Goal: Information Seeking & Learning: Learn about a topic

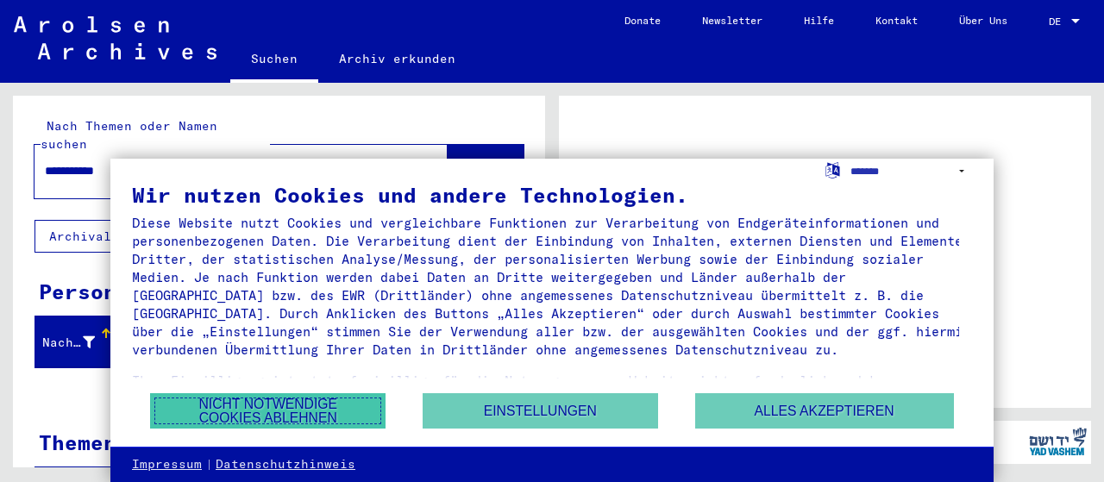
click at [323, 420] on button "Nicht notwendige Cookies ablehnen" at bounding box center [267, 410] width 235 height 35
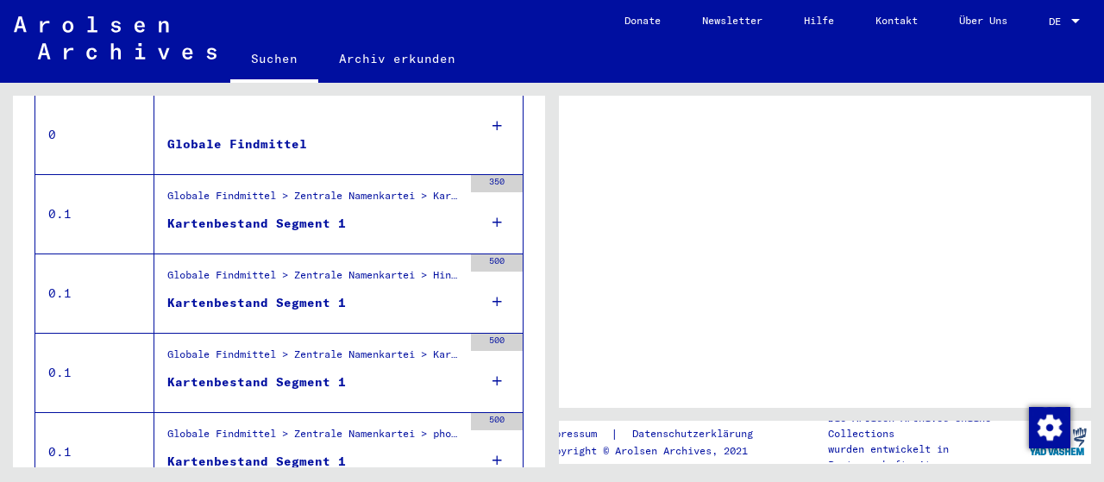
scroll to position [414, 0]
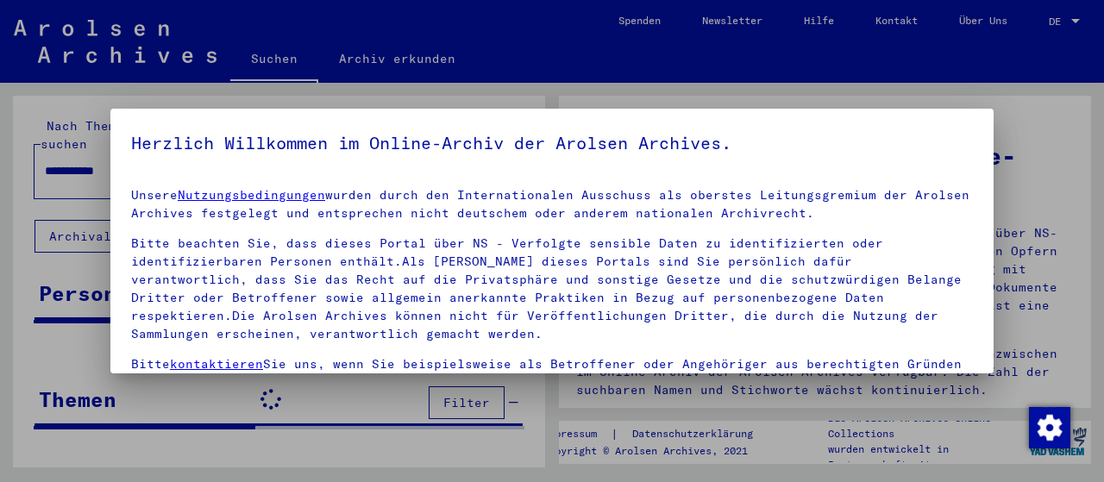
click at [1071, 25] on div at bounding box center [552, 241] width 1104 height 482
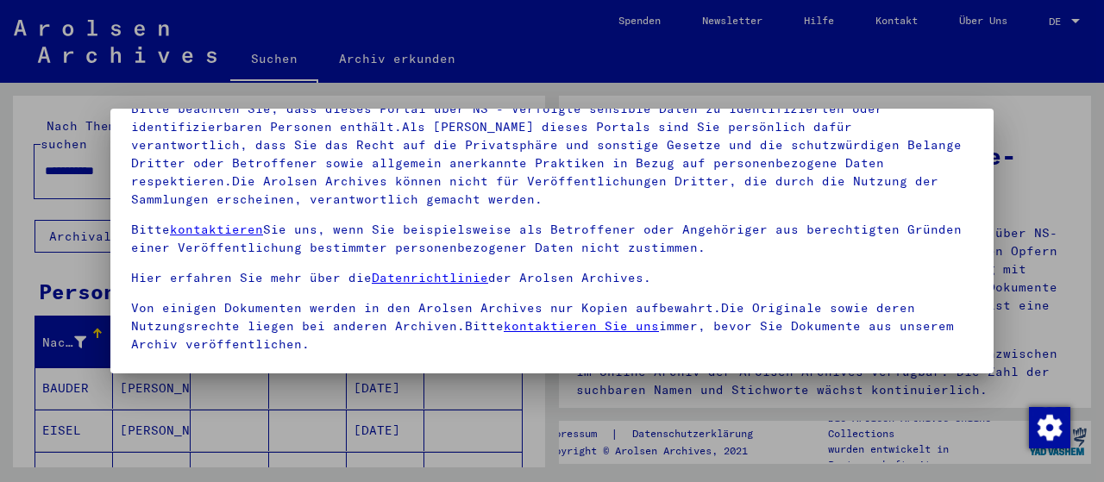
scroll to position [157, 0]
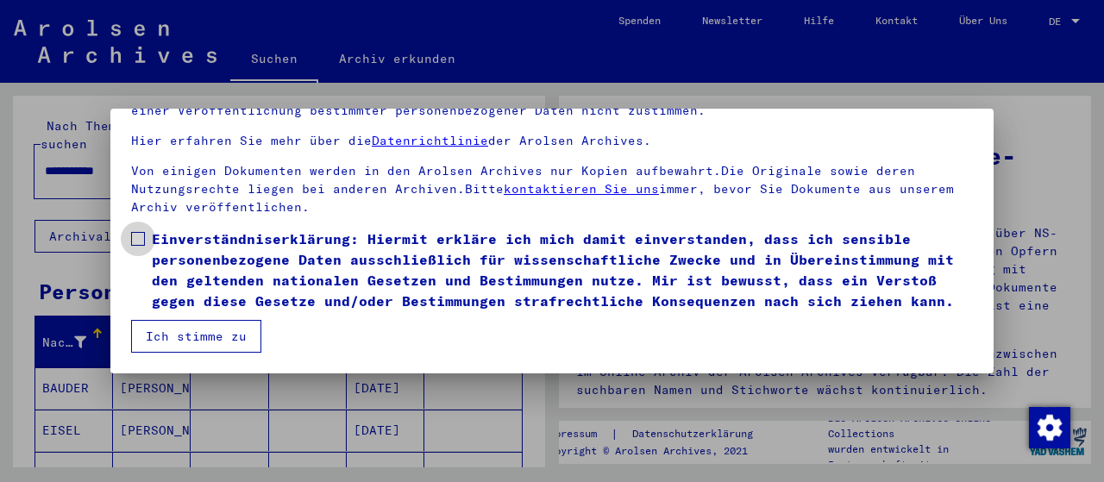
click at [140, 232] on span at bounding box center [138, 239] width 14 height 14
click at [209, 341] on button "Ich stimme zu" at bounding box center [196, 336] width 130 height 33
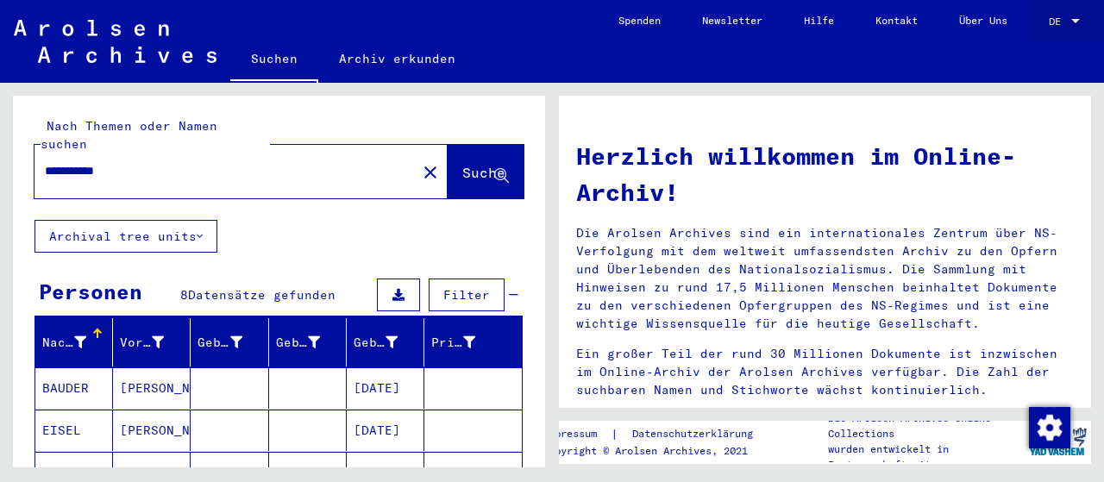
click at [1071, 15] on div "DE DE" at bounding box center [1065, 17] width 34 height 29
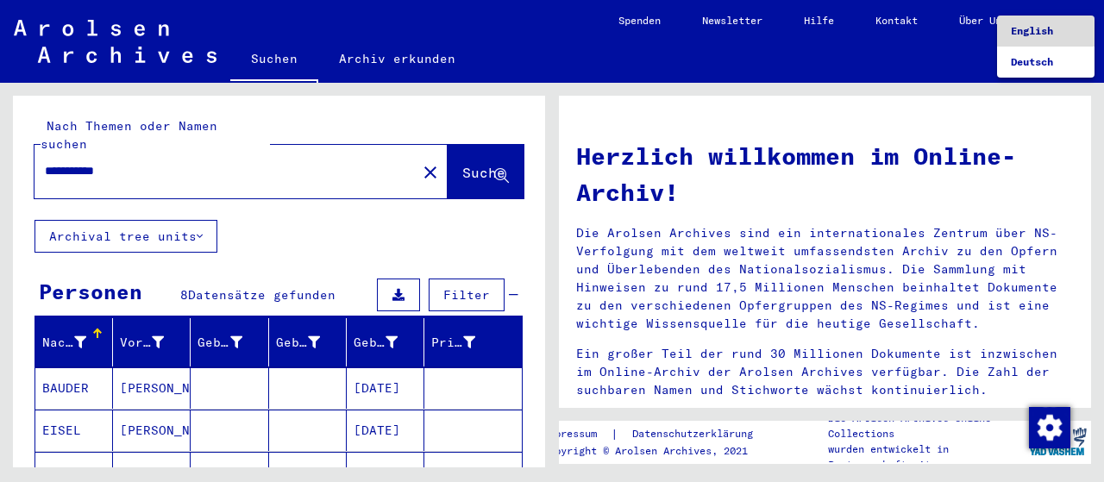
click at [1021, 34] on span "English" at bounding box center [1031, 30] width 42 height 13
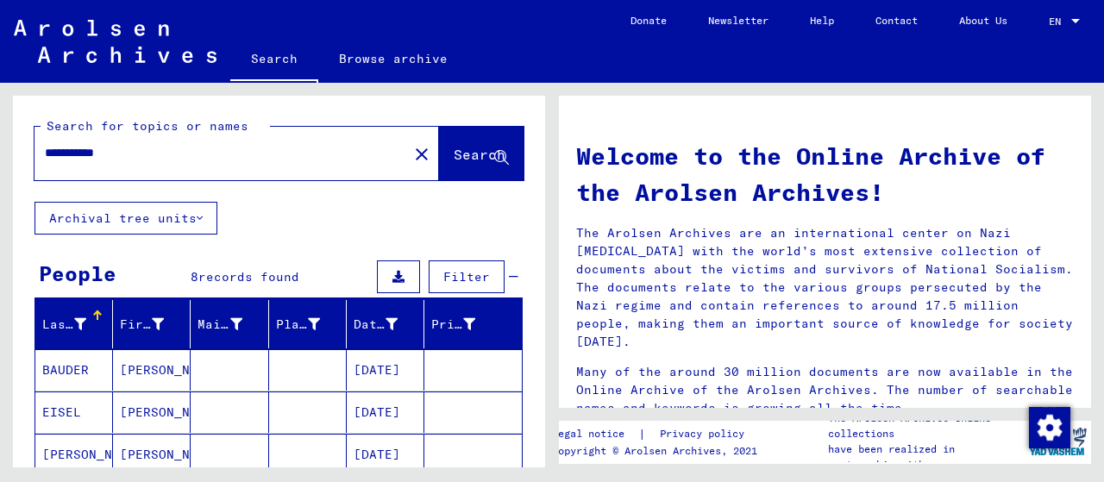
drag, startPoint x: 150, startPoint y: 149, endPoint x: 0, endPoint y: 154, distance: 150.1
click at [0, 154] on div "**********" at bounding box center [276, 275] width 552 height 385
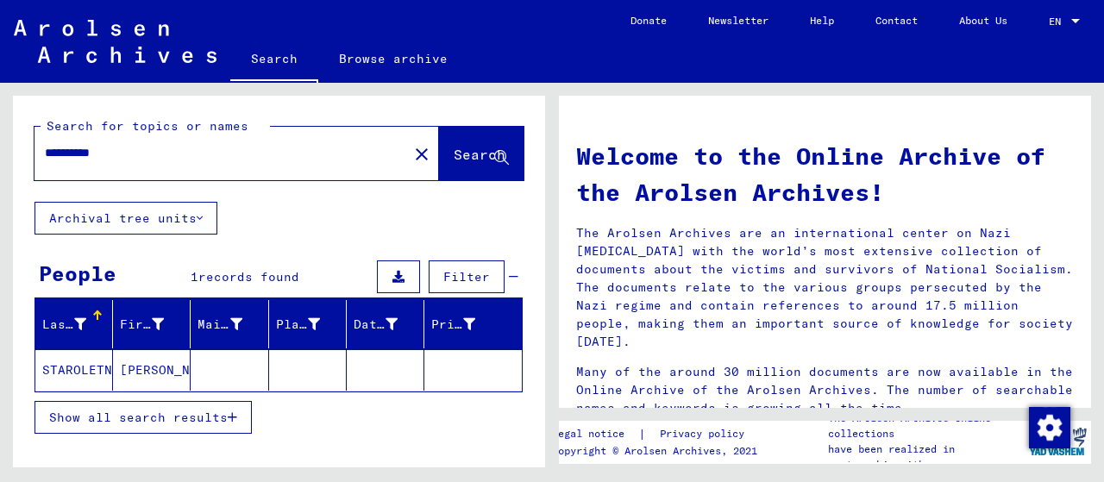
click at [129, 360] on mat-cell "[PERSON_NAME]" at bounding box center [152, 369] width 78 height 41
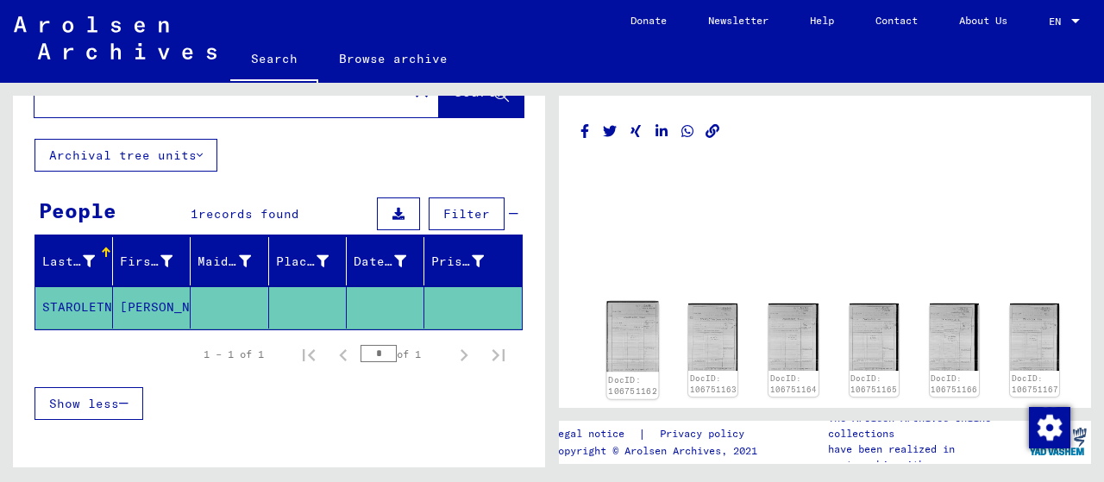
click at [634, 337] on img at bounding box center [633, 337] width 52 height 71
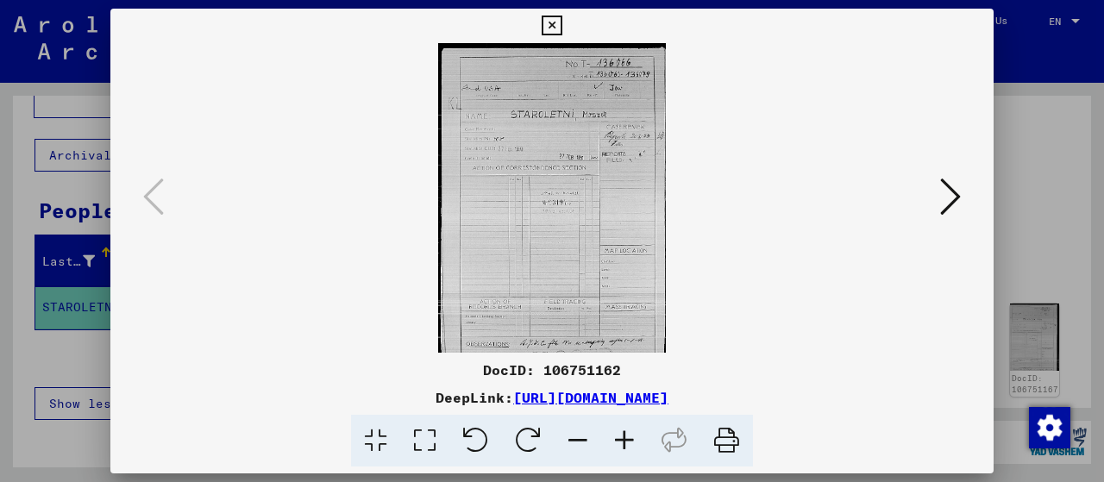
click at [953, 195] on icon at bounding box center [950, 196] width 21 height 41
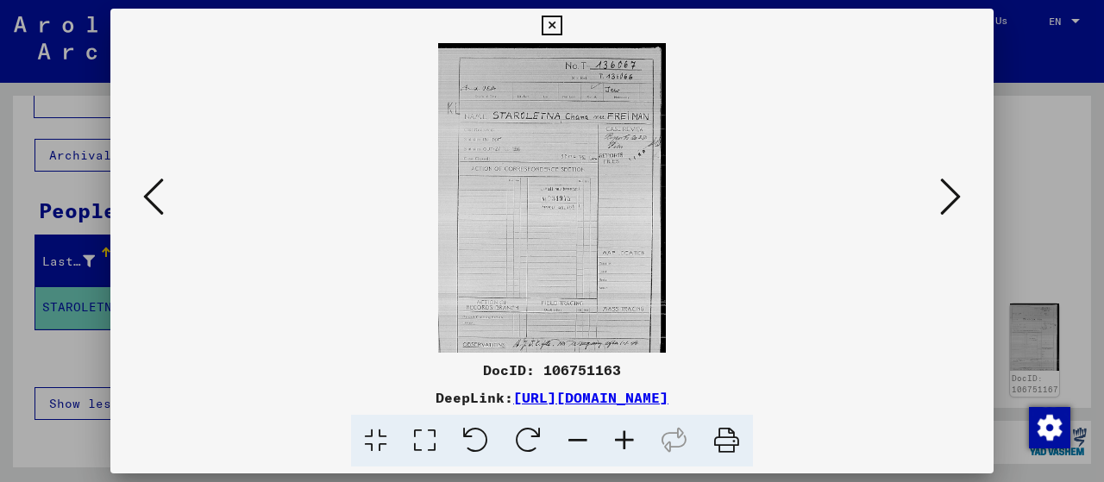
click at [953, 195] on icon at bounding box center [950, 196] width 21 height 41
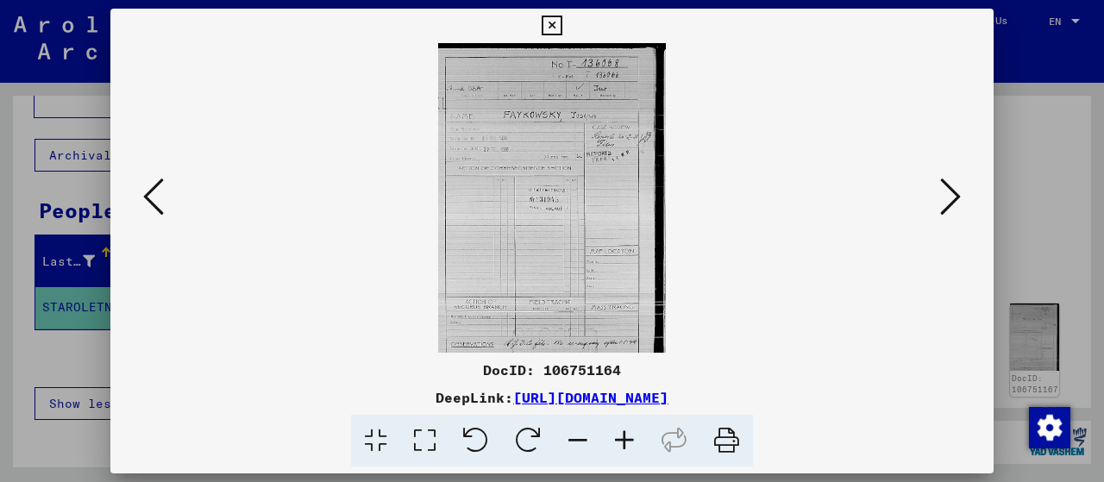
click at [953, 195] on icon at bounding box center [950, 196] width 21 height 41
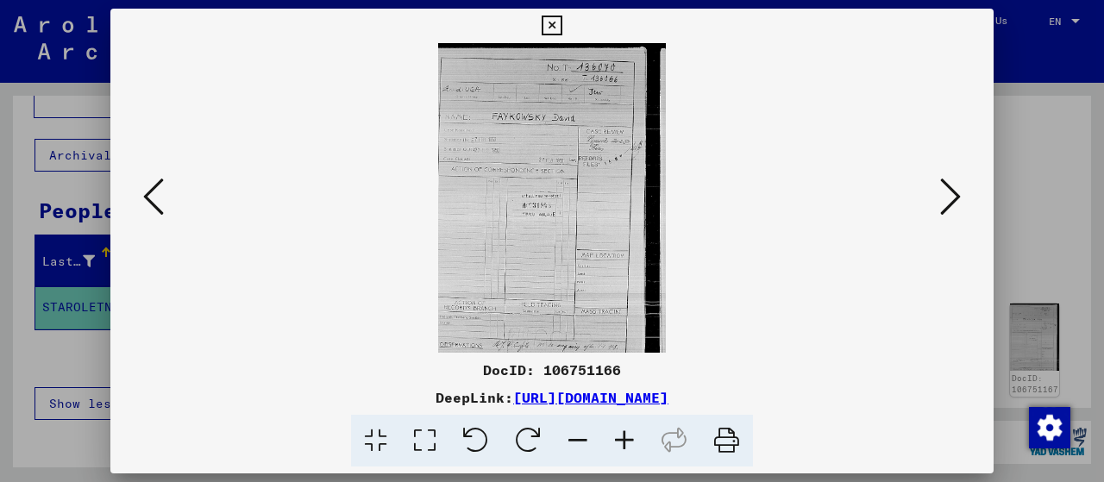
click at [953, 195] on icon at bounding box center [950, 196] width 21 height 41
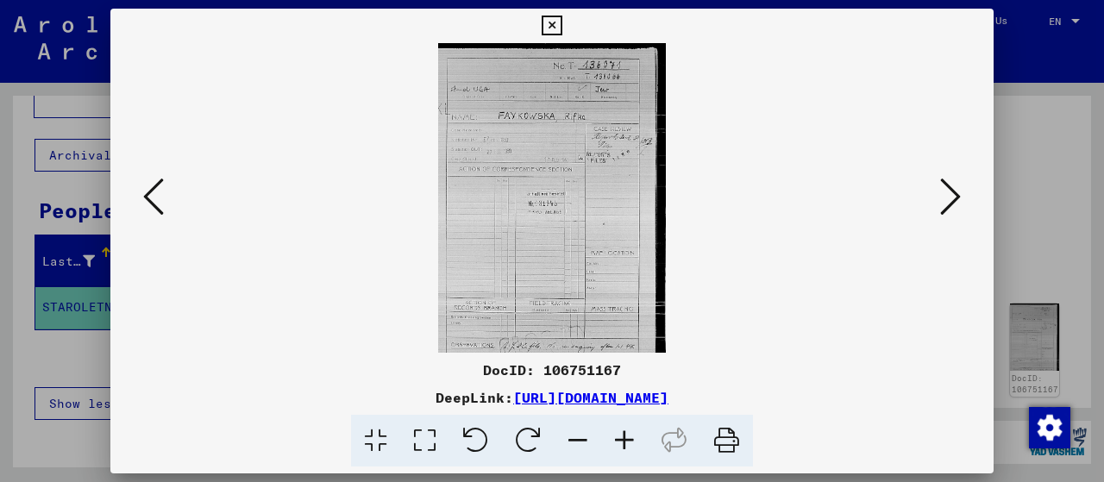
click at [953, 195] on icon at bounding box center [950, 196] width 21 height 41
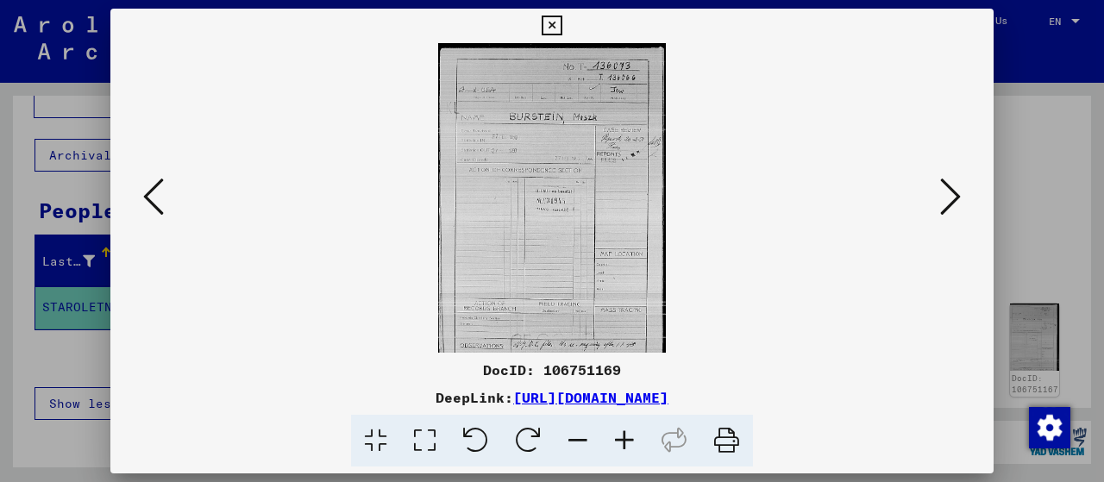
click at [953, 195] on icon at bounding box center [950, 196] width 21 height 41
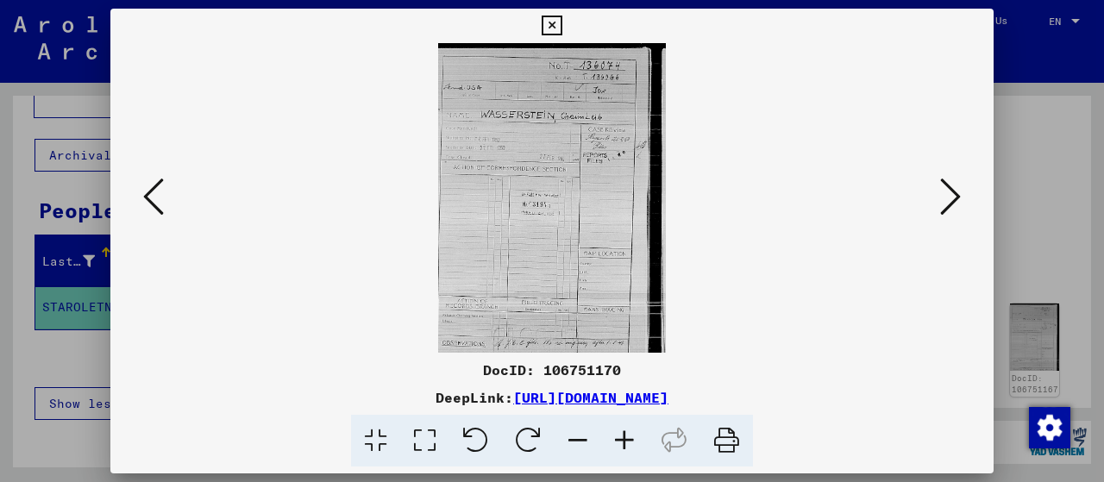
click at [953, 195] on icon at bounding box center [950, 196] width 21 height 41
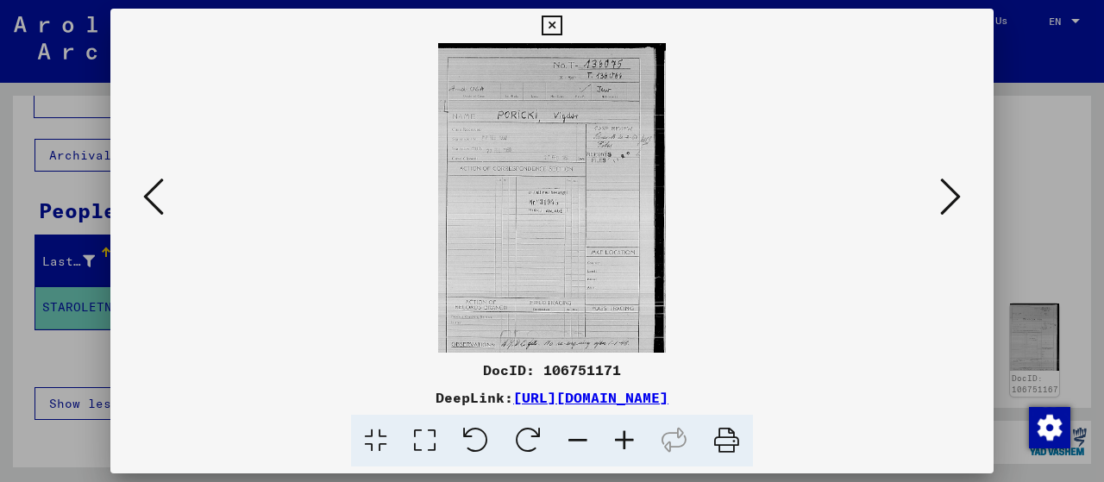
click at [953, 195] on icon at bounding box center [950, 196] width 21 height 41
click at [147, 194] on icon at bounding box center [153, 196] width 21 height 41
click at [953, 189] on icon at bounding box center [950, 196] width 21 height 41
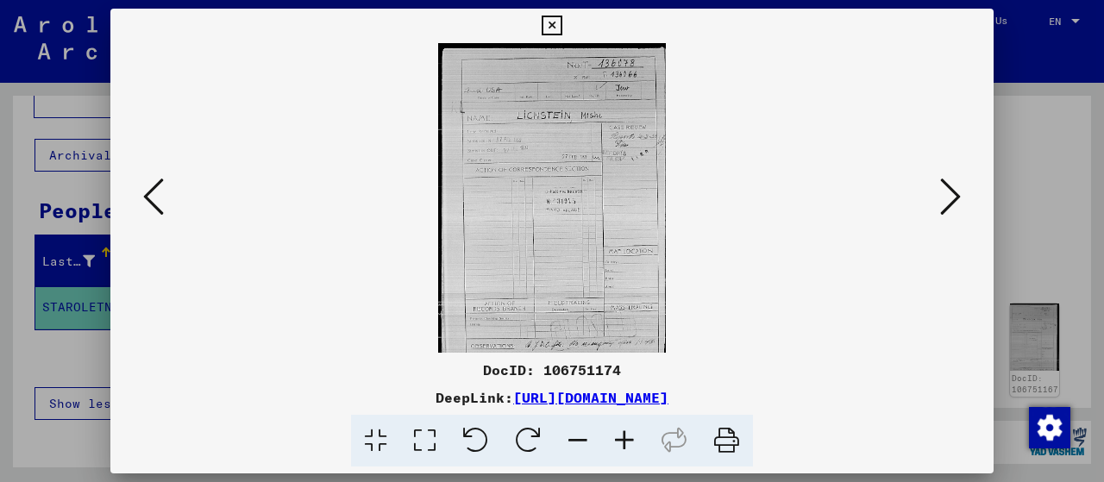
click at [953, 189] on icon at bounding box center [950, 196] width 21 height 41
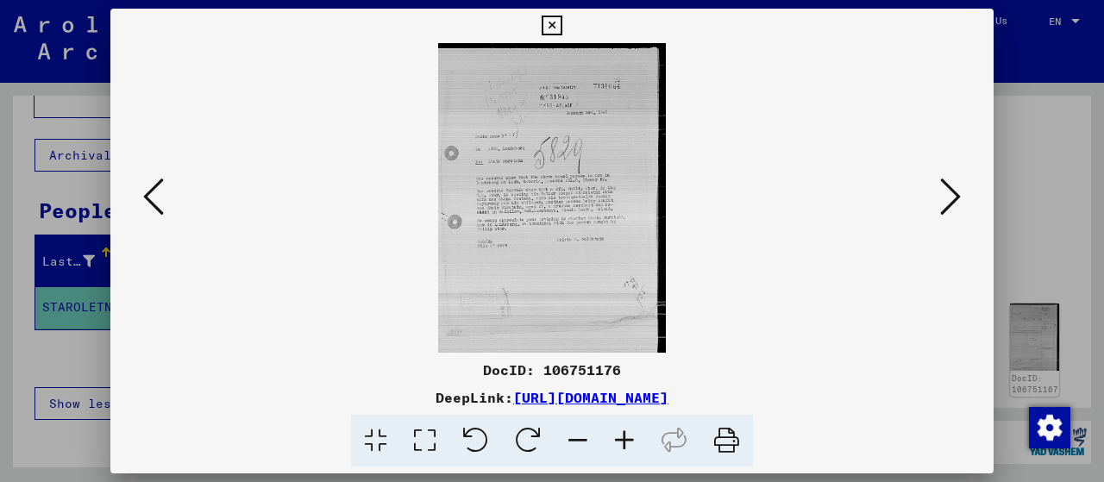
click at [554, 221] on img at bounding box center [552, 198] width 766 height 310
click at [623, 439] on icon at bounding box center [624, 441] width 47 height 53
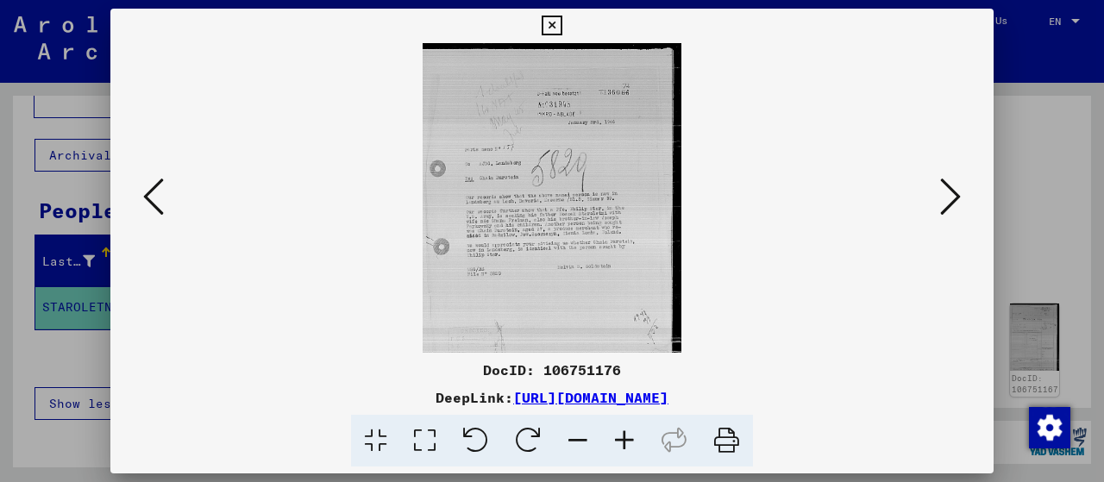
click at [623, 439] on icon at bounding box center [624, 441] width 47 height 53
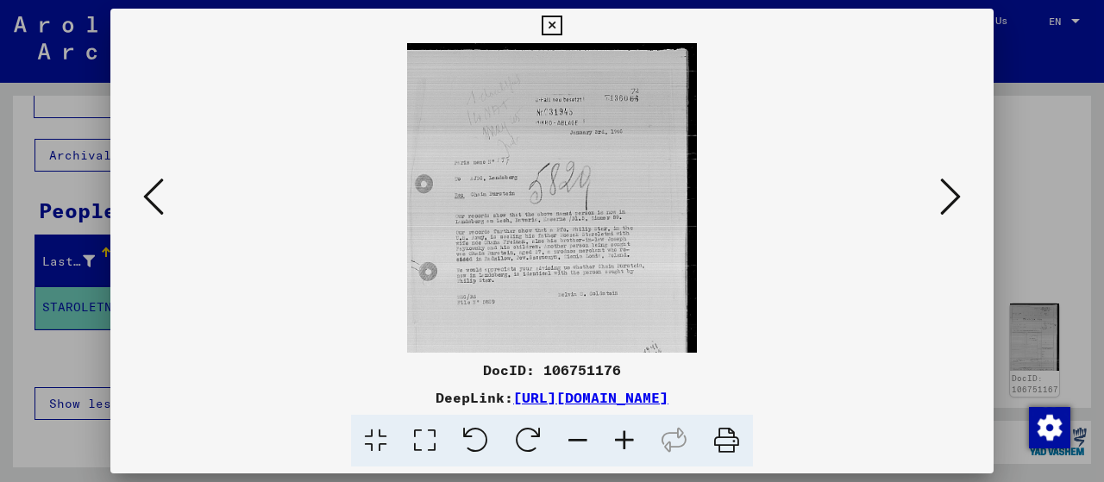
click at [623, 439] on icon at bounding box center [624, 441] width 47 height 53
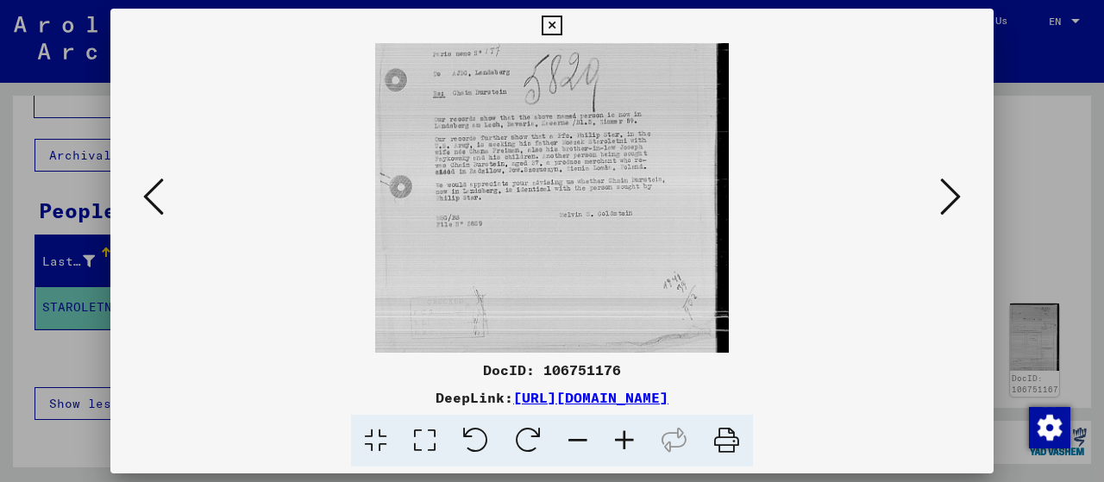
scroll to position [147, 0]
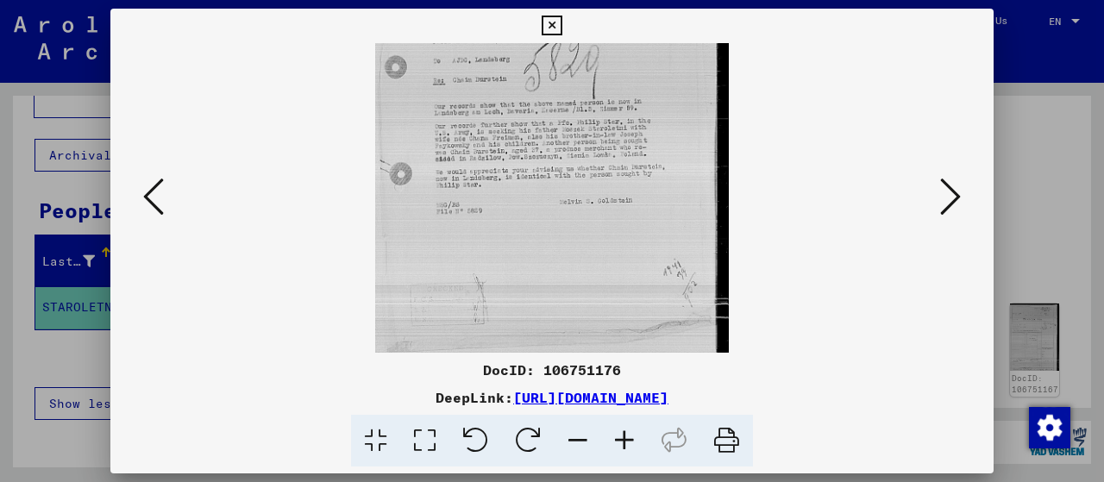
drag, startPoint x: 626, startPoint y: 292, endPoint x: 610, endPoint y: 157, distance: 136.3
click at [610, 157] on img at bounding box center [551, 137] width 353 height 482
click at [954, 195] on icon at bounding box center [950, 196] width 21 height 41
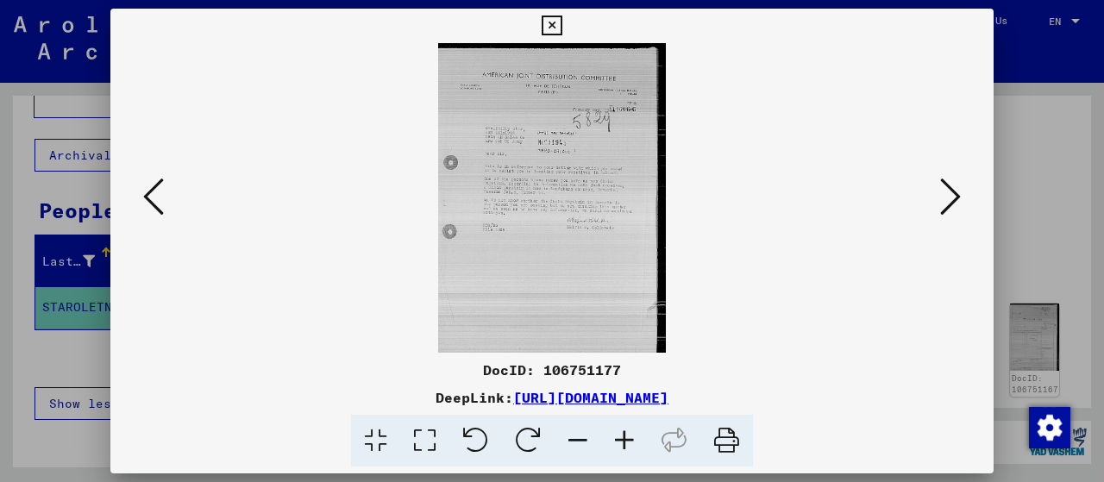
scroll to position [0, 0]
click at [619, 444] on icon at bounding box center [624, 441] width 47 height 53
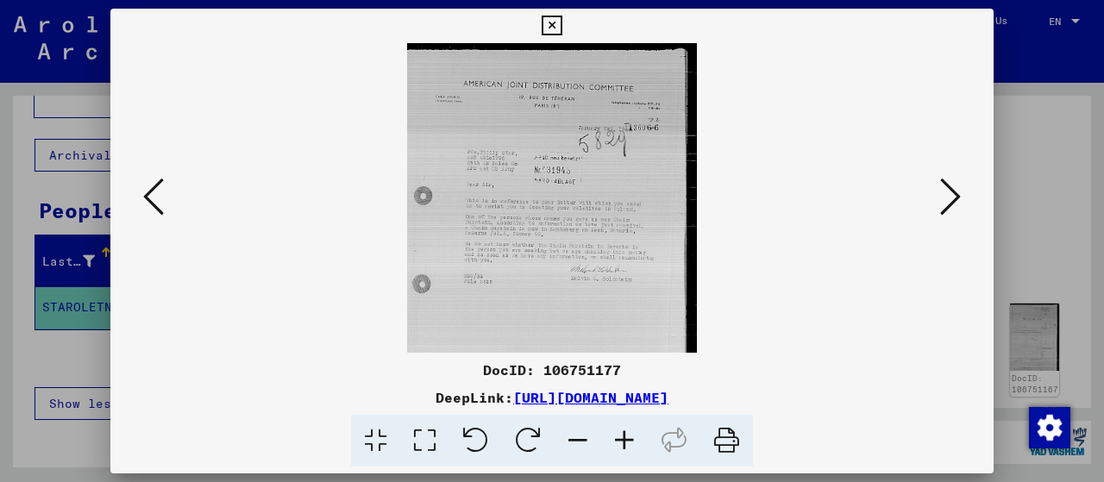
click at [619, 444] on icon at bounding box center [624, 441] width 47 height 53
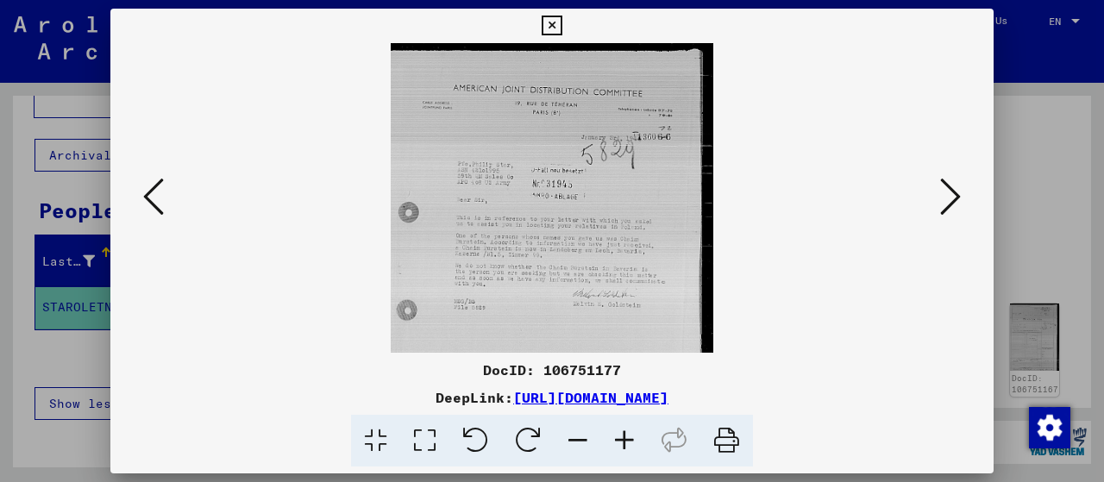
click at [619, 444] on icon at bounding box center [624, 441] width 47 height 53
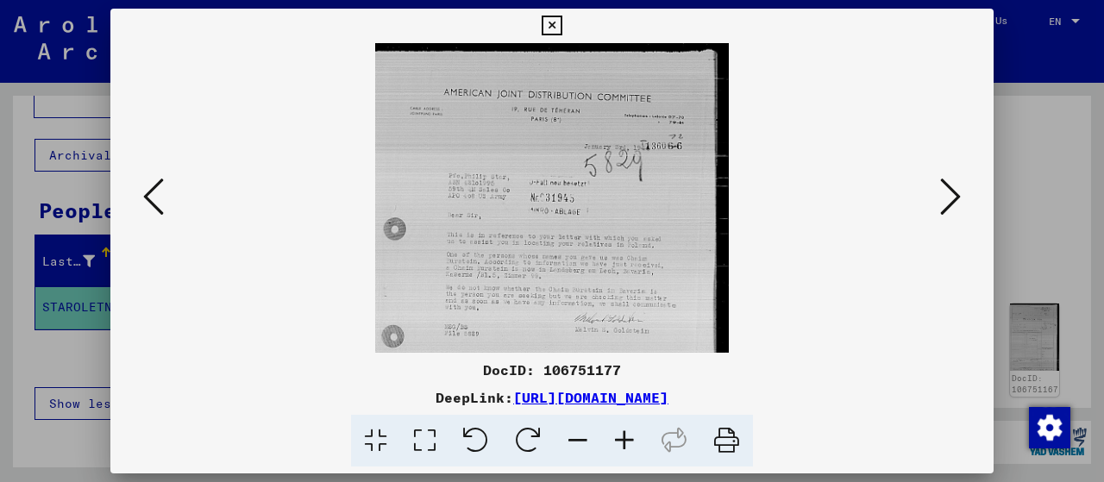
click at [619, 444] on icon at bounding box center [624, 441] width 47 height 53
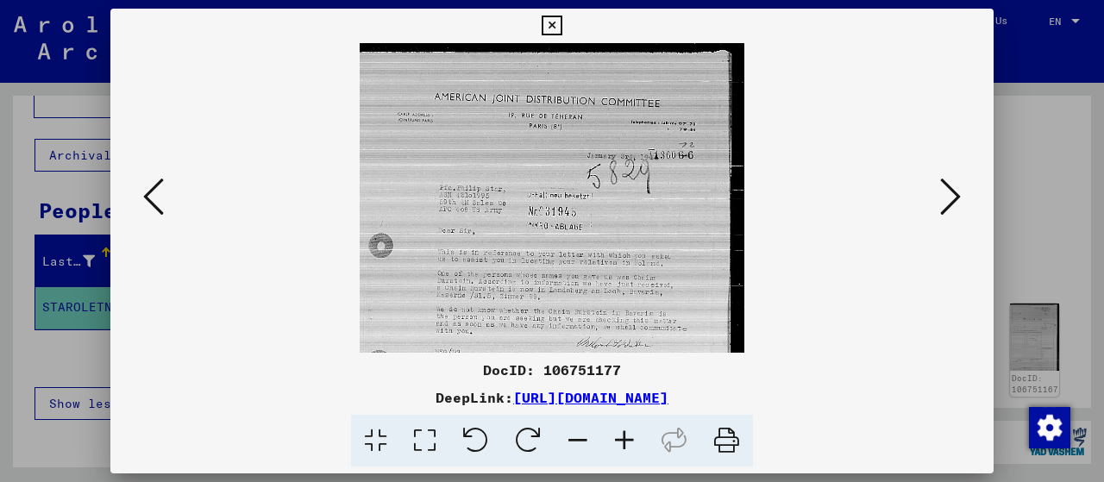
click at [619, 444] on icon at bounding box center [624, 441] width 47 height 53
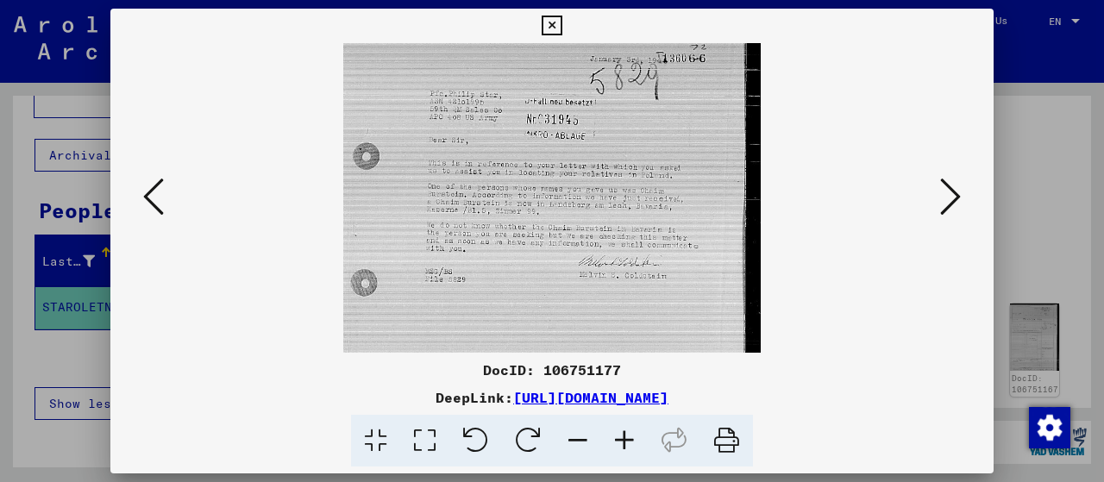
scroll to position [108, 0]
drag, startPoint x: 632, startPoint y: 304, endPoint x: 609, endPoint y: 199, distance: 107.7
click at [609, 199] on img at bounding box center [551, 219] width 416 height 568
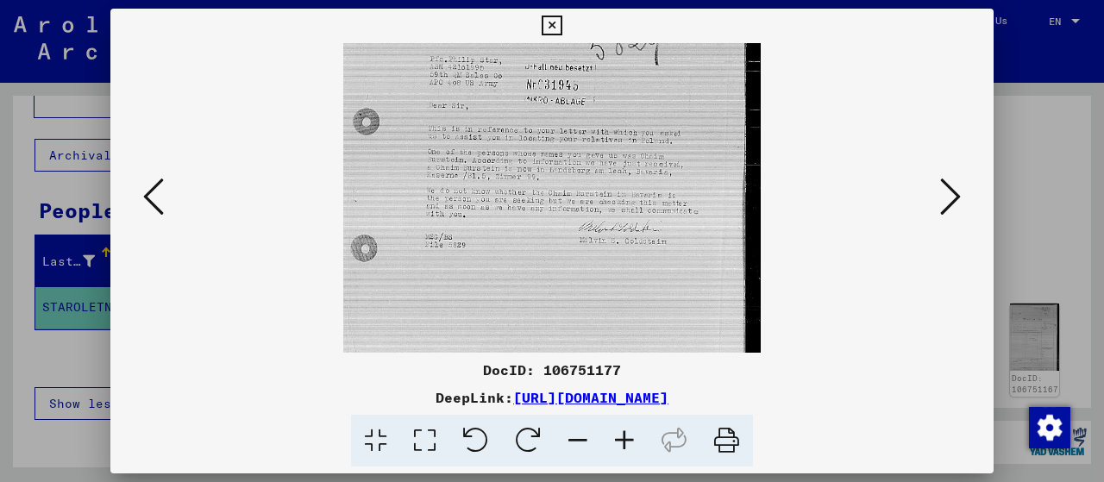
scroll to position [143, 0]
drag, startPoint x: 657, startPoint y: 253, endPoint x: 634, endPoint y: 220, distance: 40.2
click at [634, 220] on img at bounding box center [551, 184] width 416 height 568
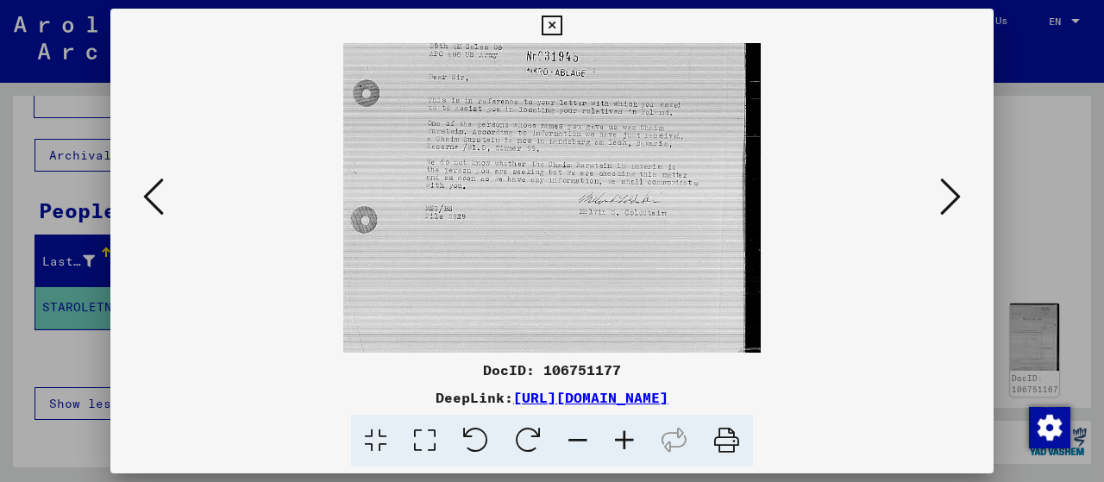
scroll to position [170, 0]
drag, startPoint x: 657, startPoint y: 266, endPoint x: 649, endPoint y: 242, distance: 24.5
click at [649, 242] on img at bounding box center [551, 157] width 416 height 568
click at [962, 204] on button at bounding box center [950, 197] width 31 height 49
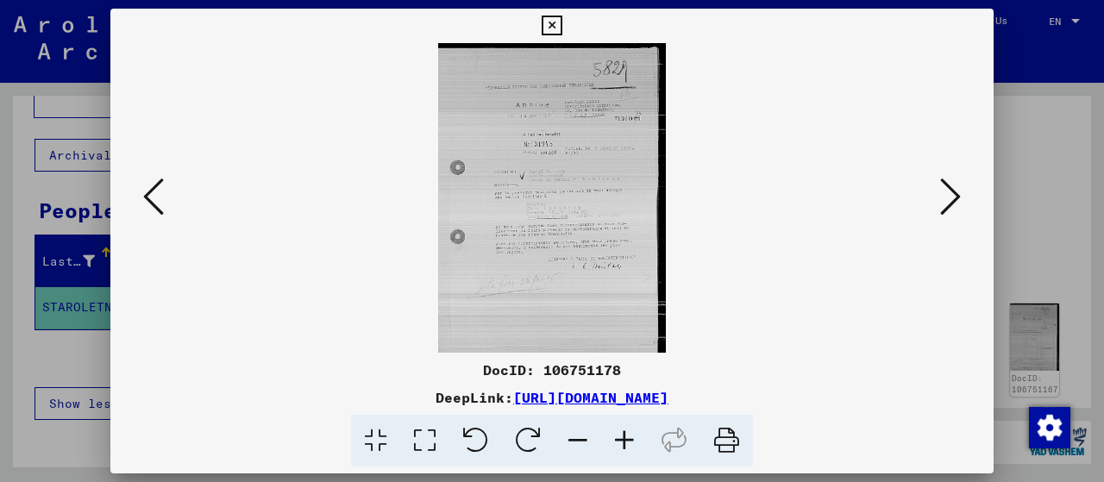
scroll to position [0, 0]
click at [623, 442] on icon at bounding box center [624, 441] width 47 height 53
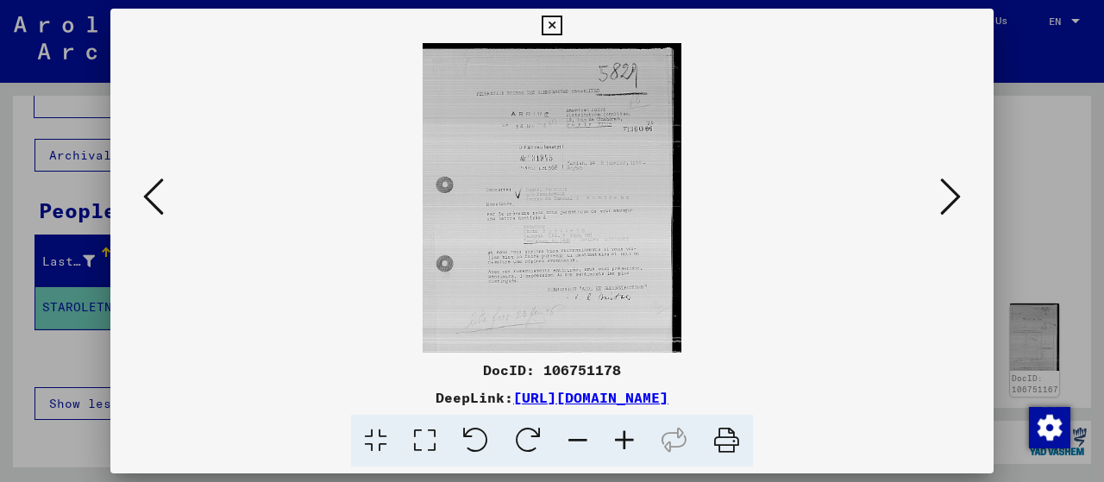
click at [623, 442] on icon at bounding box center [624, 441] width 47 height 53
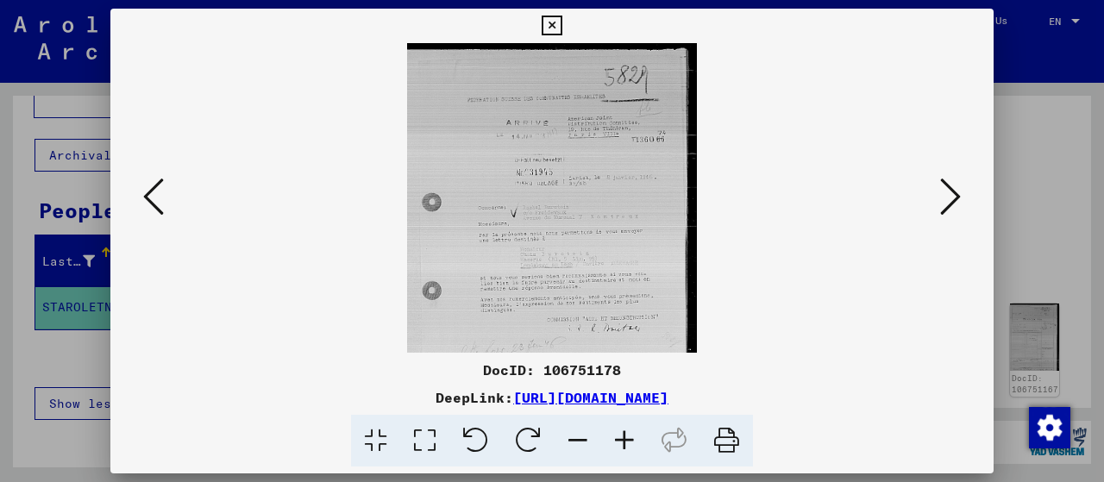
click at [623, 442] on icon at bounding box center [624, 441] width 47 height 53
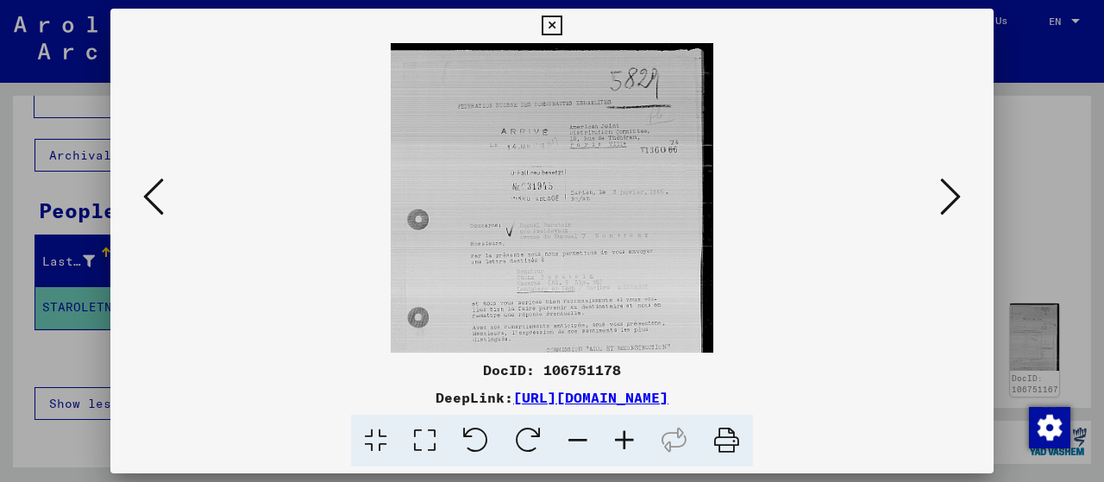
click at [623, 442] on icon at bounding box center [624, 441] width 47 height 53
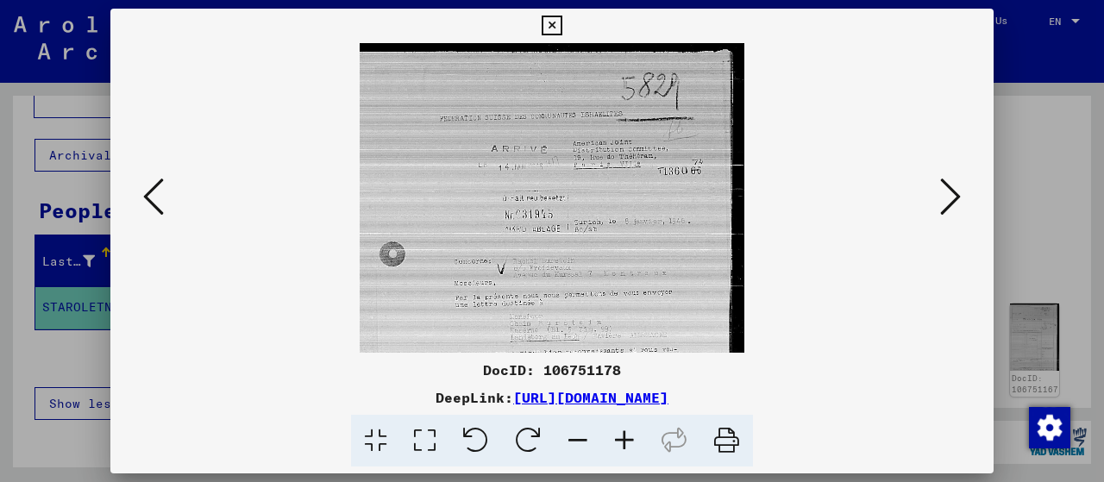
click at [623, 442] on icon at bounding box center [624, 441] width 47 height 53
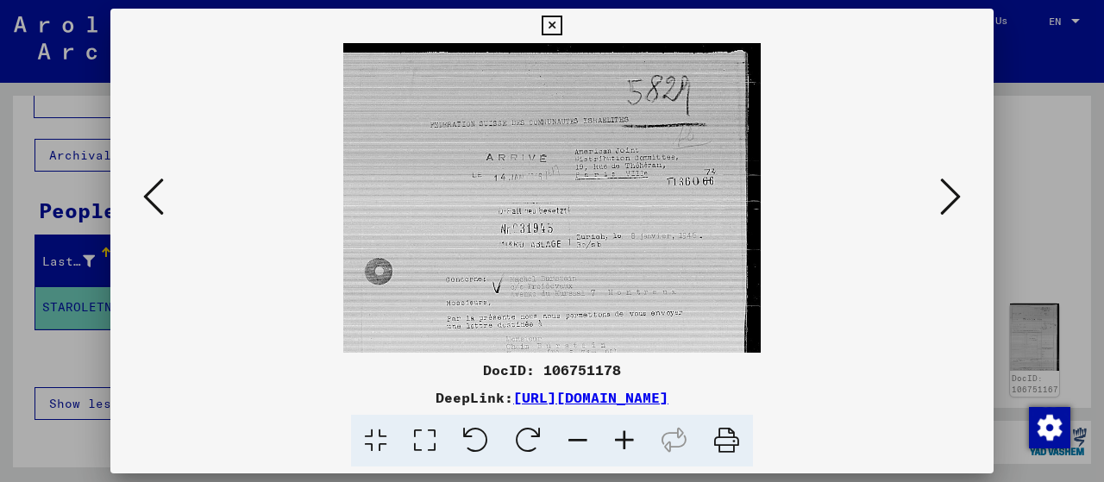
click at [623, 442] on icon at bounding box center [624, 441] width 47 height 53
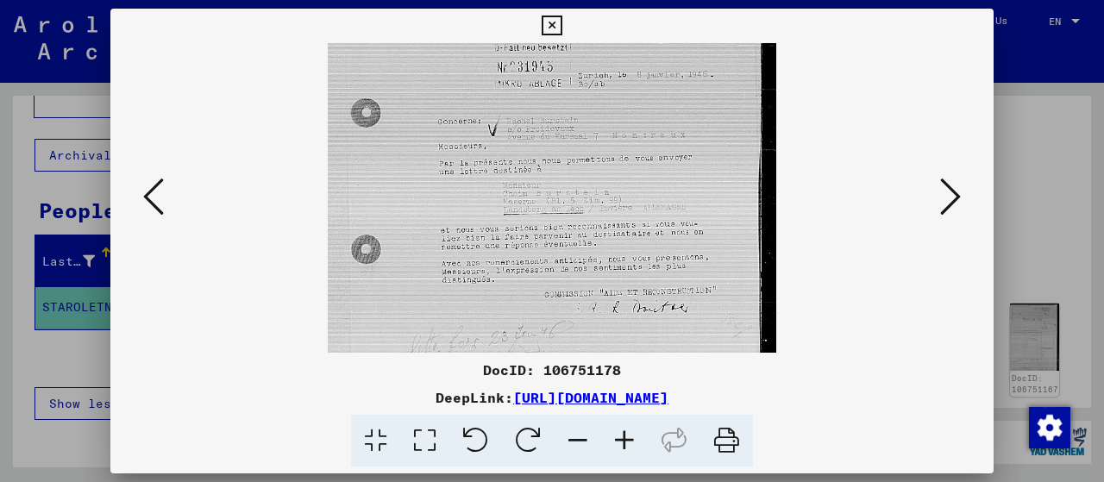
scroll to position [191, 0]
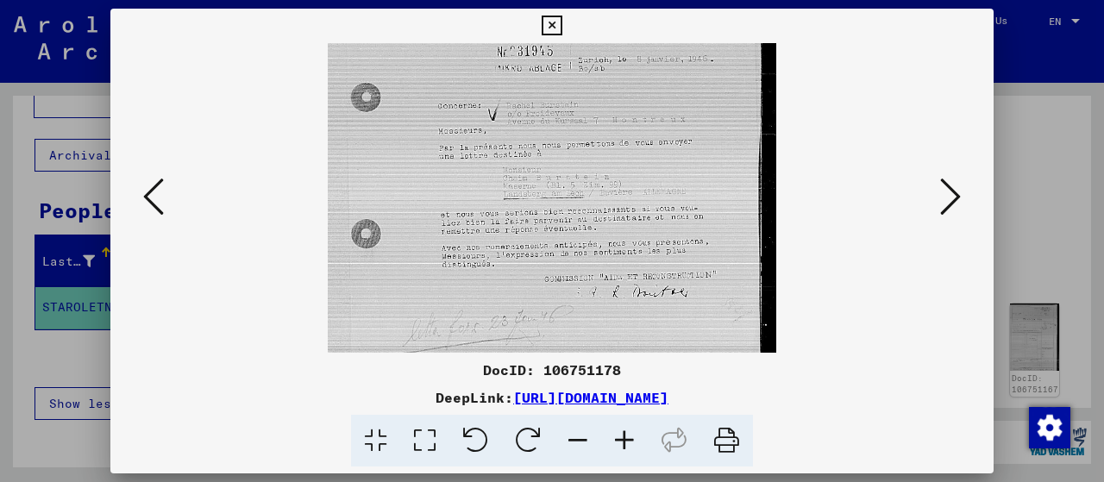
drag, startPoint x: 641, startPoint y: 312, endPoint x: 598, endPoint y: 123, distance: 193.7
click at [598, 123] on img at bounding box center [552, 157] width 448 height 611
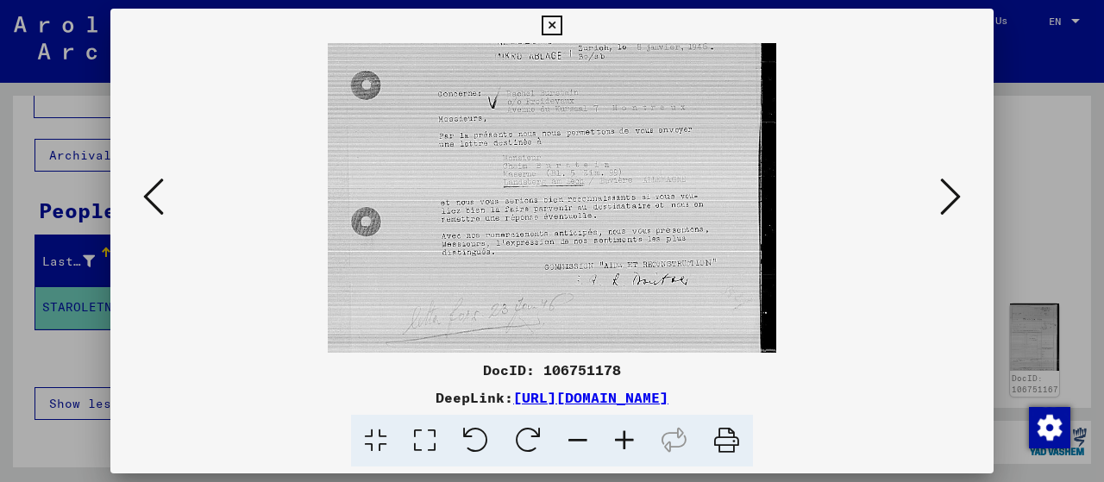
scroll to position [204, 0]
drag, startPoint x: 637, startPoint y: 115, endPoint x: 615, endPoint y: 109, distance: 23.0
click at [615, 109] on img at bounding box center [552, 144] width 448 height 611
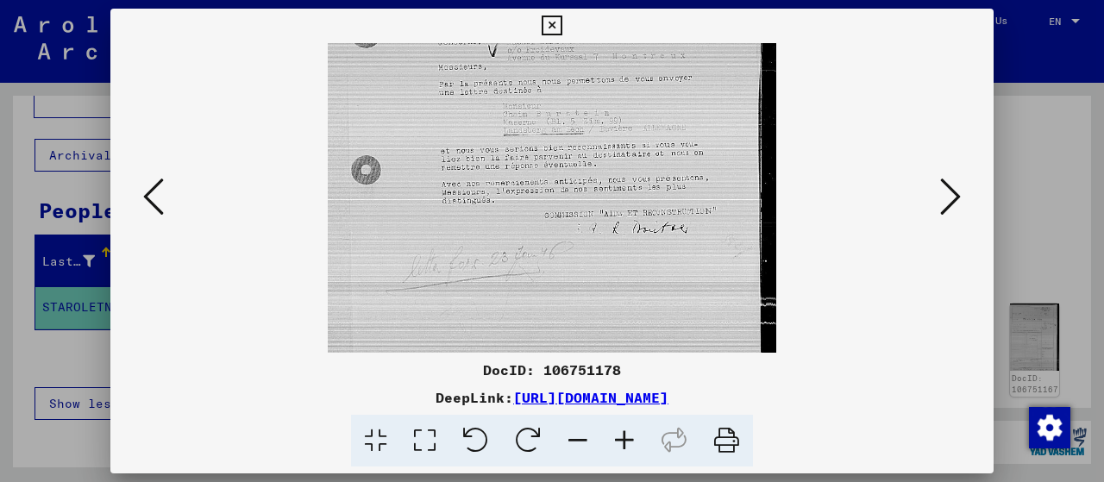
scroll to position [265, 0]
drag, startPoint x: 635, startPoint y: 235, endPoint x: 605, endPoint y: 175, distance: 66.3
click at [605, 175] on img at bounding box center [552, 83] width 448 height 611
click at [952, 194] on icon at bounding box center [950, 196] width 21 height 41
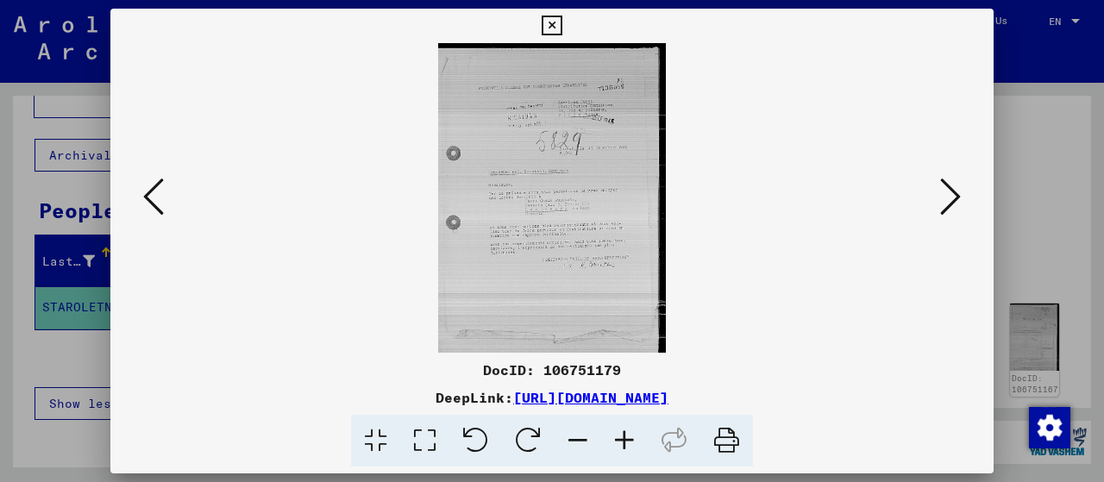
click at [624, 442] on icon at bounding box center [624, 441] width 47 height 53
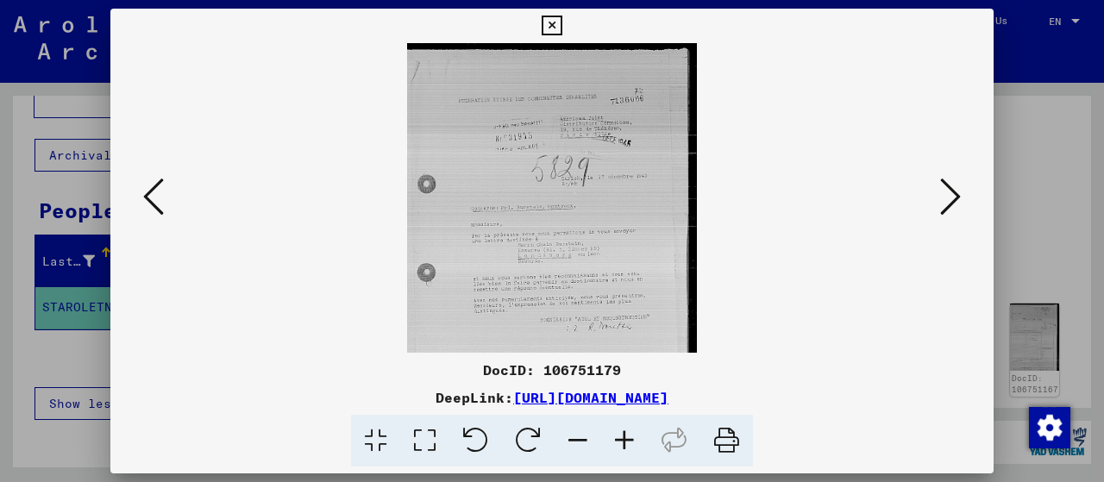
click at [624, 442] on icon at bounding box center [624, 441] width 47 height 53
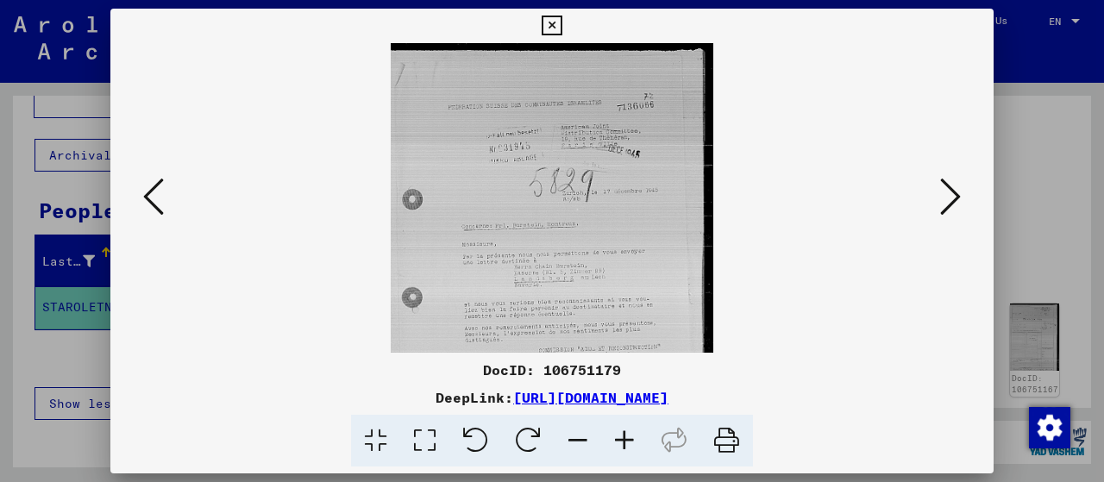
click at [624, 442] on icon at bounding box center [624, 441] width 47 height 53
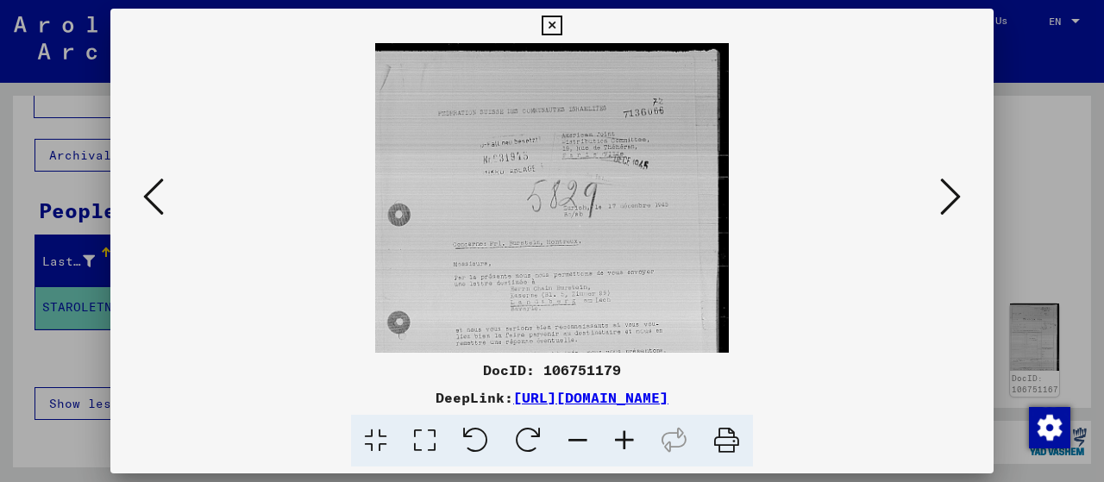
click at [624, 442] on icon at bounding box center [624, 441] width 47 height 53
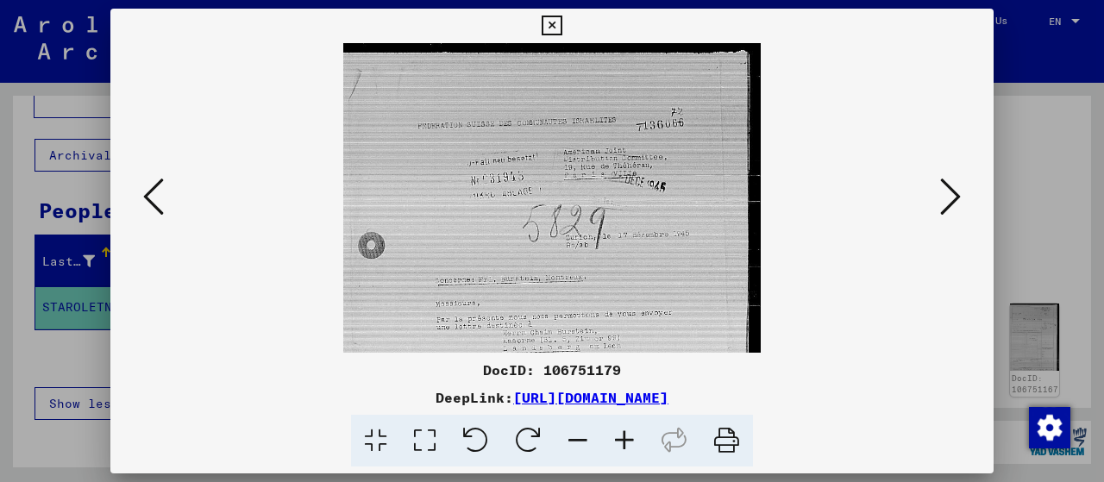
click at [624, 442] on icon at bounding box center [624, 441] width 47 height 53
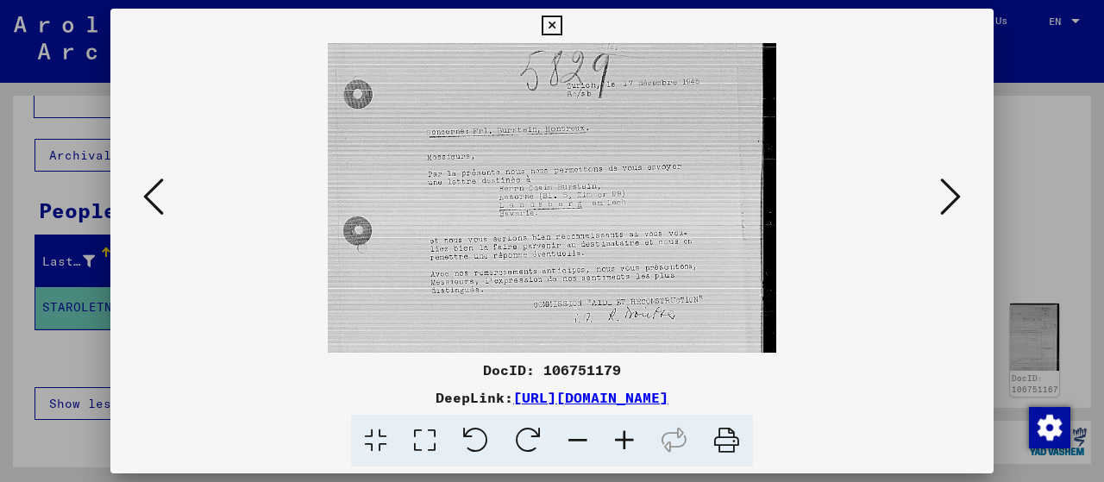
scroll to position [181, 0]
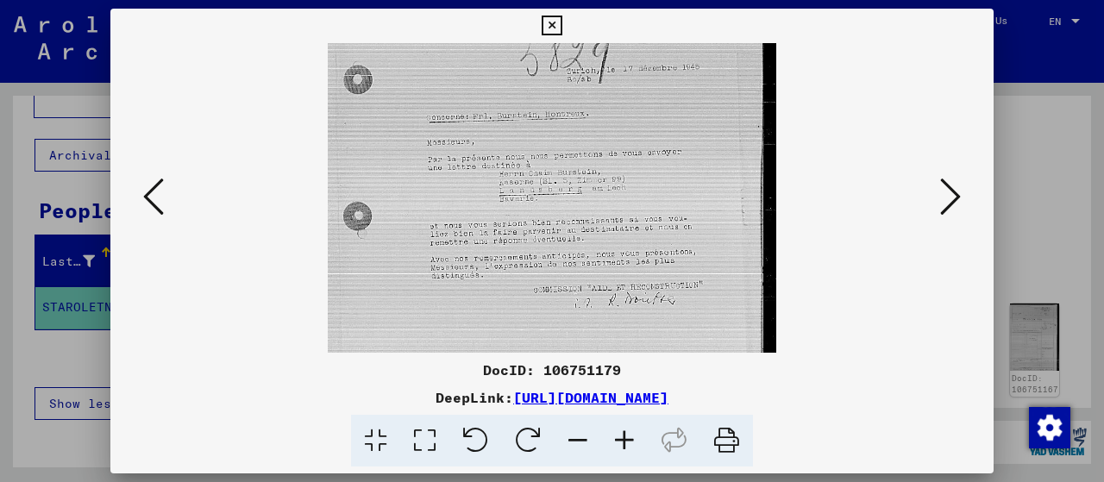
drag, startPoint x: 668, startPoint y: 304, endPoint x: 600, endPoint y: 127, distance: 190.2
click at [600, 127] on img at bounding box center [552, 167] width 448 height 611
click at [960, 190] on icon at bounding box center [950, 196] width 21 height 41
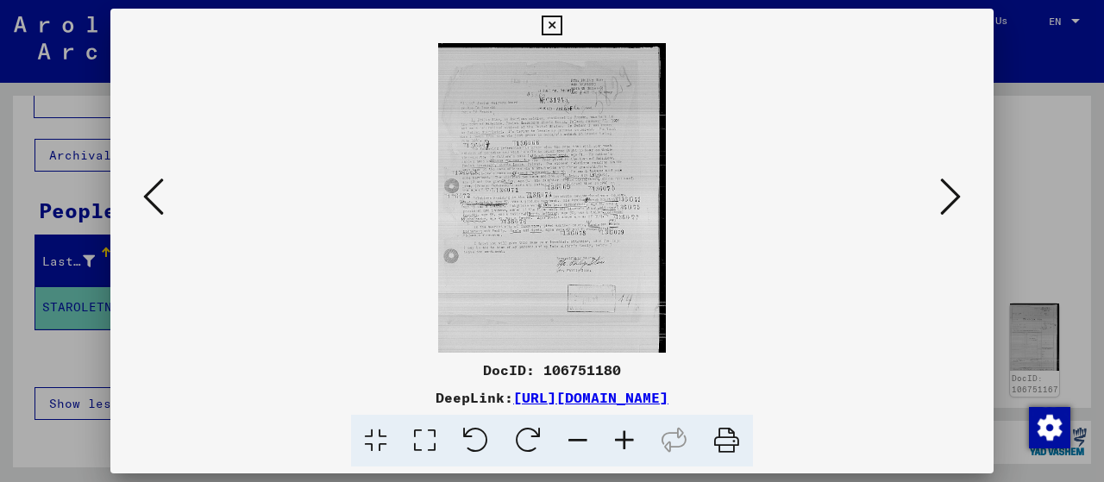
click at [620, 437] on icon at bounding box center [624, 441] width 47 height 53
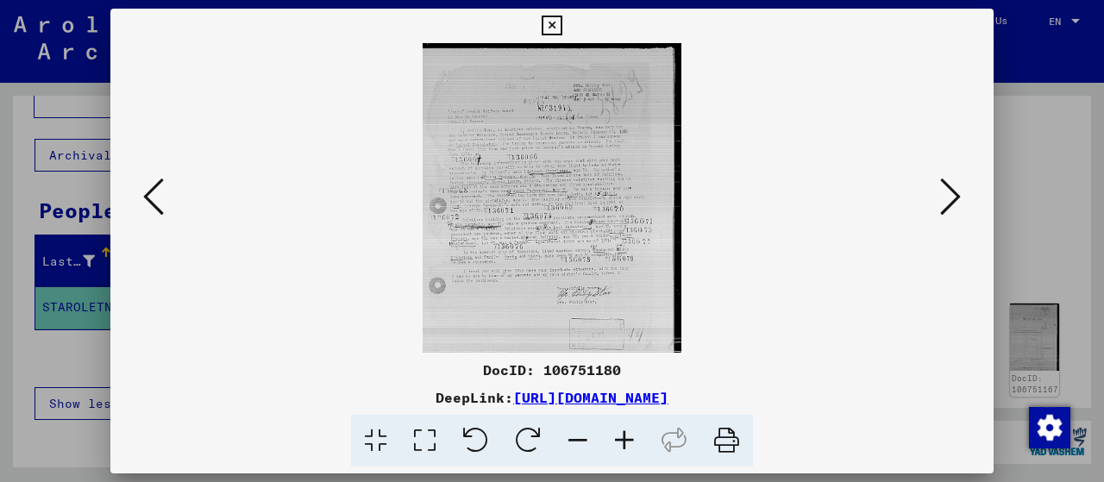
click at [620, 437] on icon at bounding box center [624, 441] width 47 height 53
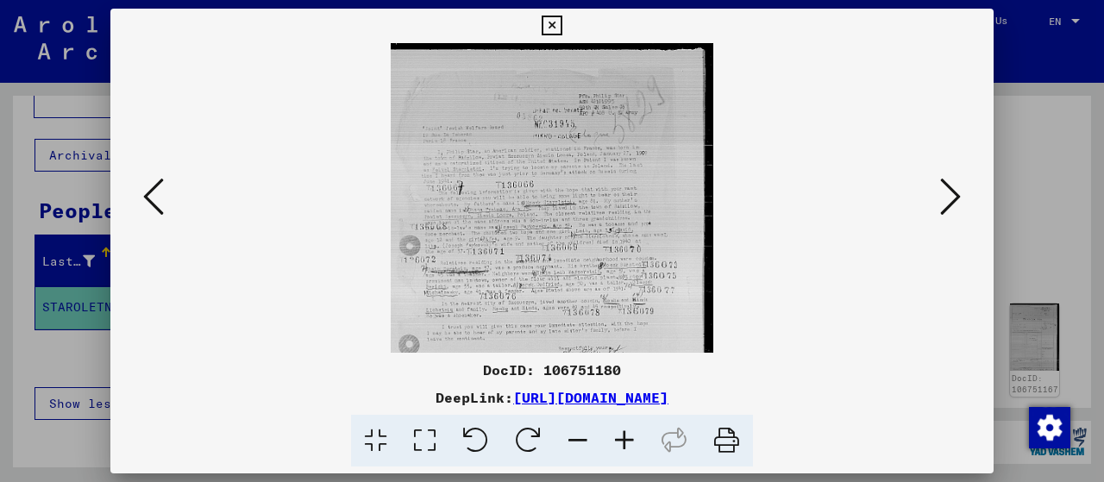
click at [620, 437] on icon at bounding box center [624, 441] width 47 height 53
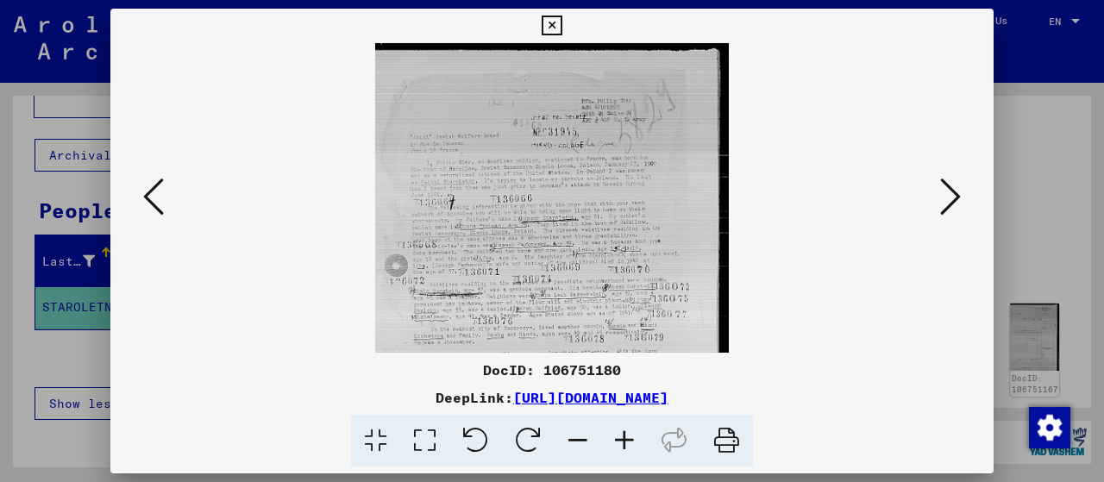
click at [620, 437] on icon at bounding box center [624, 441] width 47 height 53
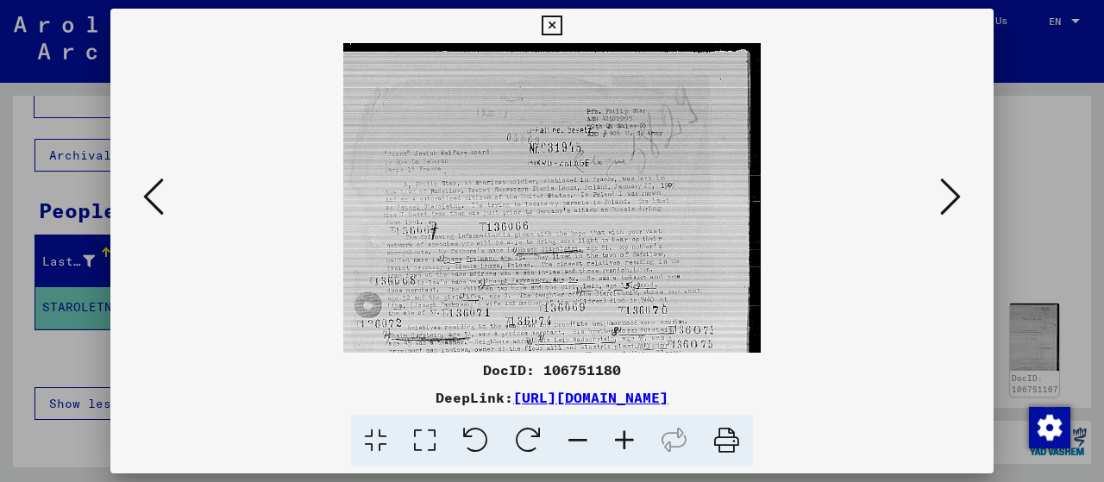
click at [620, 437] on icon at bounding box center [624, 441] width 47 height 53
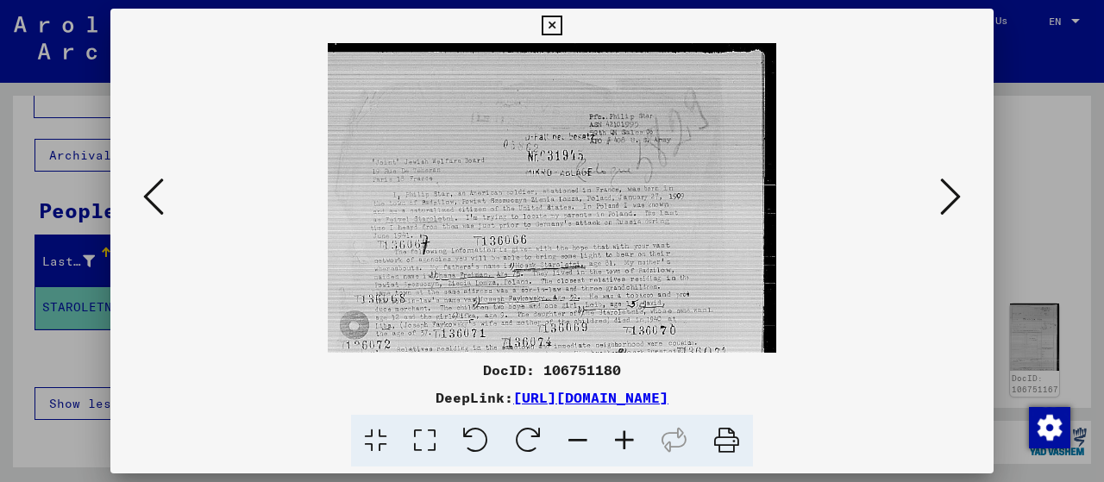
click at [620, 437] on icon at bounding box center [624, 441] width 47 height 53
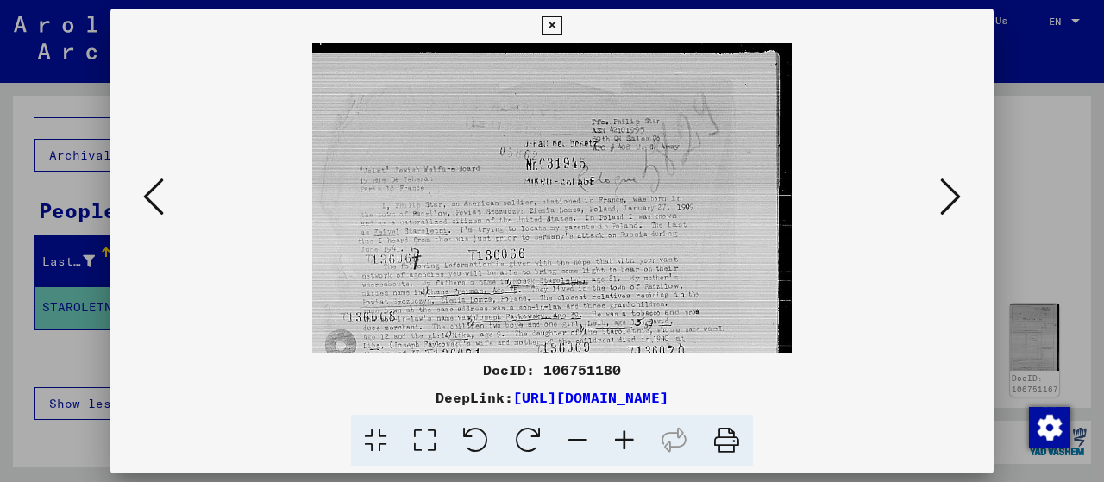
click at [620, 437] on icon at bounding box center [624, 441] width 47 height 53
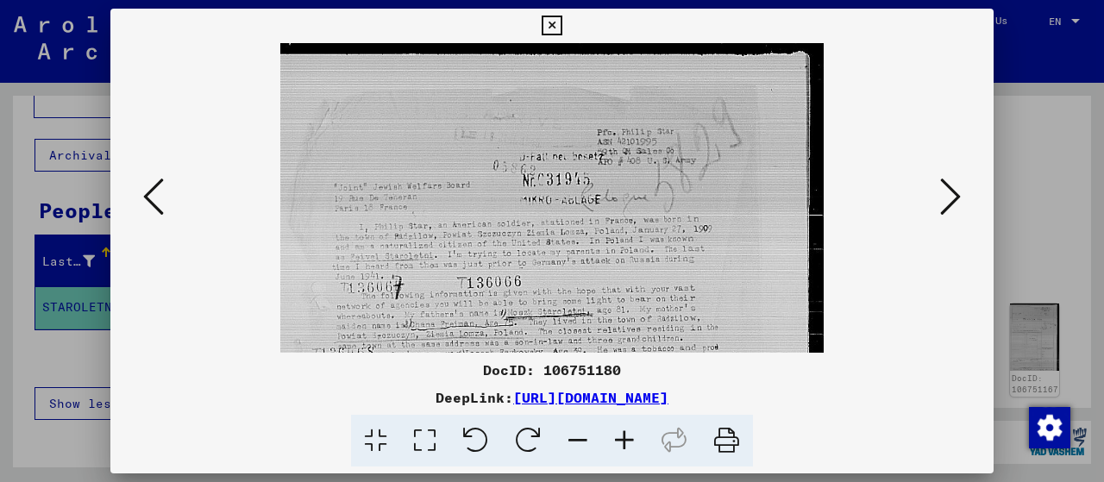
click at [620, 437] on icon at bounding box center [624, 441] width 47 height 53
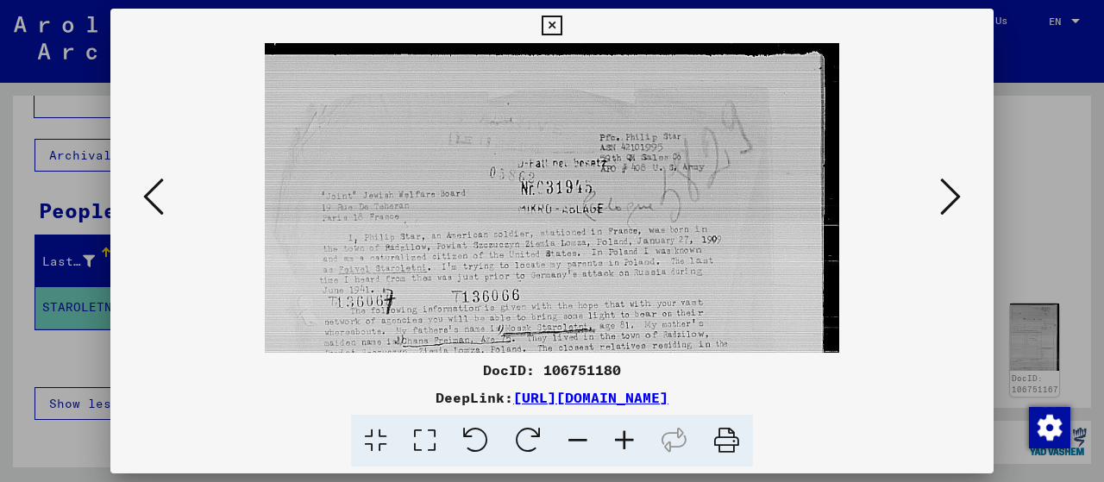
click at [620, 437] on icon at bounding box center [624, 441] width 47 height 53
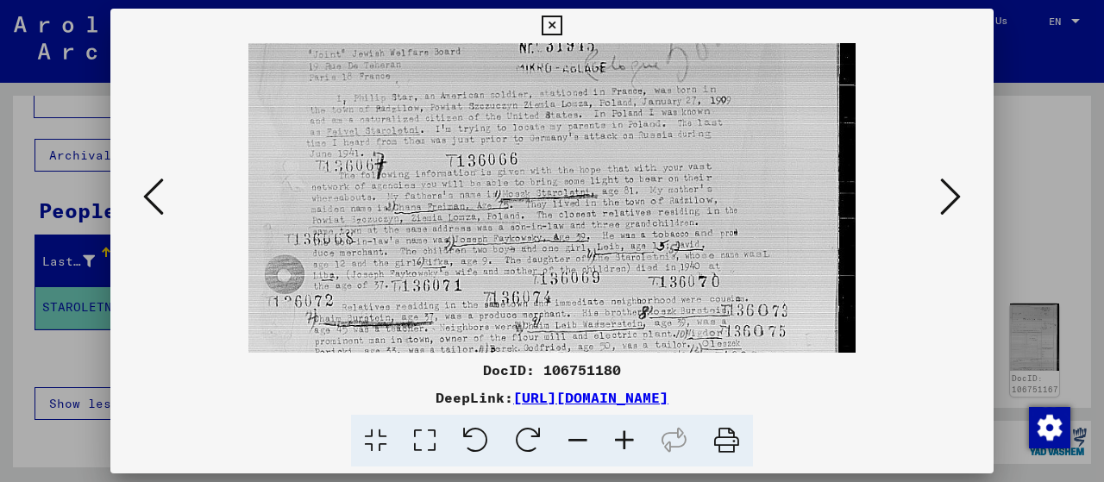
scroll to position [153, 0]
drag, startPoint x: 674, startPoint y: 291, endPoint x: 676, endPoint y: 141, distance: 149.2
click at [676, 141] on img at bounding box center [551, 303] width 606 height 827
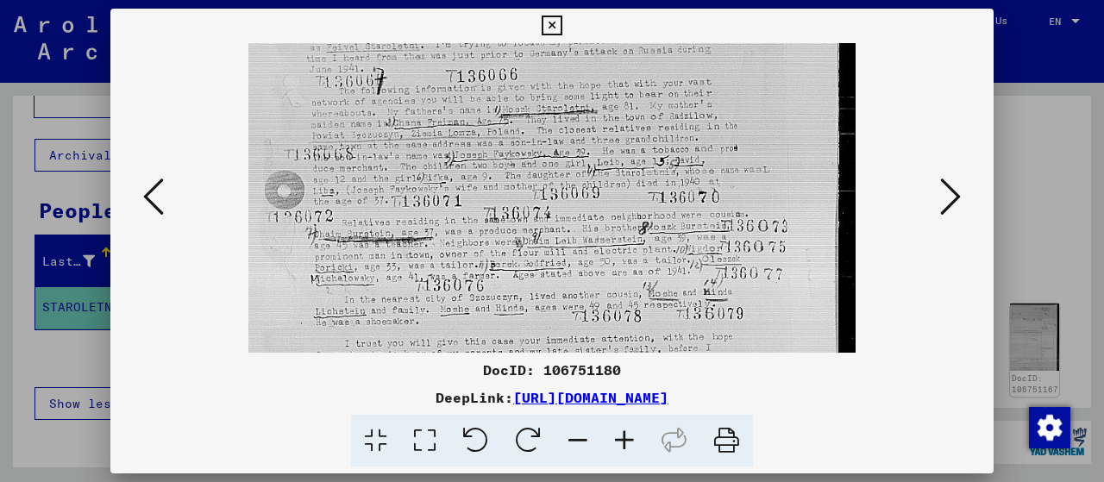
drag, startPoint x: 697, startPoint y: 231, endPoint x: 667, endPoint y: 153, distance: 83.8
click at [667, 153] on img at bounding box center [551, 222] width 606 height 827
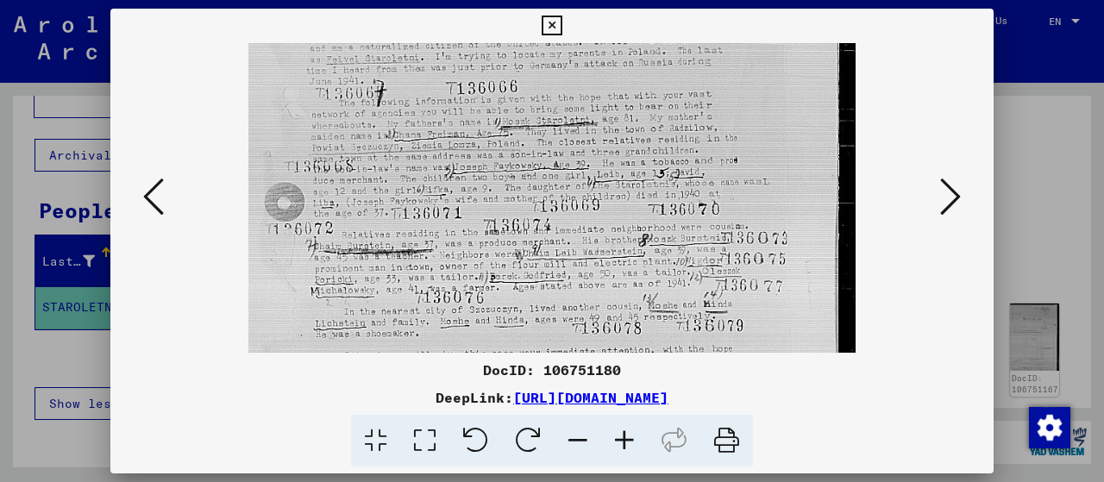
scroll to position [235, 0]
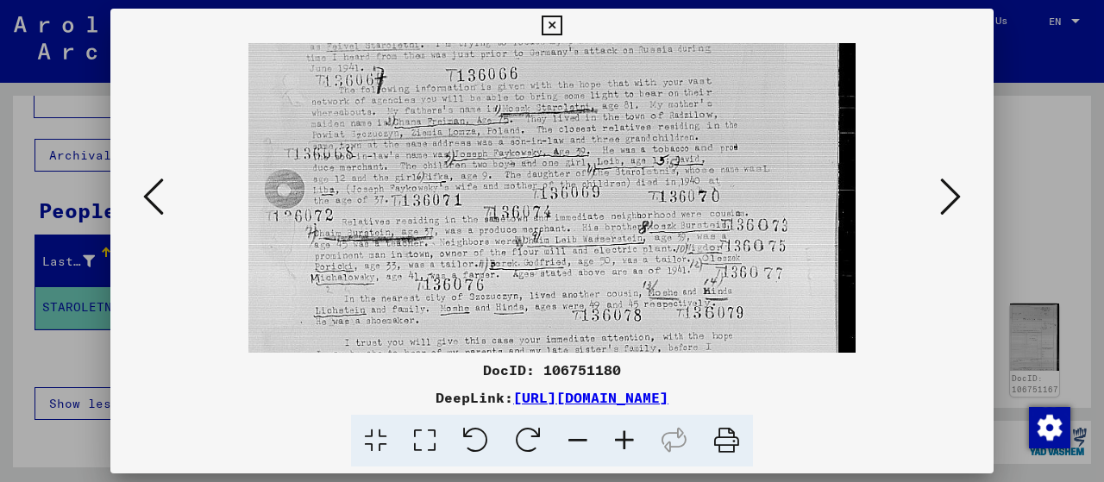
drag, startPoint x: 695, startPoint y: 95, endPoint x: 639, endPoint y: 125, distance: 63.7
click at [639, 125] on img at bounding box center [551, 221] width 606 height 827
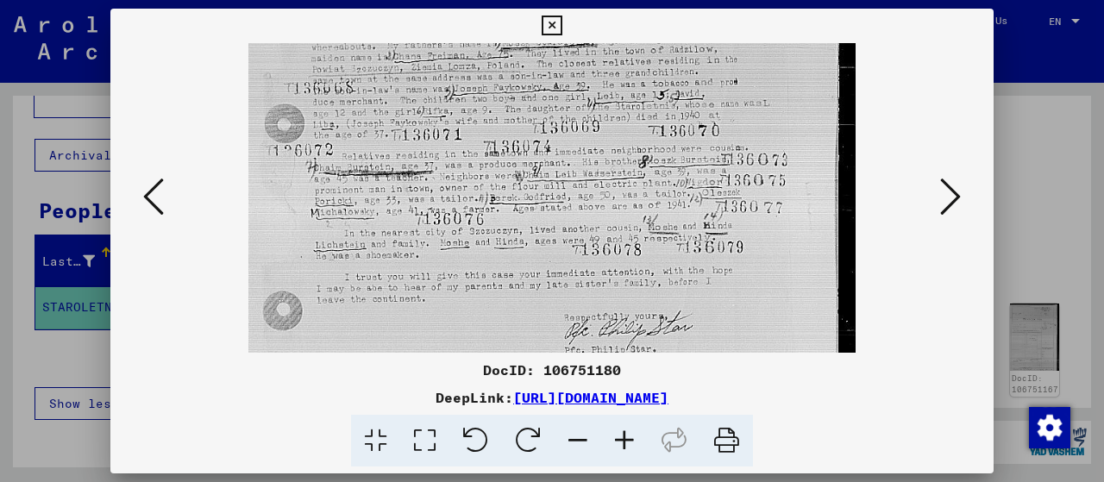
scroll to position [306, 0]
drag, startPoint x: 574, startPoint y: 266, endPoint x: 571, endPoint y: 198, distance: 68.2
click at [571, 198] on img at bounding box center [551, 150] width 606 height 827
click at [947, 194] on icon at bounding box center [950, 196] width 21 height 41
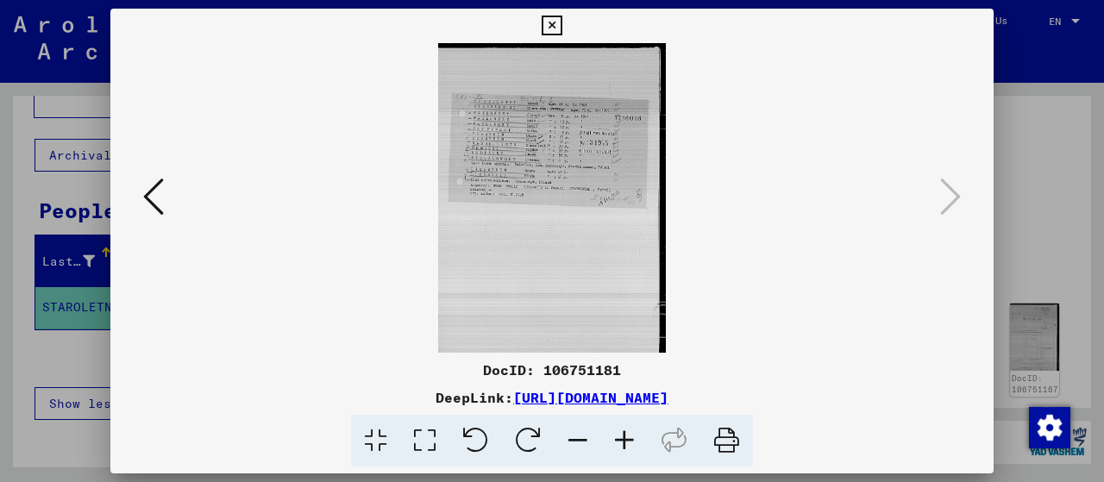
click at [600, 147] on img at bounding box center [551, 198] width 227 height 310
click at [631, 441] on icon at bounding box center [624, 441] width 47 height 53
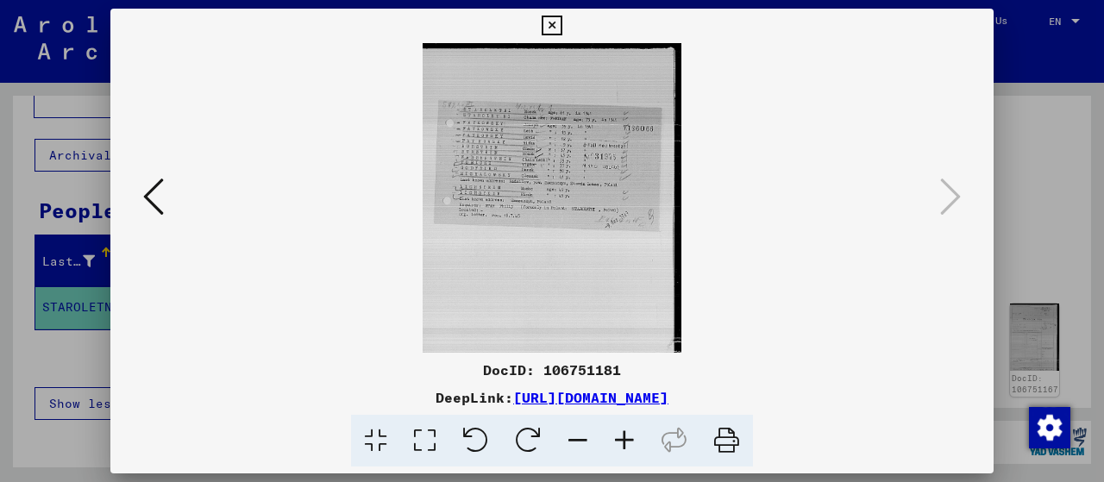
click at [631, 441] on icon at bounding box center [624, 441] width 47 height 53
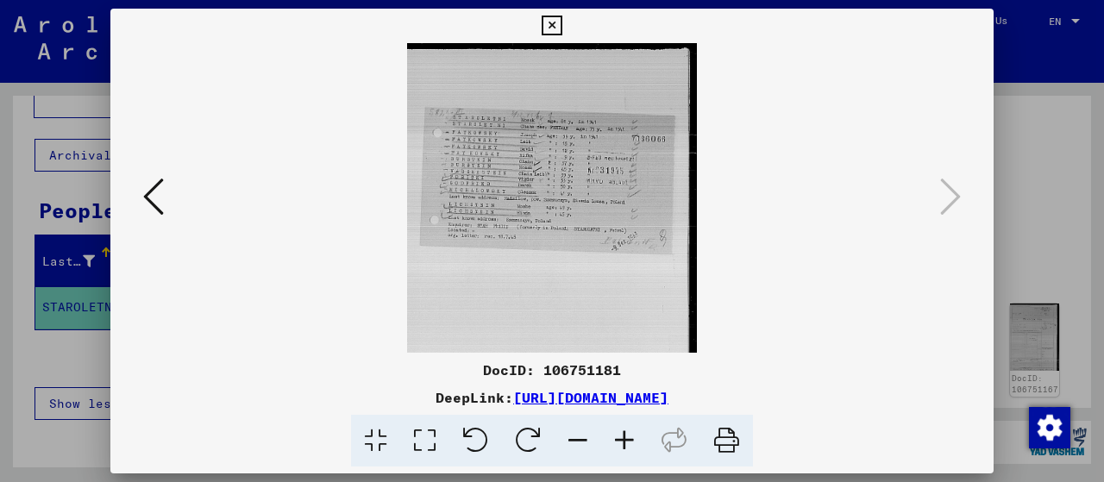
click at [631, 441] on icon at bounding box center [624, 441] width 47 height 53
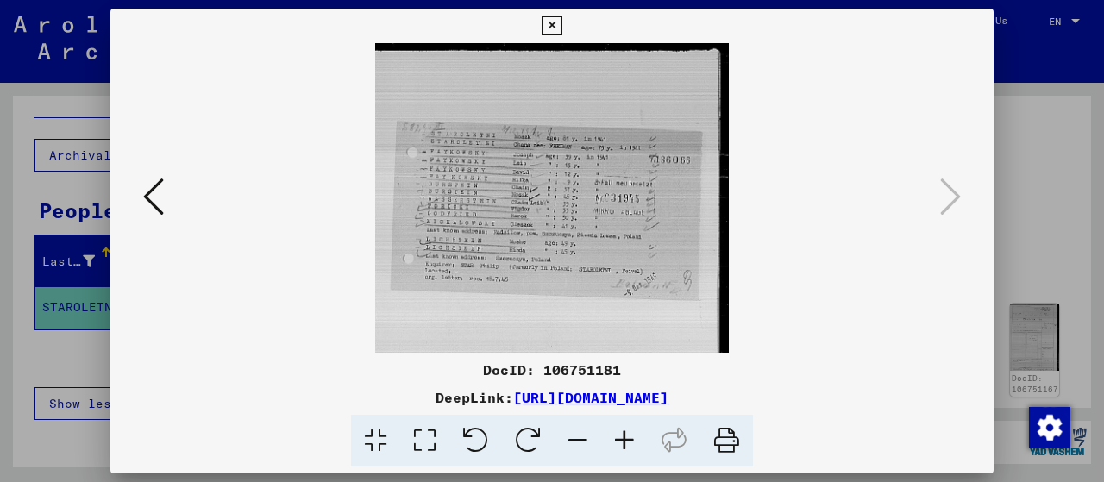
click at [631, 441] on icon at bounding box center [624, 441] width 47 height 53
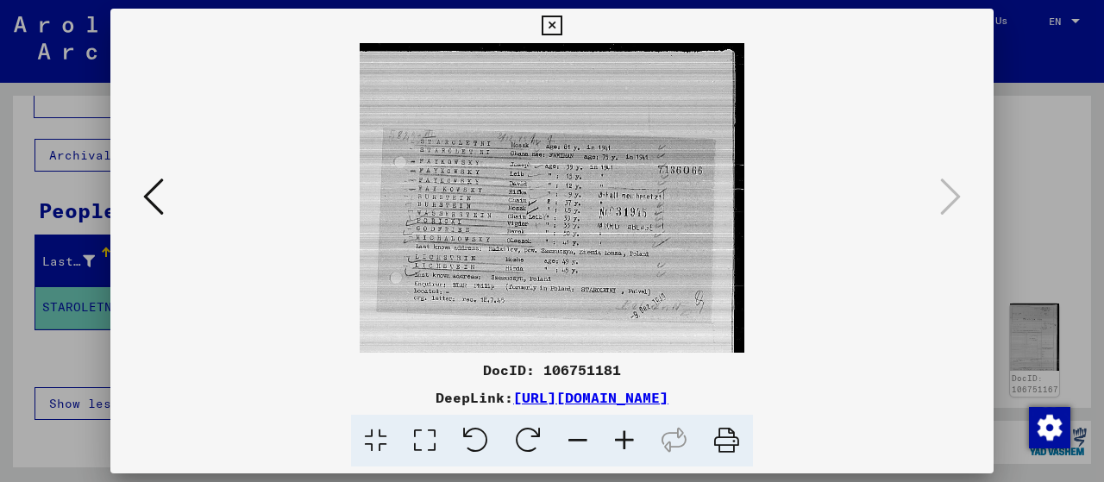
click at [631, 441] on icon at bounding box center [624, 441] width 47 height 53
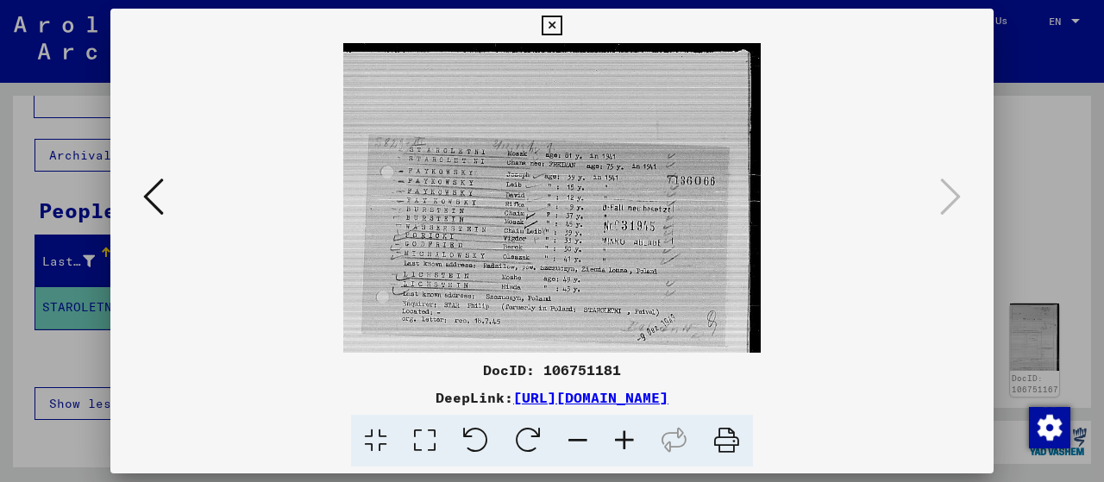
click at [631, 441] on icon at bounding box center [624, 441] width 47 height 53
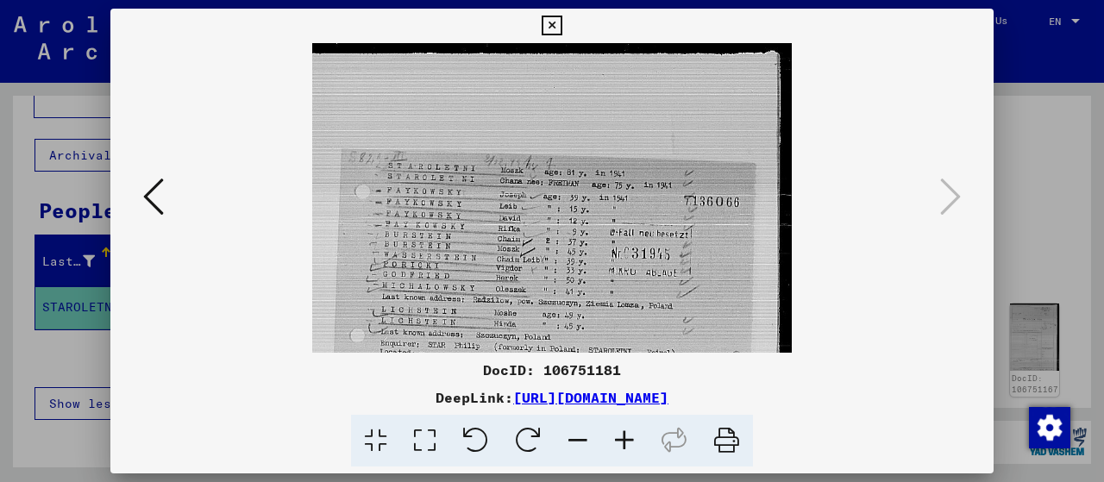
click at [631, 441] on icon at bounding box center [624, 441] width 47 height 53
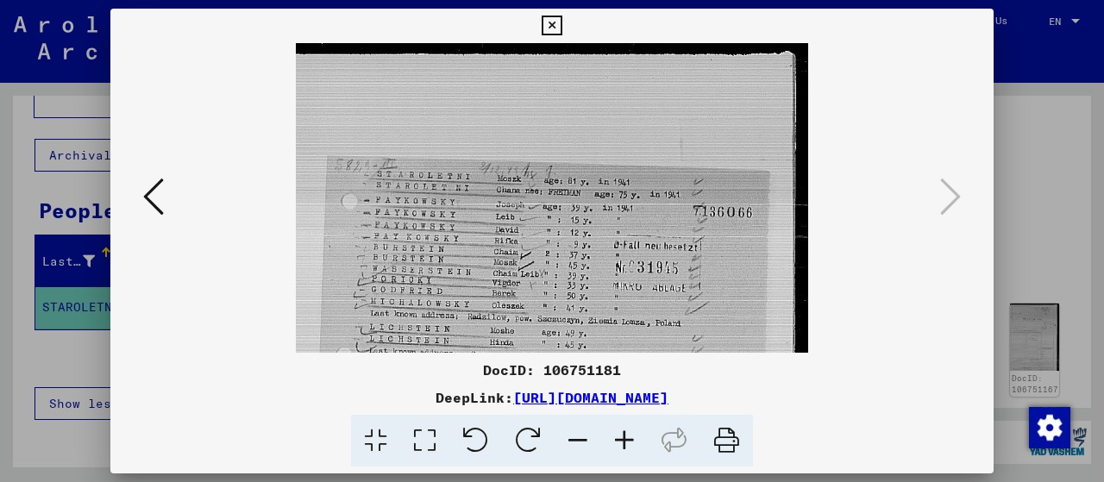
click at [631, 441] on icon at bounding box center [624, 441] width 47 height 53
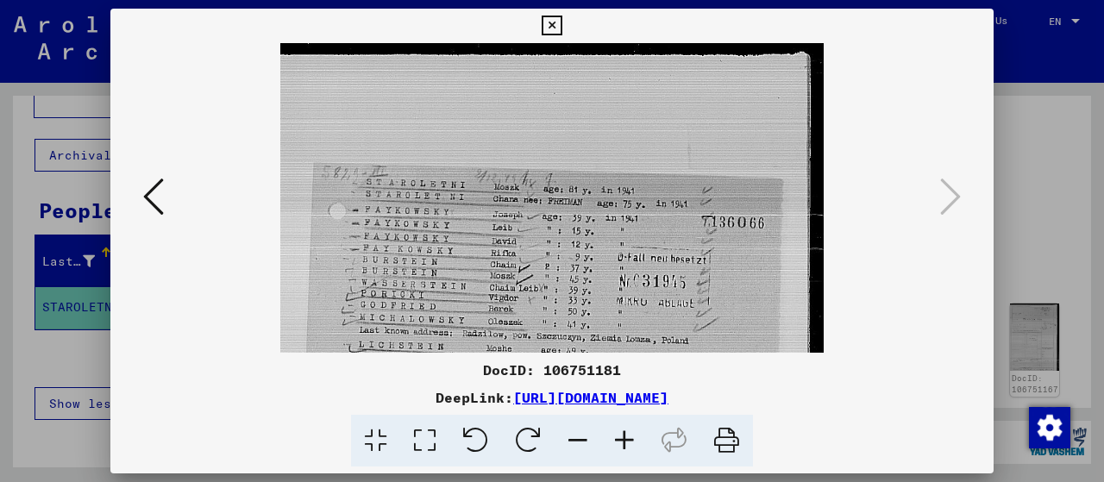
click at [631, 441] on icon at bounding box center [624, 441] width 47 height 53
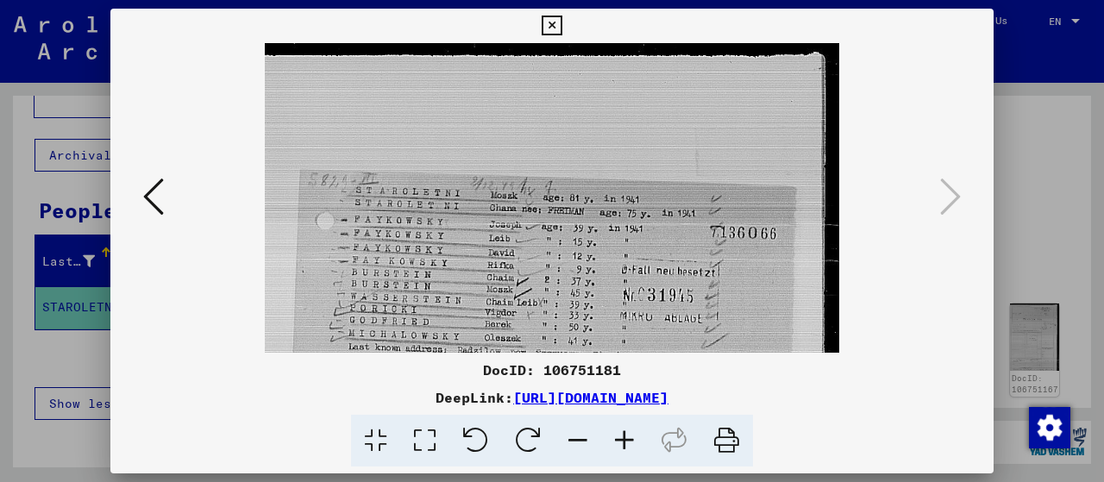
click at [631, 441] on icon at bounding box center [624, 441] width 47 height 53
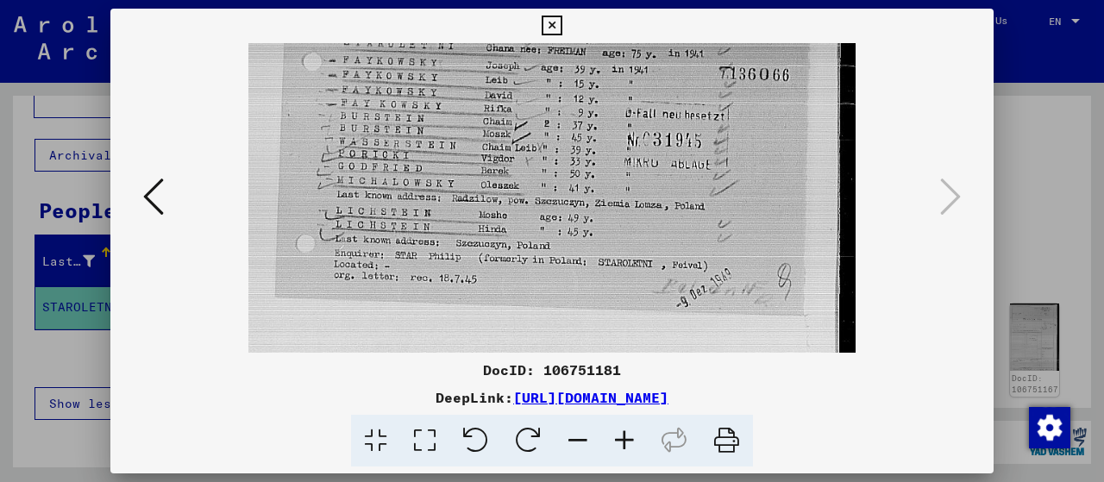
scroll to position [188, 0]
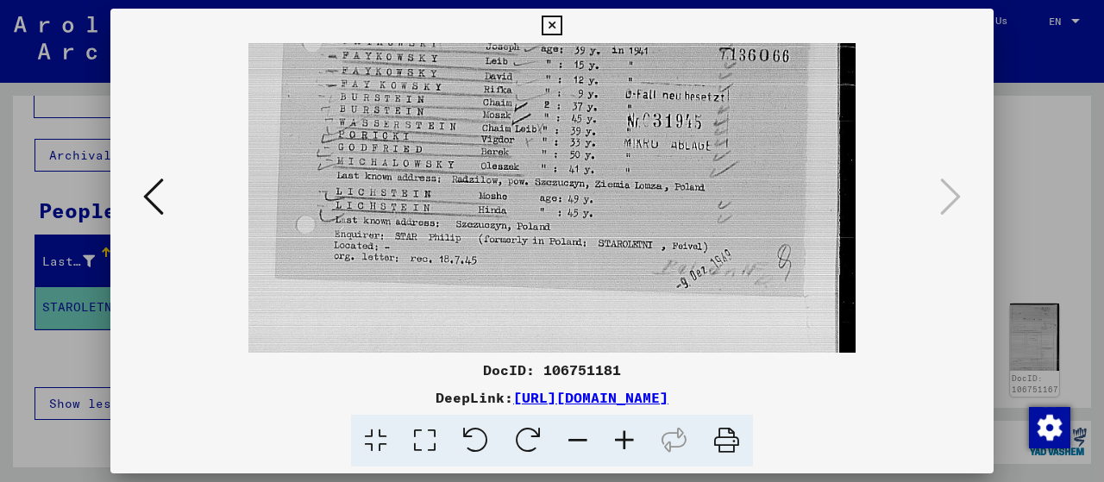
drag, startPoint x: 629, startPoint y: 296, endPoint x: 647, endPoint y: 110, distance: 186.2
click at [647, 110] on img at bounding box center [551, 268] width 606 height 827
click at [160, 191] on icon at bounding box center [153, 196] width 21 height 41
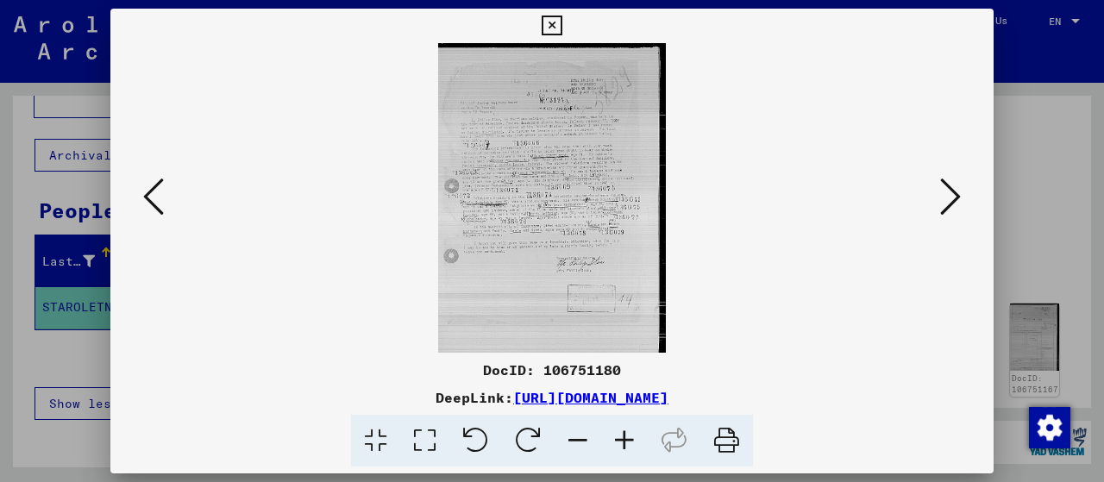
scroll to position [0, 0]
click at [730, 445] on icon at bounding box center [726, 441] width 53 height 53
click at [950, 191] on icon at bounding box center [950, 196] width 21 height 41
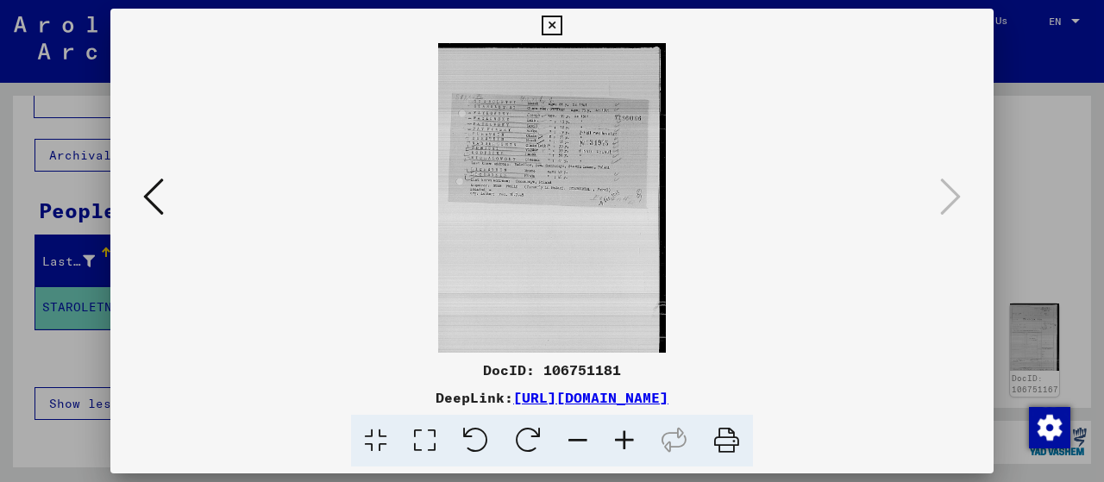
click at [576, 170] on img at bounding box center [551, 198] width 227 height 310
click at [735, 441] on icon at bounding box center [726, 441] width 53 height 53
click at [147, 194] on icon at bounding box center [153, 196] width 21 height 41
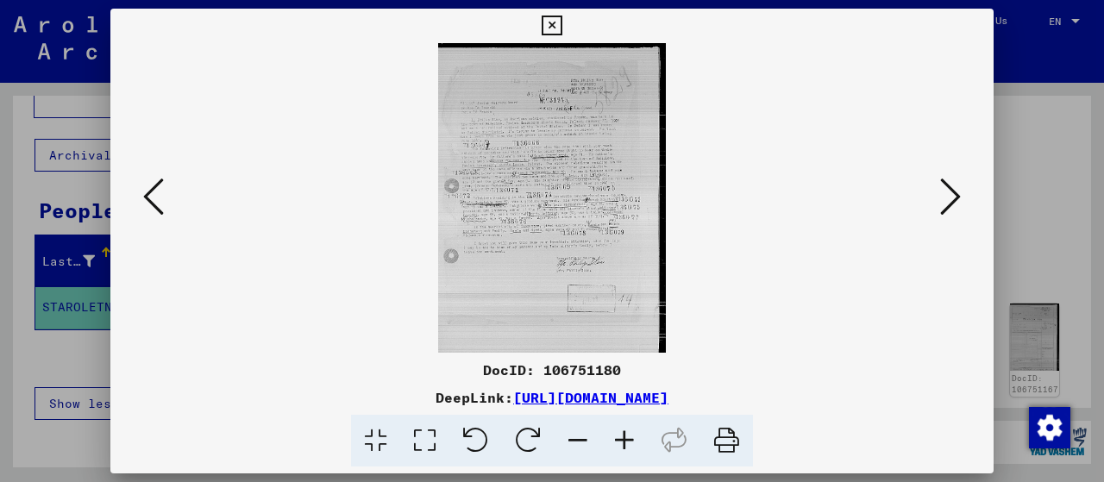
click at [147, 194] on icon at bounding box center [153, 196] width 21 height 41
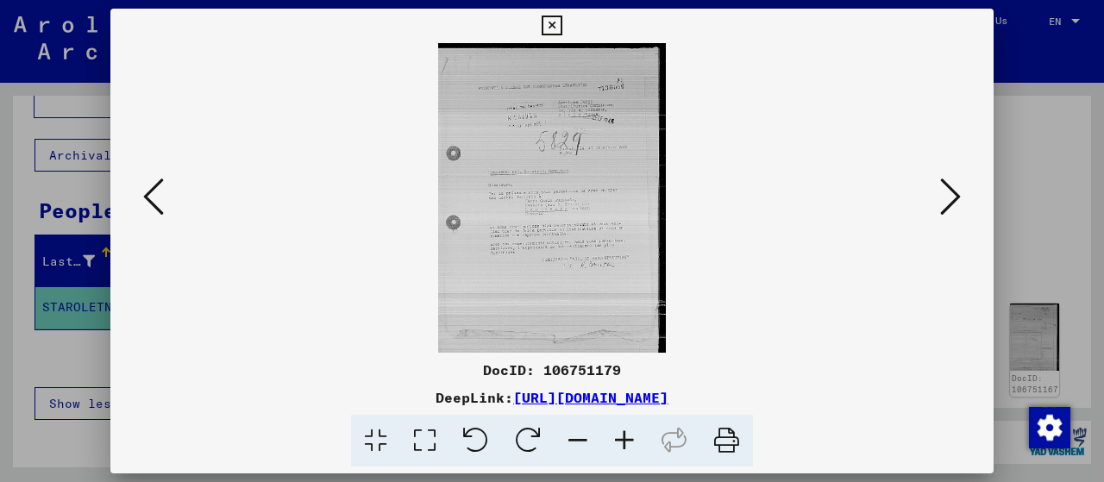
click at [623, 437] on icon at bounding box center [624, 441] width 47 height 53
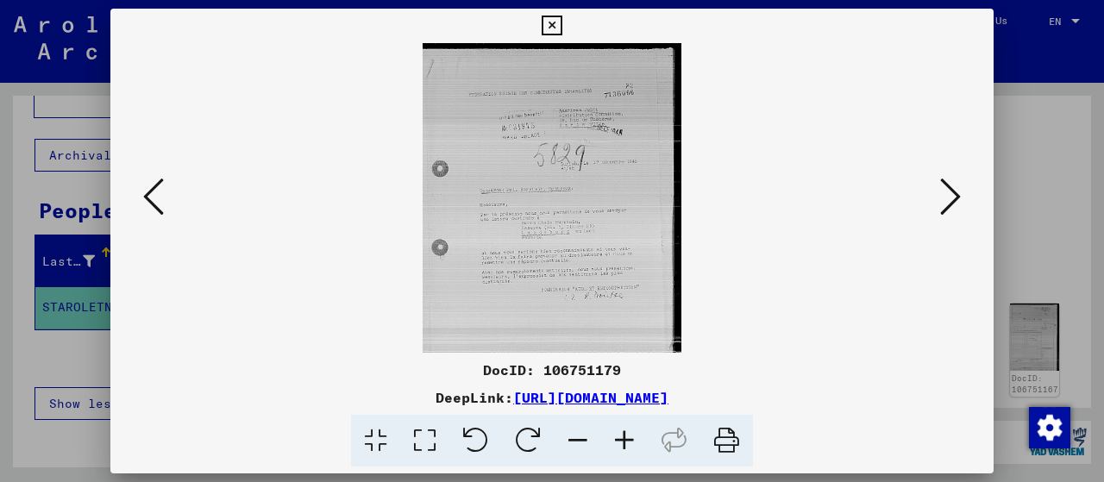
click at [623, 437] on icon at bounding box center [624, 441] width 47 height 53
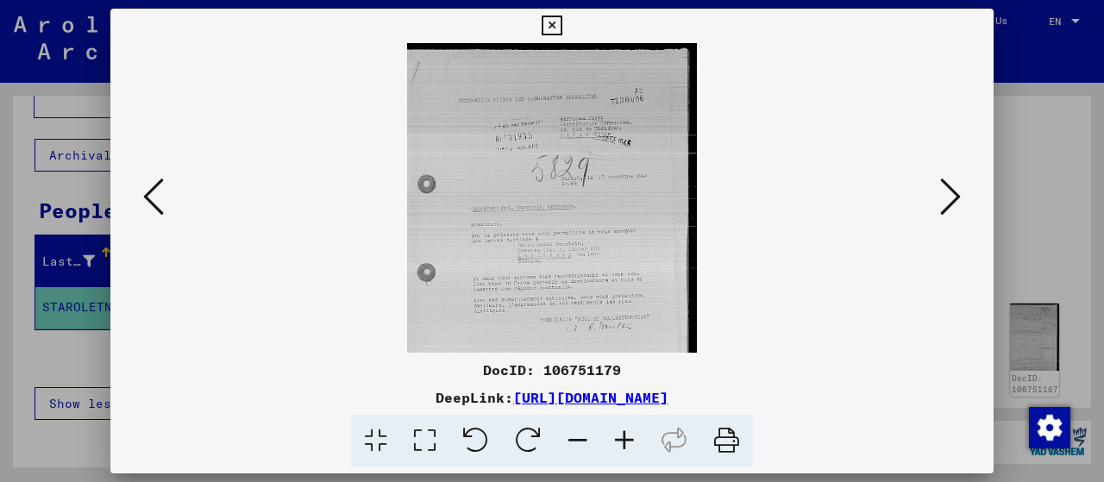
click at [623, 437] on icon at bounding box center [624, 441] width 47 height 53
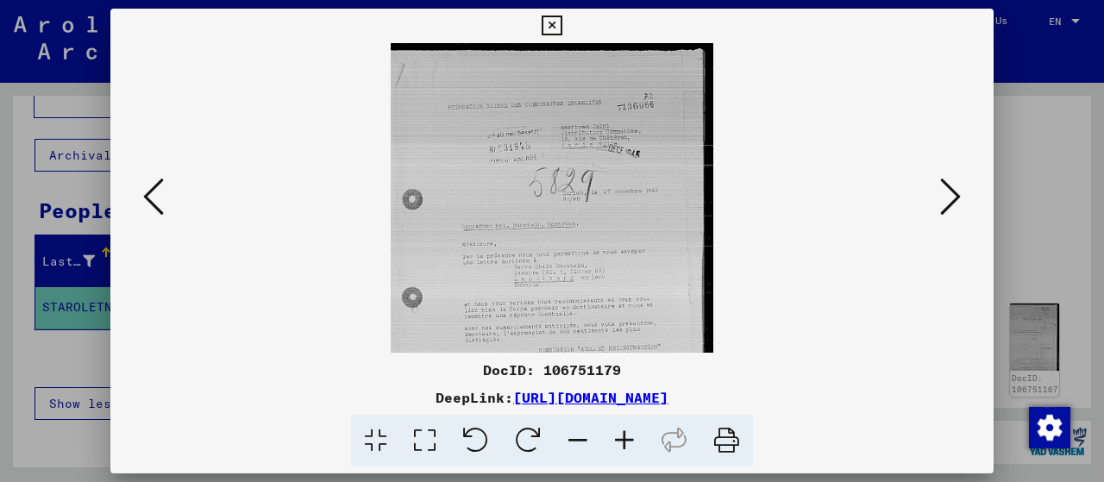
click at [623, 437] on icon at bounding box center [624, 441] width 47 height 53
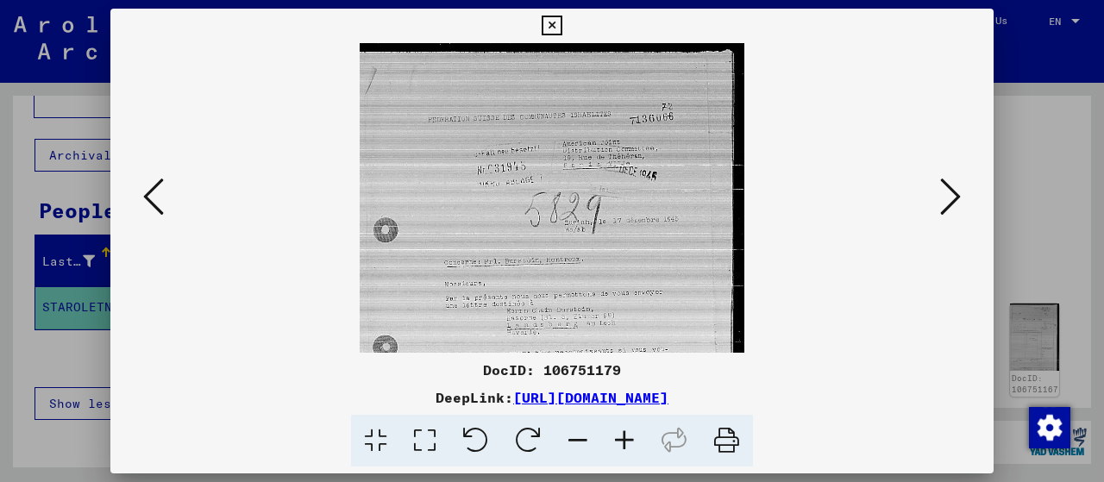
click at [623, 437] on icon at bounding box center [624, 441] width 47 height 53
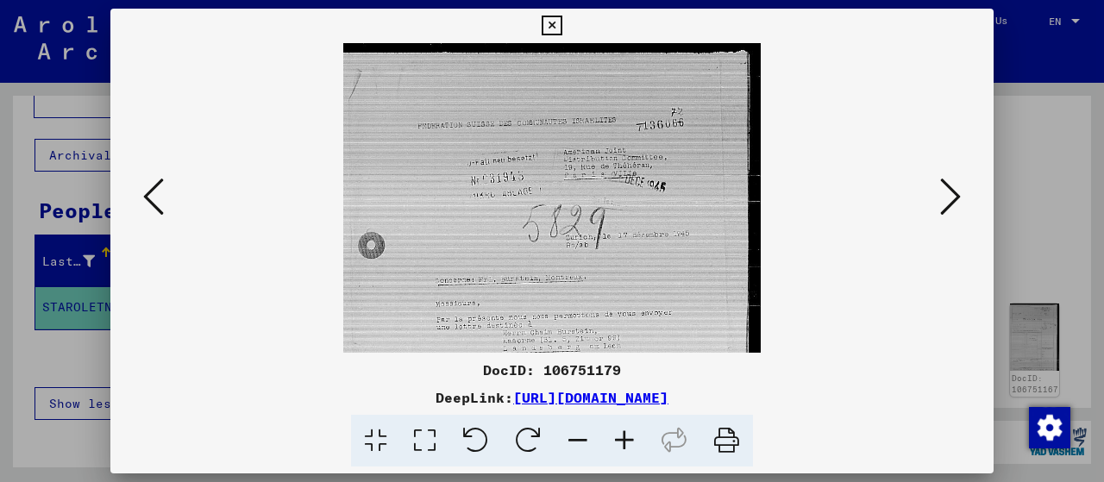
click at [623, 437] on icon at bounding box center [624, 441] width 47 height 53
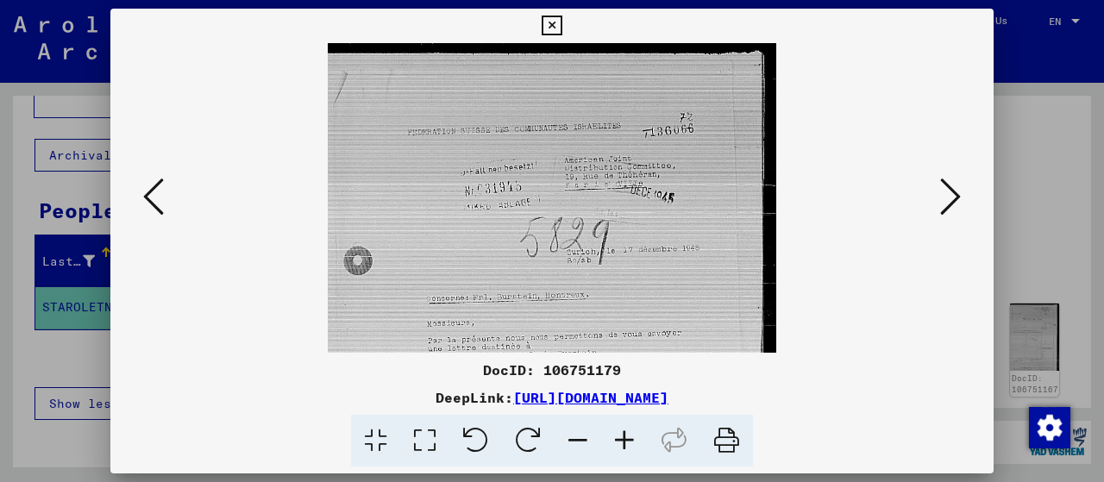
click at [623, 437] on icon at bounding box center [624, 441] width 47 height 53
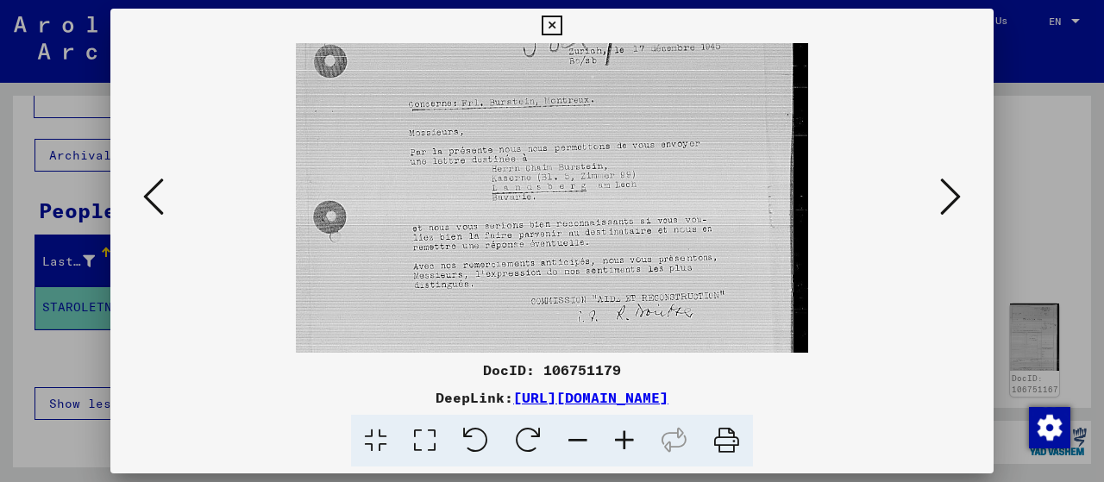
scroll to position [263, 0]
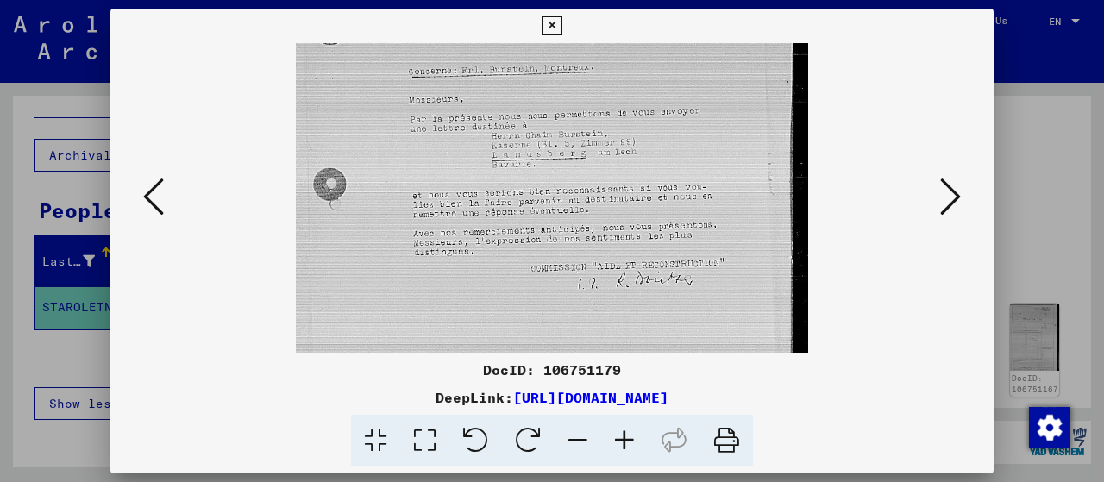
drag, startPoint x: 652, startPoint y: 310, endPoint x: 598, endPoint y: 49, distance: 266.7
click at [598, 49] on img at bounding box center [551, 129] width 511 height 698
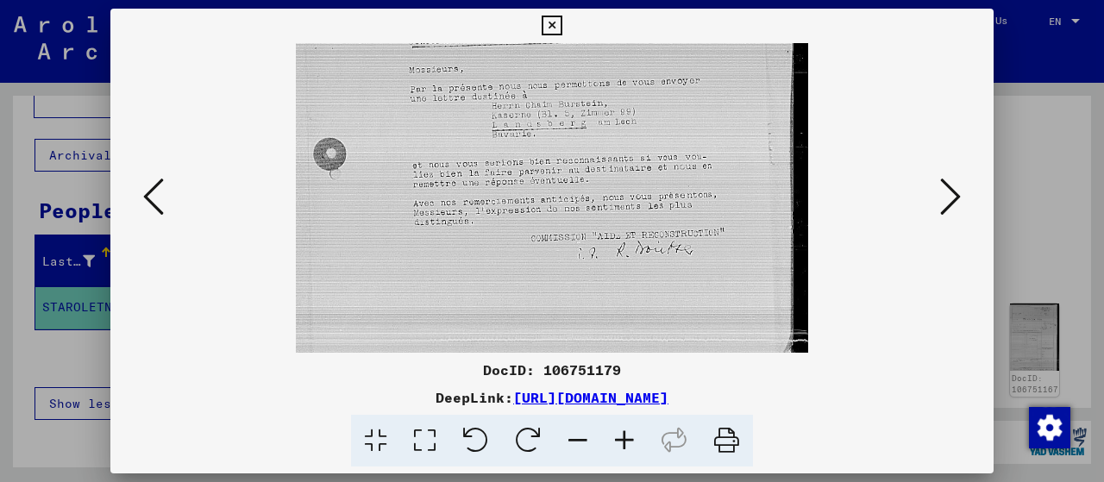
scroll to position [297, 0]
drag, startPoint x: 665, startPoint y: 275, endPoint x: 656, endPoint y: 242, distance: 33.9
click at [656, 242] on img at bounding box center [551, 96] width 511 height 698
click at [147, 199] on icon at bounding box center [153, 196] width 21 height 41
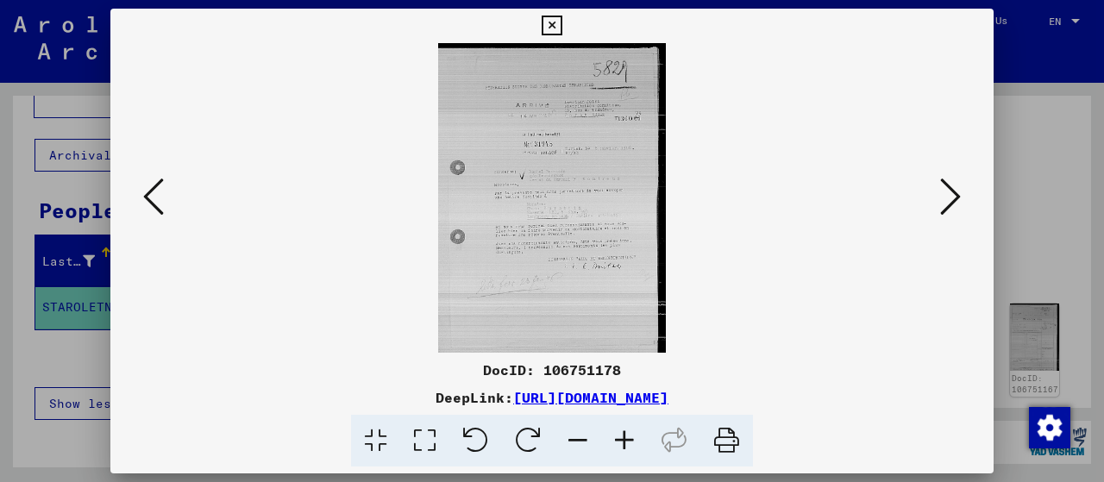
click at [625, 442] on icon at bounding box center [624, 441] width 47 height 53
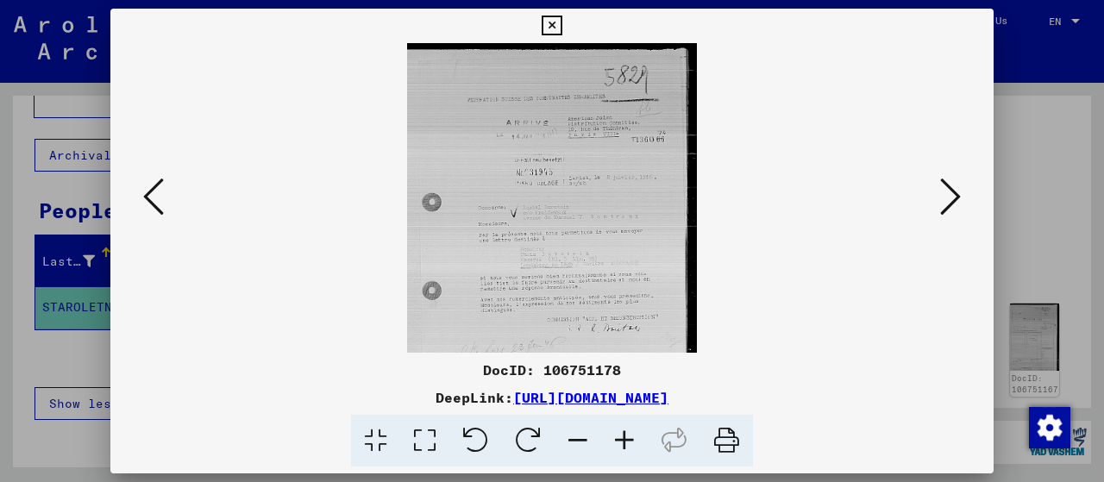
click at [625, 442] on icon at bounding box center [624, 441] width 47 height 53
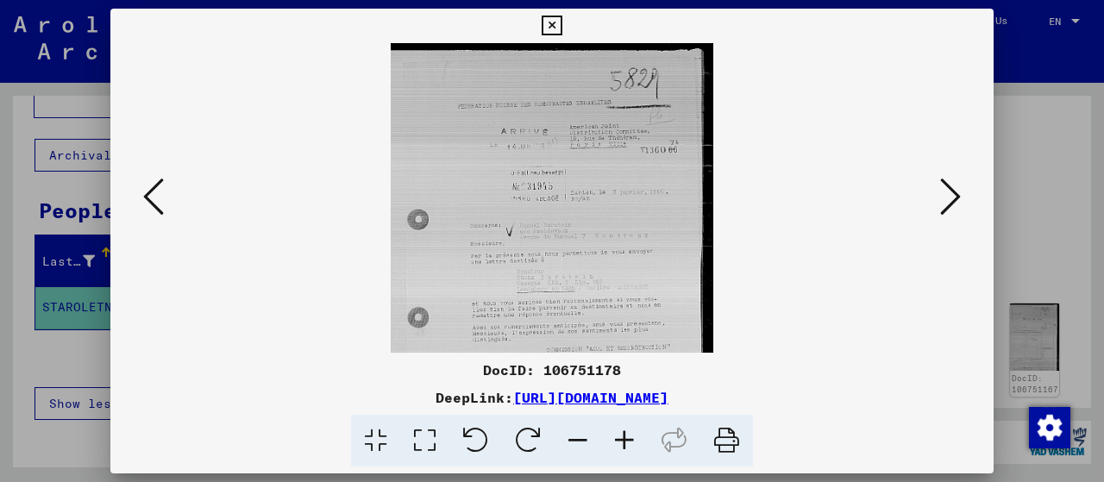
click at [625, 442] on icon at bounding box center [624, 441] width 47 height 53
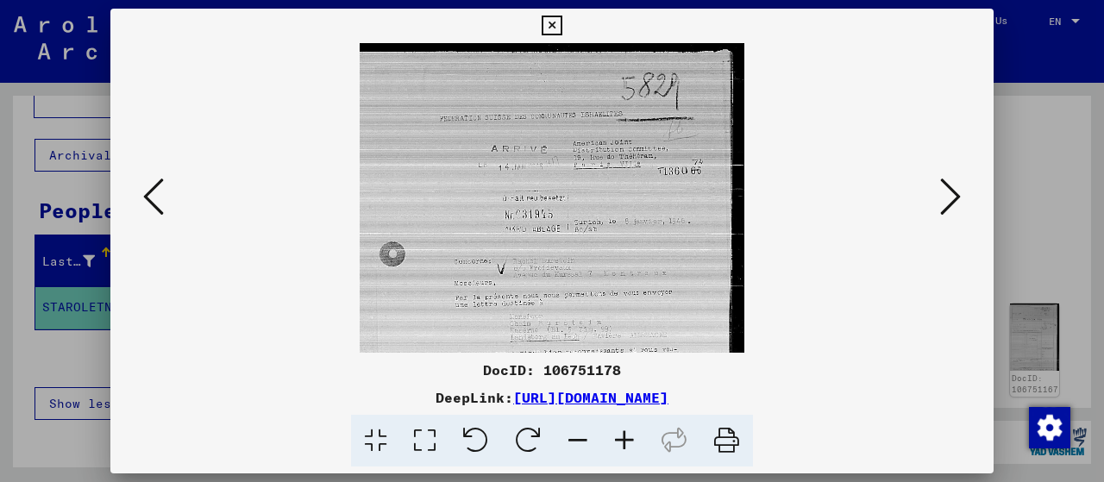
click at [625, 442] on icon at bounding box center [624, 441] width 47 height 53
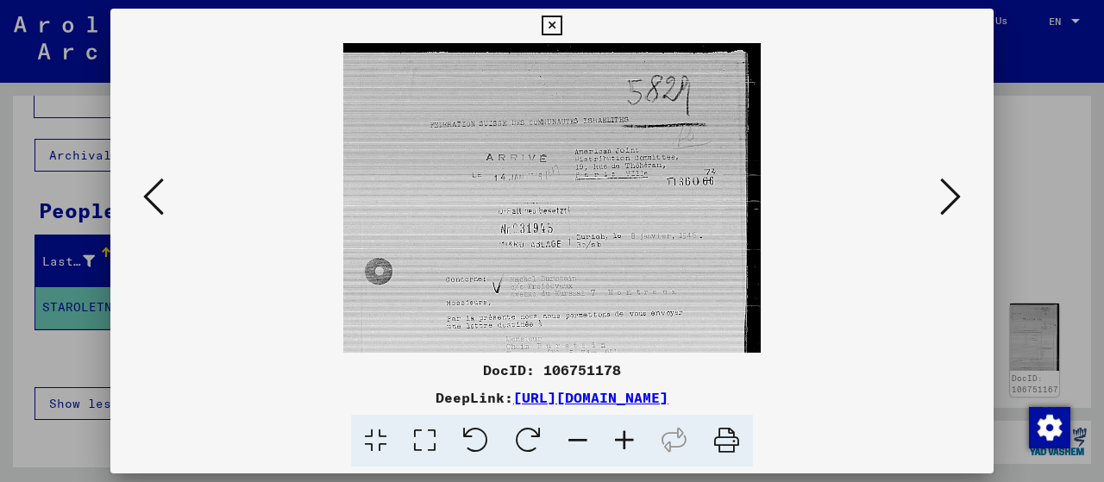
click at [625, 442] on icon at bounding box center [624, 441] width 47 height 53
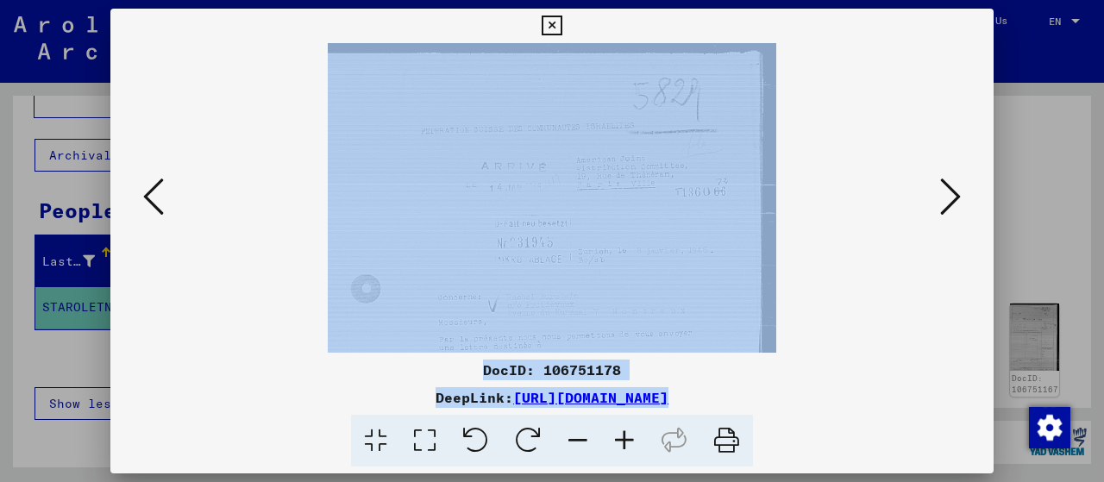
drag, startPoint x: 625, startPoint y: 442, endPoint x: 351, endPoint y: 287, distance: 315.1
click at [351, 287] on div "DocID: 106751178 DeepLink: [URL][DOMAIN_NAME]" at bounding box center [551, 238] width 883 height 459
click at [351, 287] on img at bounding box center [552, 348] width 448 height 611
click at [195, 294] on viewer-one-image at bounding box center [552, 198] width 766 height 310
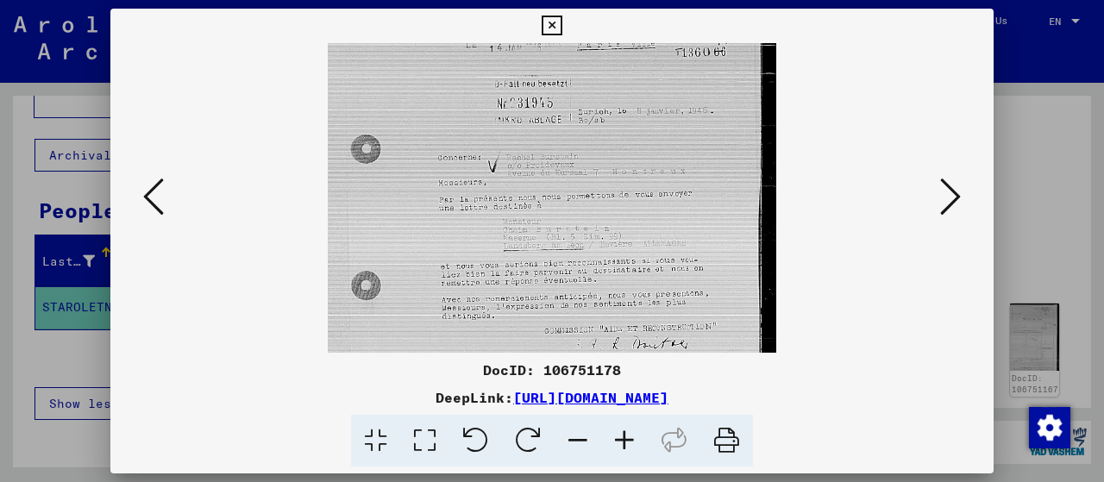
scroll to position [162, 0]
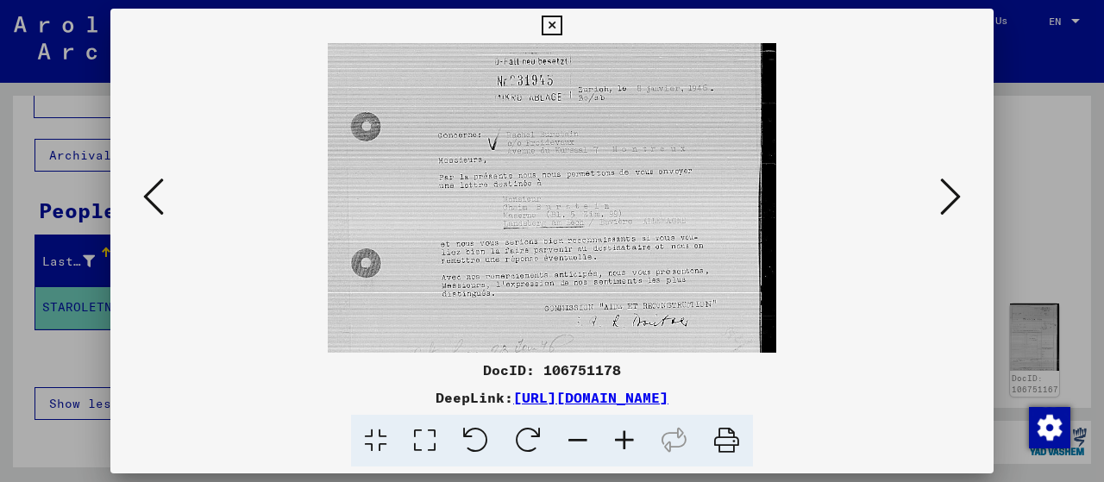
drag, startPoint x: 583, startPoint y: 306, endPoint x: 540, endPoint y: 146, distance: 166.1
click at [540, 146] on img at bounding box center [552, 186] width 448 height 611
click at [151, 191] on icon at bounding box center [153, 196] width 21 height 41
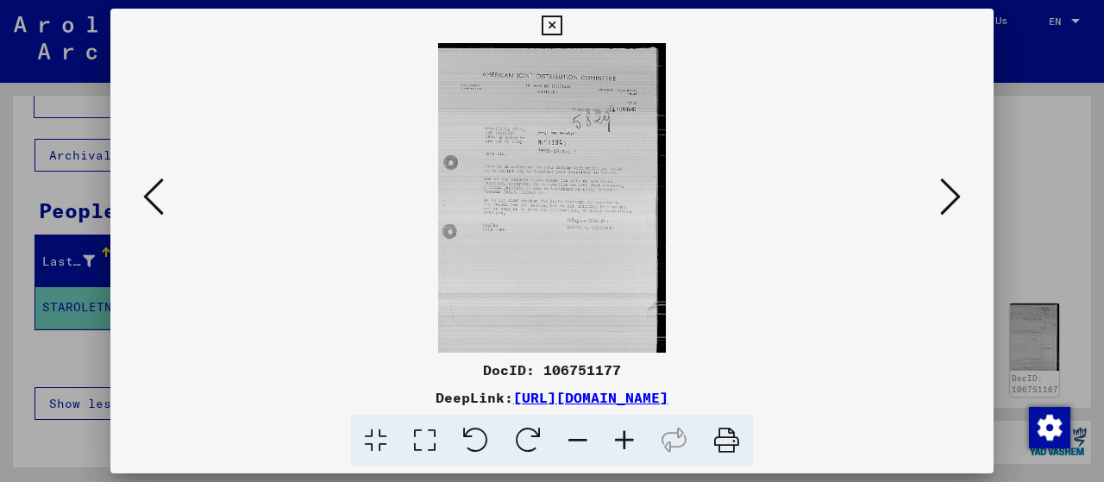
scroll to position [0, 0]
click at [621, 436] on icon at bounding box center [624, 441] width 47 height 53
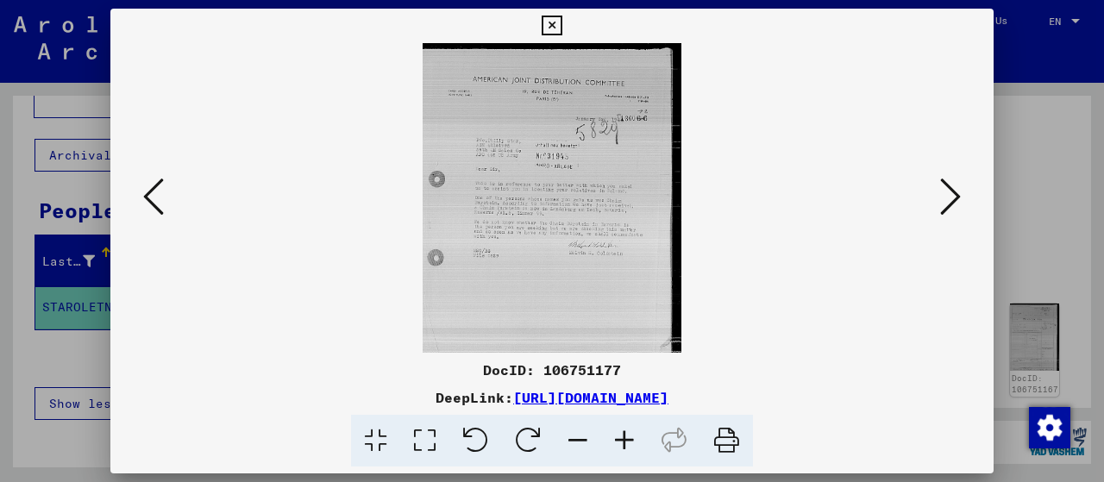
click at [621, 436] on icon at bounding box center [624, 441] width 47 height 53
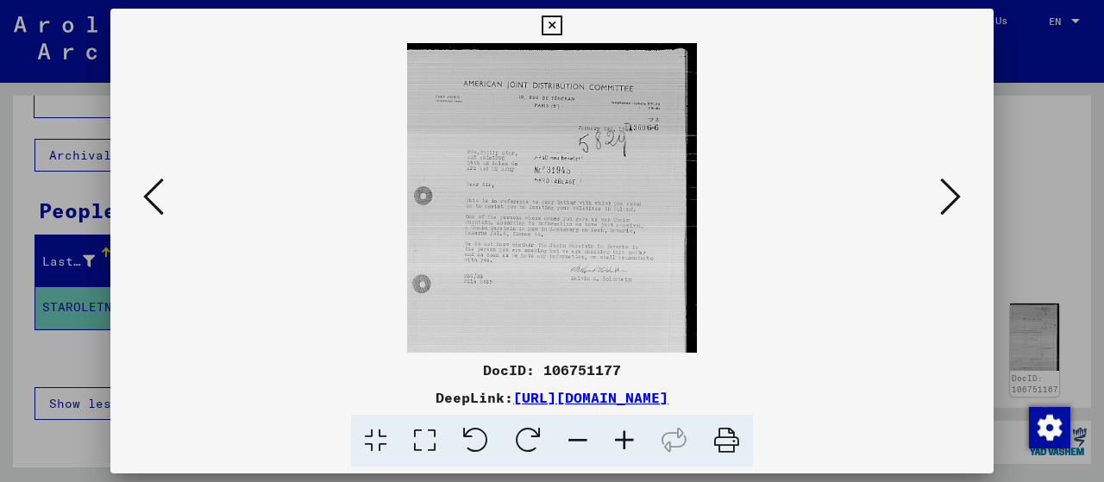
click at [621, 436] on icon at bounding box center [624, 441] width 47 height 53
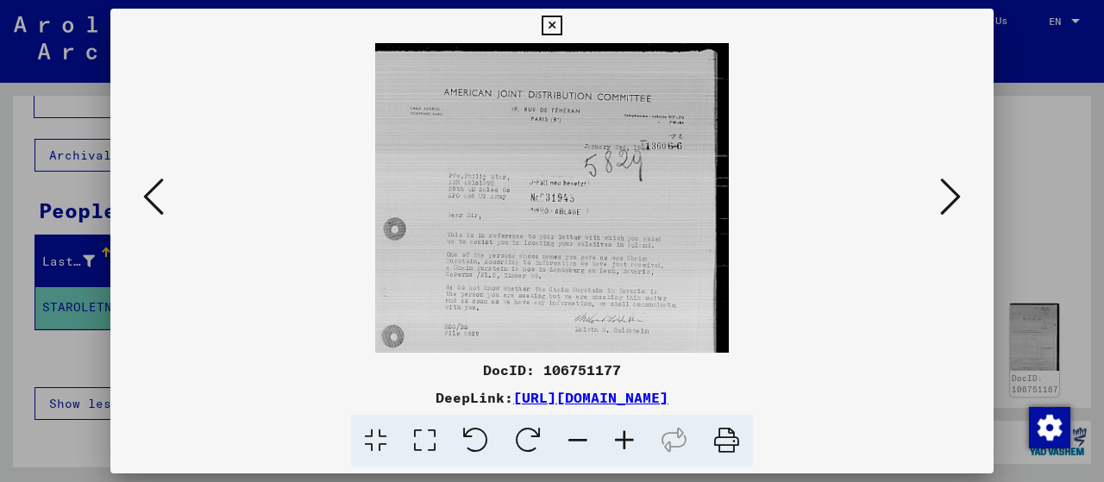
click at [621, 436] on icon at bounding box center [624, 441] width 47 height 53
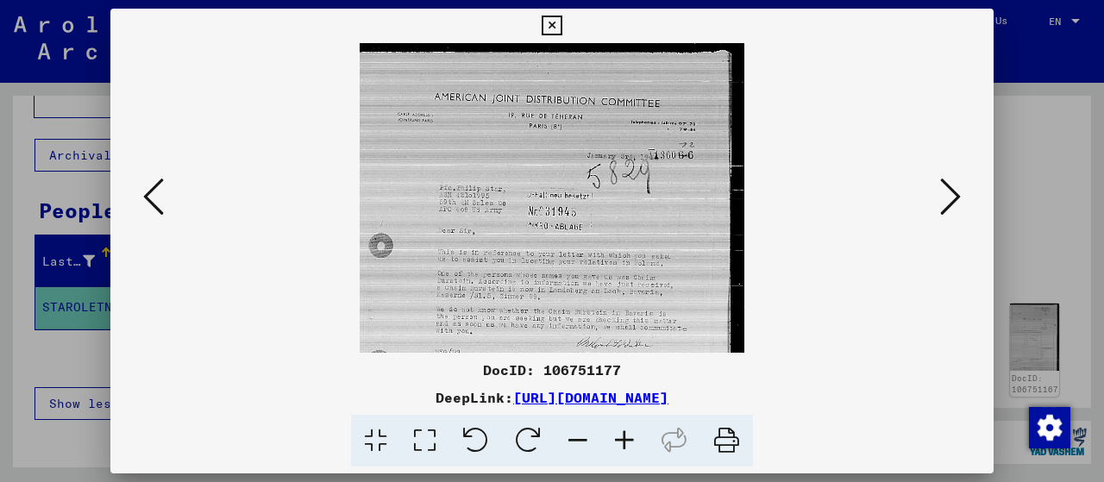
click at [621, 436] on icon at bounding box center [624, 441] width 47 height 53
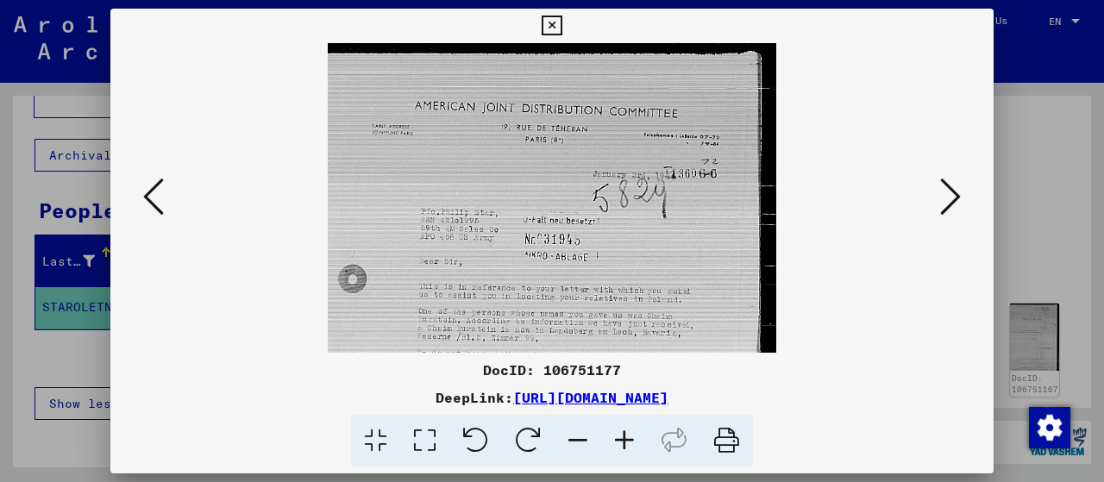
click at [621, 436] on icon at bounding box center [624, 441] width 47 height 53
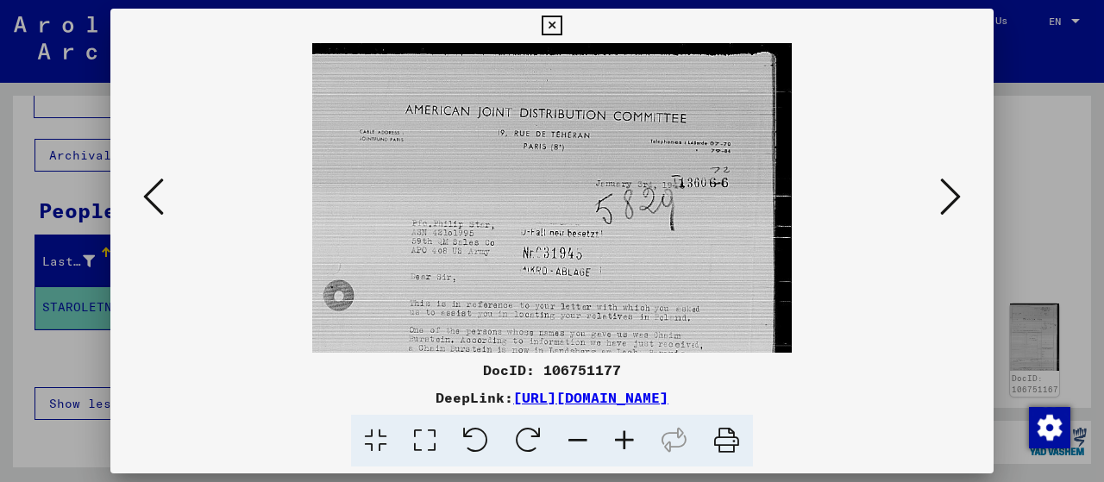
click at [621, 436] on icon at bounding box center [624, 441] width 47 height 53
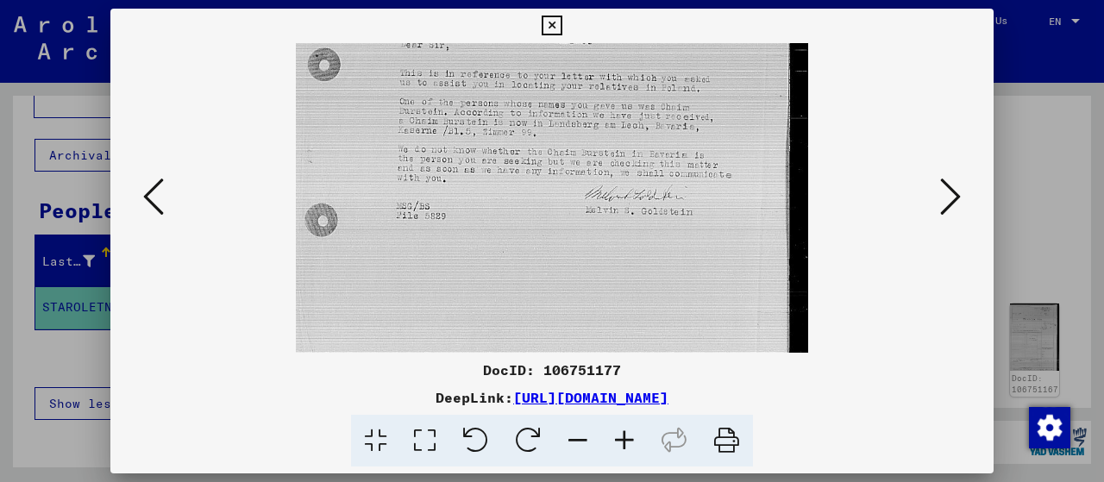
scroll to position [257, 0]
drag, startPoint x: 643, startPoint y: 296, endPoint x: 586, endPoint y: 41, distance: 261.5
click at [586, 41] on div "DocID: 106751177 DeepLink: [URL][DOMAIN_NAME]" at bounding box center [551, 238] width 883 height 459
click at [147, 196] on icon at bounding box center [153, 196] width 21 height 41
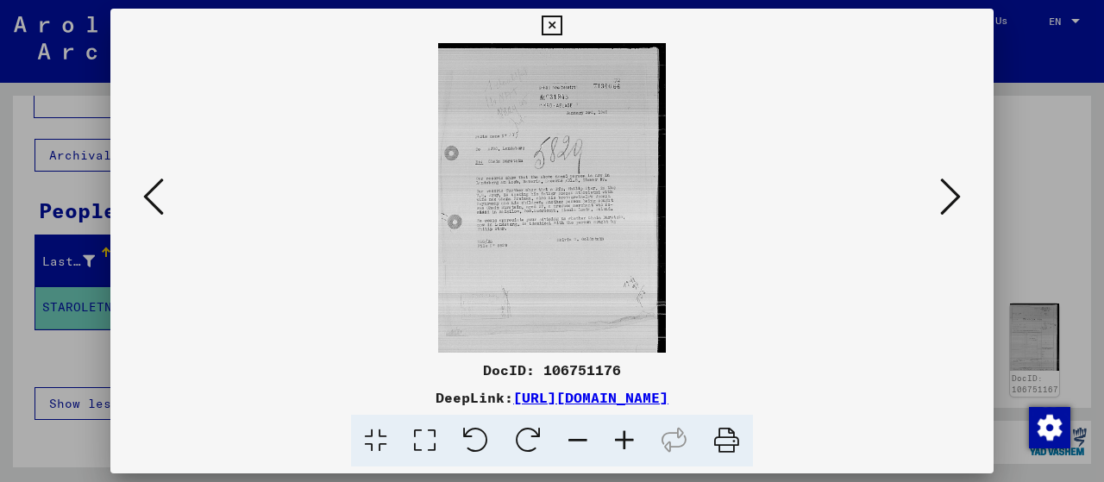
scroll to position [0, 0]
click at [623, 430] on icon at bounding box center [624, 441] width 47 height 53
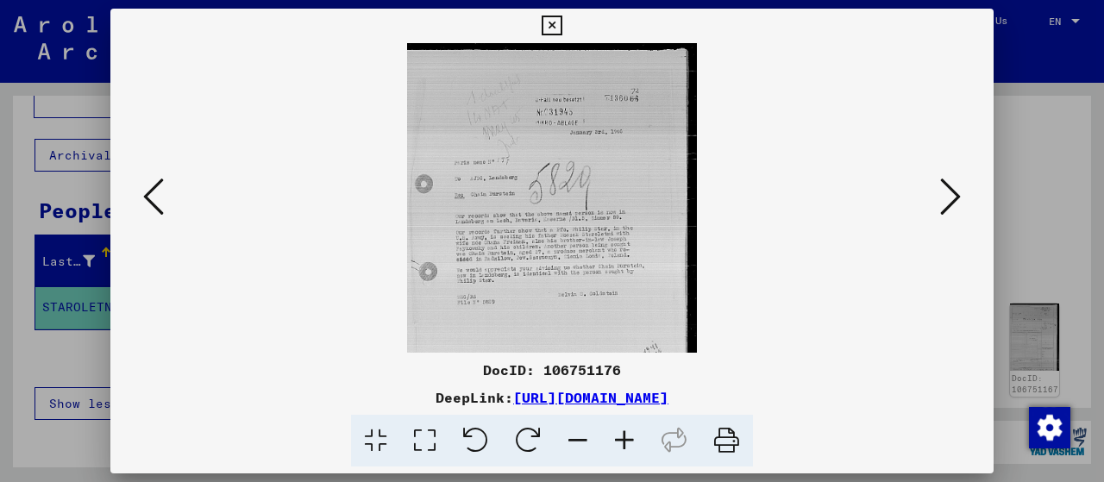
click at [623, 430] on icon at bounding box center [624, 441] width 47 height 53
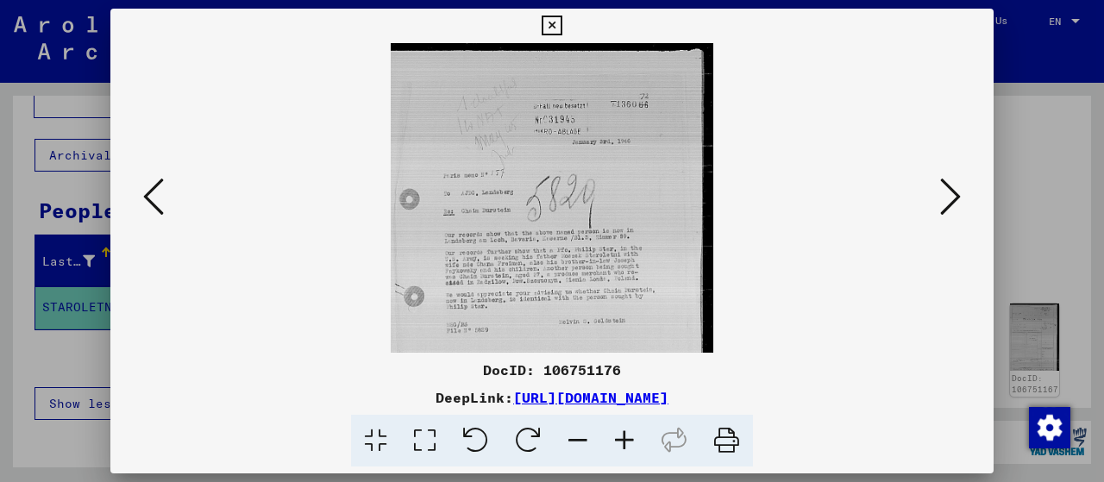
click at [623, 430] on icon at bounding box center [624, 441] width 47 height 53
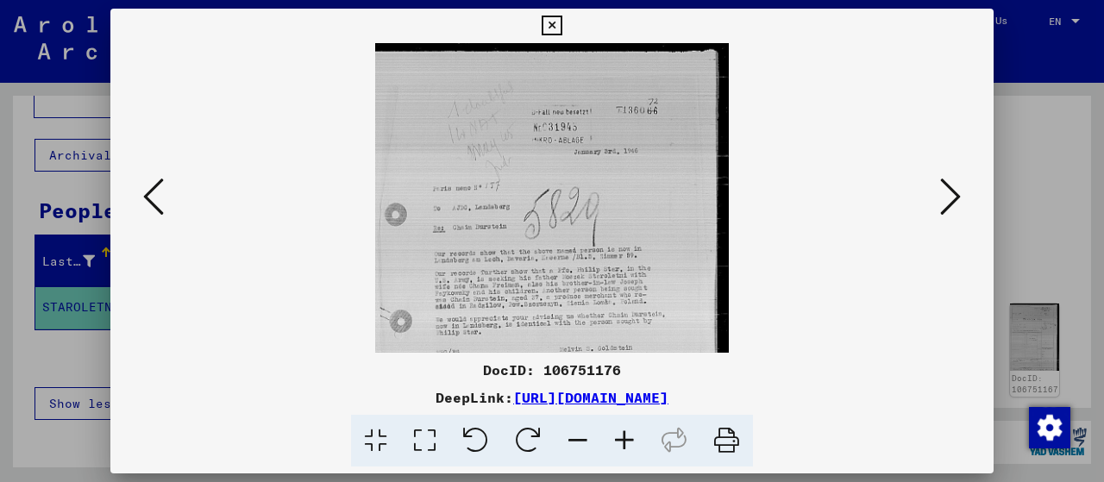
click at [623, 430] on icon at bounding box center [624, 441] width 47 height 53
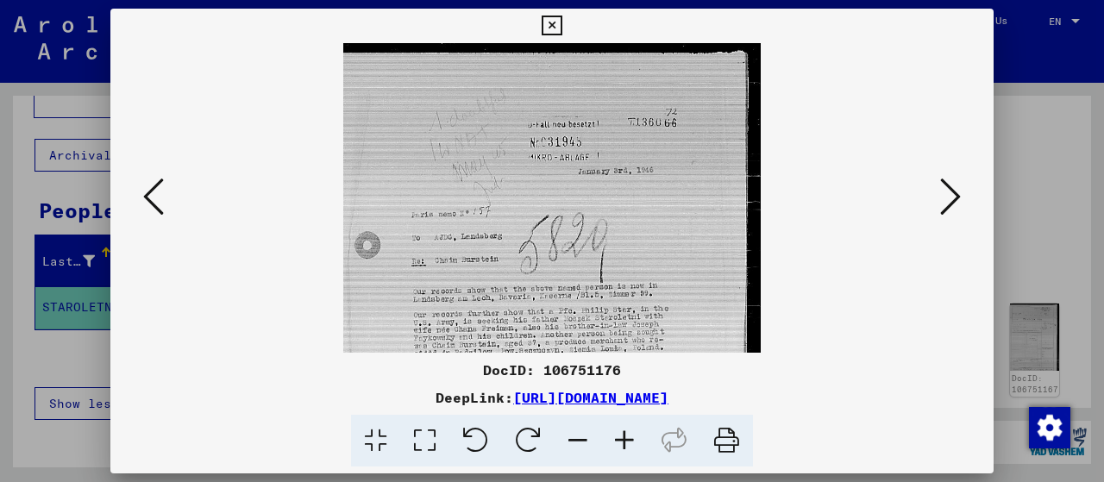
click at [623, 430] on icon at bounding box center [624, 441] width 47 height 53
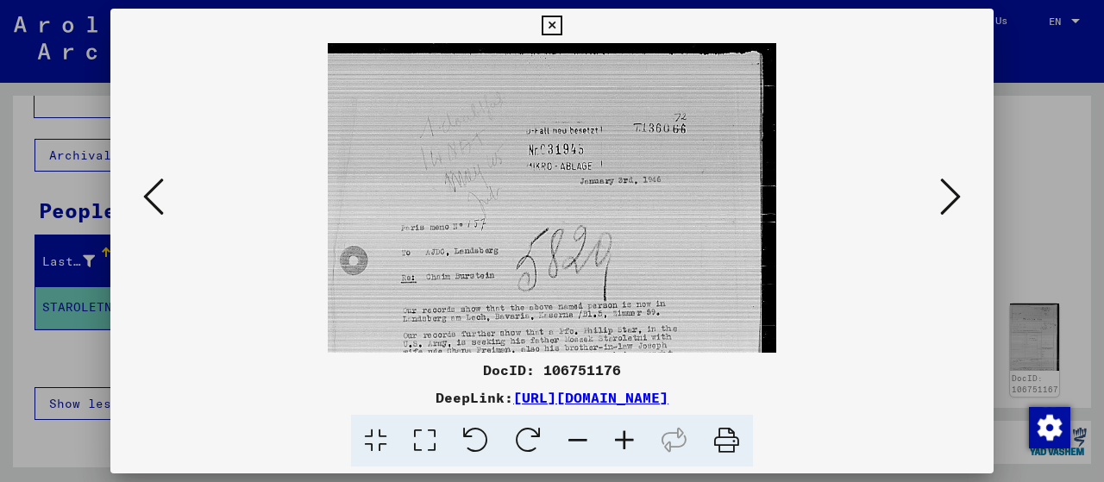
click at [623, 430] on icon at bounding box center [624, 441] width 47 height 53
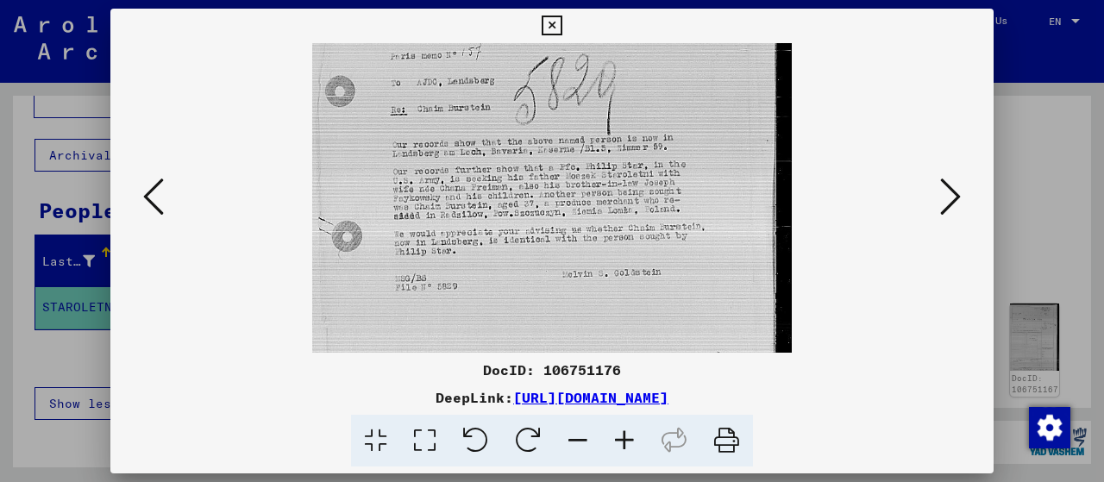
scroll to position [197, 0]
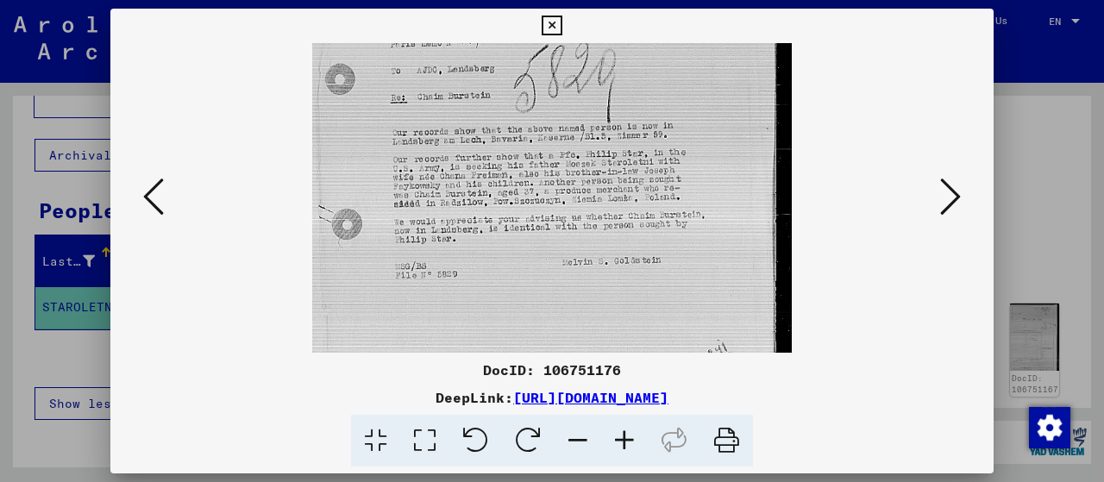
drag, startPoint x: 649, startPoint y: 285, endPoint x: 631, endPoint y: 93, distance: 193.1
click at [631, 93] on img at bounding box center [552, 174] width 480 height 654
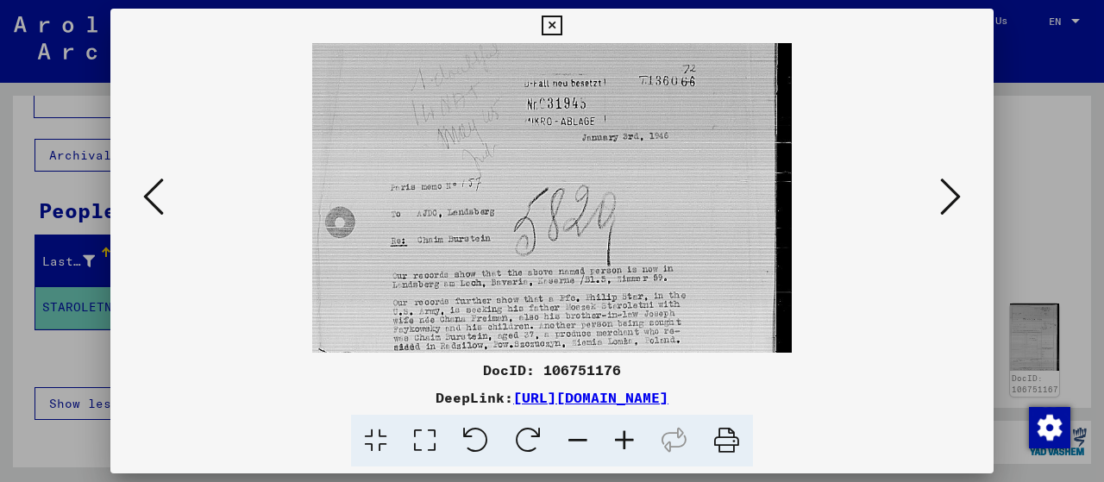
scroll to position [53, 0]
drag, startPoint x: 626, startPoint y: 78, endPoint x: 639, endPoint y: 226, distance: 148.0
click at [639, 226] on img at bounding box center [552, 317] width 480 height 654
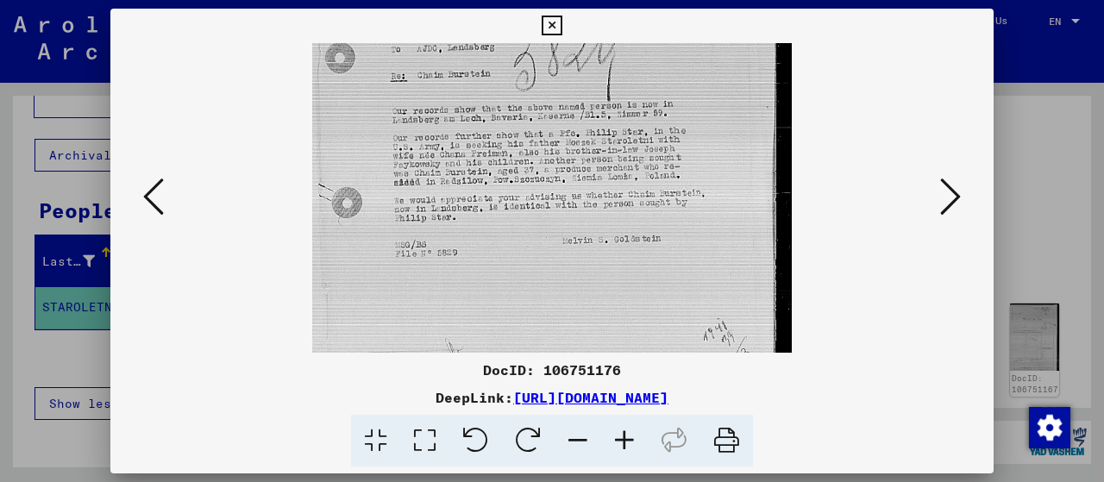
scroll to position [219, 0]
drag, startPoint x: 528, startPoint y: 247, endPoint x: 470, endPoint y: 84, distance: 172.9
click at [470, 84] on img at bounding box center [552, 151] width 480 height 654
click at [952, 194] on icon at bounding box center [950, 196] width 21 height 41
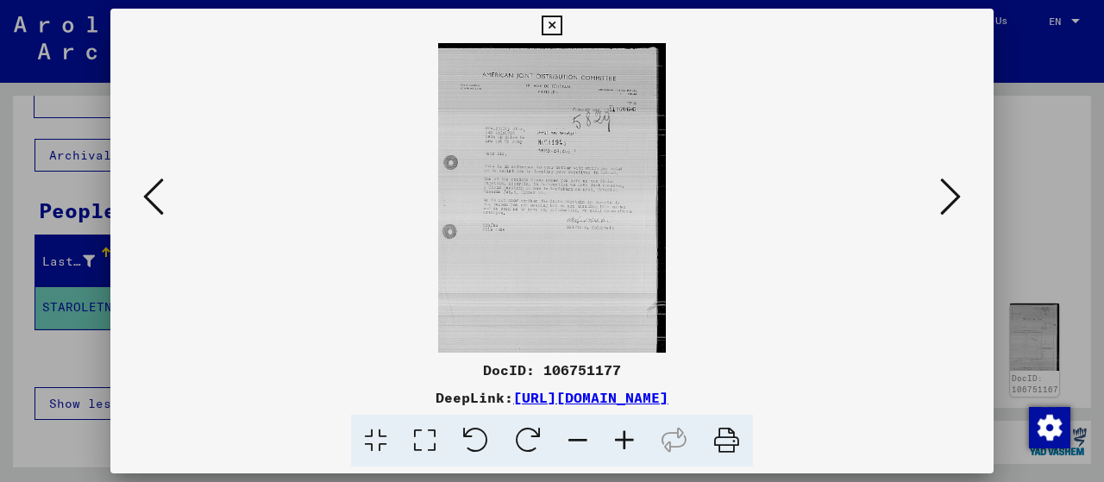
click at [620, 430] on icon at bounding box center [624, 441] width 47 height 53
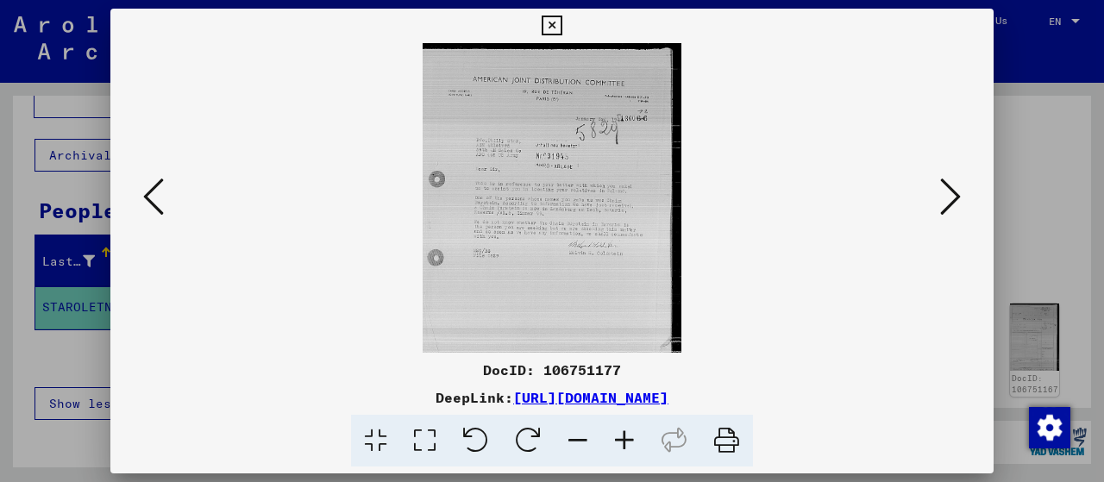
click at [620, 430] on icon at bounding box center [624, 441] width 47 height 53
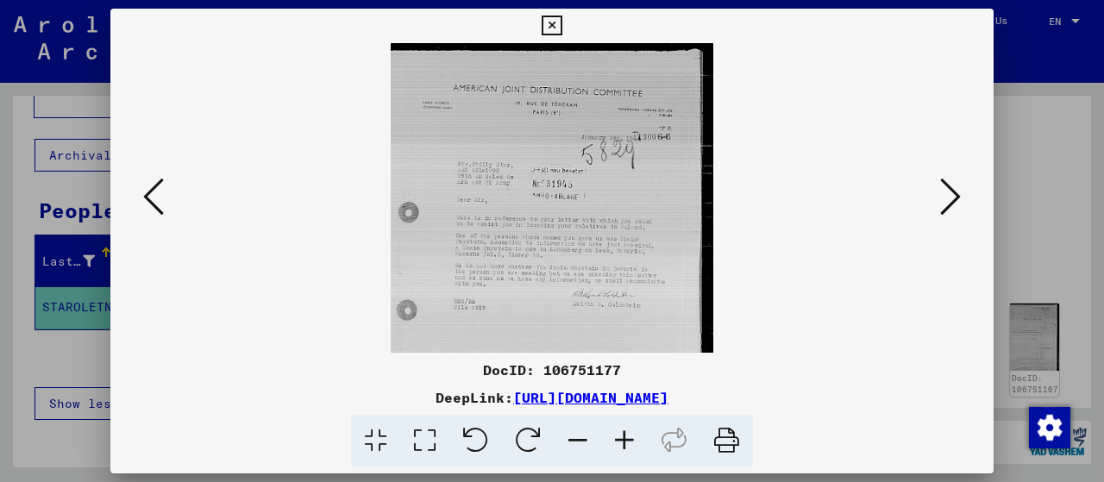
click at [620, 430] on icon at bounding box center [624, 441] width 47 height 53
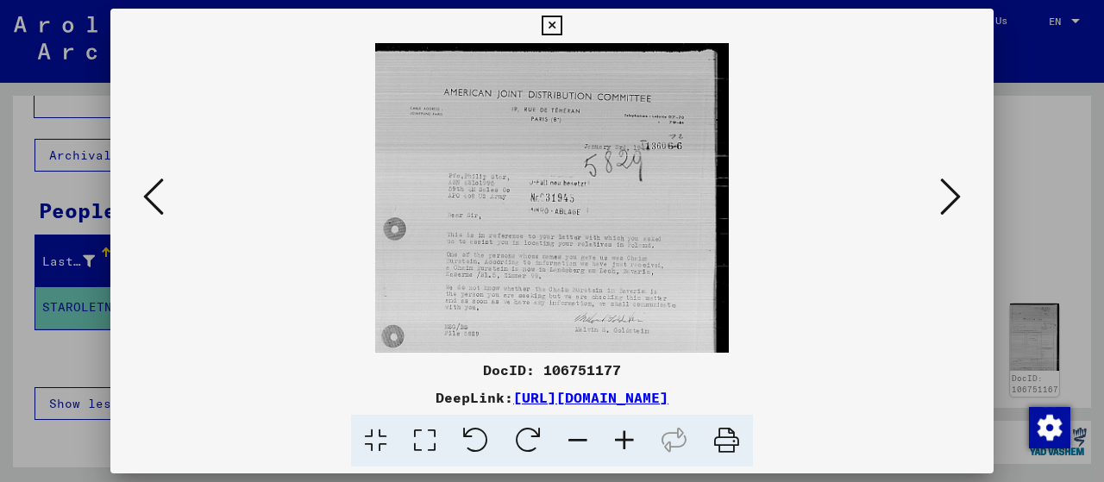
click at [620, 430] on icon at bounding box center [624, 441] width 47 height 53
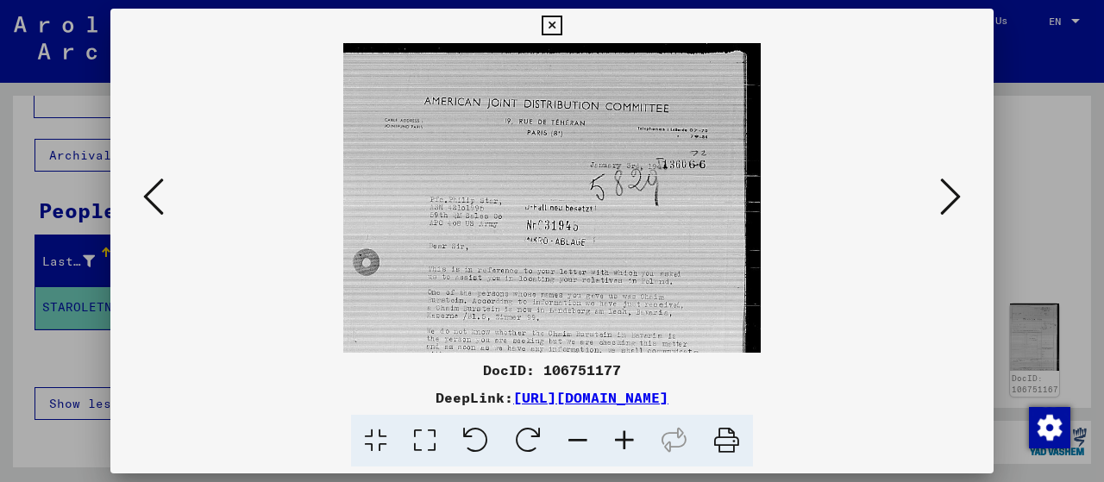
click at [620, 430] on icon at bounding box center [624, 441] width 47 height 53
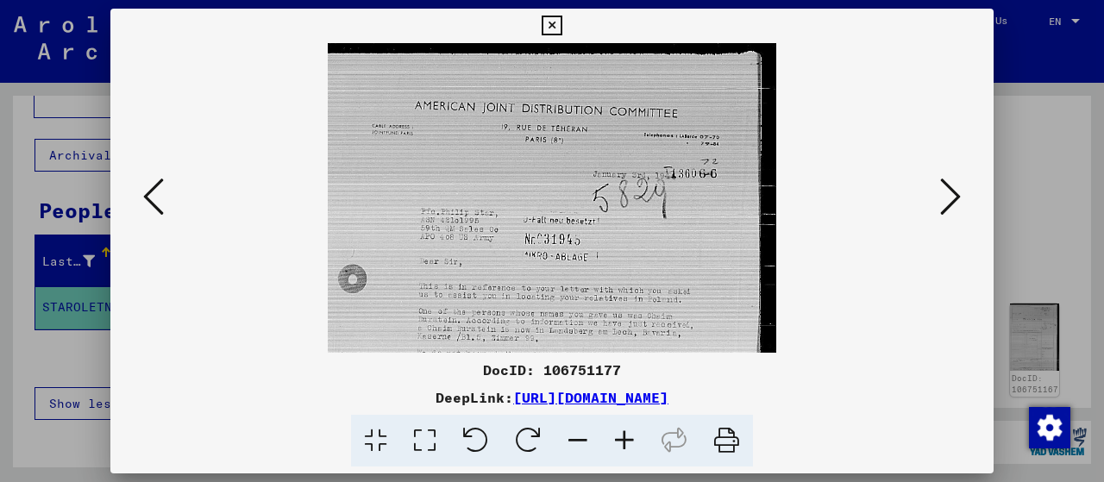
click at [620, 430] on icon at bounding box center [624, 441] width 47 height 53
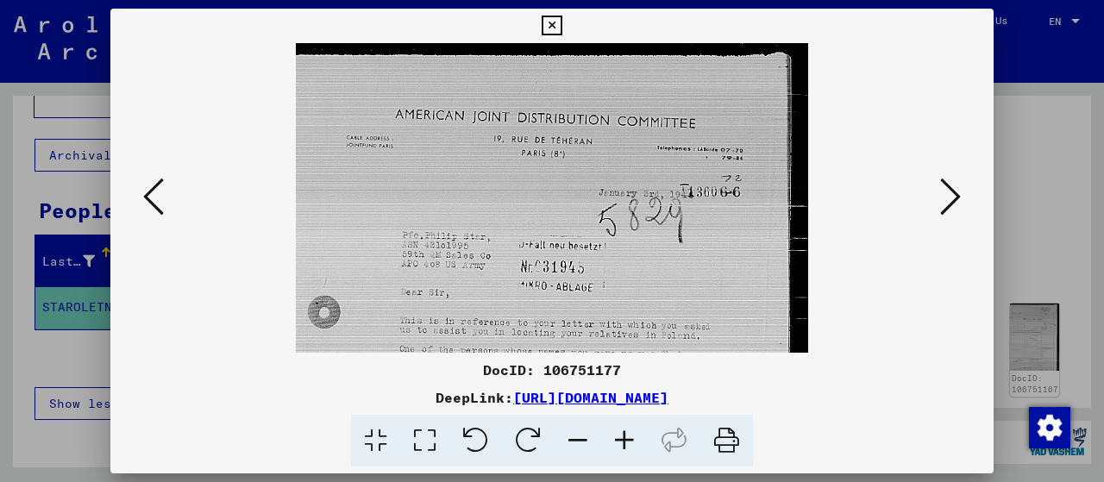
click at [620, 430] on icon at bounding box center [624, 441] width 47 height 53
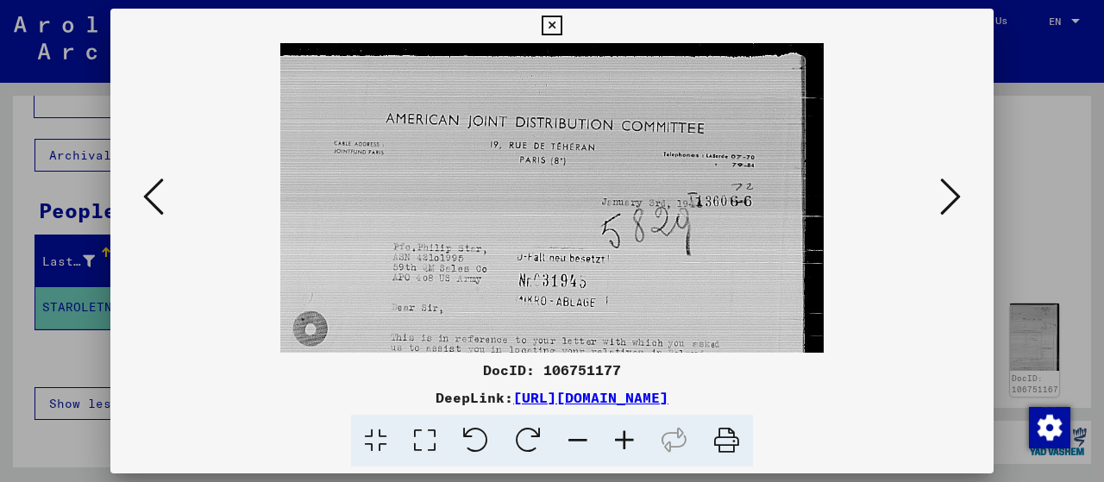
click at [620, 430] on icon at bounding box center [624, 441] width 47 height 53
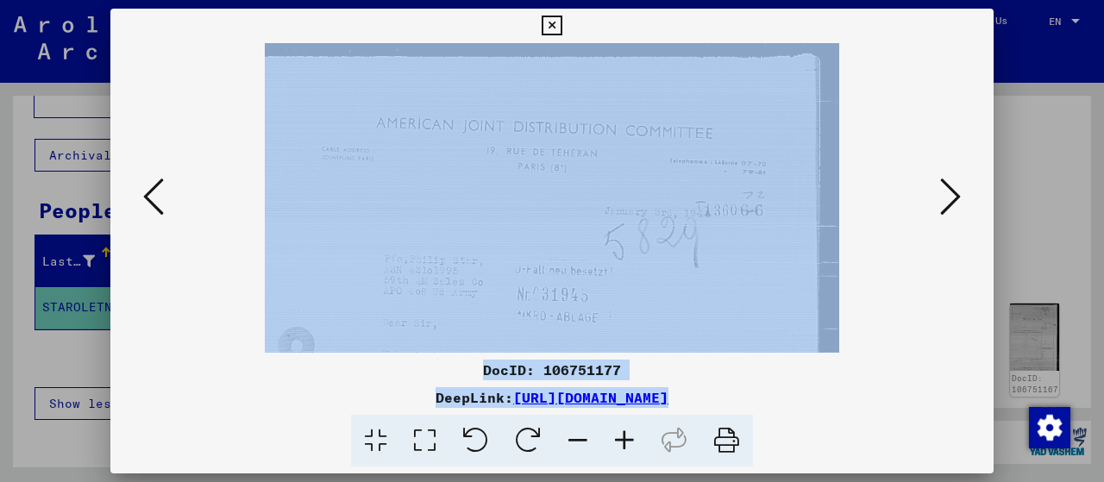
drag, startPoint x: 620, startPoint y: 430, endPoint x: 682, endPoint y: 313, distance: 132.7
click at [682, 313] on div "DocID: 106751177 DeepLink: [URL][DOMAIN_NAME]" at bounding box center [551, 238] width 883 height 459
click at [682, 313] on img at bounding box center [552, 435] width 575 height 784
click at [162, 263] on div at bounding box center [551, 198] width 883 height 310
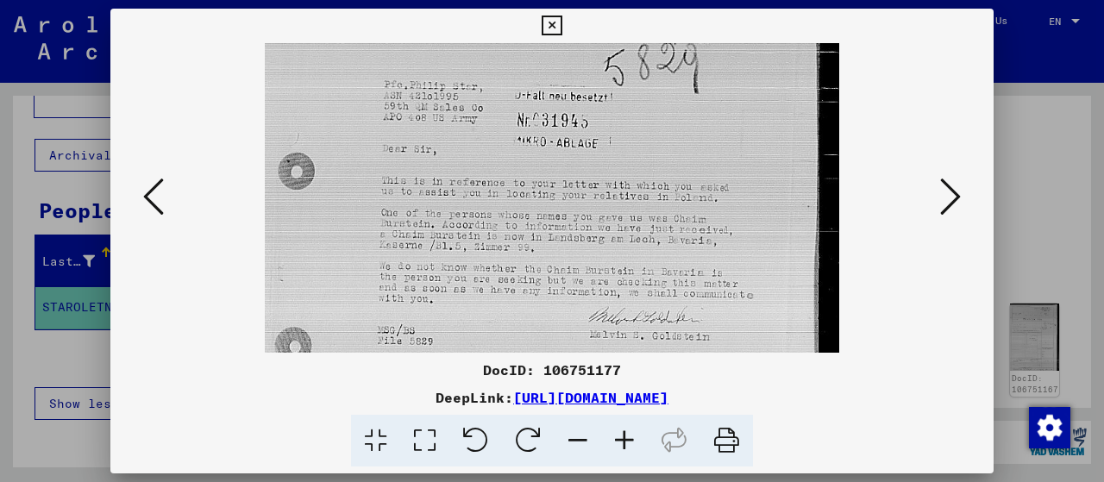
scroll to position [233, 0]
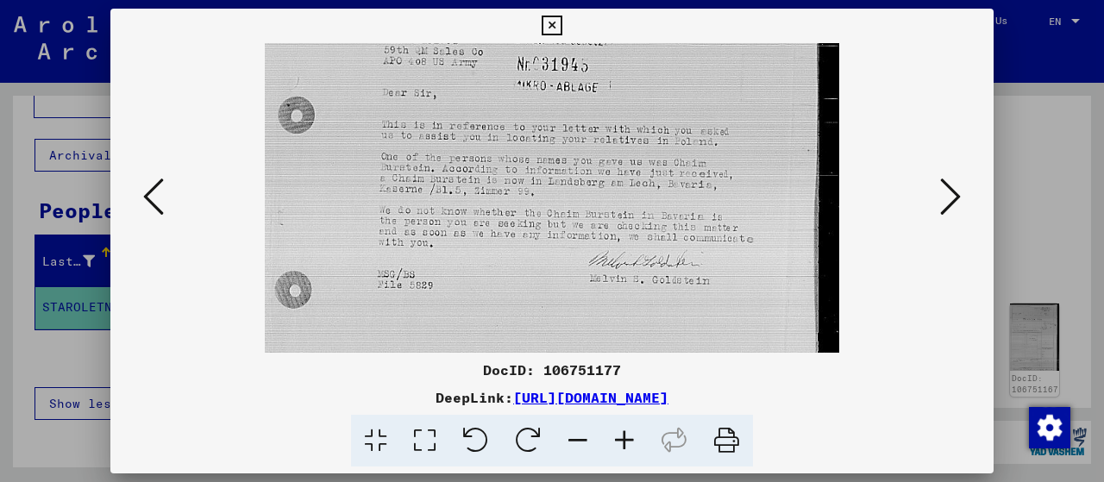
drag, startPoint x: 647, startPoint y: 268, endPoint x: 532, endPoint y: 42, distance: 253.3
click at [532, 42] on div "DocID: 106751177 DeepLink: [URL][DOMAIN_NAME]" at bounding box center [551, 238] width 883 height 459
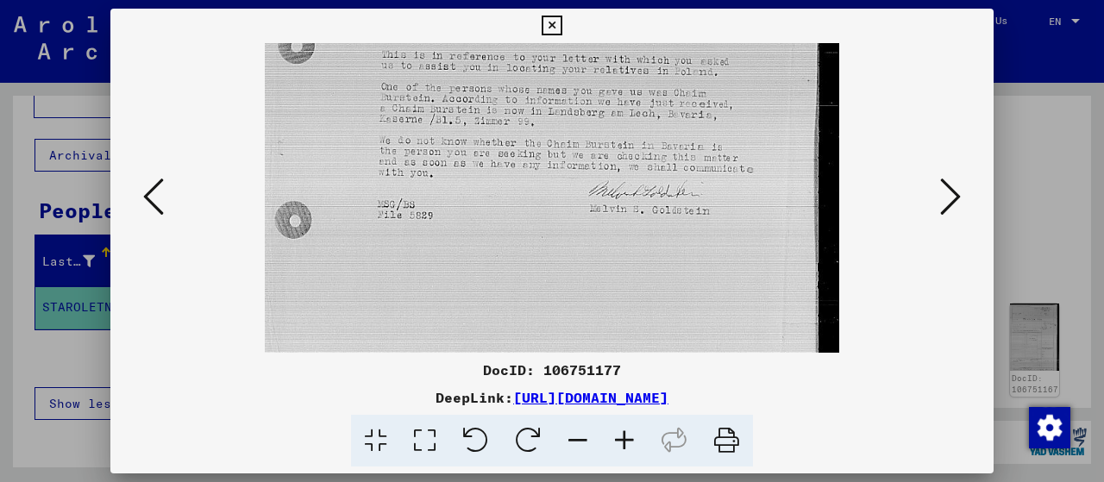
scroll to position [309, 0]
drag, startPoint x: 707, startPoint y: 232, endPoint x: 687, endPoint y: 158, distance: 76.8
click at [687, 158] on img at bounding box center [552, 126] width 575 height 784
click at [954, 191] on icon at bounding box center [950, 196] width 21 height 41
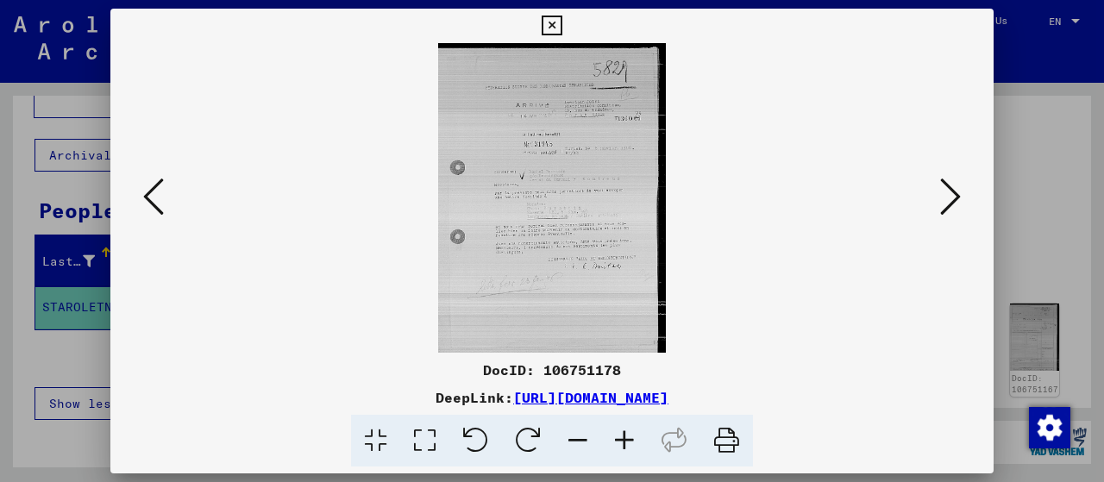
scroll to position [0, 0]
click at [623, 441] on icon at bounding box center [624, 441] width 47 height 53
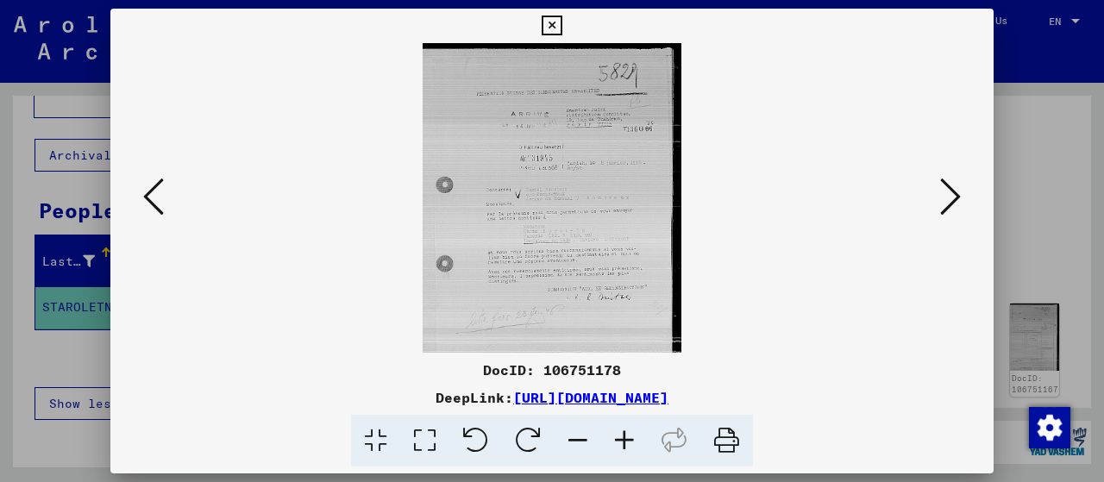
click at [623, 441] on icon at bounding box center [624, 441] width 47 height 53
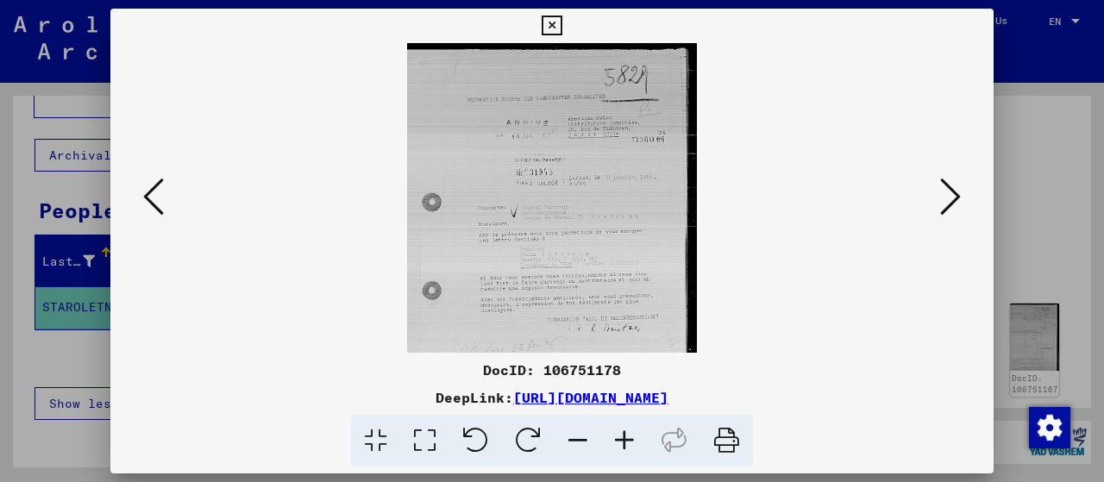
click at [623, 441] on icon at bounding box center [624, 441] width 47 height 53
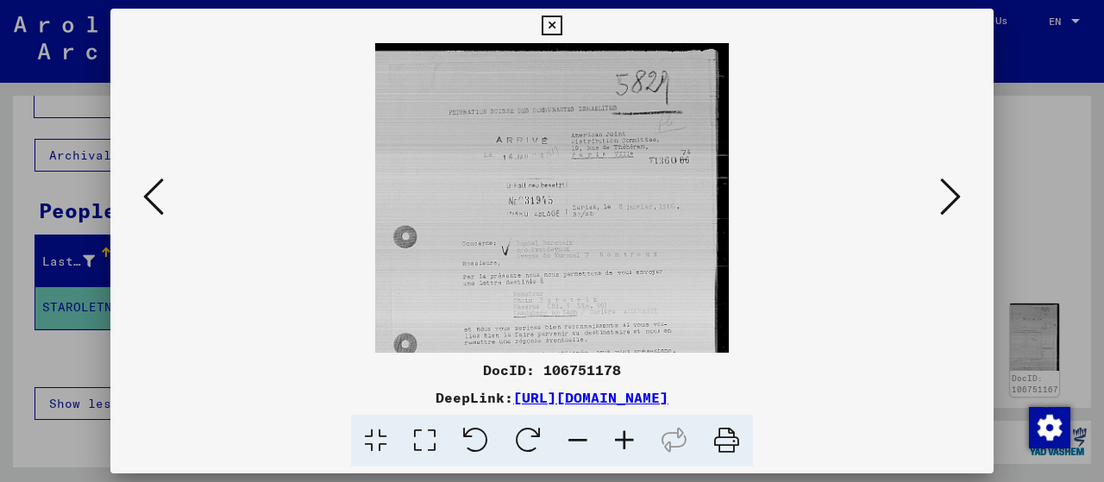
click at [623, 441] on icon at bounding box center [624, 441] width 47 height 53
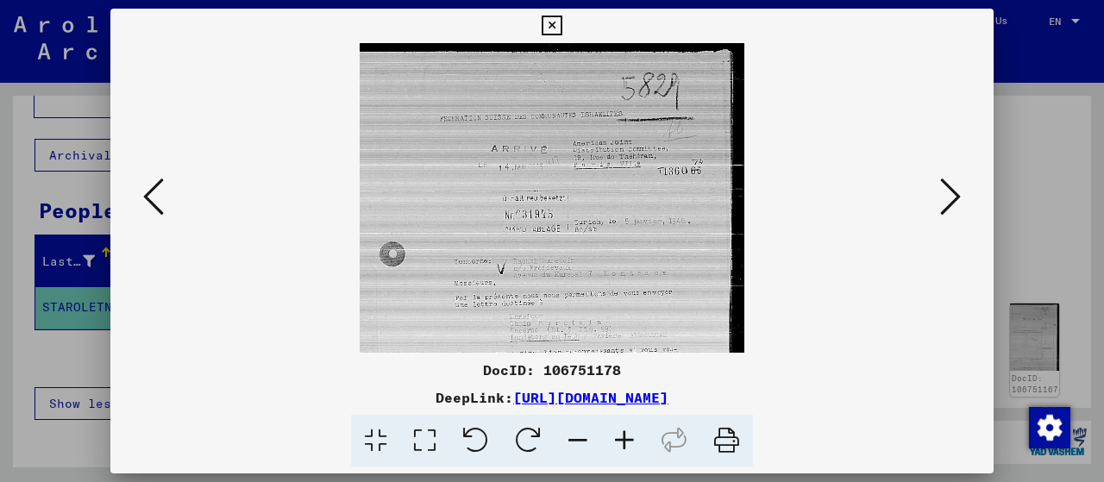
click at [623, 441] on icon at bounding box center [624, 441] width 47 height 53
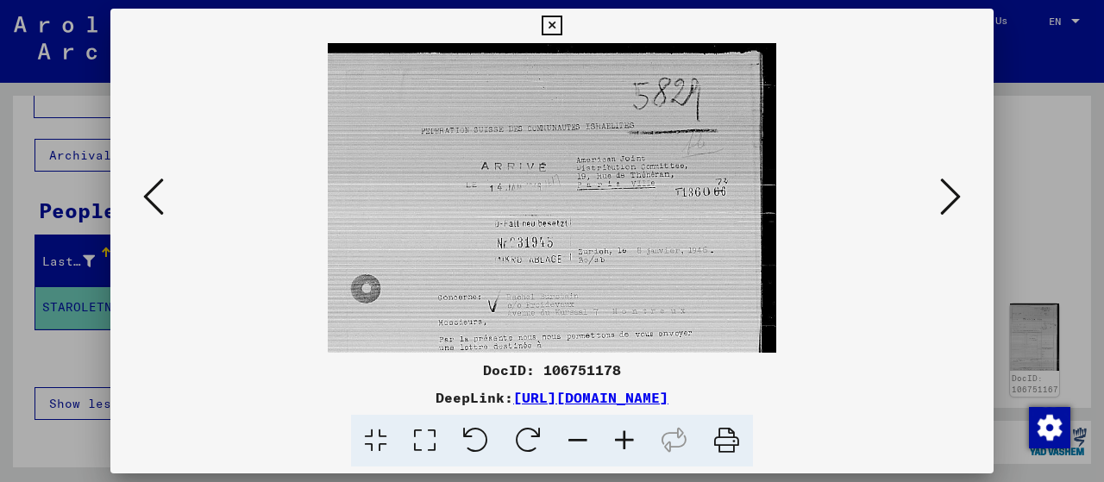
click at [623, 441] on icon at bounding box center [624, 441] width 47 height 53
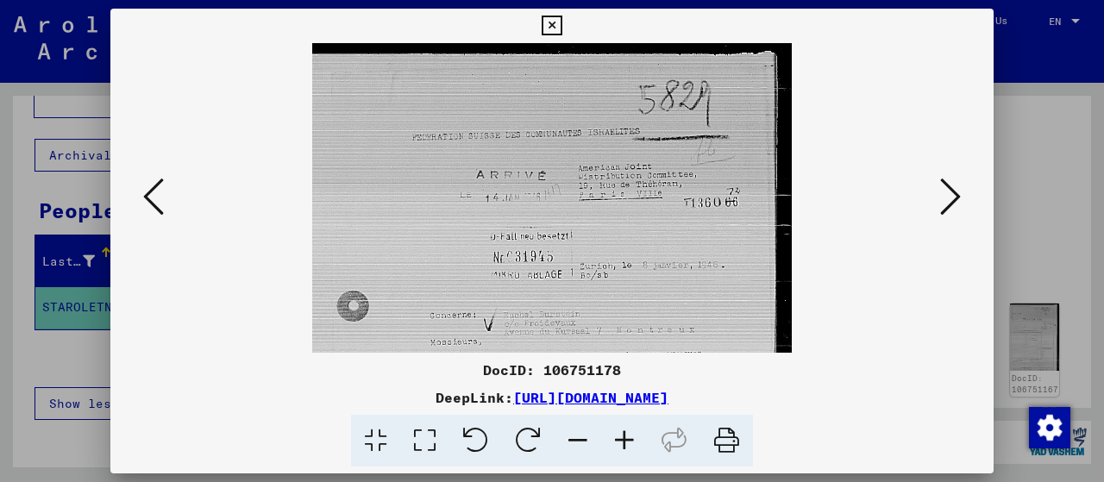
click at [623, 441] on icon at bounding box center [624, 441] width 47 height 53
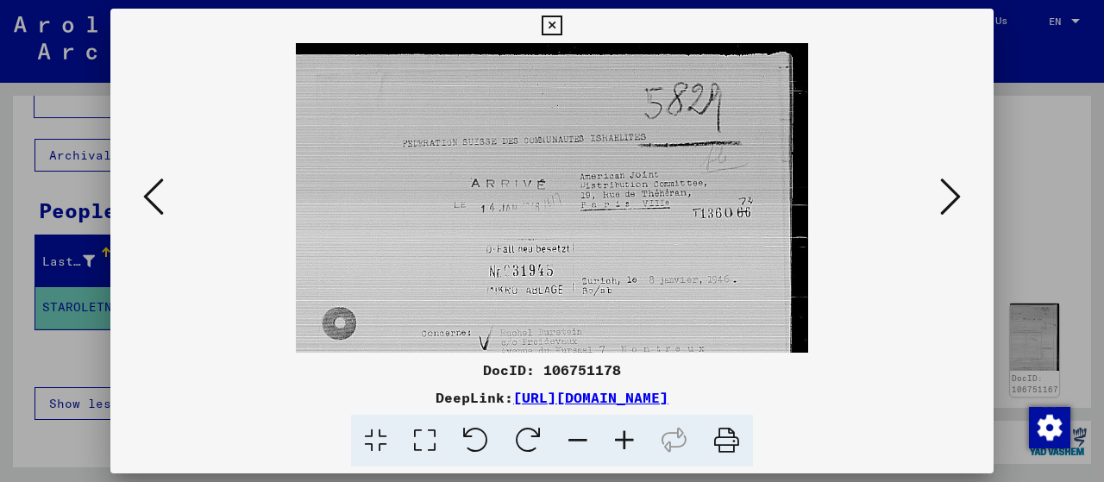
click at [623, 441] on icon at bounding box center [624, 441] width 47 height 53
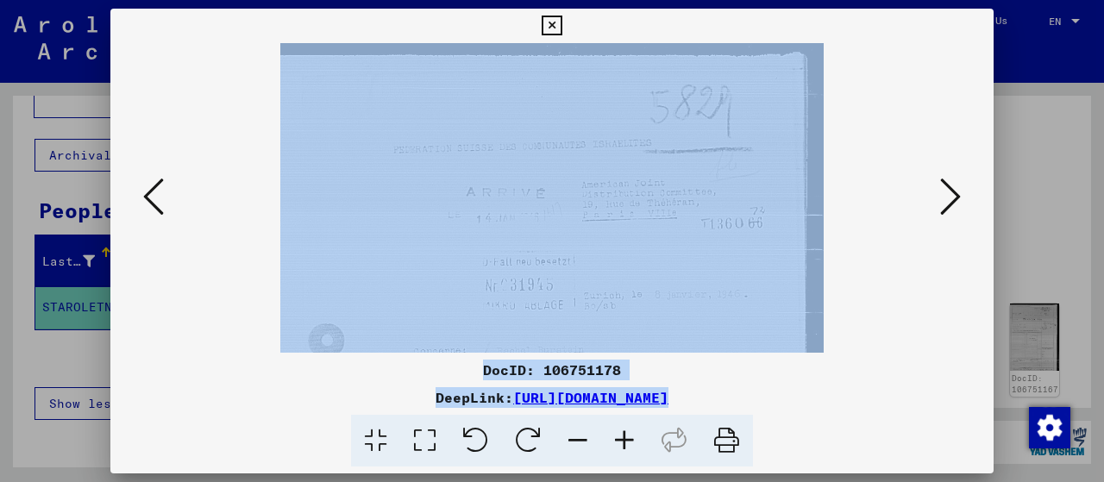
drag, startPoint x: 623, startPoint y: 441, endPoint x: 914, endPoint y: 275, distance: 334.8
click at [914, 275] on div "DocID: 106751178 DeepLink: [URL][DOMAIN_NAME]" at bounding box center [551, 238] width 883 height 459
click at [914, 275] on viewer-one-image at bounding box center [552, 198] width 766 height 310
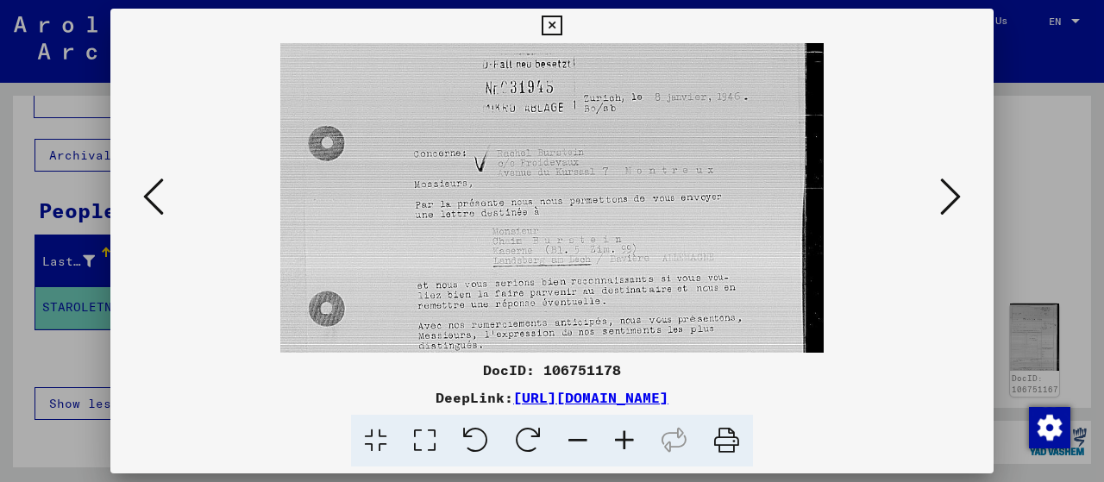
scroll to position [200, 0]
drag, startPoint x: 666, startPoint y: 323, endPoint x: 633, endPoint y: 126, distance: 200.1
click at [633, 126] on img at bounding box center [551, 213] width 543 height 741
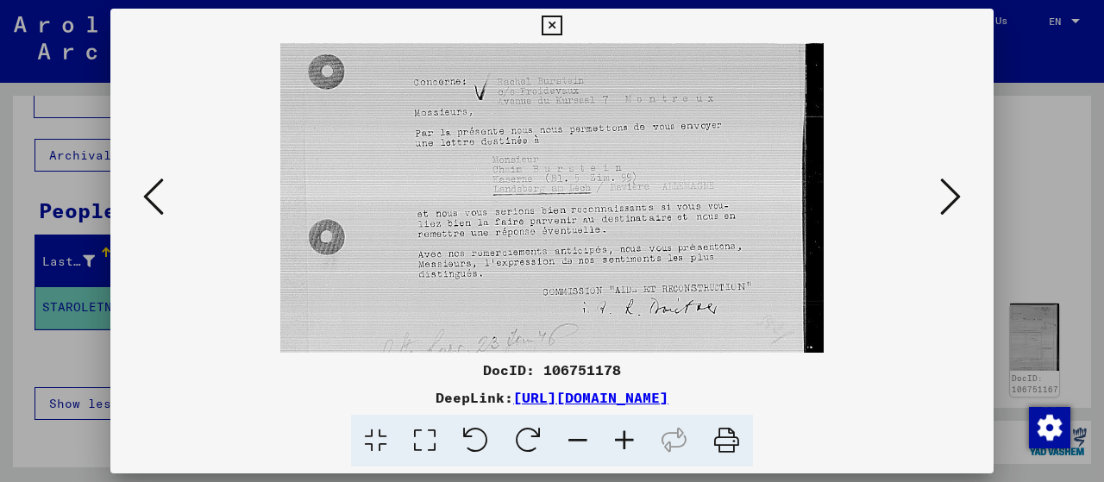
scroll to position [281, 0]
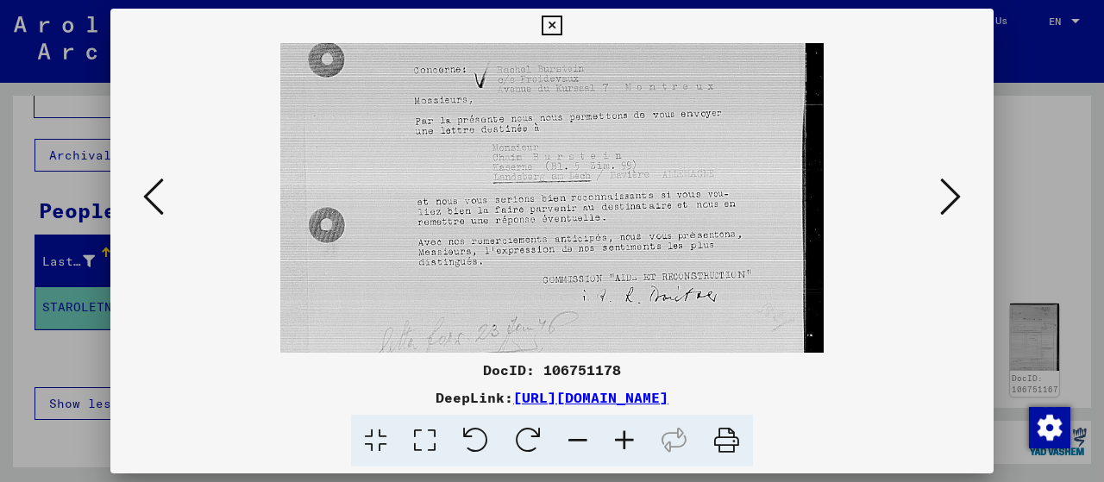
drag, startPoint x: 709, startPoint y: 253, endPoint x: 690, endPoint y: 174, distance: 81.6
click at [690, 174] on img at bounding box center [551, 132] width 543 height 741
click at [146, 184] on icon at bounding box center [153, 196] width 21 height 41
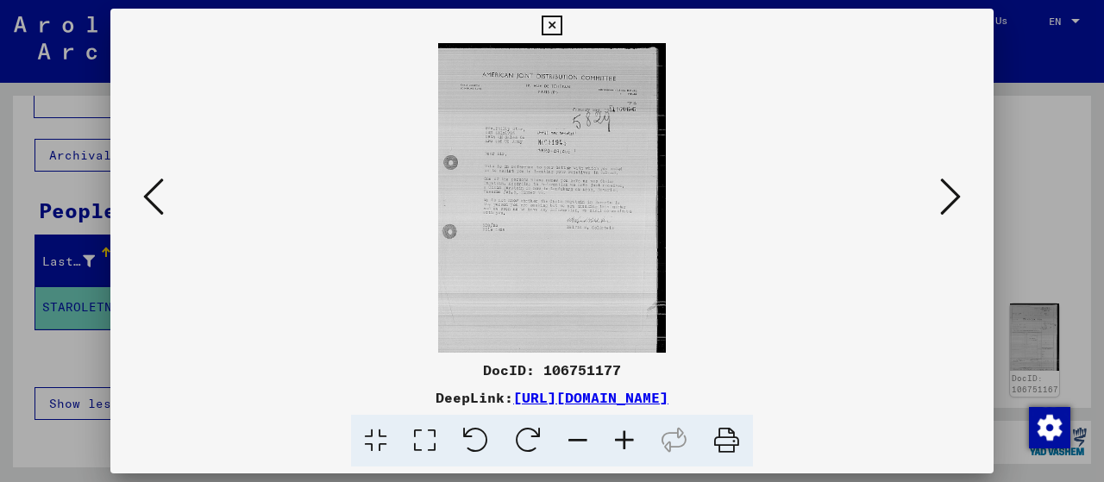
click at [146, 184] on icon at bounding box center [153, 196] width 21 height 41
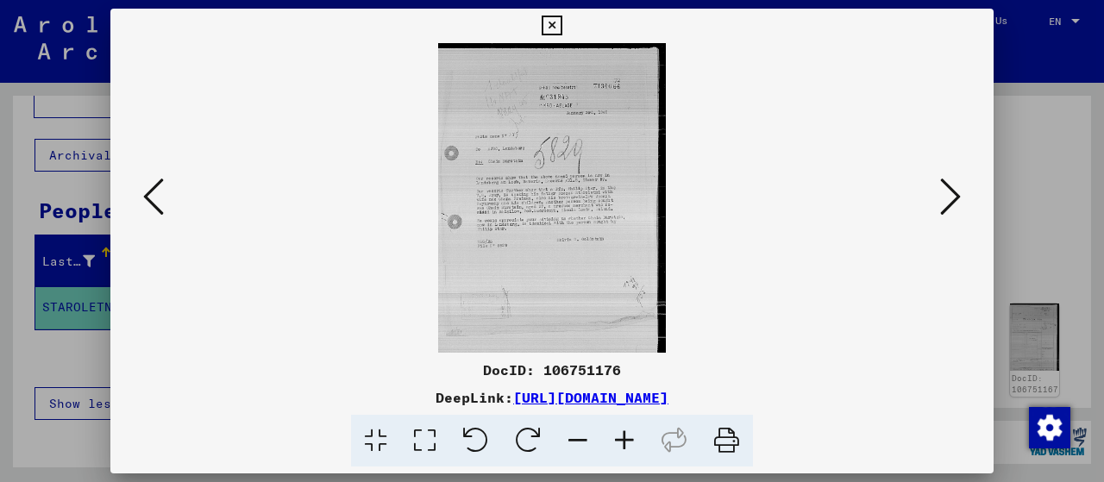
click at [146, 184] on icon at bounding box center [153, 196] width 21 height 41
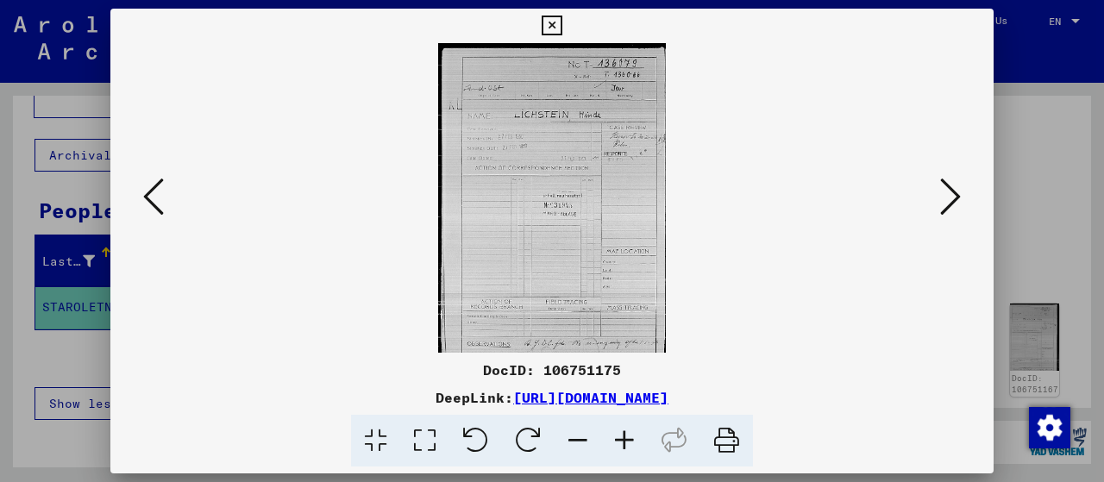
click at [146, 184] on icon at bounding box center [153, 196] width 21 height 41
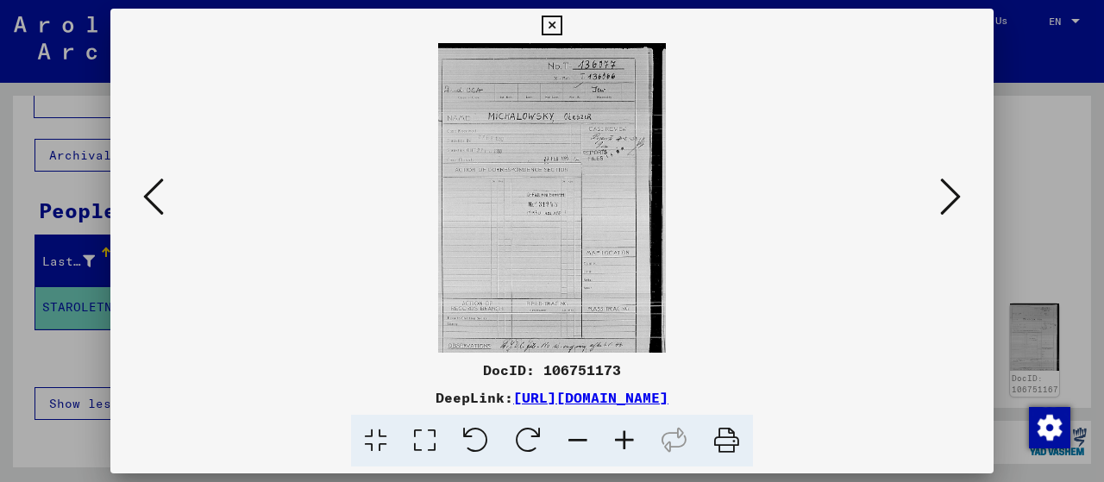
click at [146, 184] on icon at bounding box center [153, 196] width 21 height 41
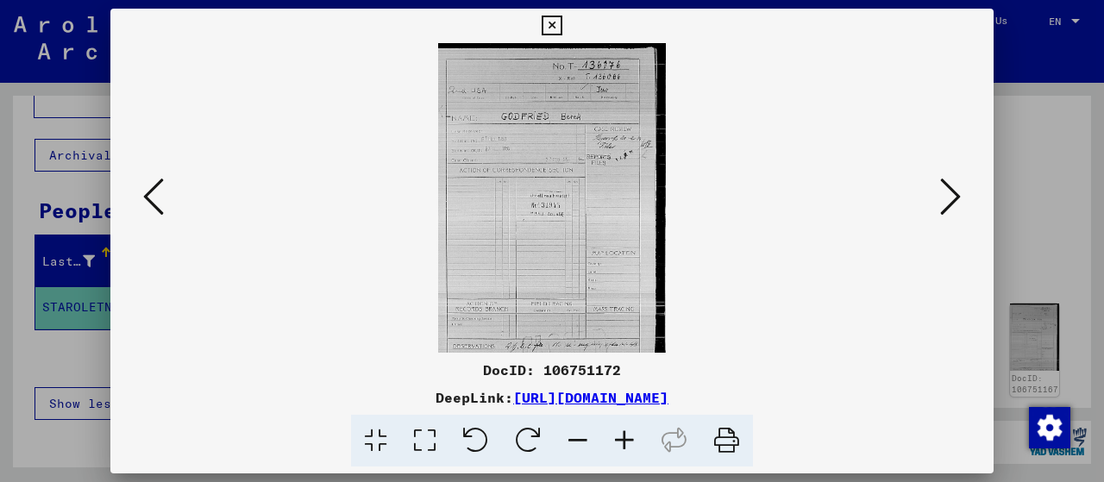
click at [633, 442] on icon at bounding box center [624, 441] width 47 height 53
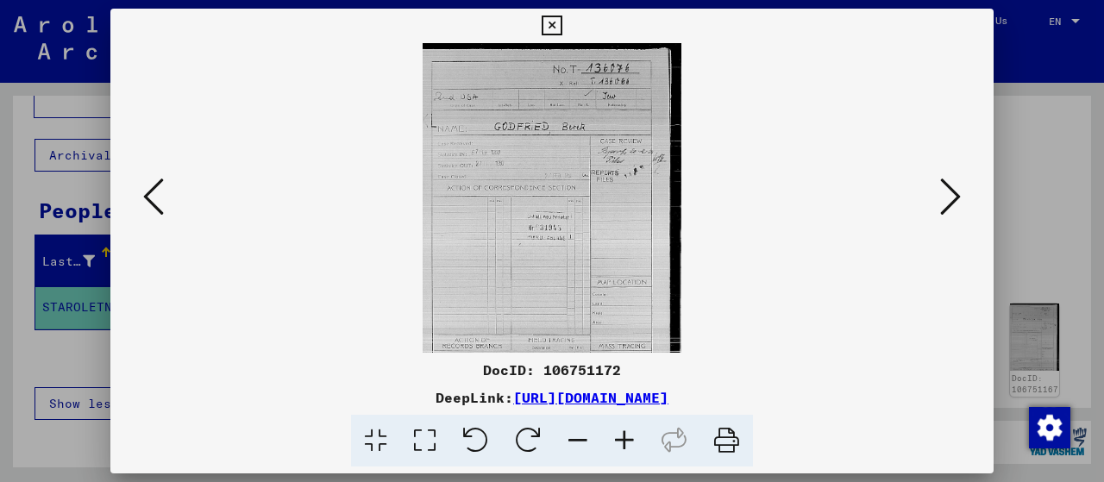
click at [625, 434] on icon at bounding box center [624, 441] width 47 height 53
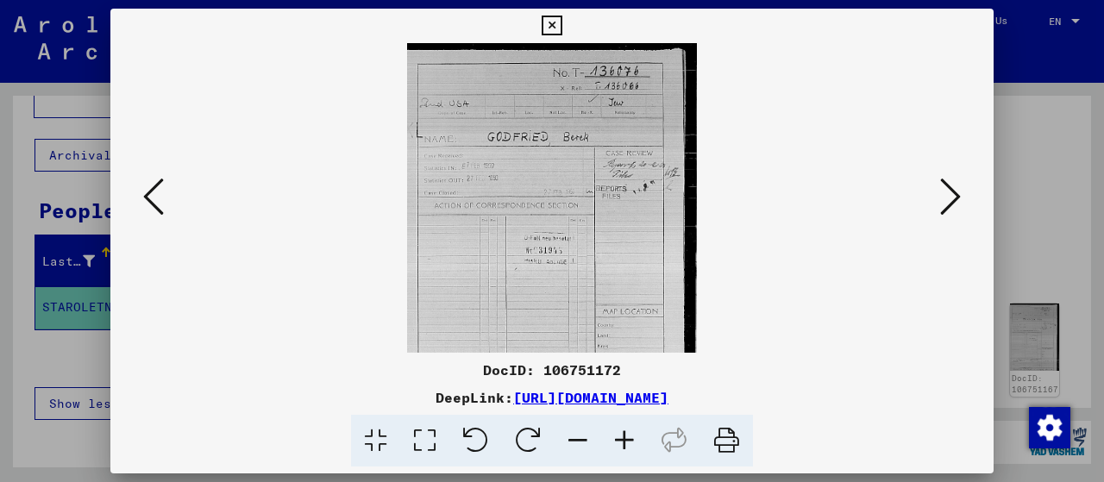
click at [625, 434] on icon at bounding box center [624, 441] width 47 height 53
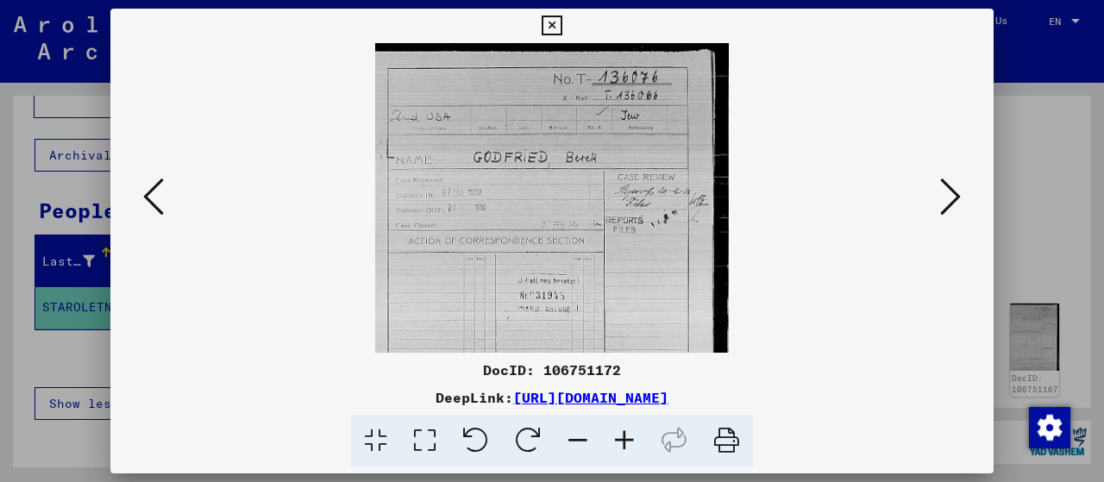
click at [625, 434] on icon at bounding box center [624, 441] width 47 height 53
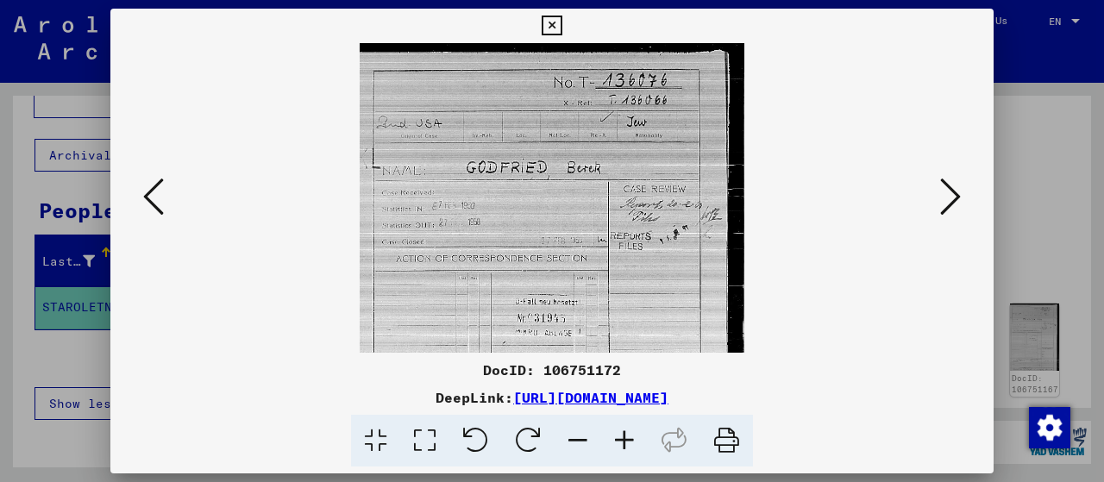
click at [625, 434] on icon at bounding box center [624, 441] width 47 height 53
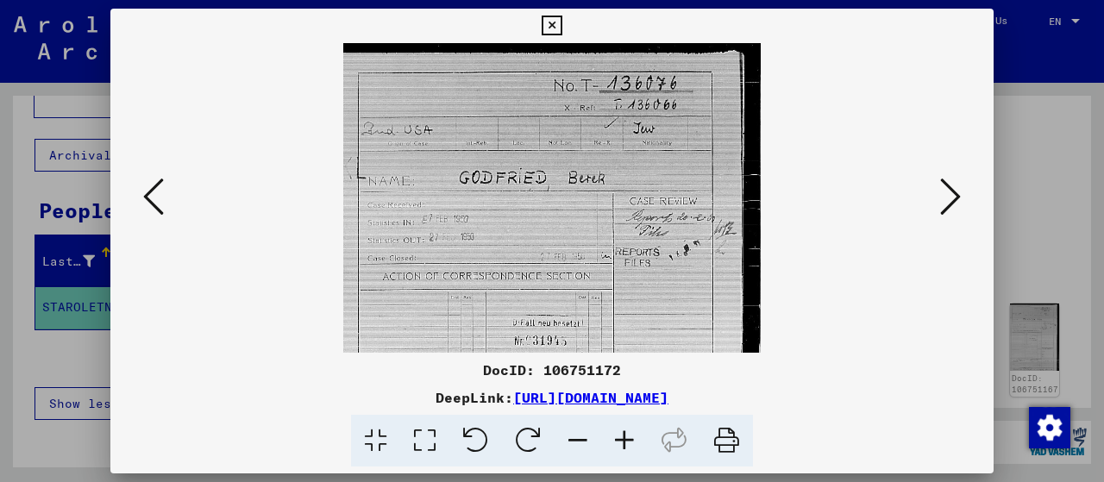
click at [625, 434] on icon at bounding box center [624, 441] width 47 height 53
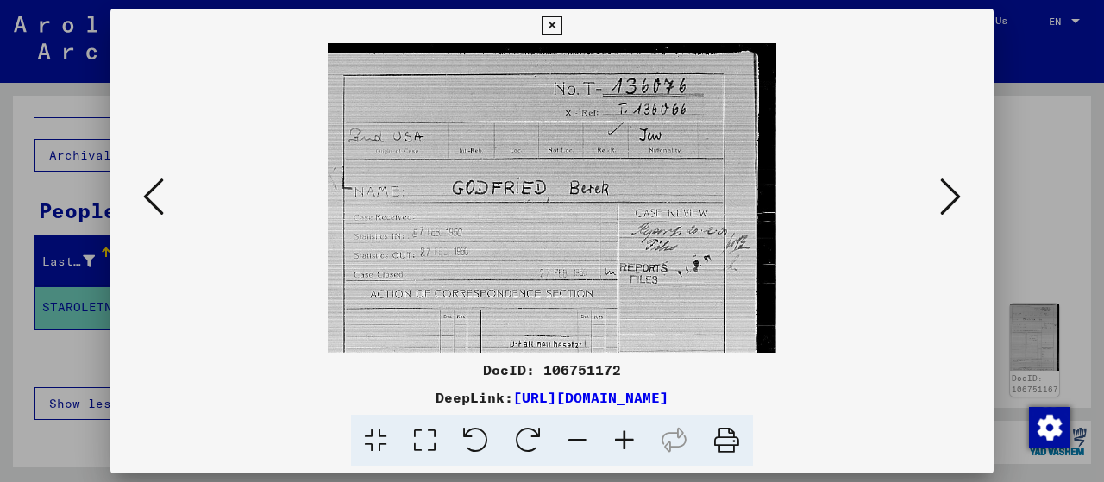
click at [625, 434] on icon at bounding box center [624, 441] width 47 height 53
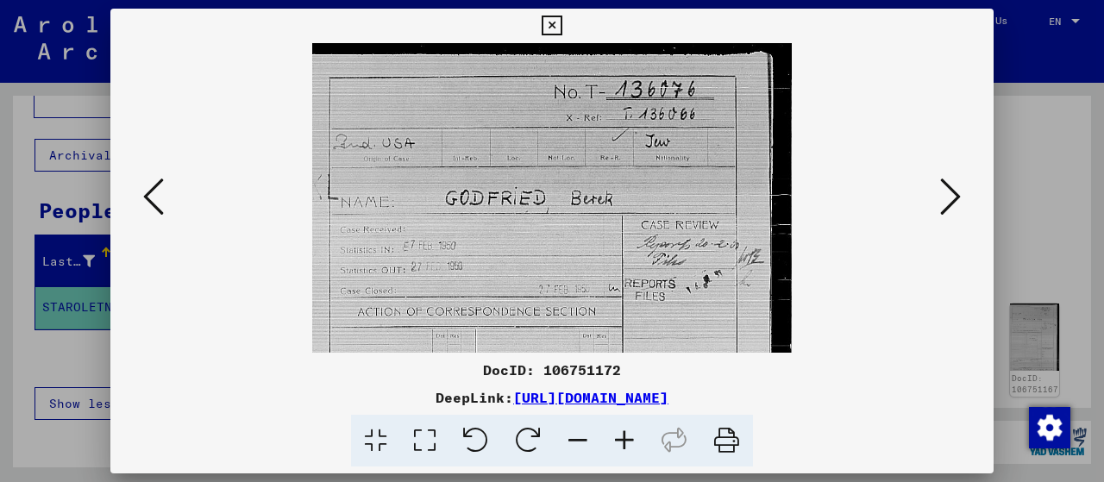
click at [625, 434] on icon at bounding box center [624, 441] width 47 height 53
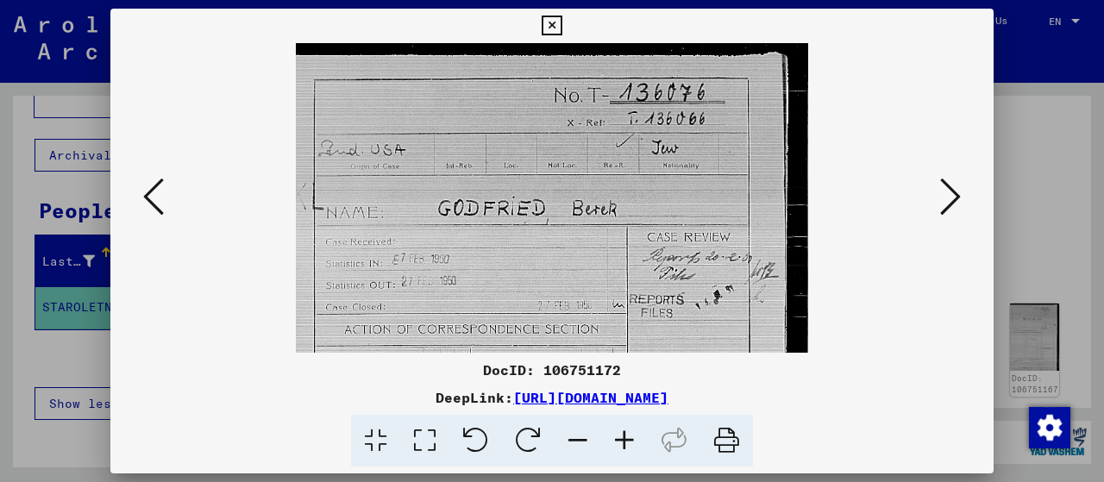
click at [625, 434] on icon at bounding box center [624, 441] width 47 height 53
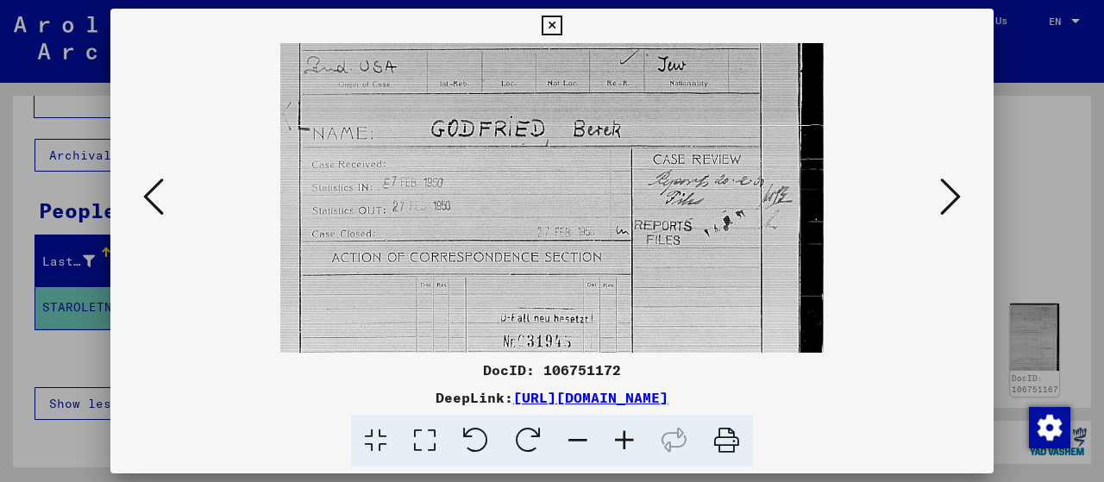
scroll to position [102, 0]
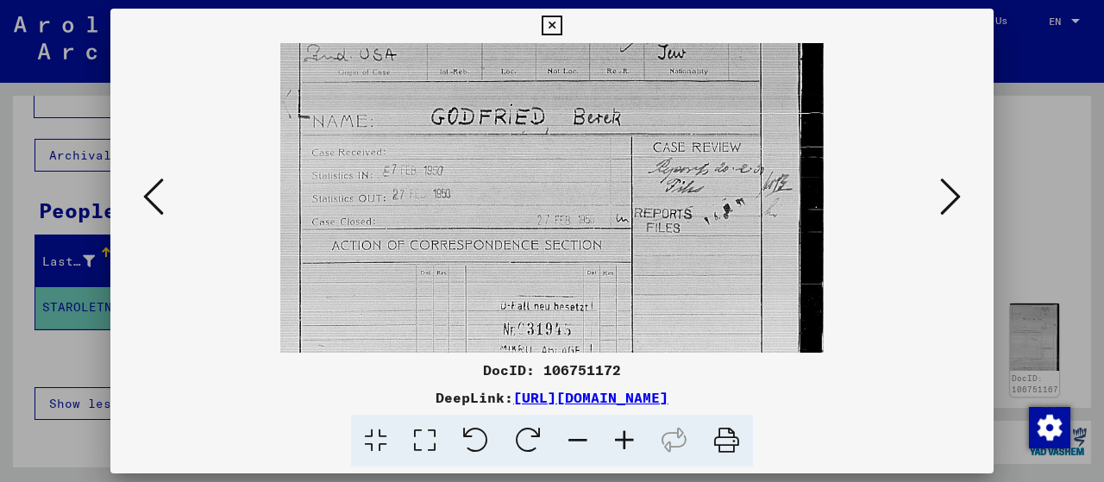
drag, startPoint x: 667, startPoint y: 298, endPoint x: 580, endPoint y: 198, distance: 132.6
click at [580, 198] on img at bounding box center [551, 311] width 543 height 741
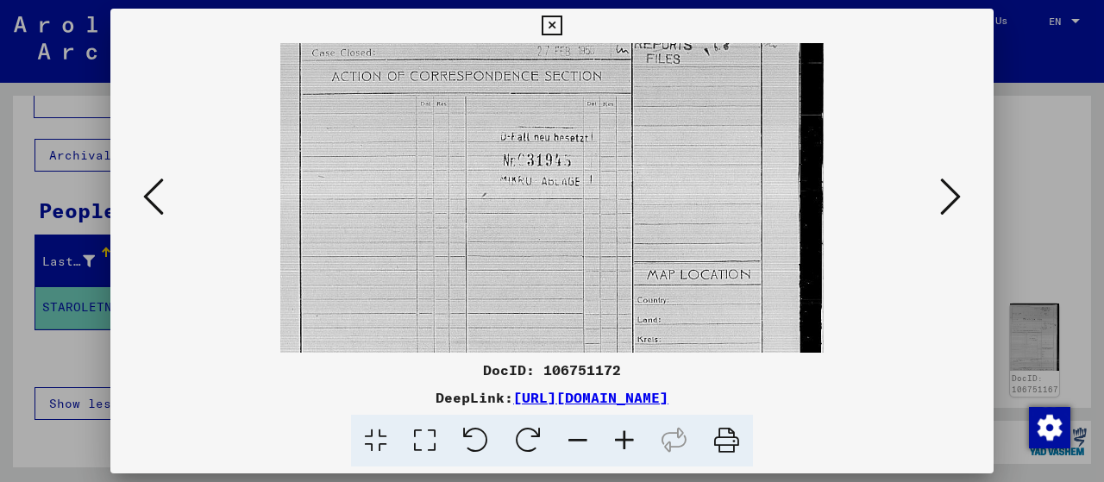
scroll to position [329, 0]
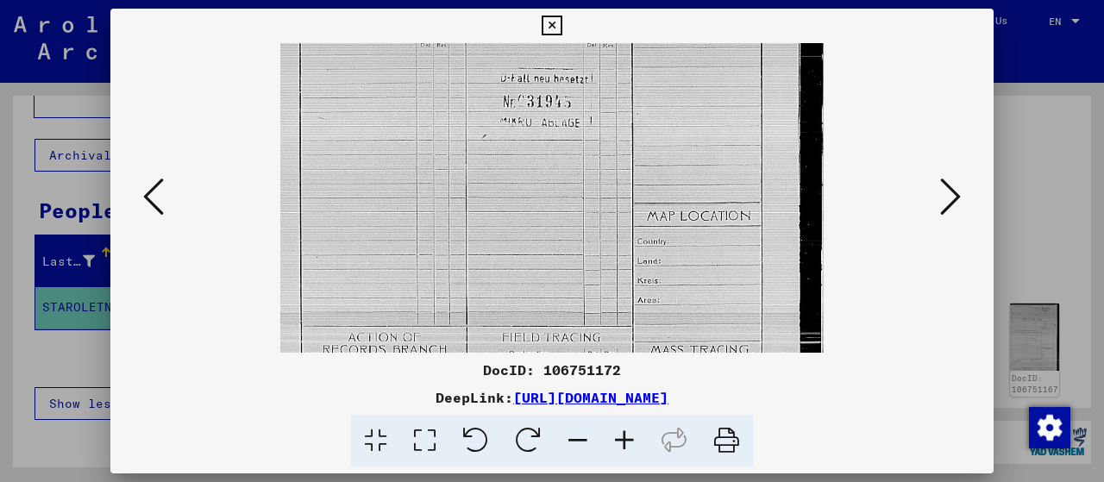
drag, startPoint x: 608, startPoint y: 276, endPoint x: 629, endPoint y: 53, distance: 223.5
click at [629, 53] on img at bounding box center [551, 84] width 543 height 741
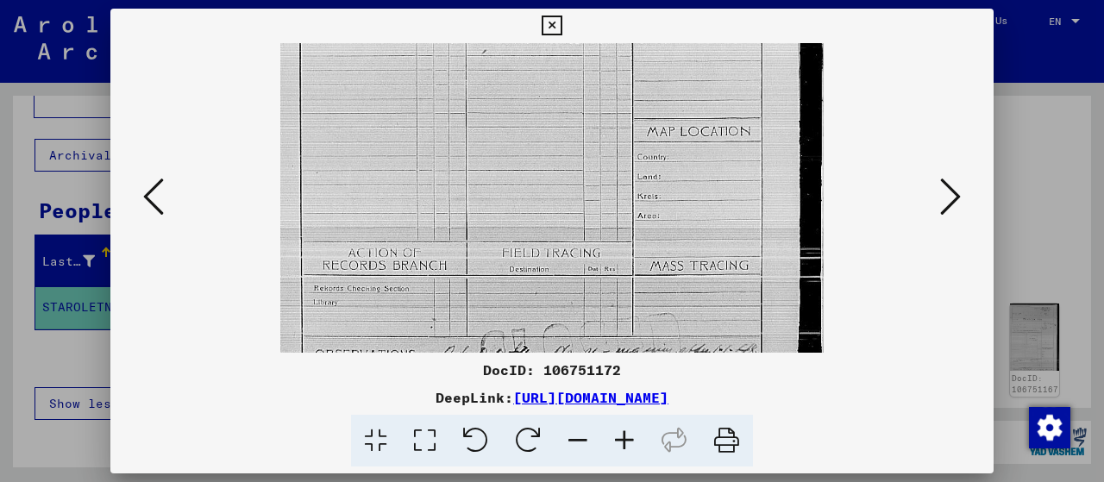
scroll to position [431, 0]
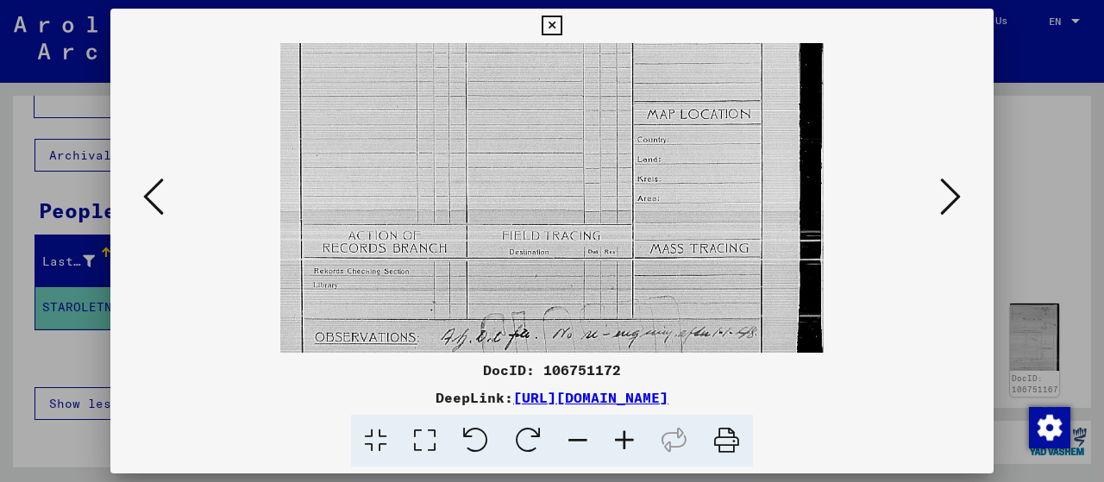
drag, startPoint x: 623, startPoint y: 253, endPoint x: 637, endPoint y: 90, distance: 164.4
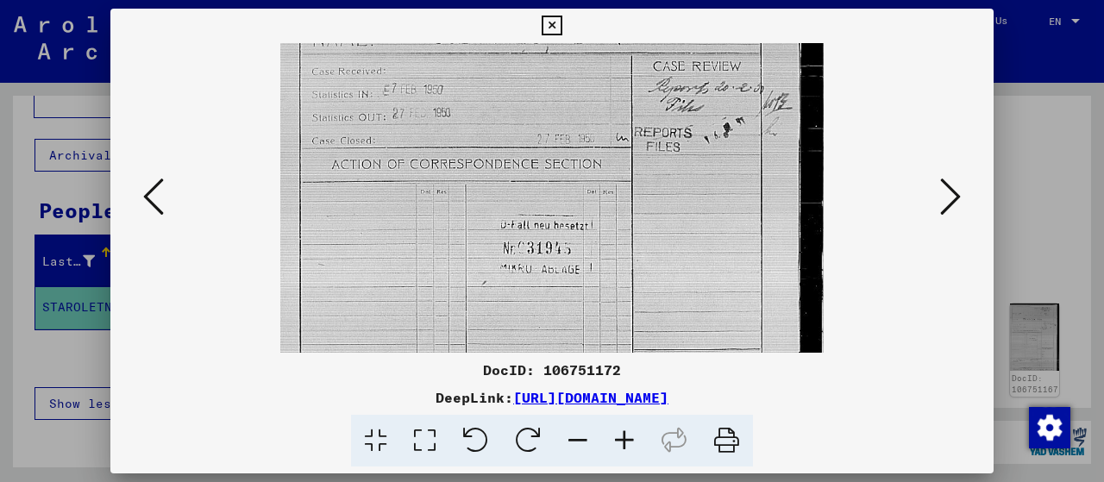
drag, startPoint x: 637, startPoint y: 90, endPoint x: 653, endPoint y: 405, distance: 315.9
click at [653, 405] on div "DocID: 106751172 DeepLink: [URL][DOMAIN_NAME]" at bounding box center [551, 238] width 883 height 459
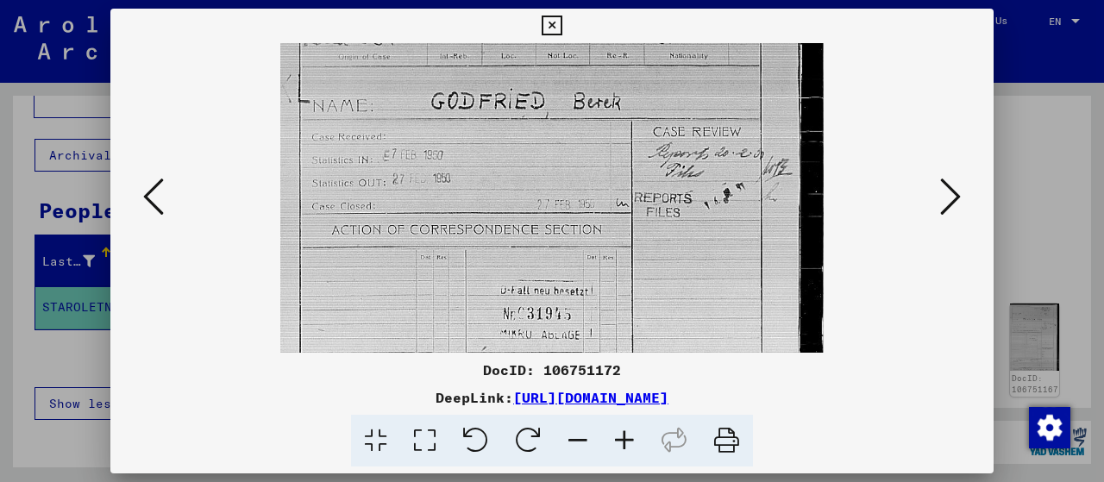
click at [742, 435] on icon at bounding box center [726, 441] width 53 height 53
click at [158, 187] on icon at bounding box center [153, 196] width 21 height 41
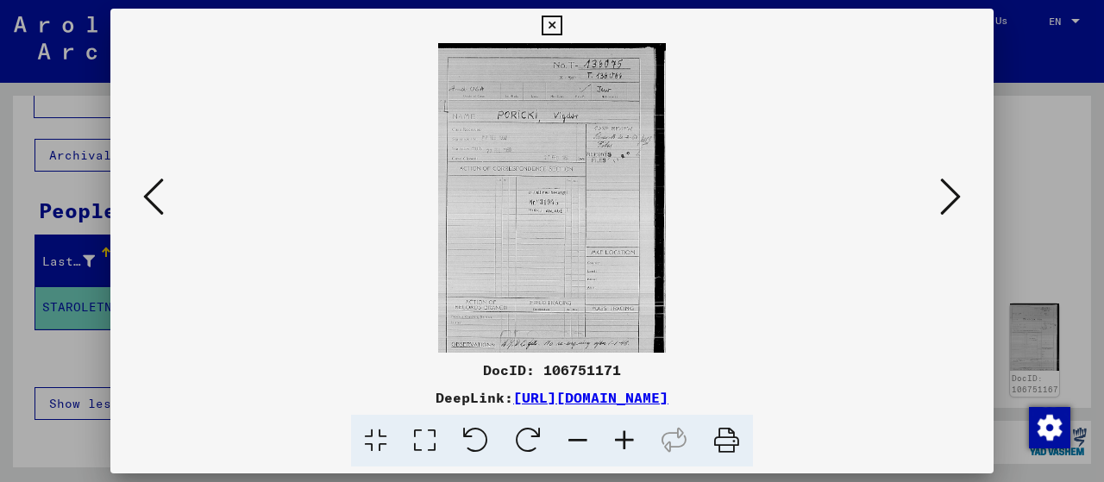
scroll to position [0, 0]
click at [738, 440] on icon at bounding box center [726, 441] width 53 height 53
click at [152, 187] on icon at bounding box center [153, 196] width 21 height 41
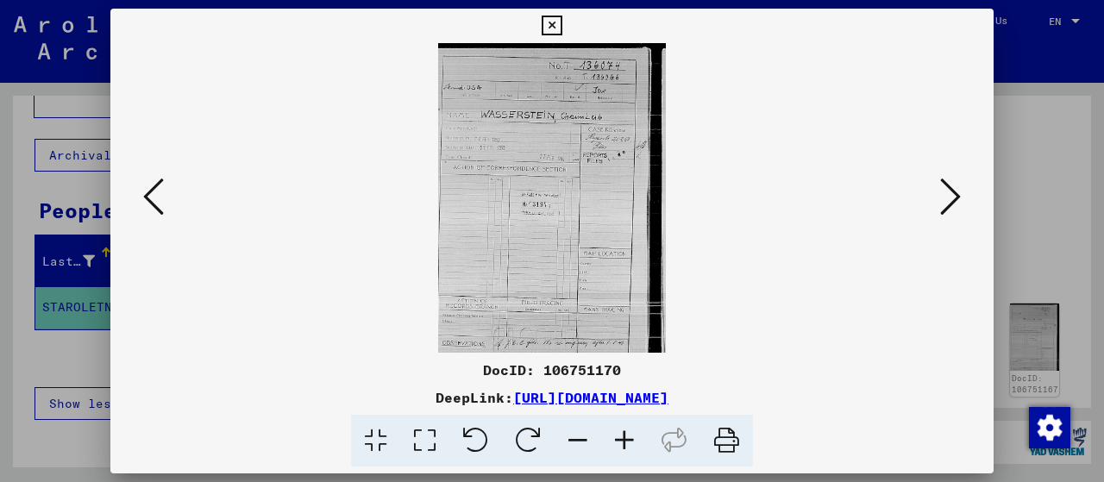
click at [152, 187] on icon at bounding box center [153, 196] width 21 height 41
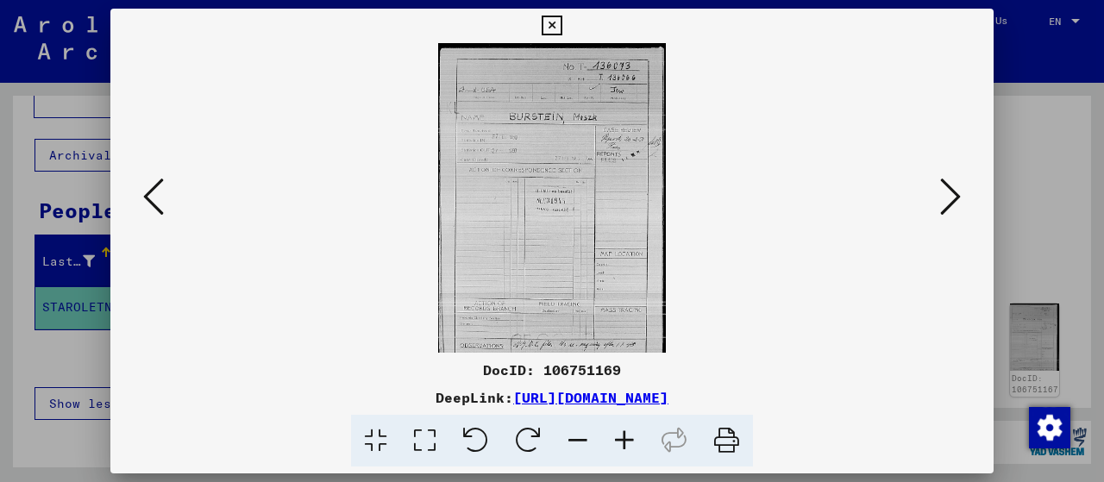
click at [152, 187] on icon at bounding box center [153, 196] width 21 height 41
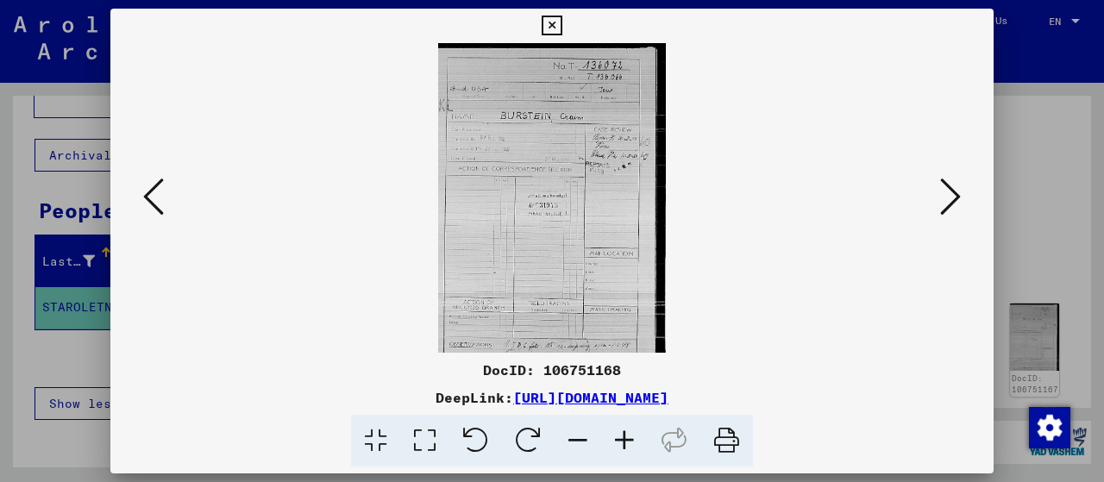
click at [152, 187] on icon at bounding box center [153, 196] width 21 height 41
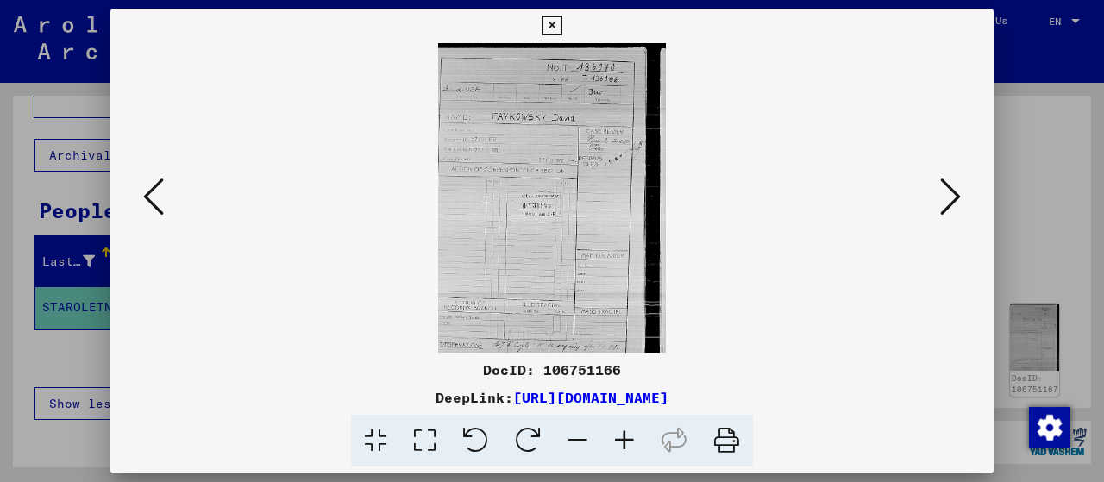
click at [152, 187] on icon at bounding box center [153, 196] width 21 height 41
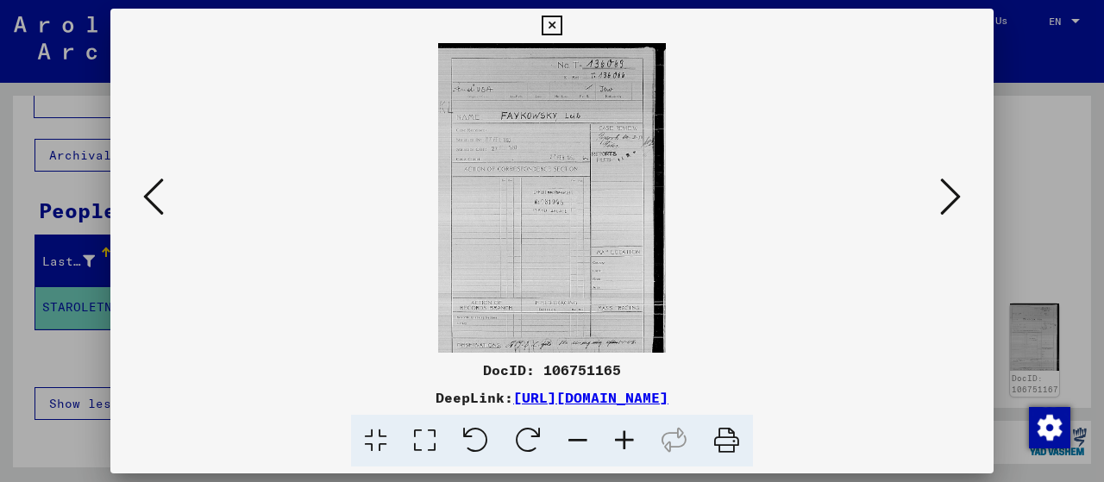
click at [152, 187] on icon at bounding box center [153, 196] width 21 height 41
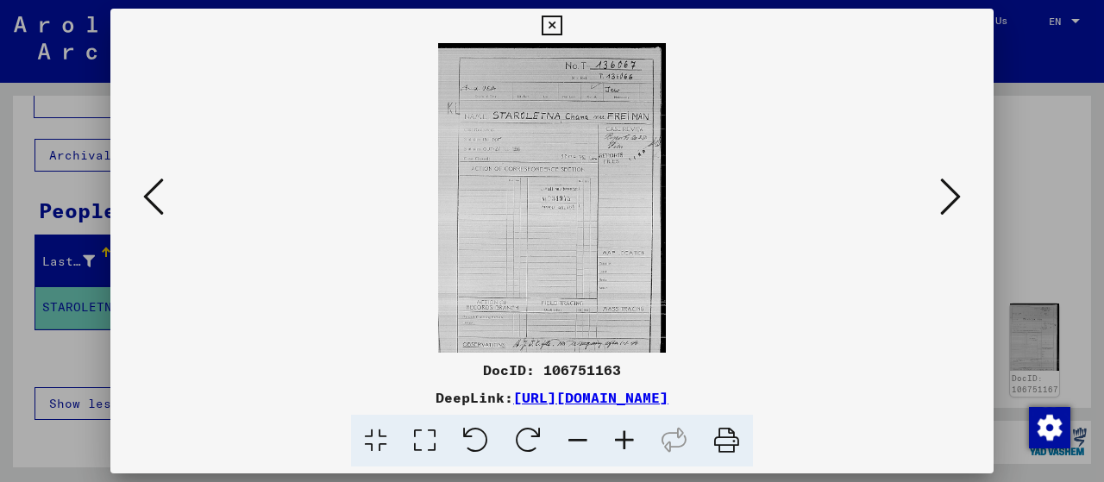
click at [152, 187] on icon at bounding box center [153, 196] width 21 height 41
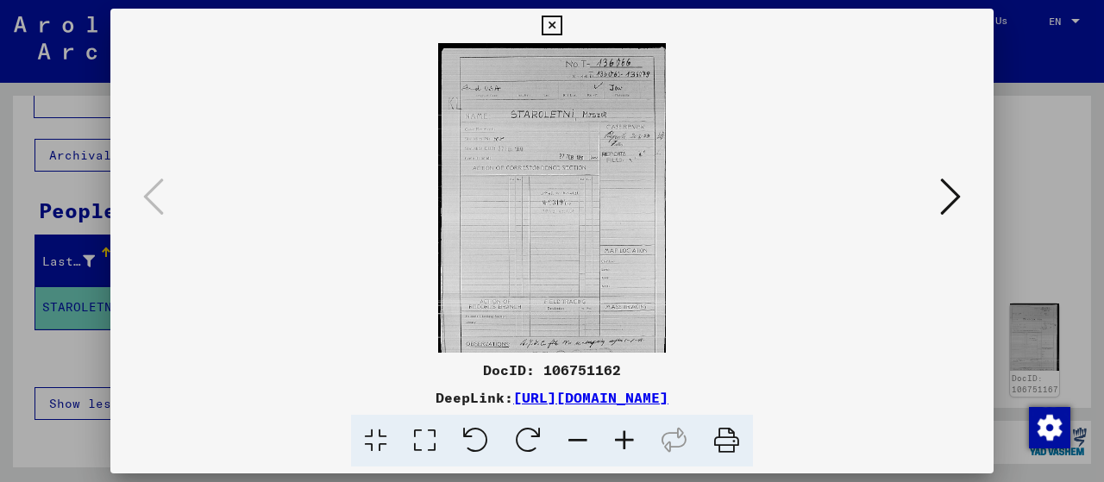
click at [556, 25] on icon at bounding box center [551, 26] width 20 height 21
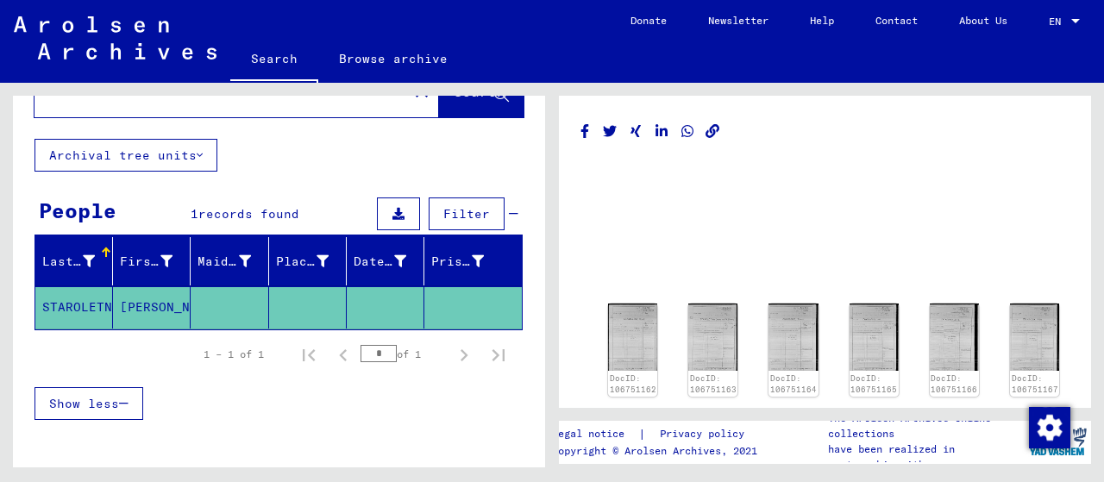
click at [133, 303] on mat-cell "[PERSON_NAME]" at bounding box center [152, 307] width 78 height 42
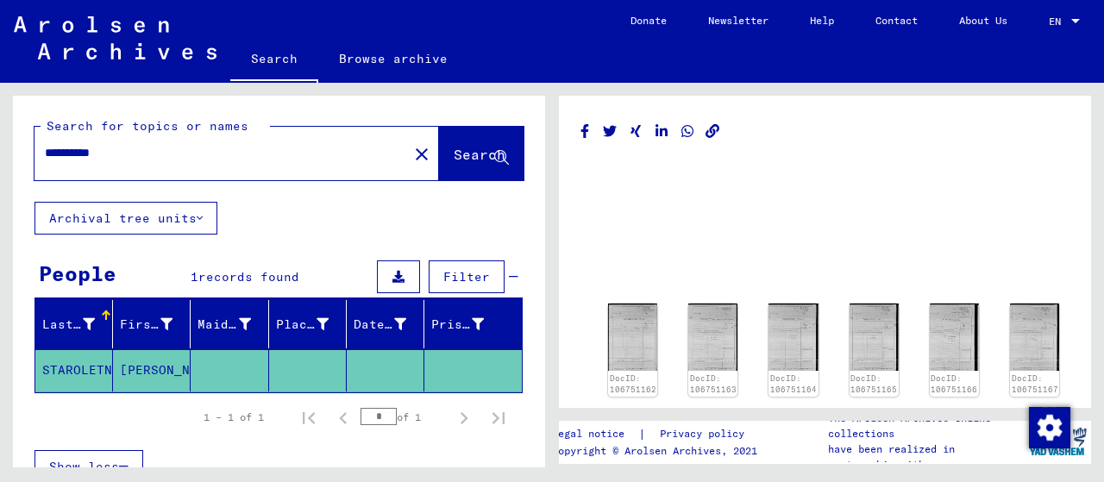
drag, startPoint x: 245, startPoint y: 153, endPoint x: 0, endPoint y: 138, distance: 245.4
click at [0, 138] on div "**********" at bounding box center [276, 275] width 552 height 385
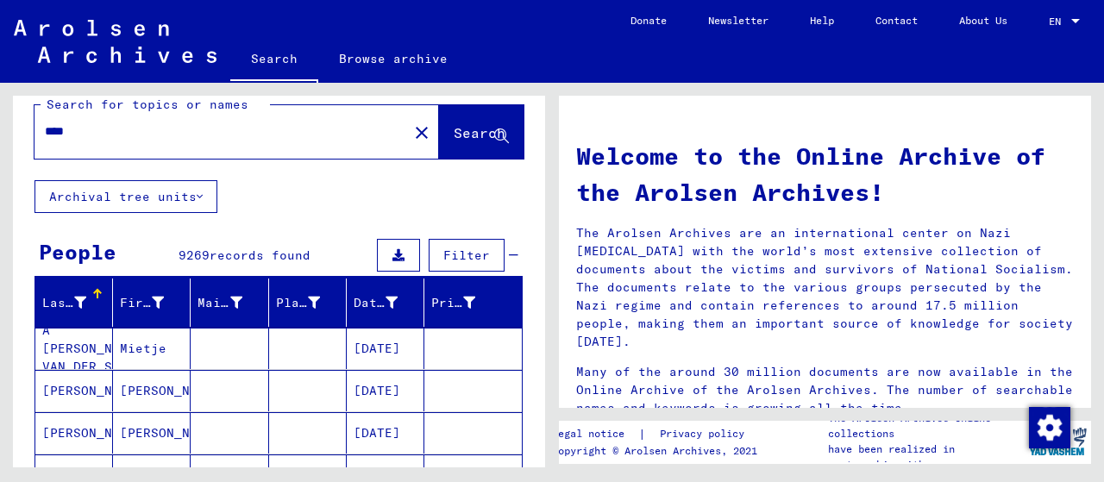
scroll to position [3, 0]
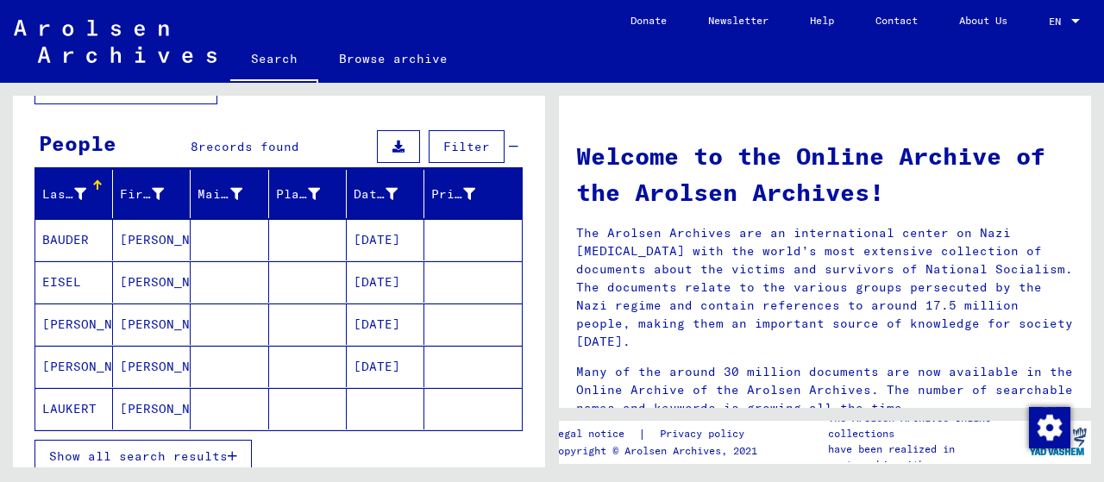
scroll to position [171, 0]
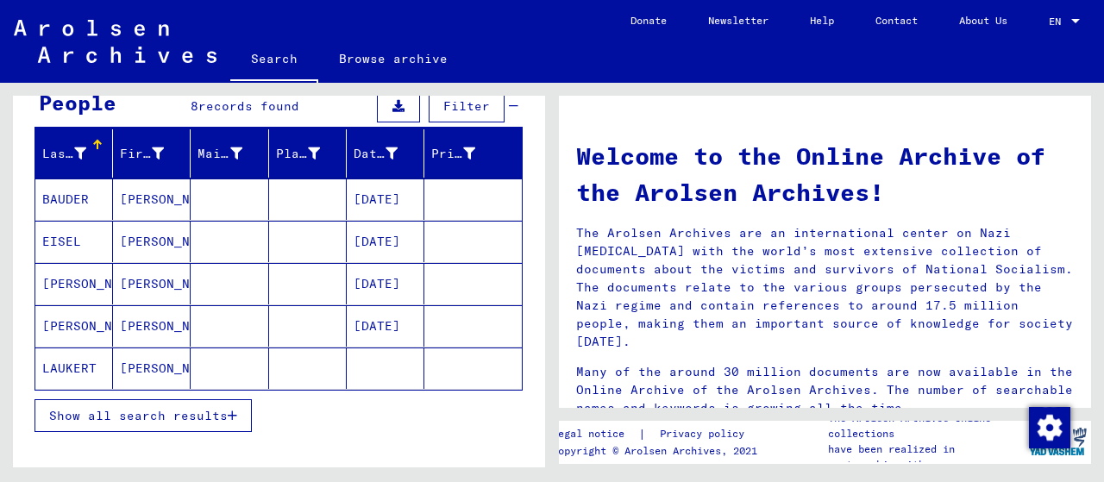
click at [183, 413] on span "Show all search results" at bounding box center [138, 416] width 178 height 16
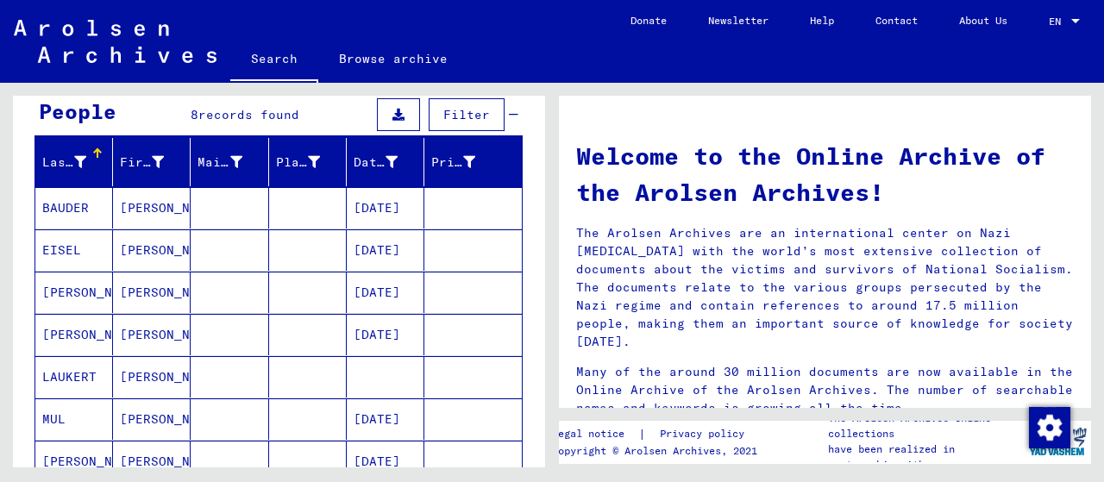
scroll to position [0, 0]
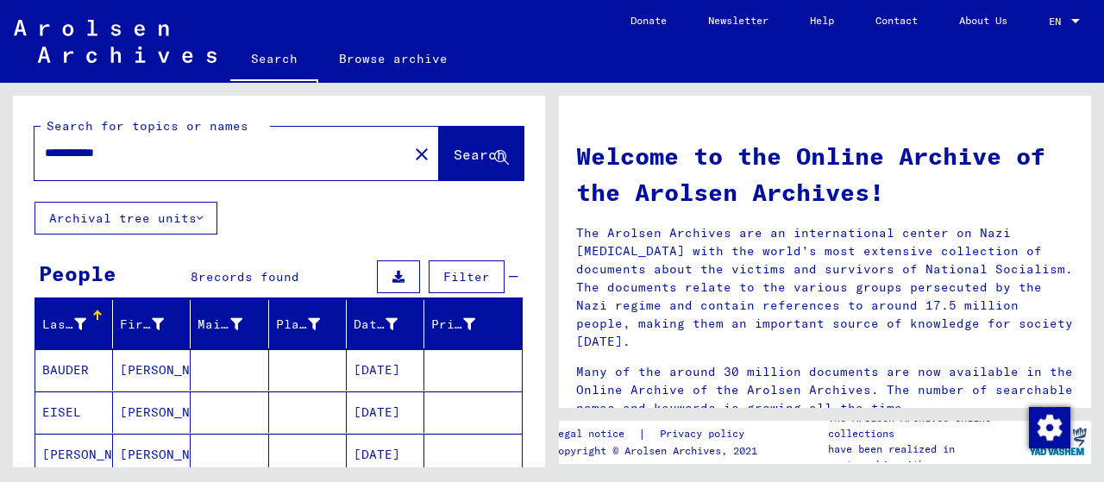
drag, startPoint x: 140, startPoint y: 151, endPoint x: 0, endPoint y: 91, distance: 151.8
click at [0, 91] on div "**********" at bounding box center [276, 275] width 552 height 385
drag, startPoint x: 102, startPoint y: 153, endPoint x: 0, endPoint y: 145, distance: 102.0
click at [0, 145] on div "Search for topics or names **** close Search Archival tree units People 9269 re…" at bounding box center [276, 275] width 552 height 385
type input "**********"
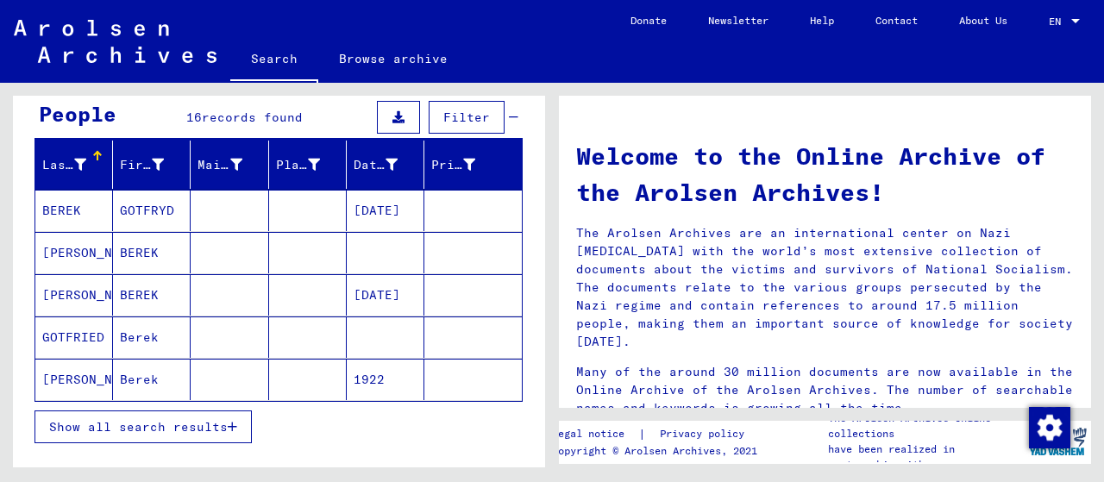
scroll to position [164, 0]
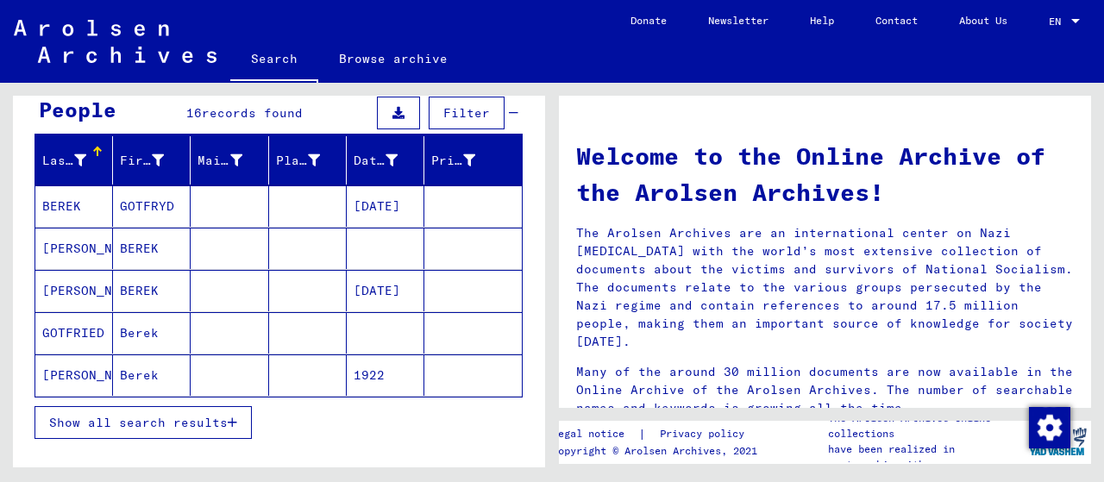
click at [57, 284] on mat-cell "[PERSON_NAME]" at bounding box center [74, 290] width 78 height 41
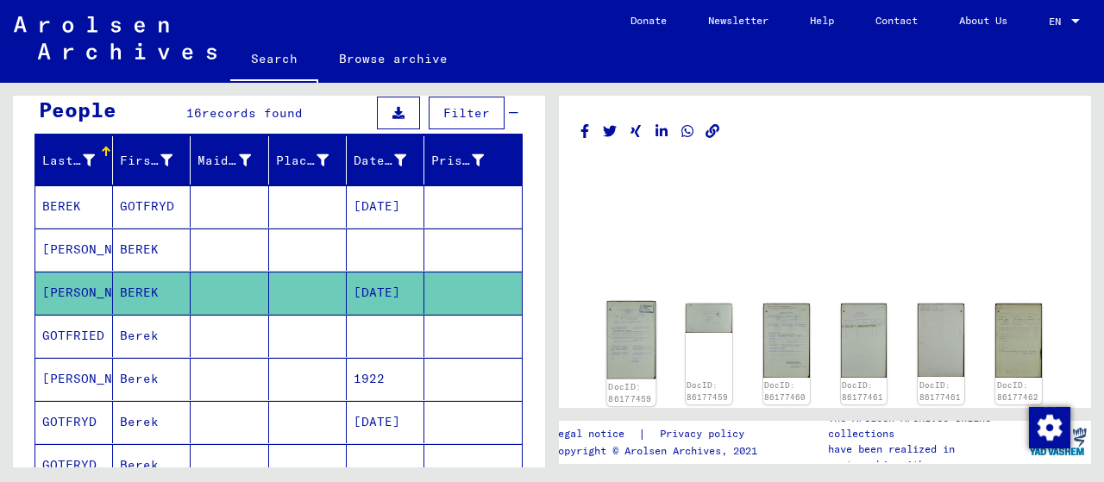
click at [629, 330] on img at bounding box center [631, 340] width 49 height 78
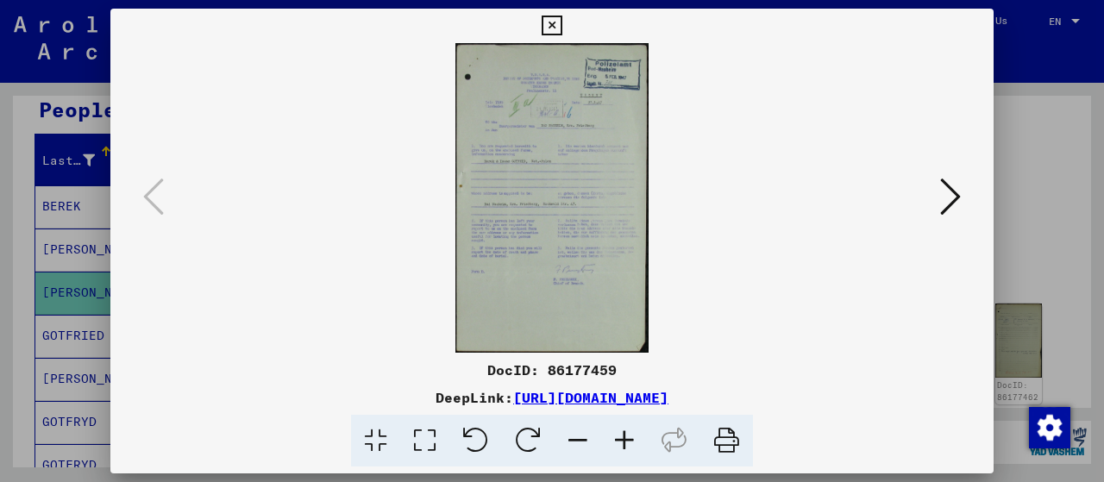
click at [623, 437] on icon at bounding box center [624, 441] width 47 height 53
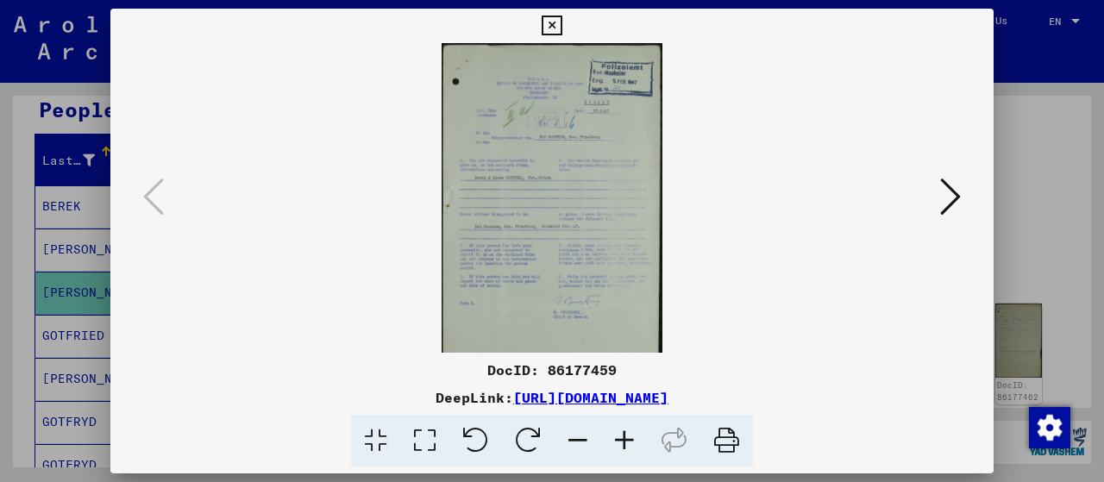
click at [623, 437] on icon at bounding box center [624, 441] width 47 height 53
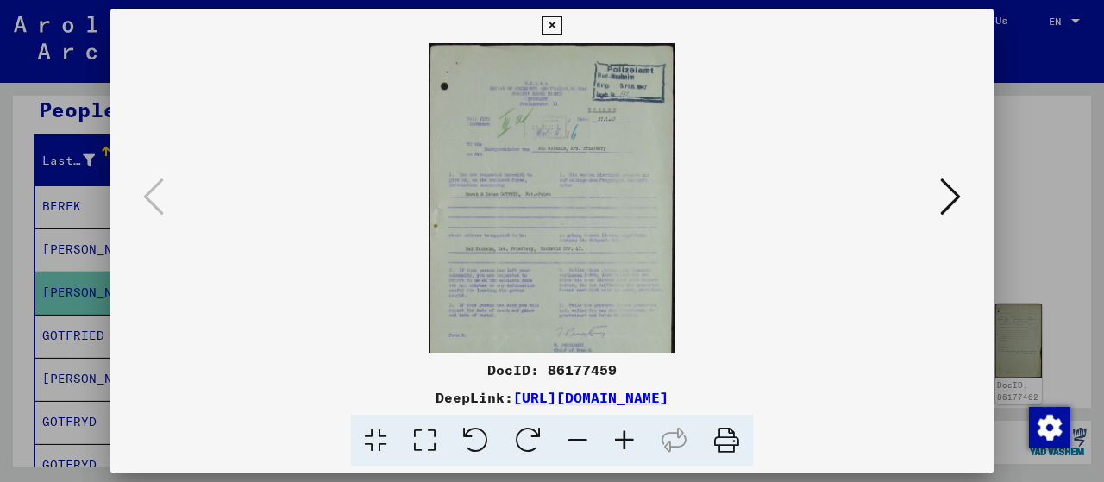
click at [623, 437] on icon at bounding box center [624, 441] width 47 height 53
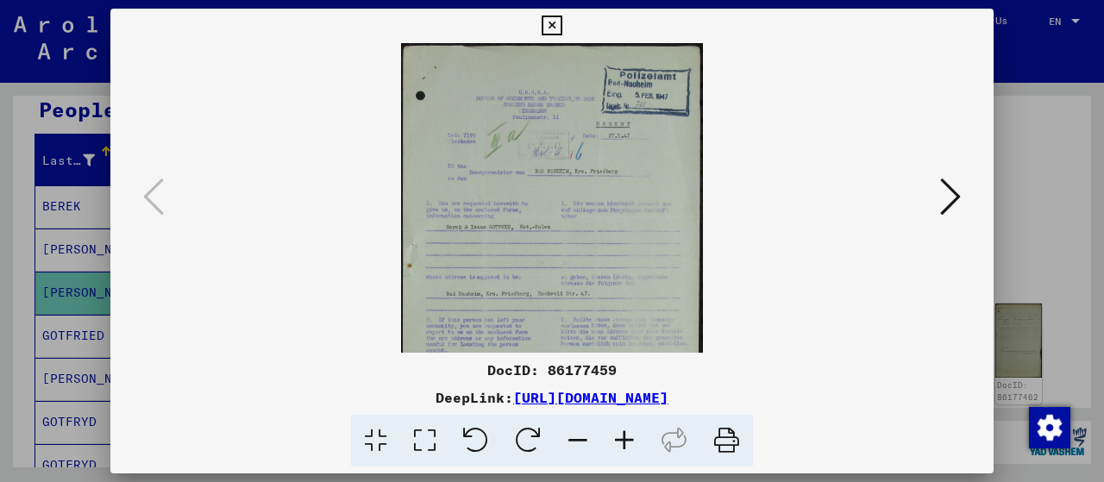
click at [623, 437] on icon at bounding box center [624, 441] width 47 height 53
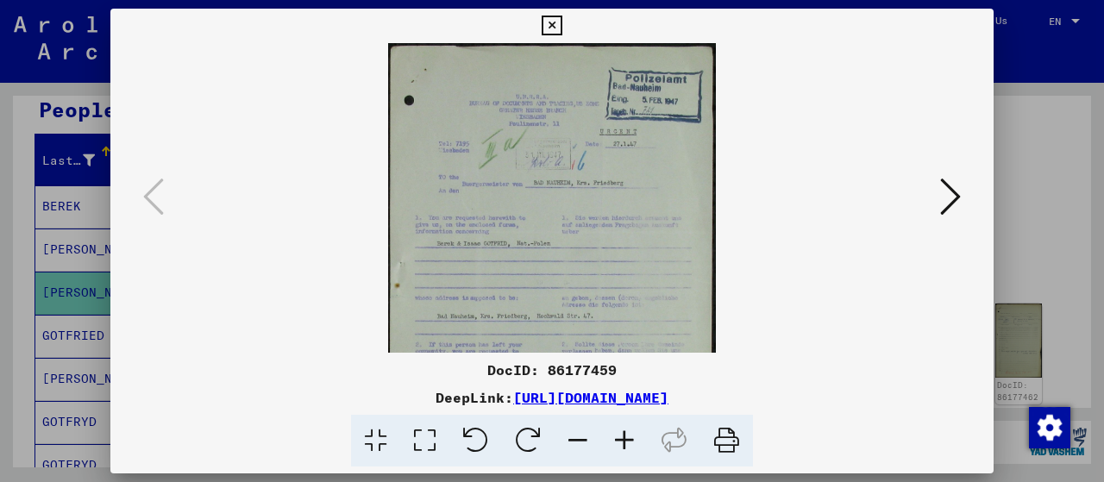
click at [623, 437] on icon at bounding box center [624, 441] width 47 height 53
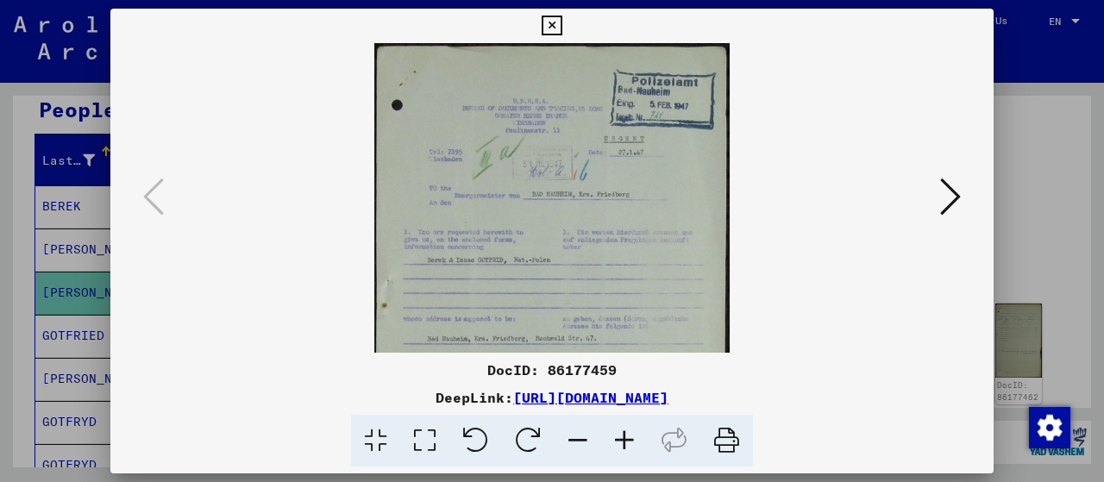
click at [623, 437] on icon at bounding box center [624, 441] width 47 height 53
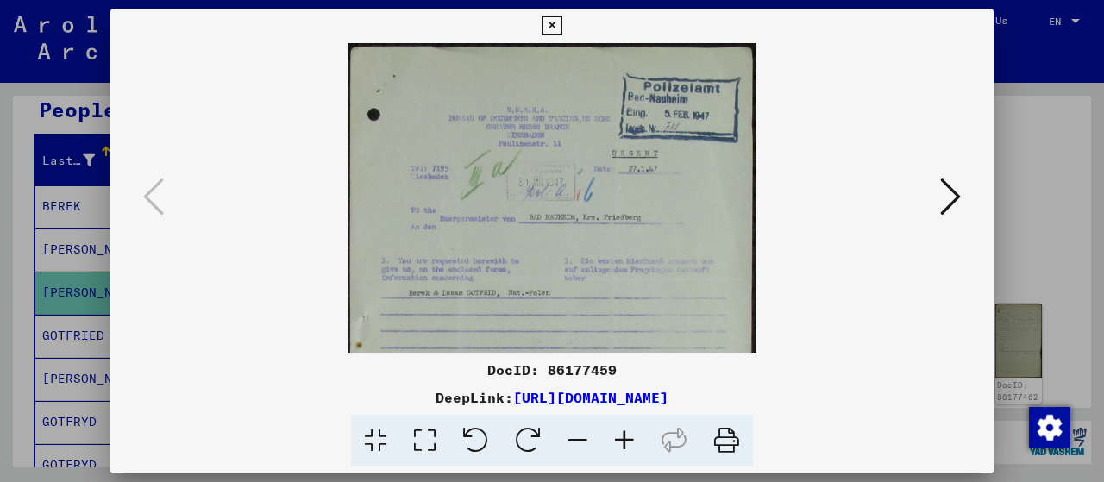
click at [623, 437] on icon at bounding box center [624, 441] width 47 height 53
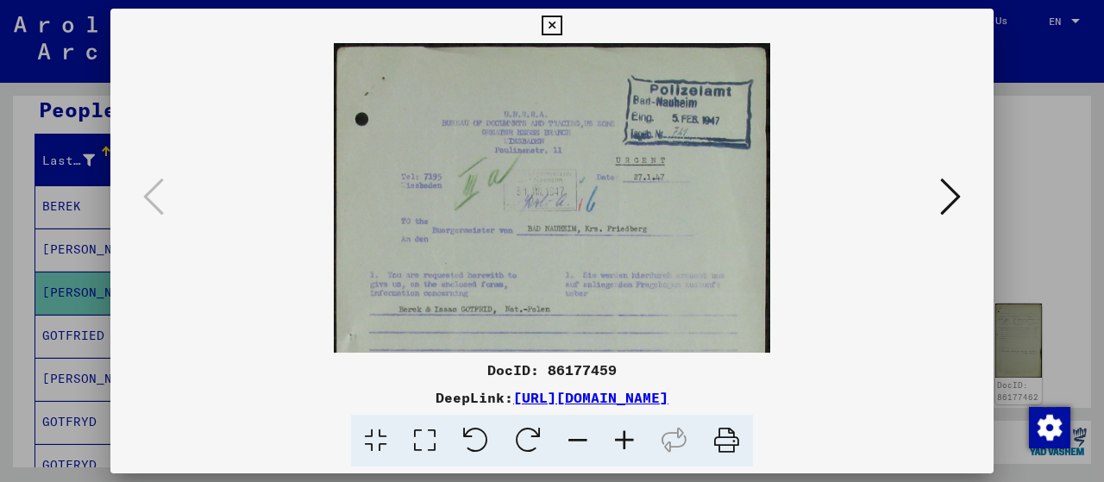
click at [623, 437] on icon at bounding box center [624, 441] width 47 height 53
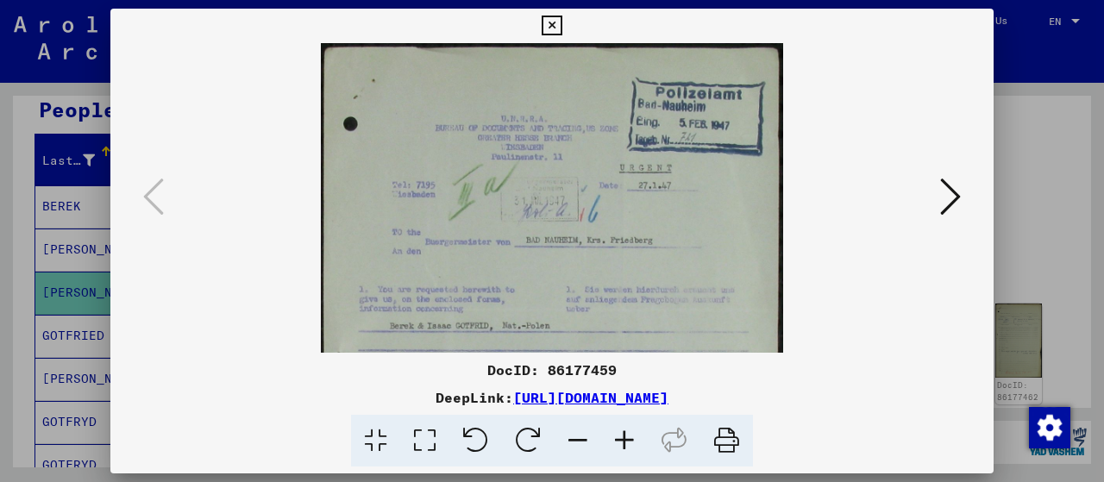
click at [623, 437] on icon at bounding box center [624, 441] width 47 height 53
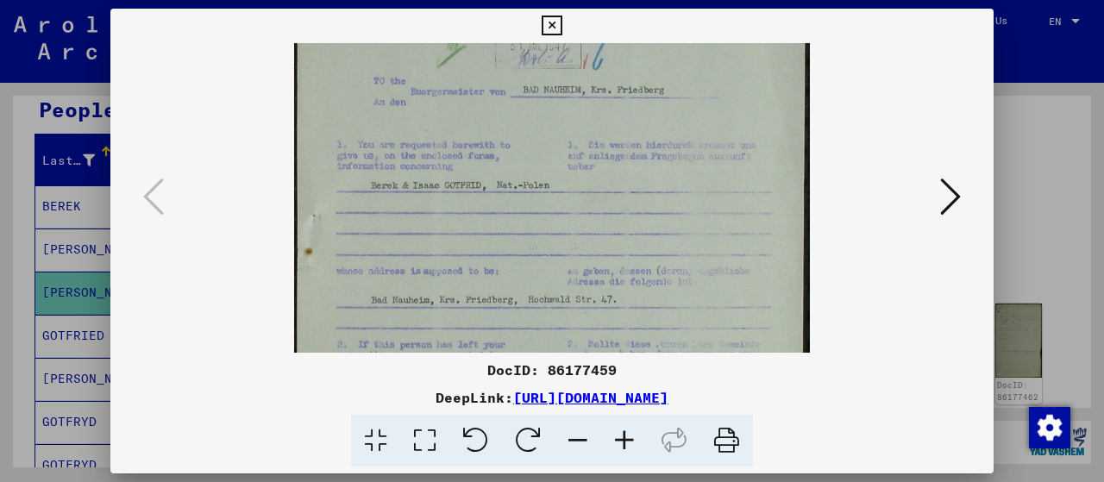
scroll to position [179, 0]
drag, startPoint x: 666, startPoint y: 306, endPoint x: 616, endPoint y: 128, distance: 184.8
click at [616, 128] on img at bounding box center [552, 277] width 516 height 827
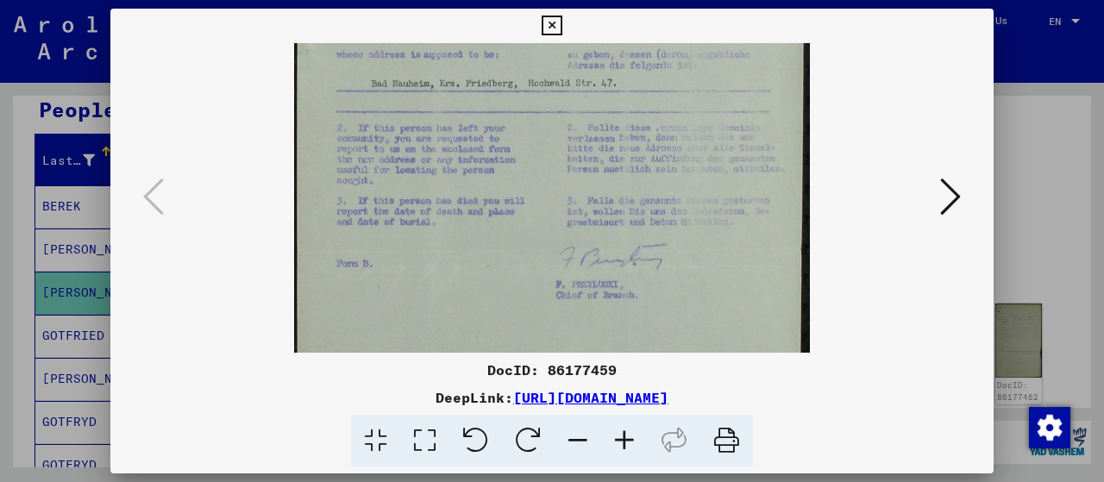
scroll to position [402, 0]
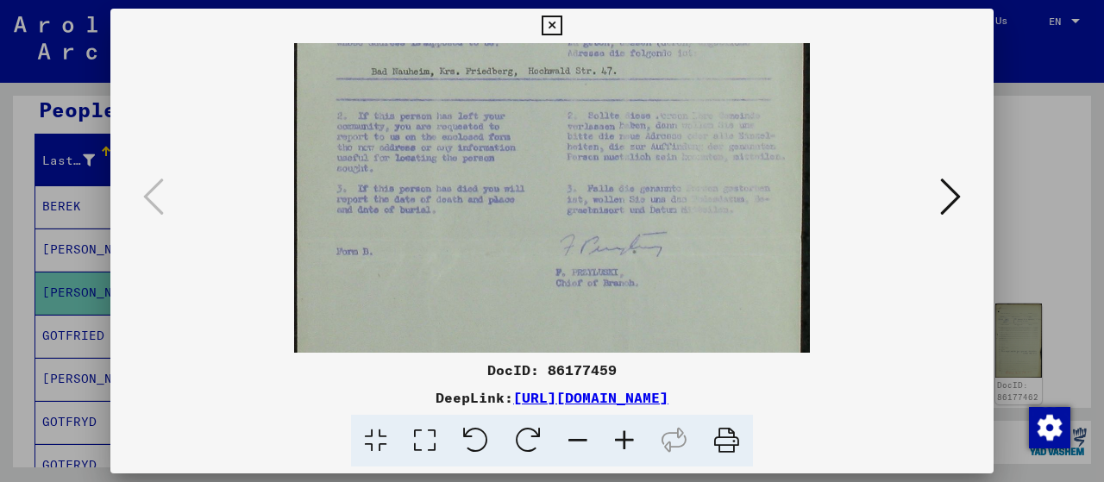
drag, startPoint x: 660, startPoint y: 284, endPoint x: 624, endPoint y: 66, distance: 220.3
click at [624, 66] on img at bounding box center [552, 54] width 516 height 827
click at [952, 191] on icon at bounding box center [950, 196] width 21 height 41
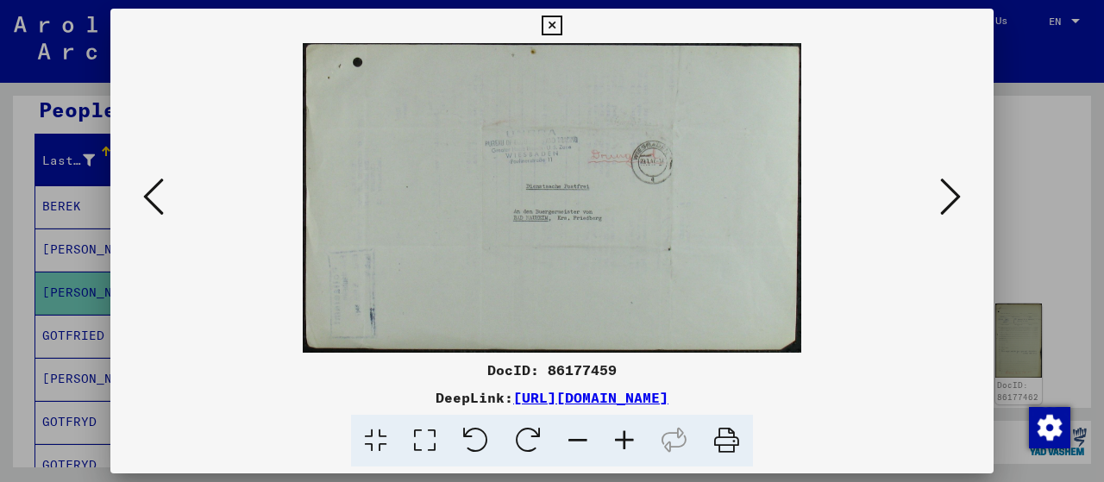
scroll to position [0, 0]
click at [952, 191] on icon at bounding box center [950, 196] width 21 height 41
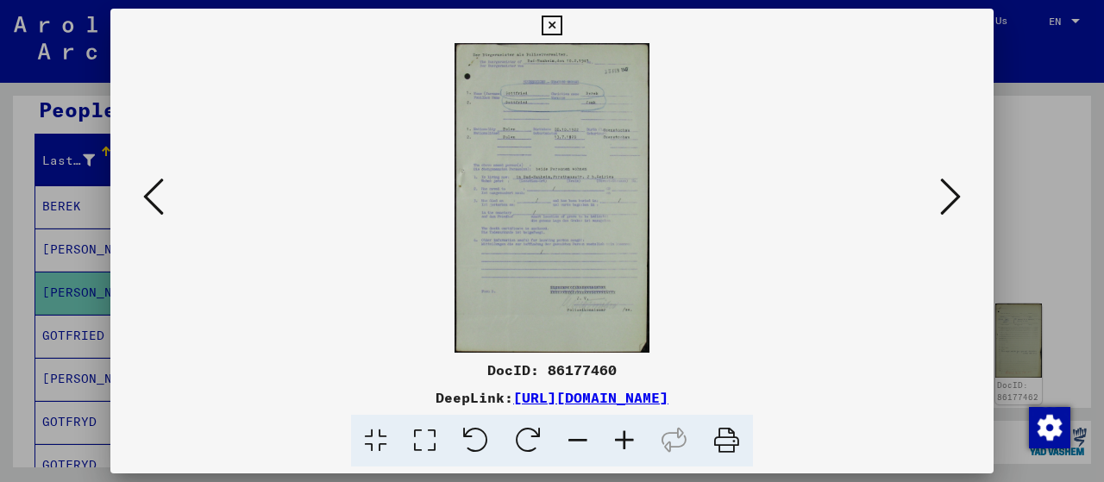
click at [623, 434] on icon at bounding box center [624, 441] width 47 height 53
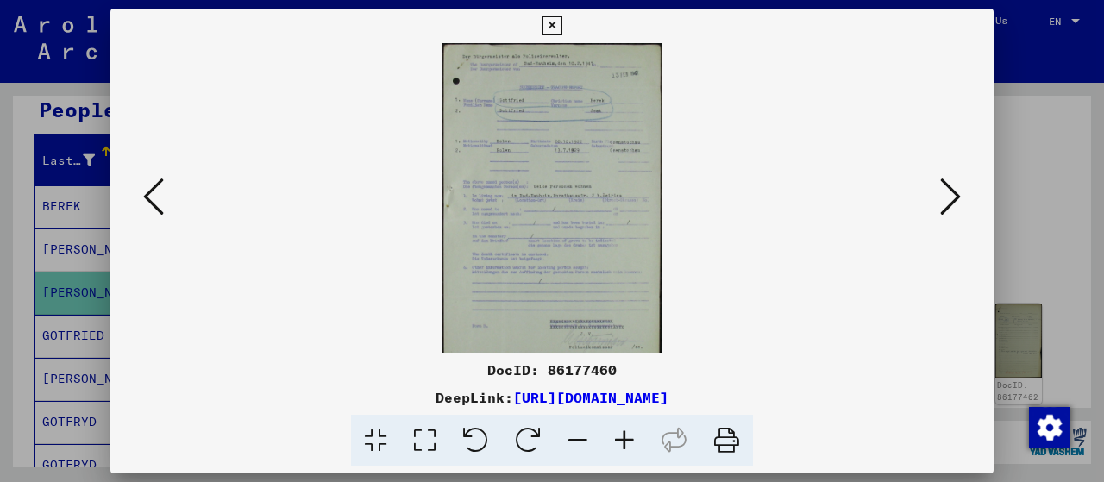
click at [623, 434] on icon at bounding box center [624, 441] width 47 height 53
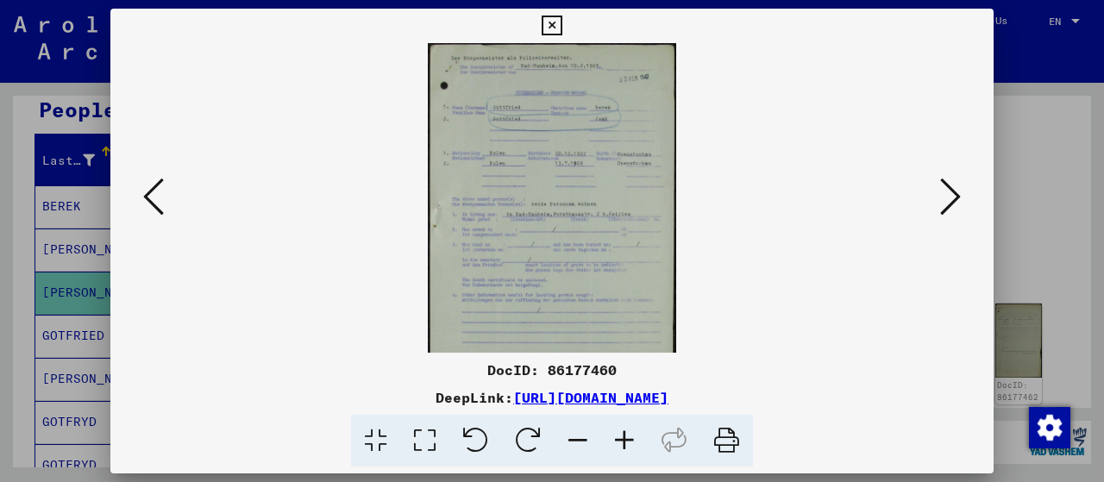
click at [623, 434] on icon at bounding box center [624, 441] width 47 height 53
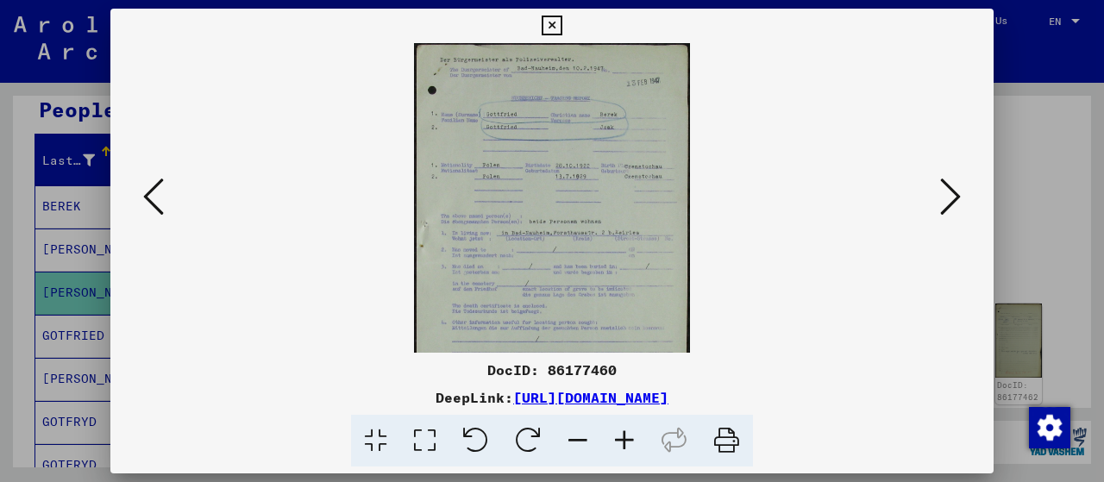
click at [623, 434] on icon at bounding box center [624, 441] width 47 height 53
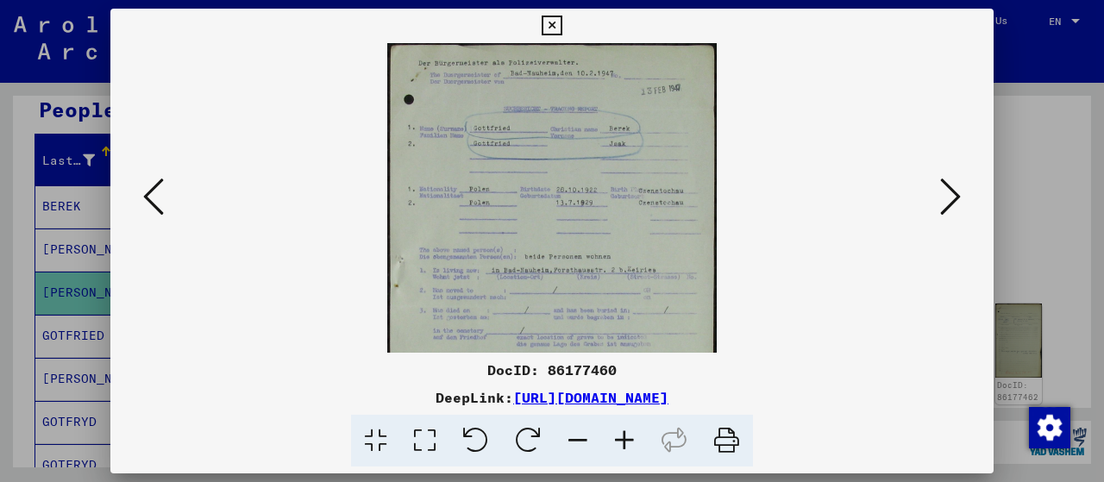
click at [623, 434] on icon at bounding box center [624, 441] width 47 height 53
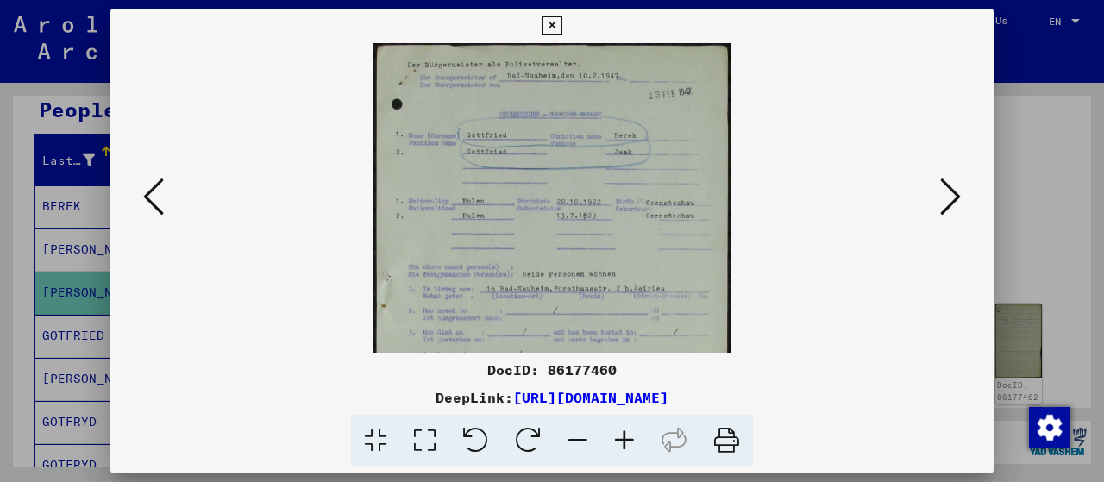
click at [623, 434] on icon at bounding box center [624, 441] width 47 height 53
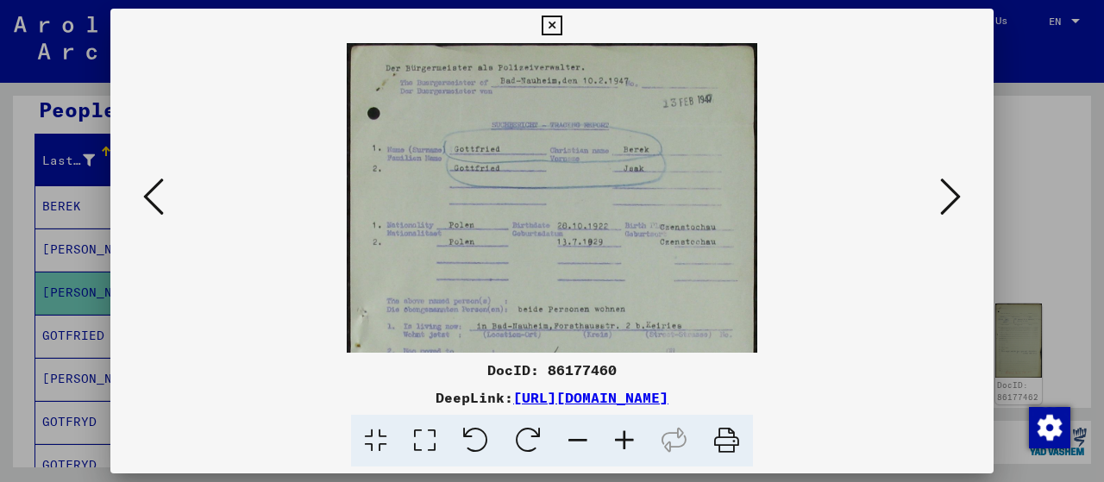
click at [623, 434] on icon at bounding box center [624, 441] width 47 height 53
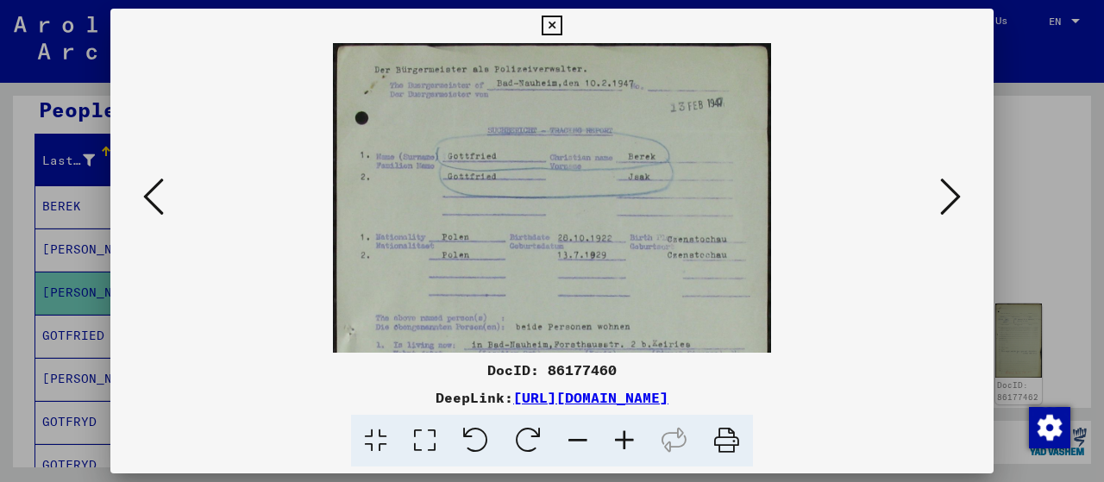
click at [623, 434] on icon at bounding box center [624, 441] width 47 height 53
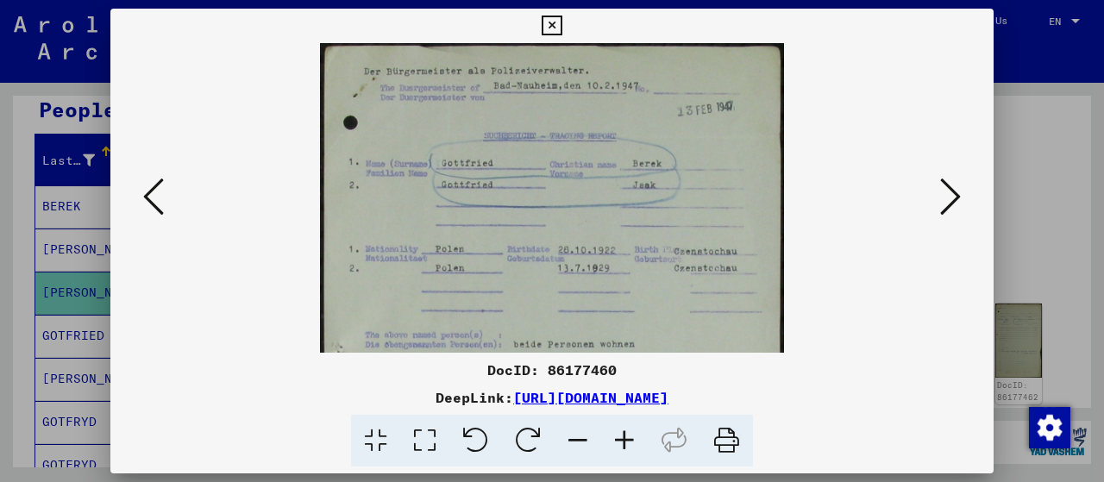
click at [623, 434] on icon at bounding box center [624, 441] width 47 height 53
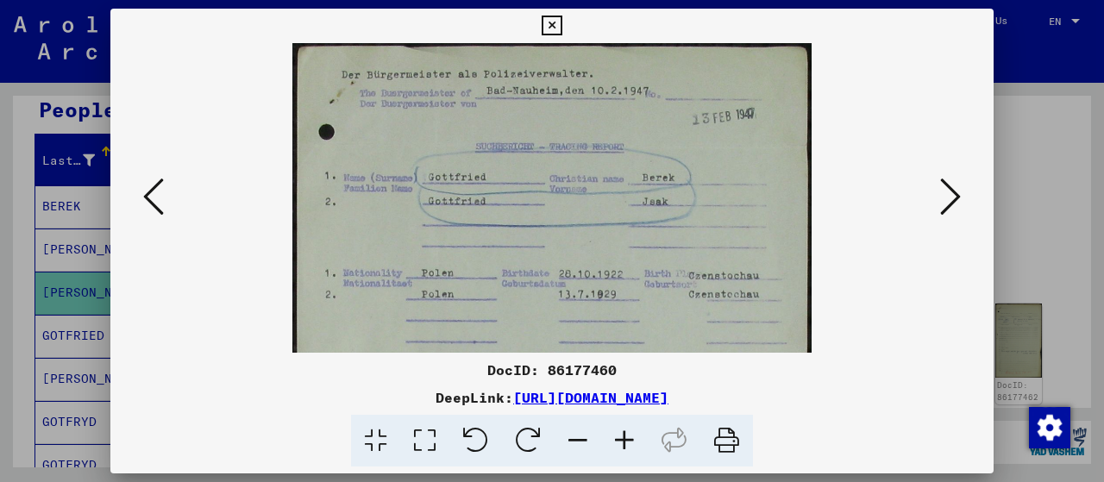
click at [623, 434] on icon at bounding box center [624, 441] width 47 height 53
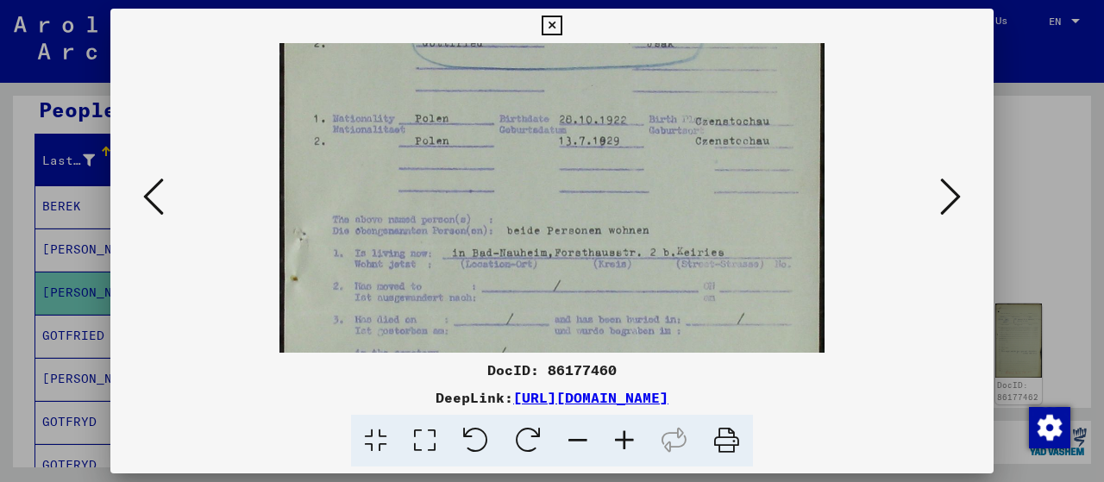
scroll to position [167, 0]
drag, startPoint x: 671, startPoint y: 283, endPoint x: 643, endPoint y: 117, distance: 167.8
click at [643, 117] on img at bounding box center [552, 311] width 546 height 870
click at [957, 199] on icon at bounding box center [950, 196] width 21 height 41
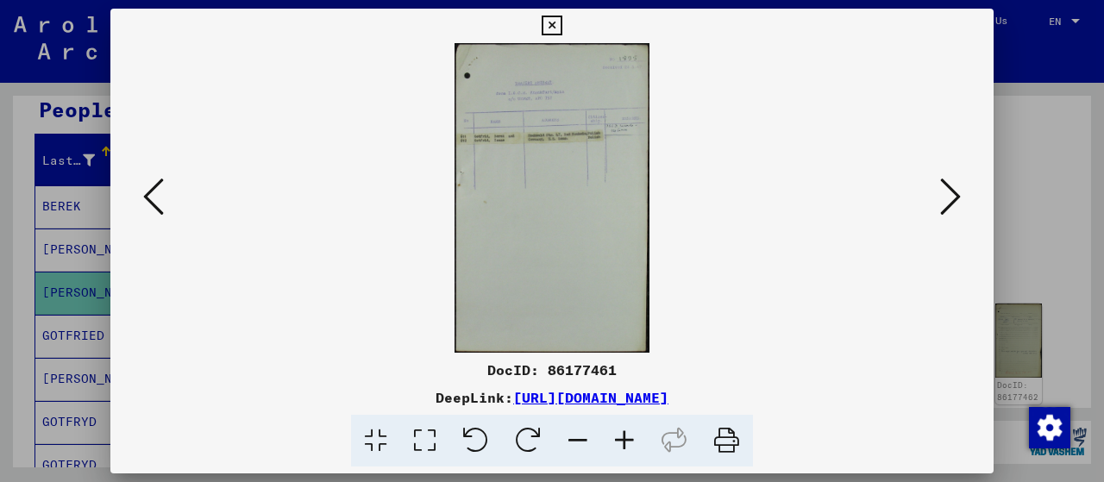
scroll to position [0, 0]
click at [549, 22] on icon at bounding box center [551, 26] width 20 height 21
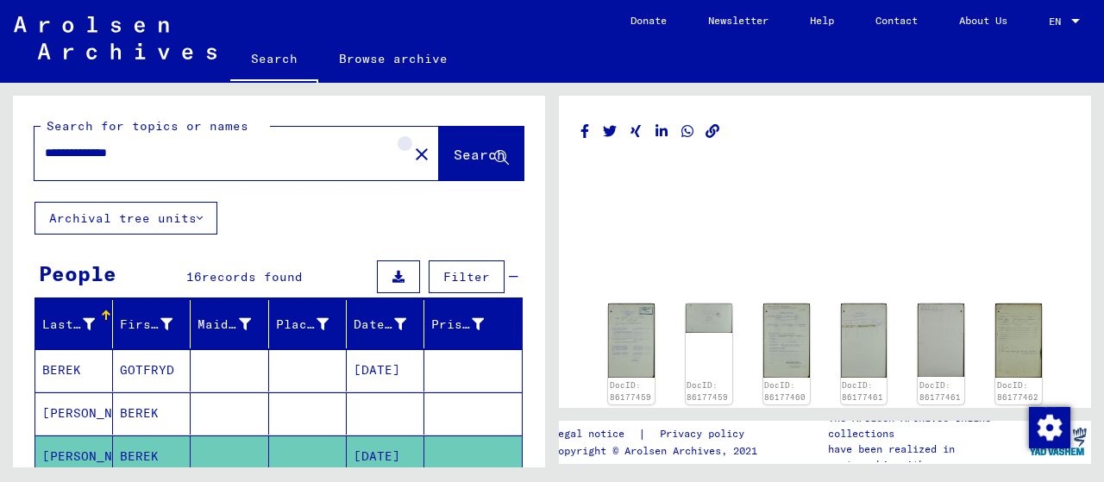
click at [411, 151] on mat-icon "close" at bounding box center [421, 154] width 21 height 21
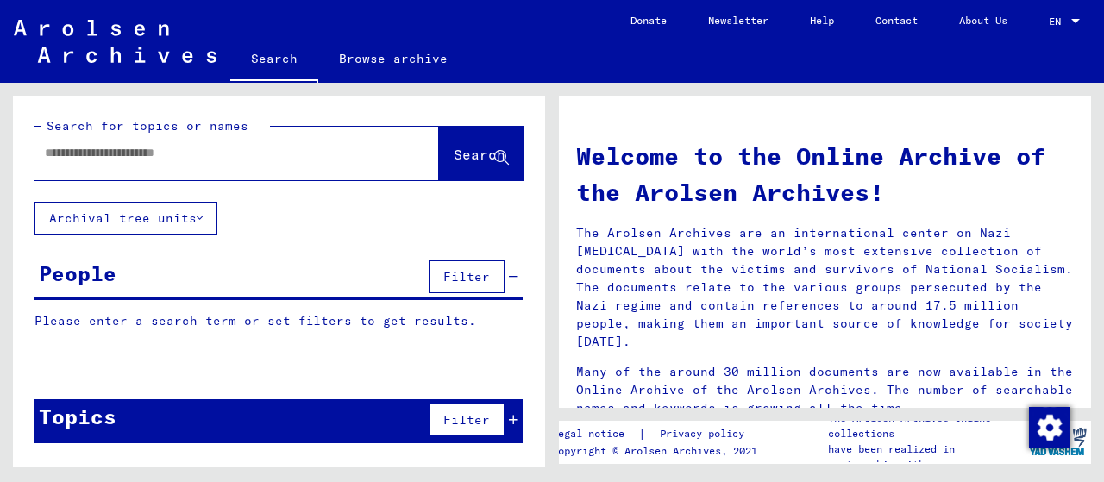
click at [287, 162] on div at bounding box center [210, 153] width 353 height 39
click at [191, 154] on input "text" at bounding box center [216, 153] width 342 height 18
type input "********"
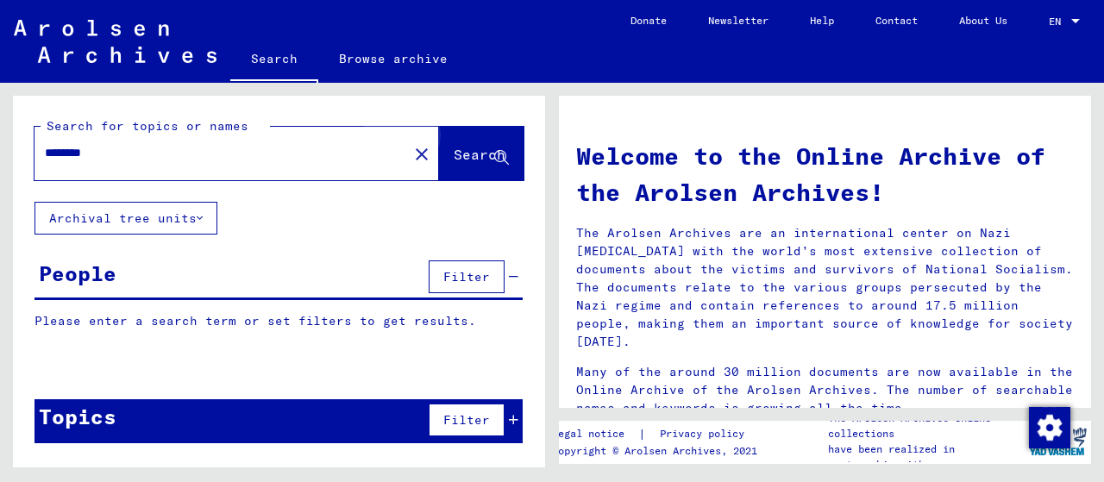
click at [458, 156] on span "Search" at bounding box center [480, 154] width 52 height 17
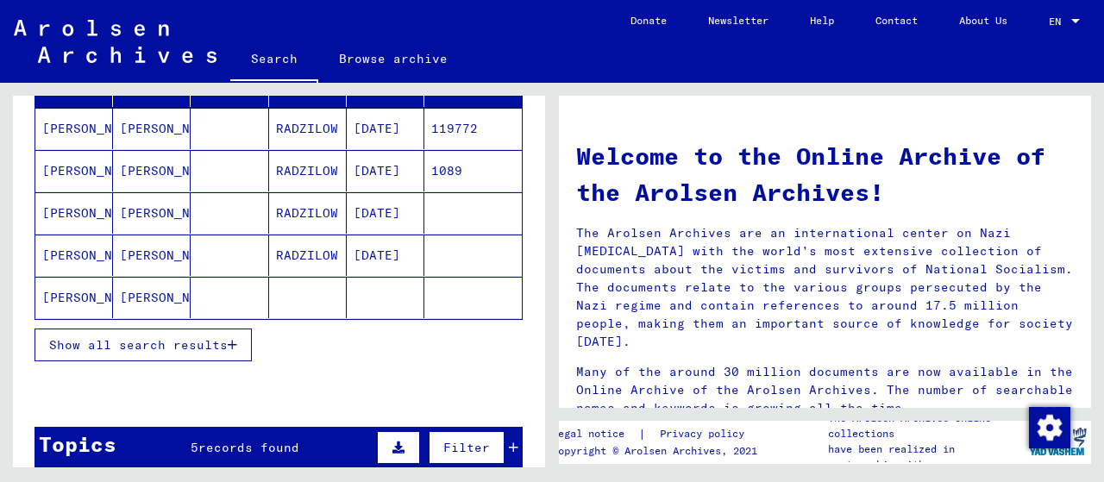
scroll to position [257, 0]
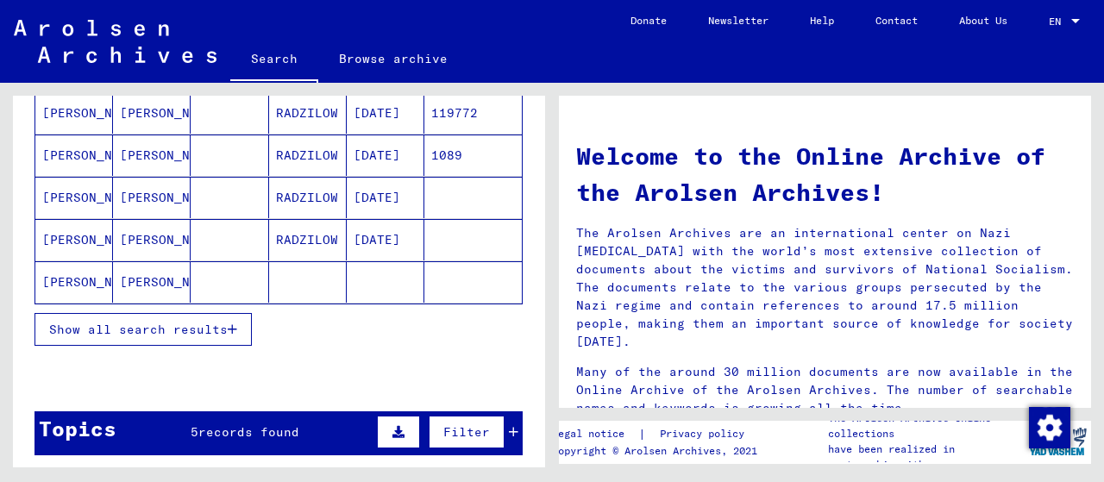
click at [176, 323] on span "Show all search results" at bounding box center [138, 330] width 178 height 16
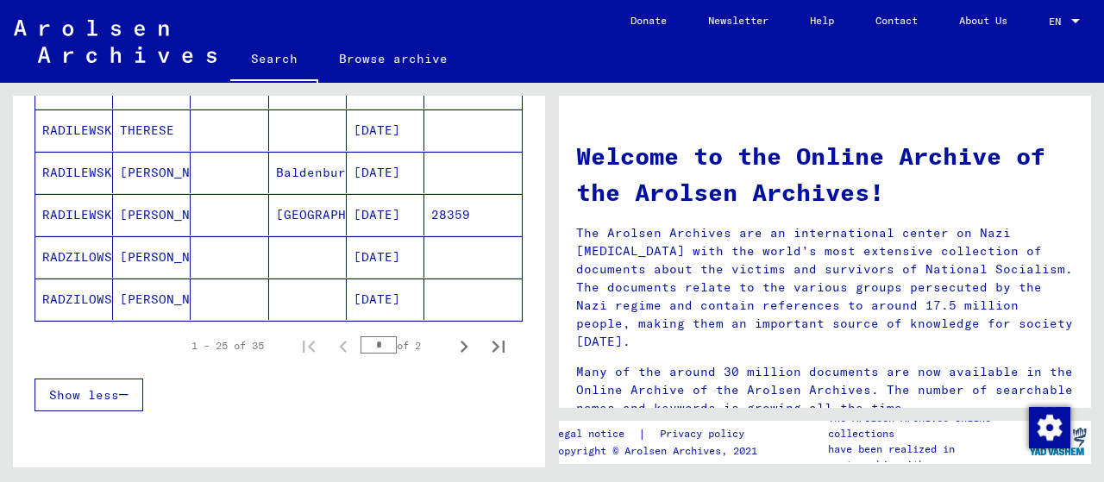
scroll to position [1087, 0]
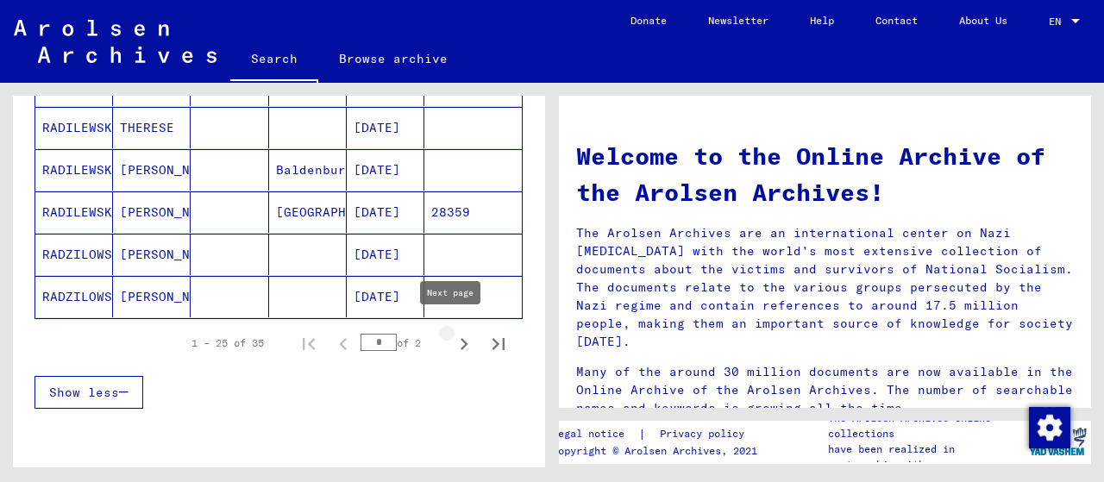
click at [452, 337] on icon "Next page" at bounding box center [464, 344] width 24 height 24
type input "*"
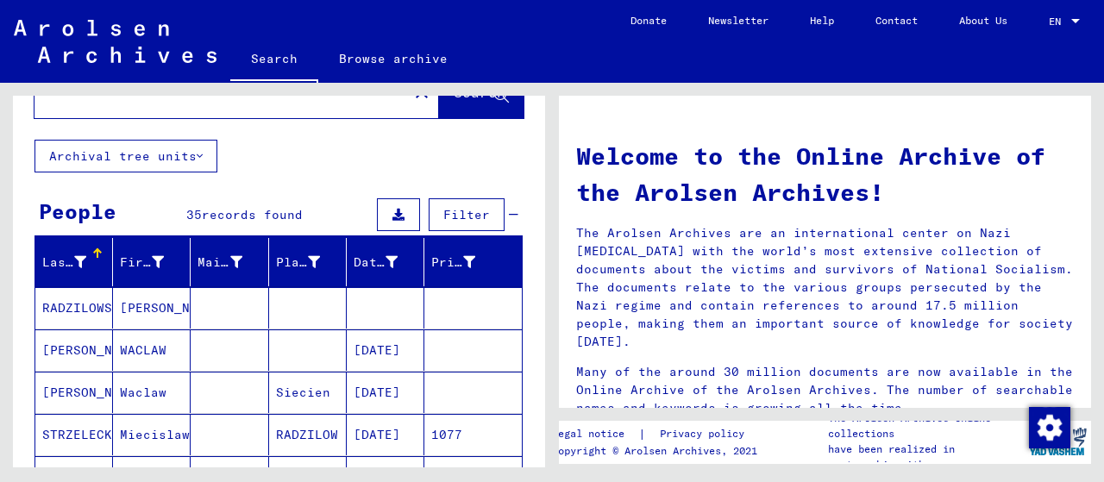
scroll to position [0, 0]
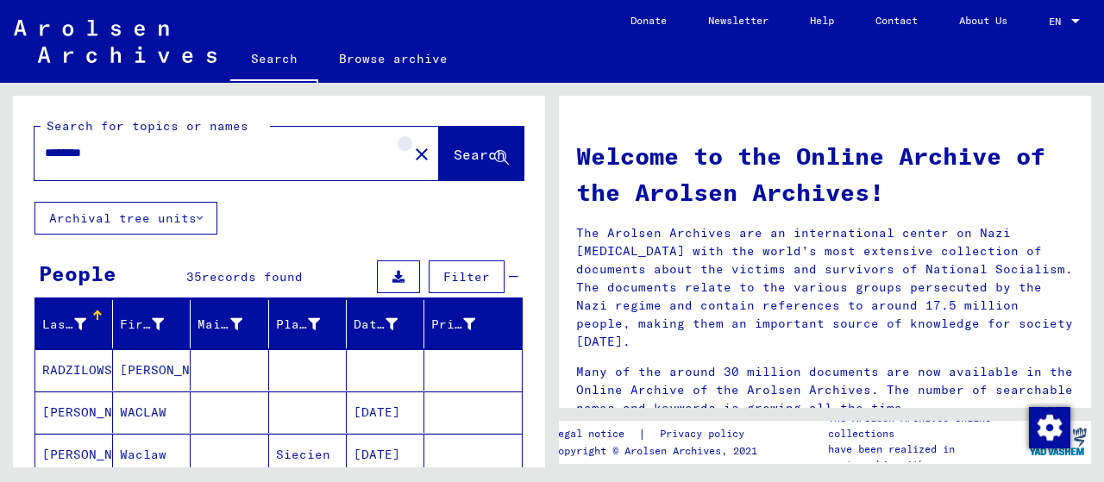
click at [411, 147] on mat-icon "close" at bounding box center [421, 154] width 21 height 21
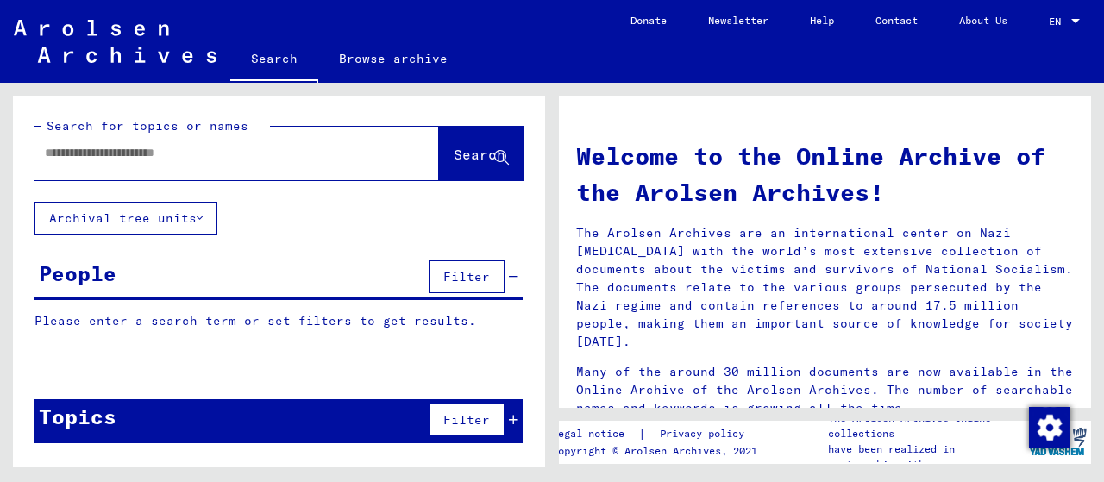
click at [250, 142] on div at bounding box center [210, 153] width 353 height 39
click at [230, 151] on input "text" at bounding box center [216, 153] width 342 height 18
type input "********"
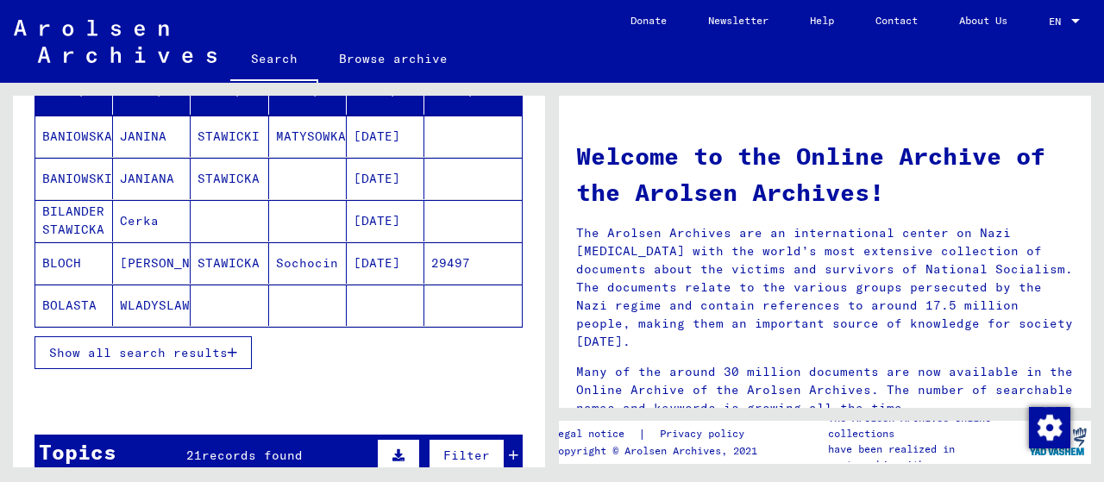
scroll to position [239, 0]
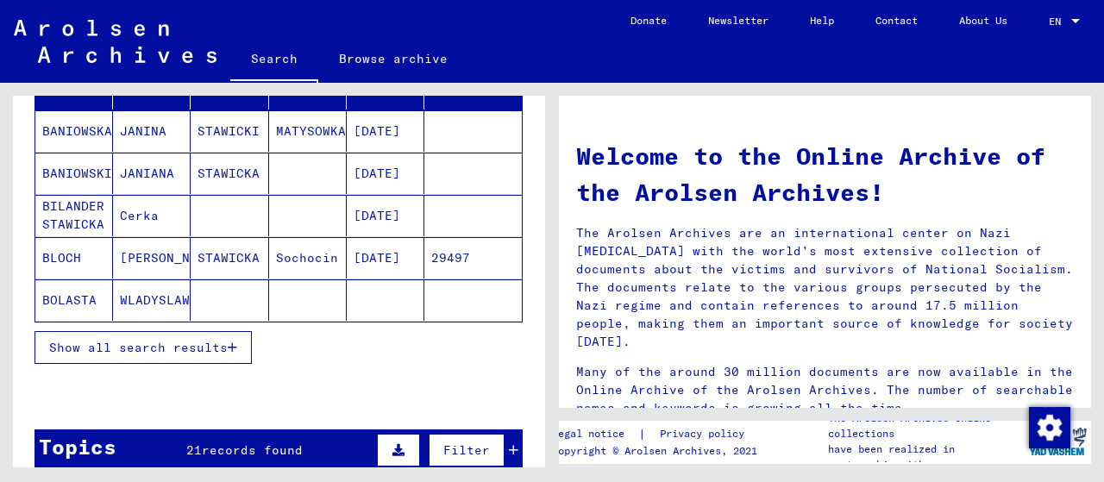
click at [161, 341] on span "Show all search results" at bounding box center [138, 348] width 178 height 16
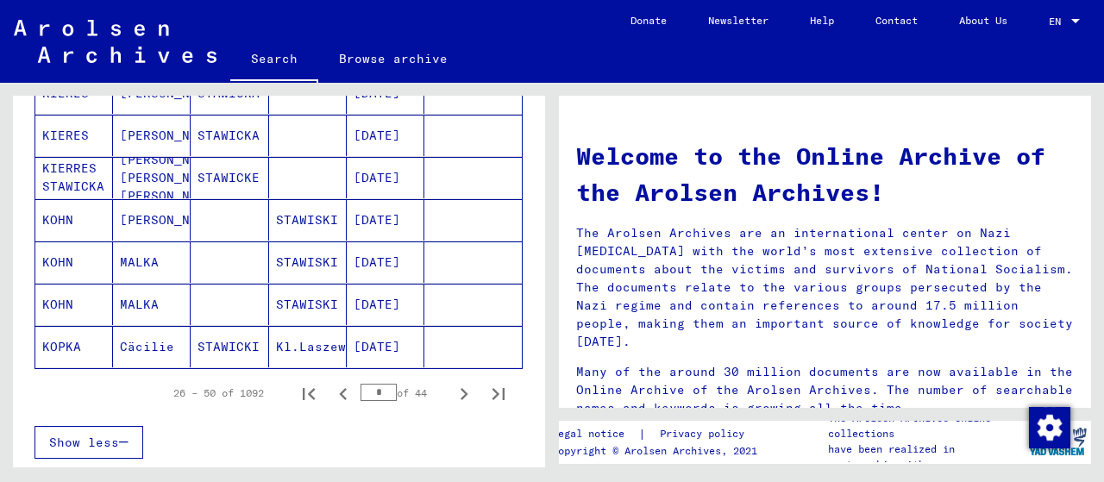
scroll to position [1040, 0]
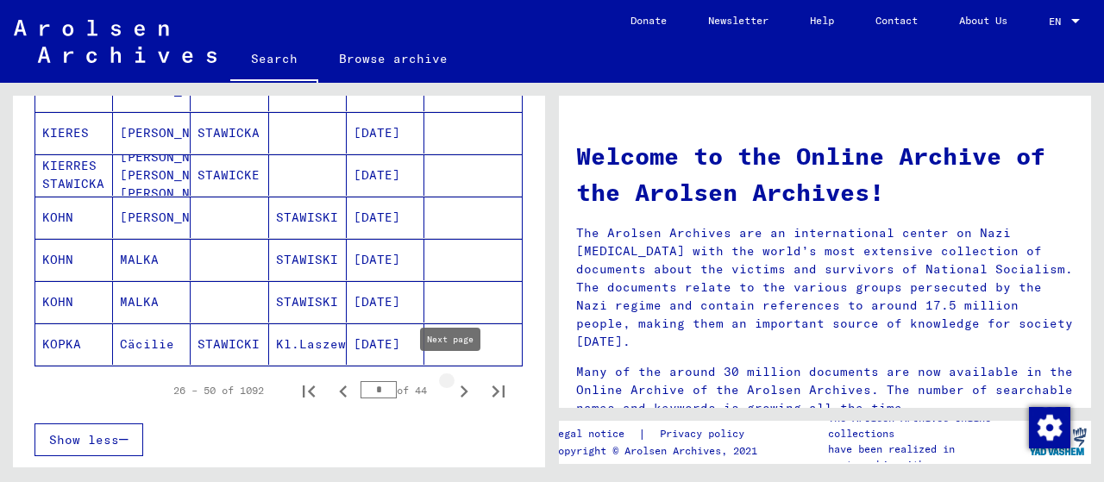
click at [452, 382] on icon "Next page" at bounding box center [464, 391] width 24 height 24
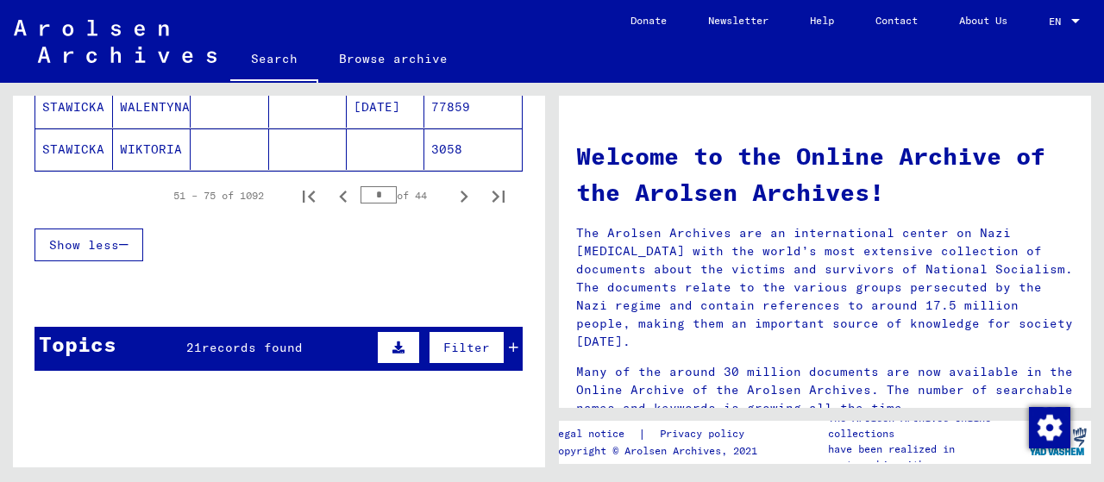
scroll to position [1205, 0]
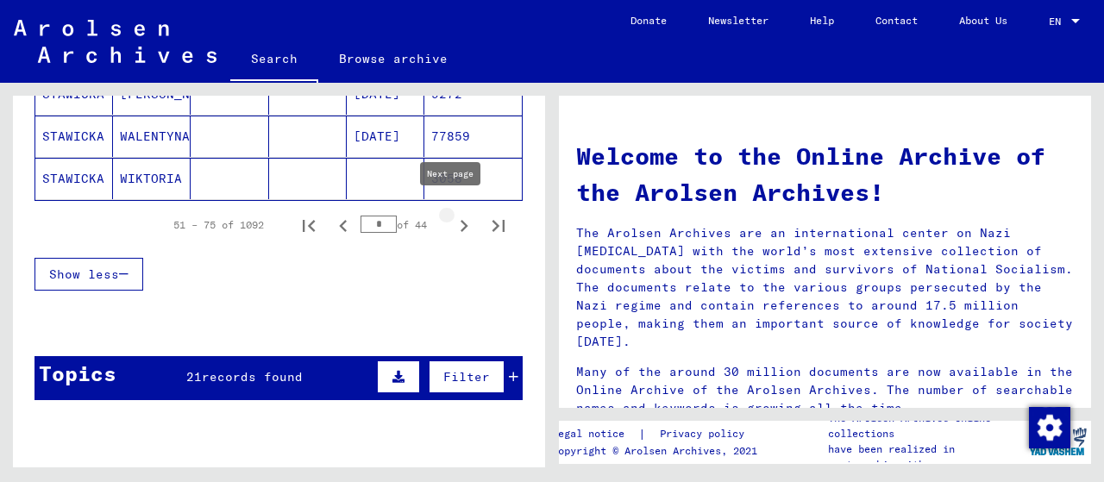
click at [460, 220] on icon "Next page" at bounding box center [464, 226] width 8 height 12
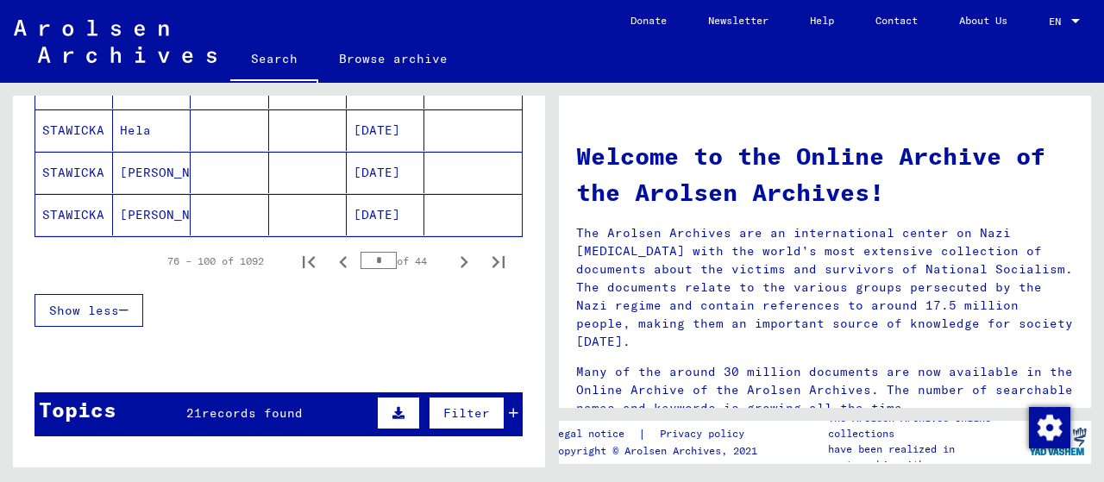
scroll to position [1181, 0]
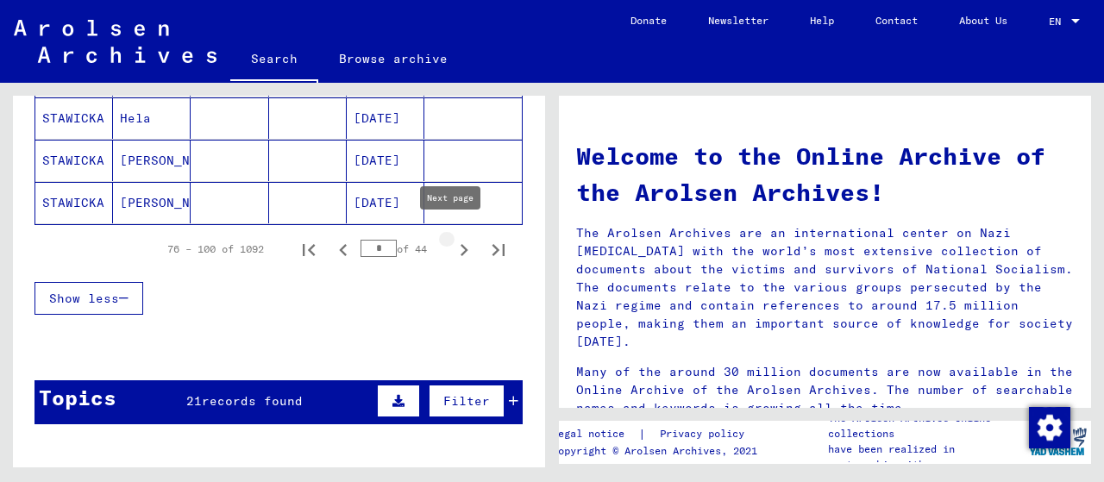
click at [452, 241] on icon "Next page" at bounding box center [464, 250] width 24 height 24
click at [452, 239] on icon "Next page" at bounding box center [464, 250] width 24 height 24
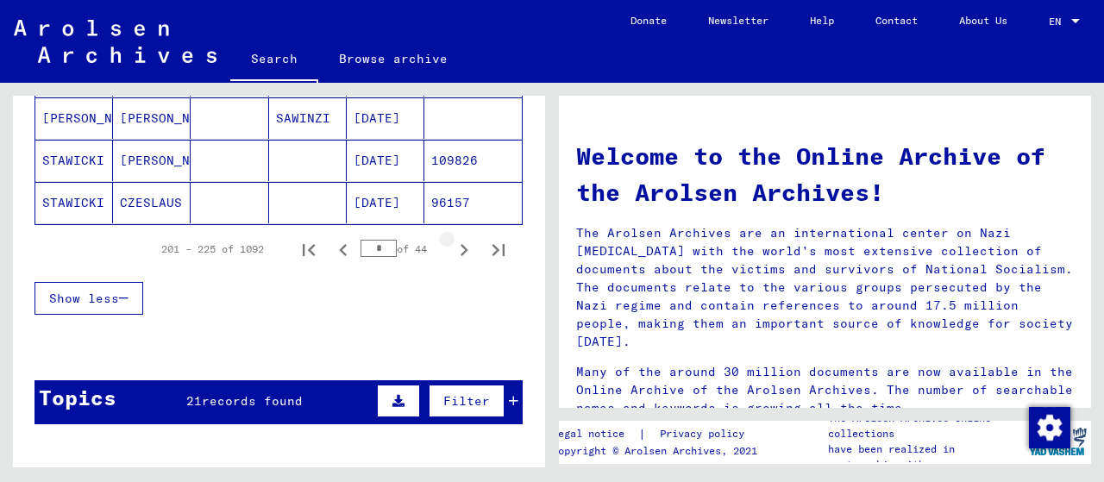
click at [452, 239] on icon "Next page" at bounding box center [464, 250] width 24 height 24
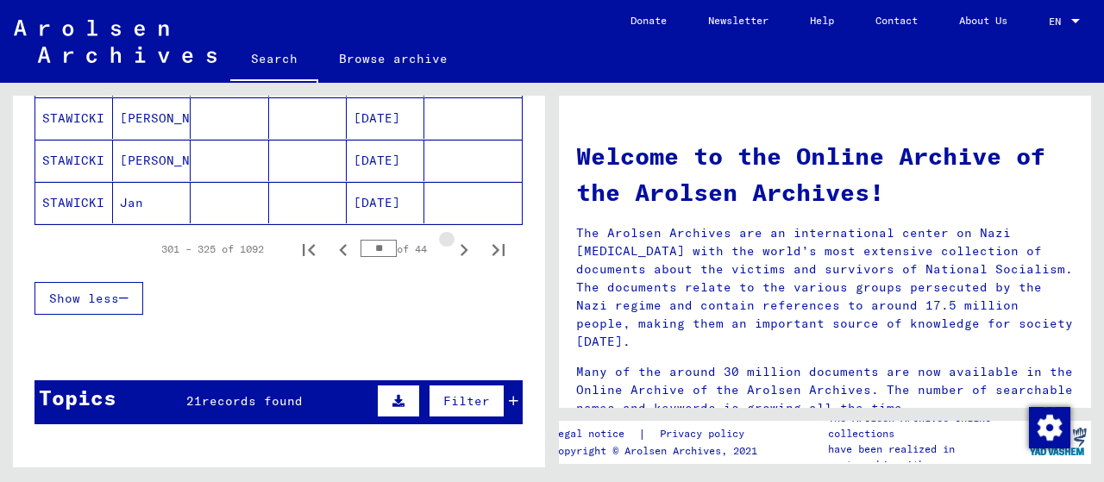
click at [452, 239] on icon "Next page" at bounding box center [464, 250] width 24 height 24
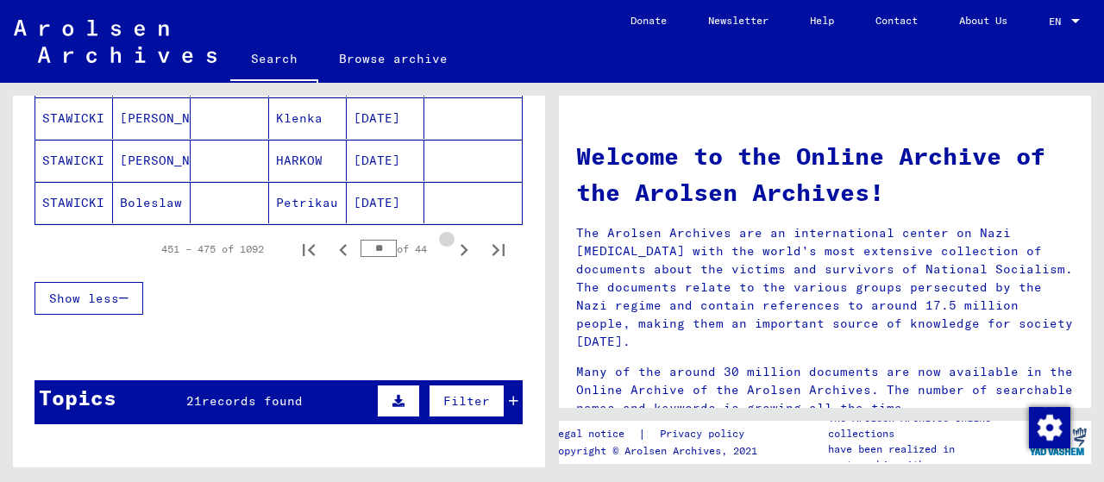
click at [452, 239] on icon "Next page" at bounding box center [464, 250] width 24 height 24
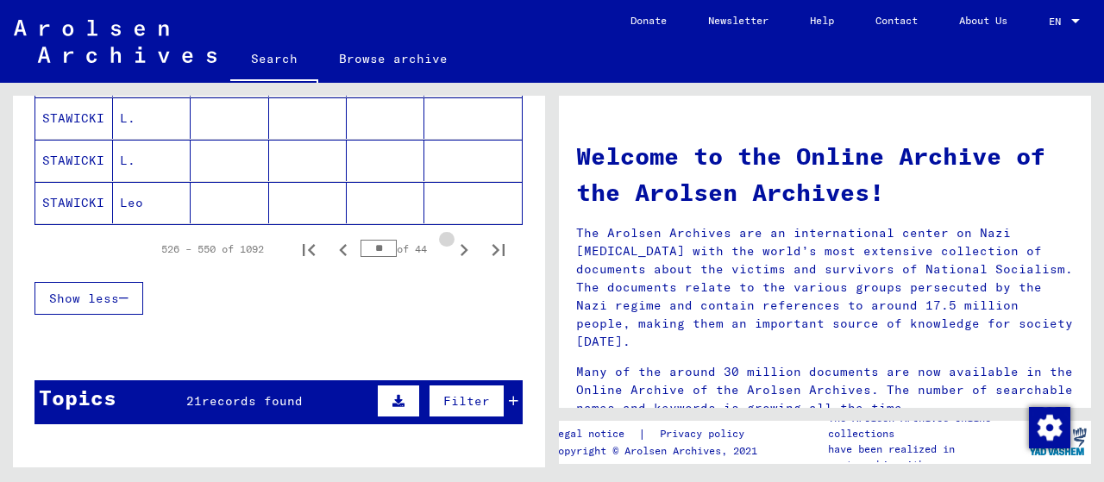
click at [452, 239] on icon "Next page" at bounding box center [464, 250] width 24 height 24
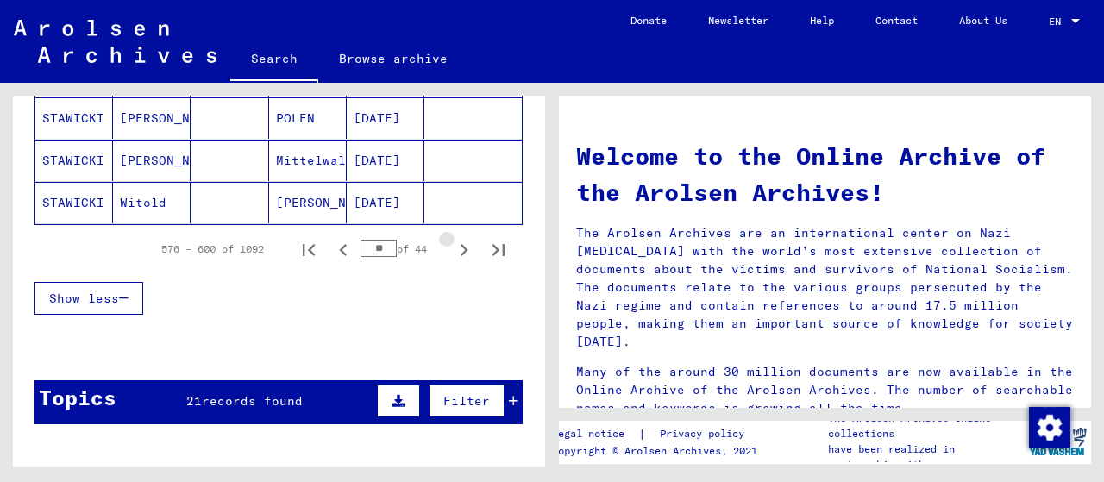
click at [452, 239] on icon "Next page" at bounding box center [464, 250] width 24 height 24
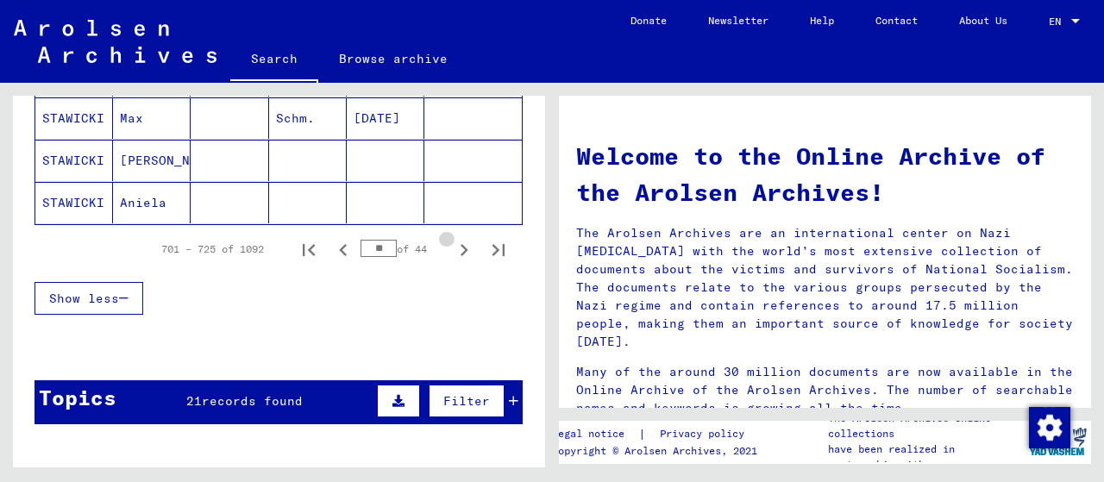
click at [452, 239] on icon "Next page" at bounding box center [464, 250] width 24 height 24
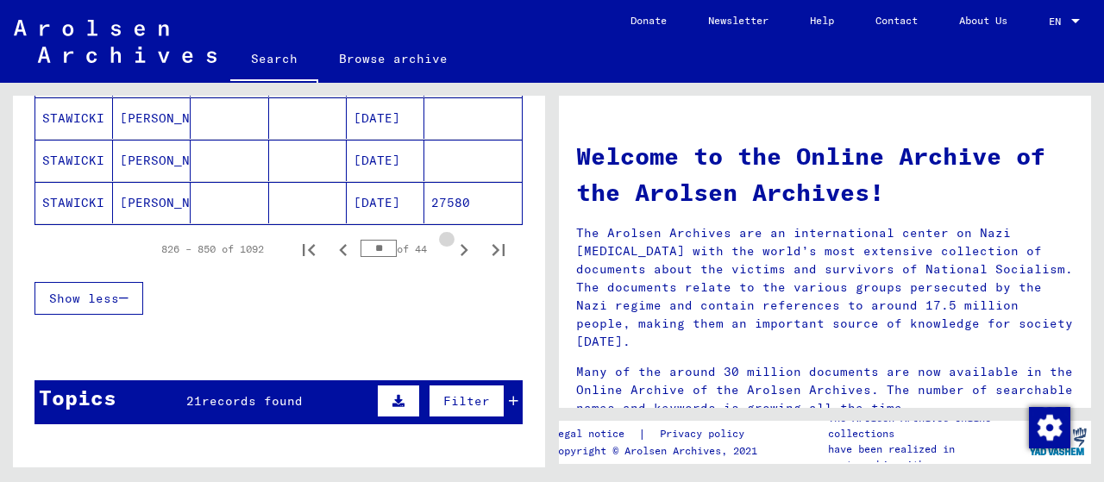
click at [452, 239] on icon "Next page" at bounding box center [464, 250] width 24 height 24
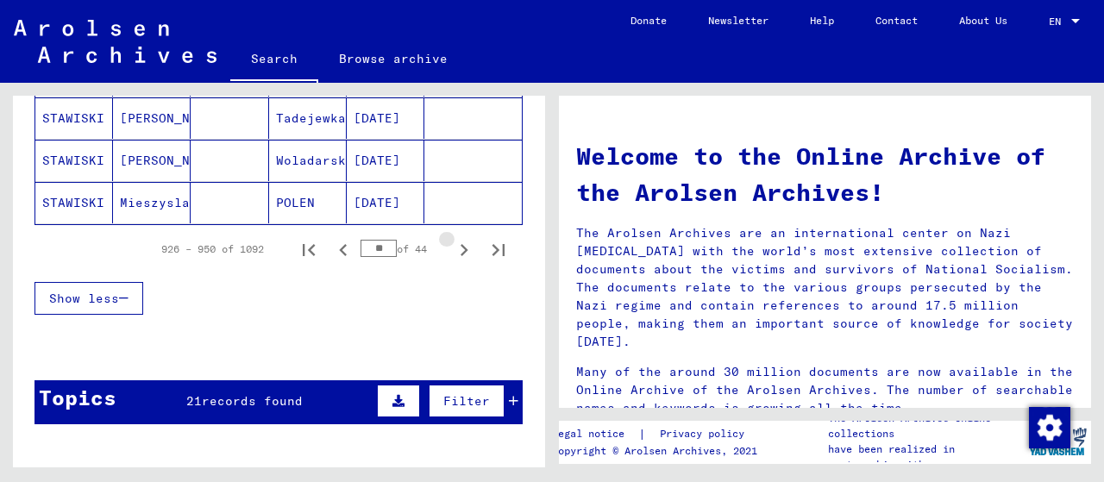
click at [452, 239] on icon "Next page" at bounding box center [464, 250] width 24 height 24
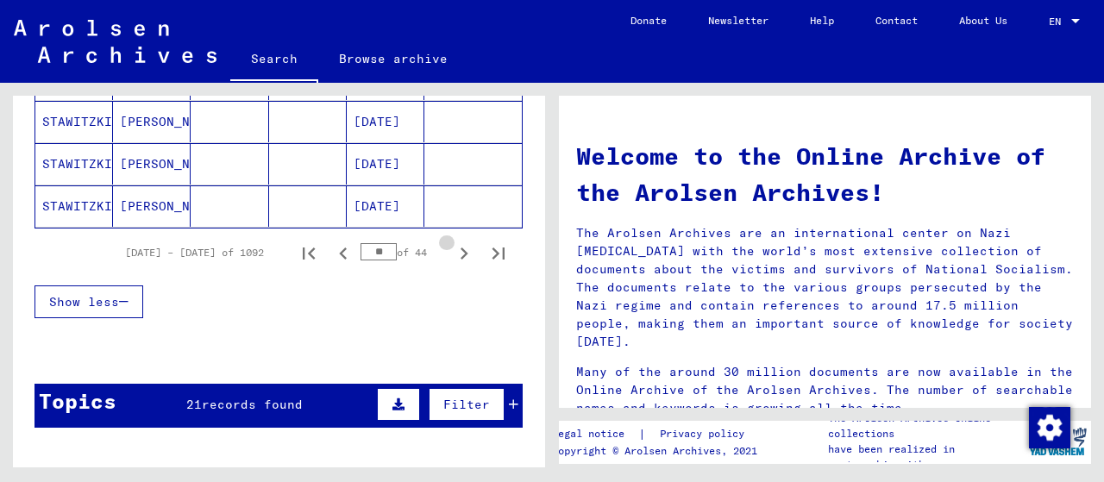
scroll to position [1185, 0]
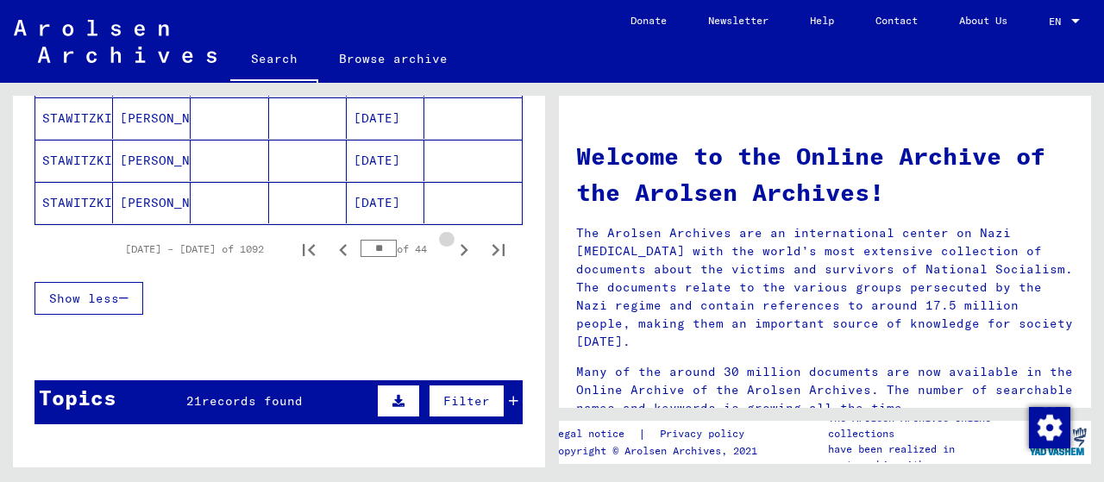
click at [452, 239] on icon "Next page" at bounding box center [464, 250] width 24 height 24
type input "**"
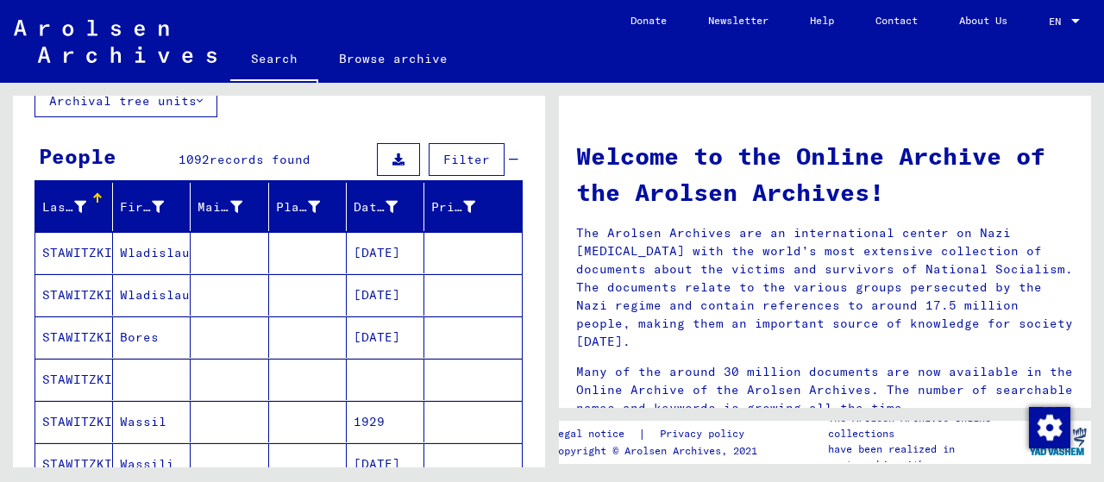
scroll to position [0, 0]
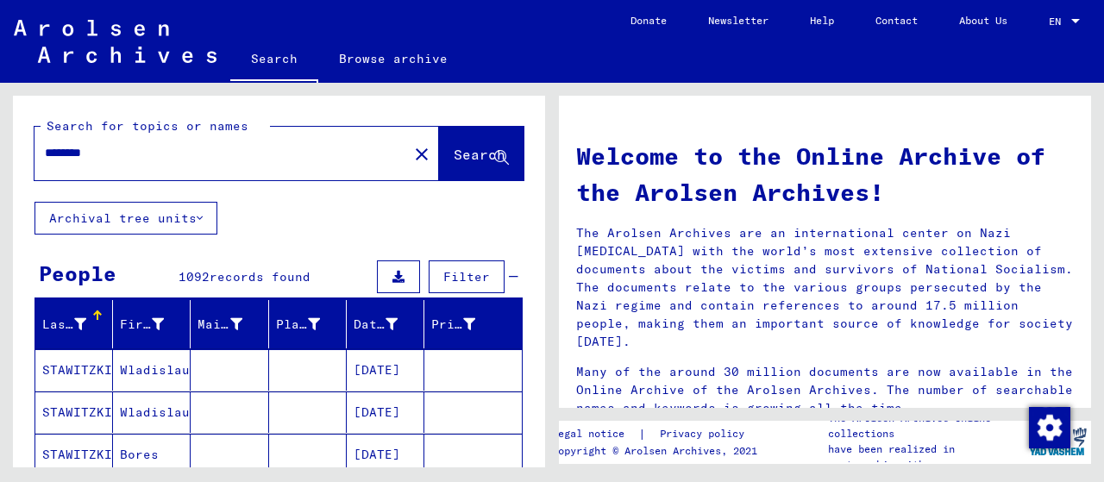
click at [460, 274] on span "Filter" at bounding box center [466, 277] width 47 height 16
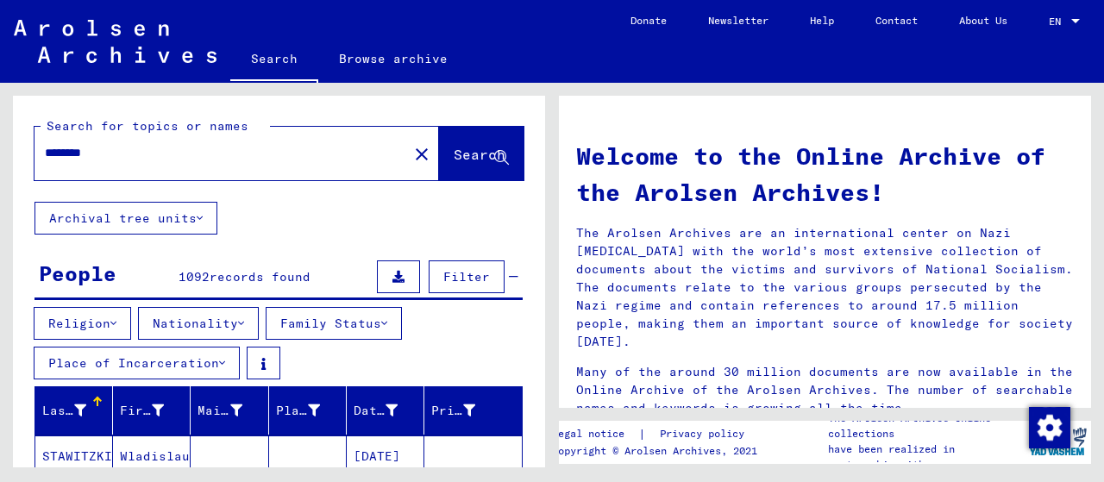
click at [411, 147] on mat-icon "close" at bounding box center [421, 154] width 21 height 21
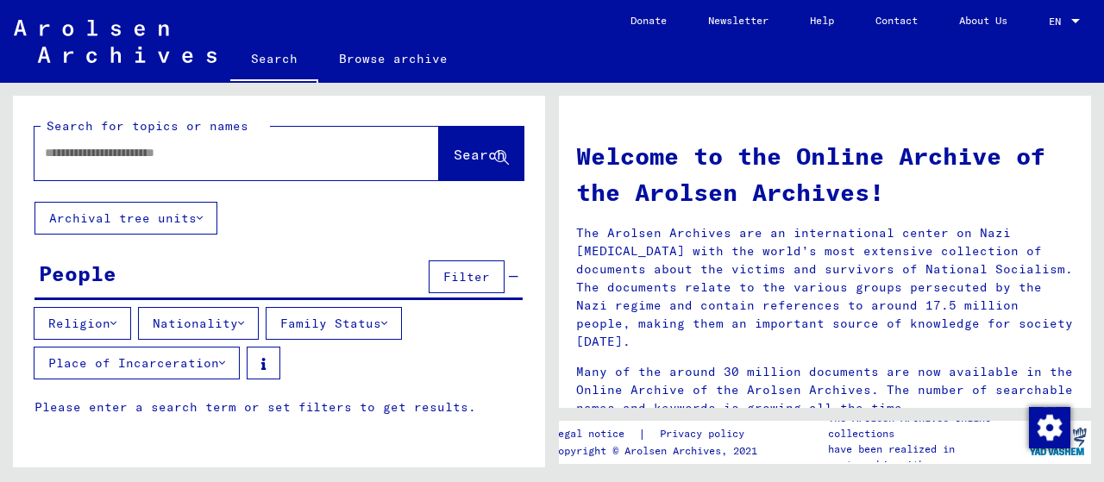
click at [228, 157] on input "text" at bounding box center [216, 153] width 342 height 18
type input "*******"
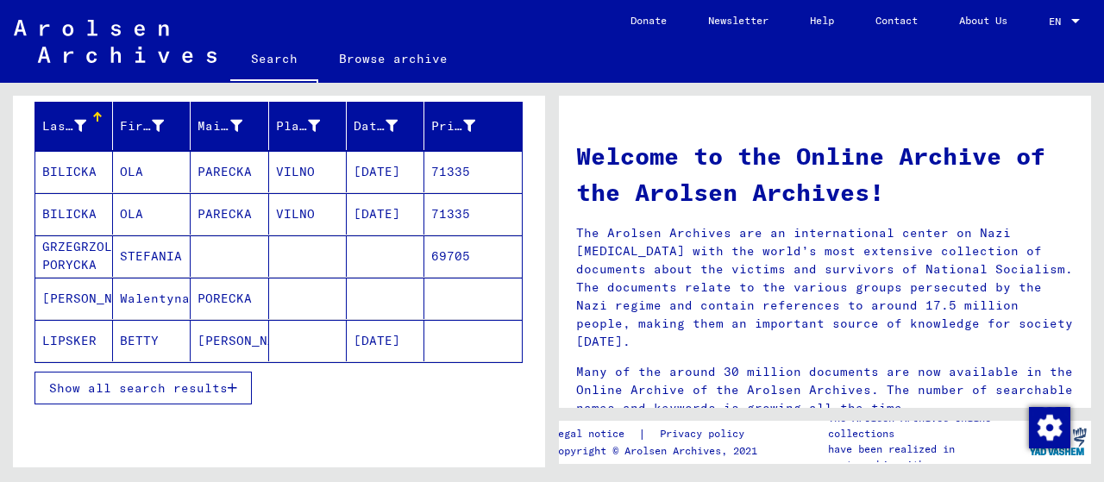
scroll to position [292, 0]
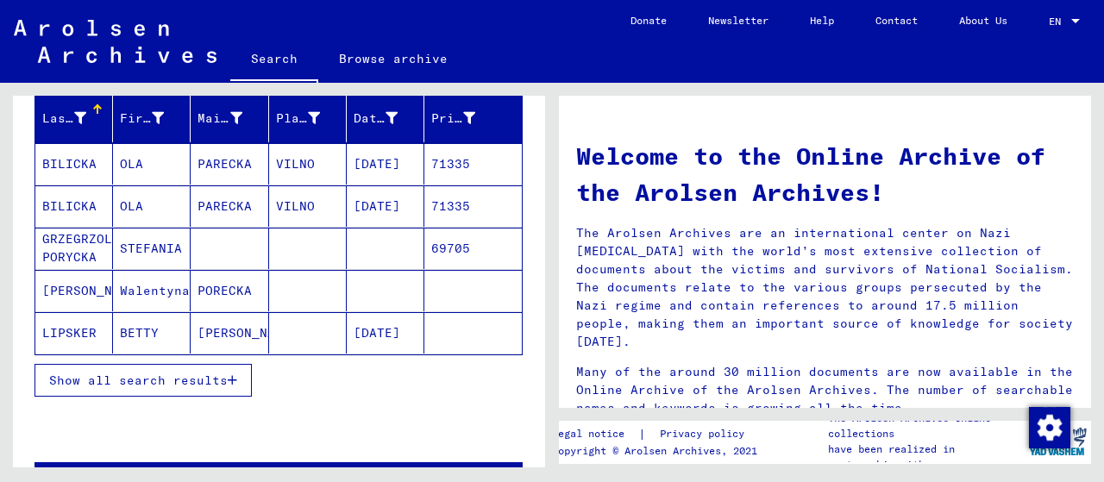
click at [133, 374] on span "Show all search results" at bounding box center [138, 380] width 178 height 16
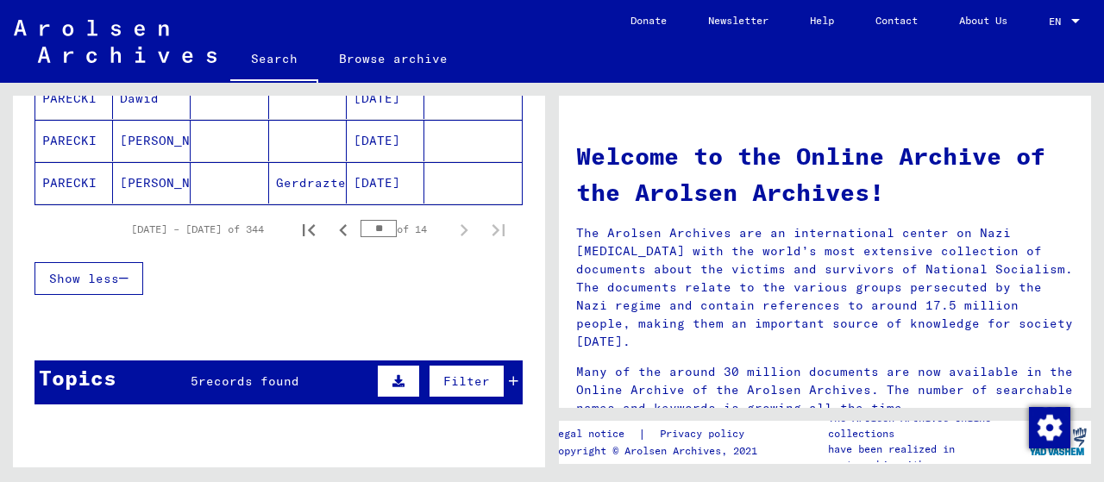
scroll to position [1307, 0]
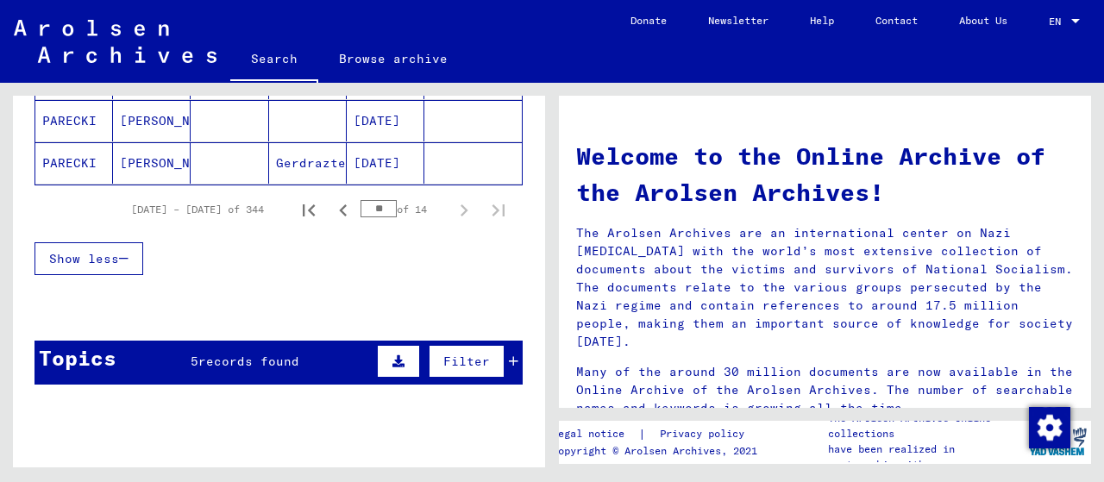
click at [240, 353] on span "records found" at bounding box center [248, 361] width 101 height 16
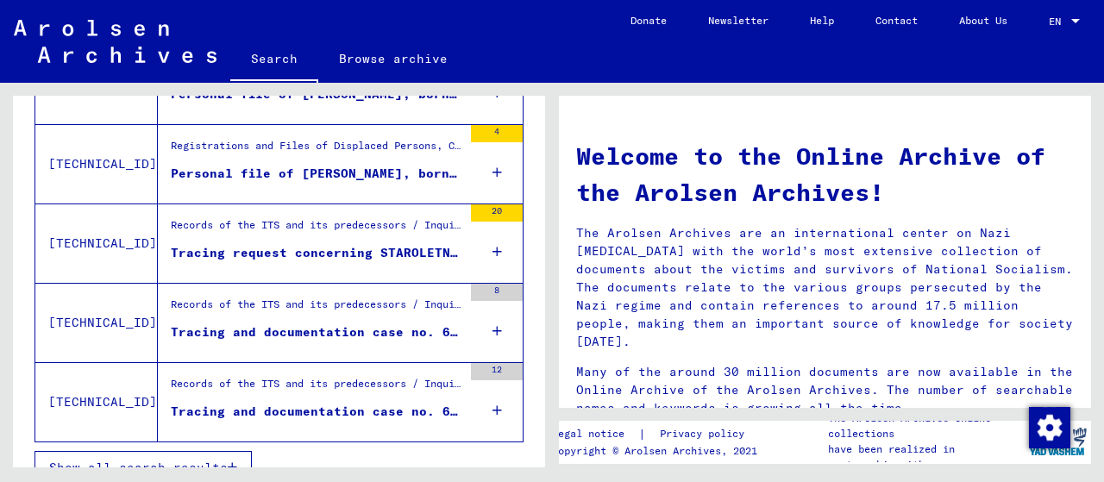
scroll to position [1688, 0]
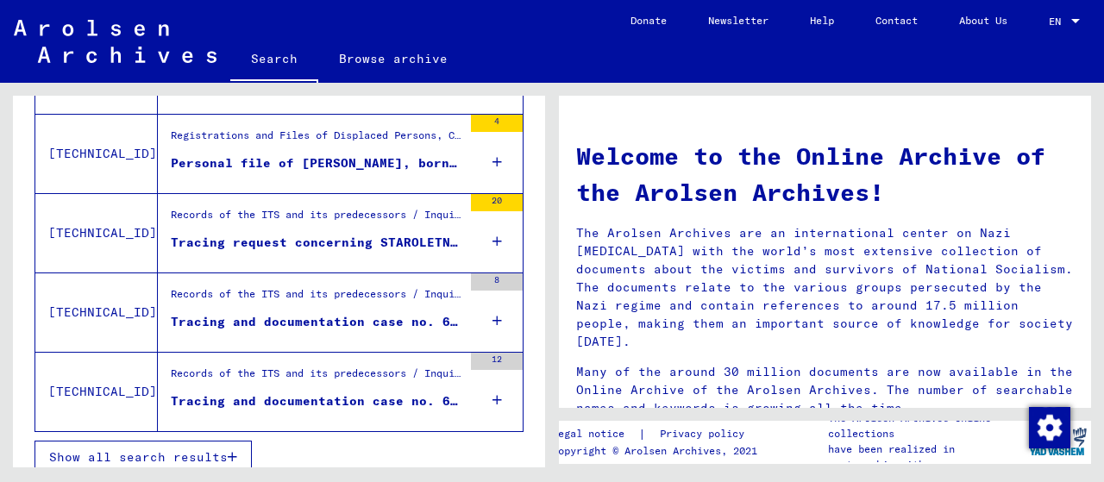
click at [336, 313] on div "Tracing and documentation case no. 675.883 for [PERSON_NAME] born [DEMOGRAPHIC_…" at bounding box center [316, 322] width 291 height 18
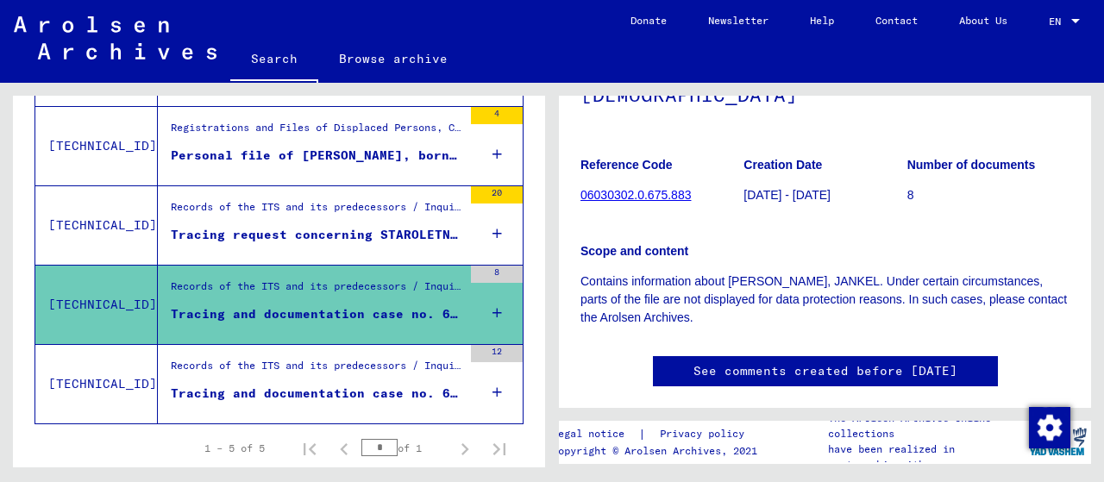
scroll to position [206, 0]
click at [785, 362] on link "See comments created before [DATE]" at bounding box center [825, 371] width 264 height 18
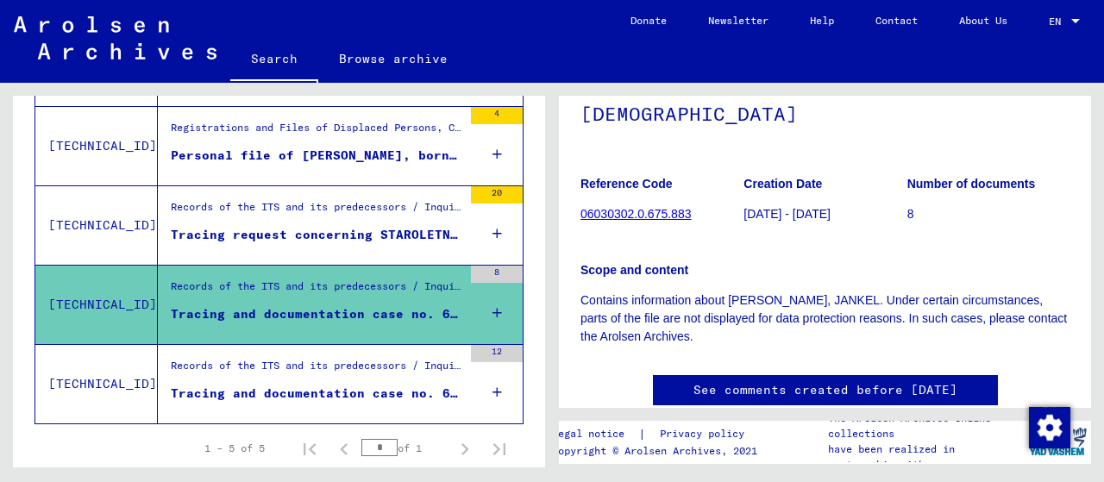
scroll to position [172, 0]
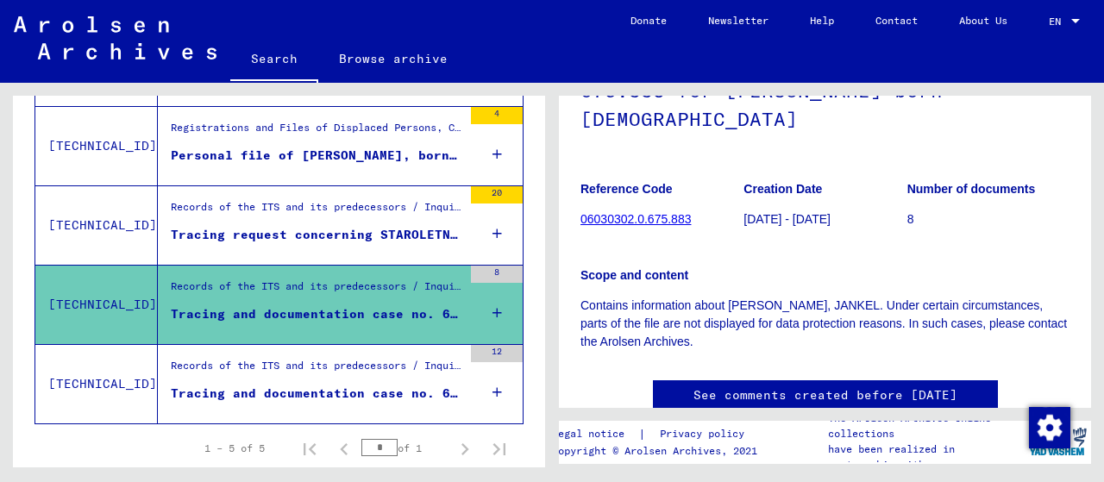
click at [379, 226] on div "Tracing request concerning STAROLETNI [PERSON_NAME]" at bounding box center [316, 235] width 291 height 18
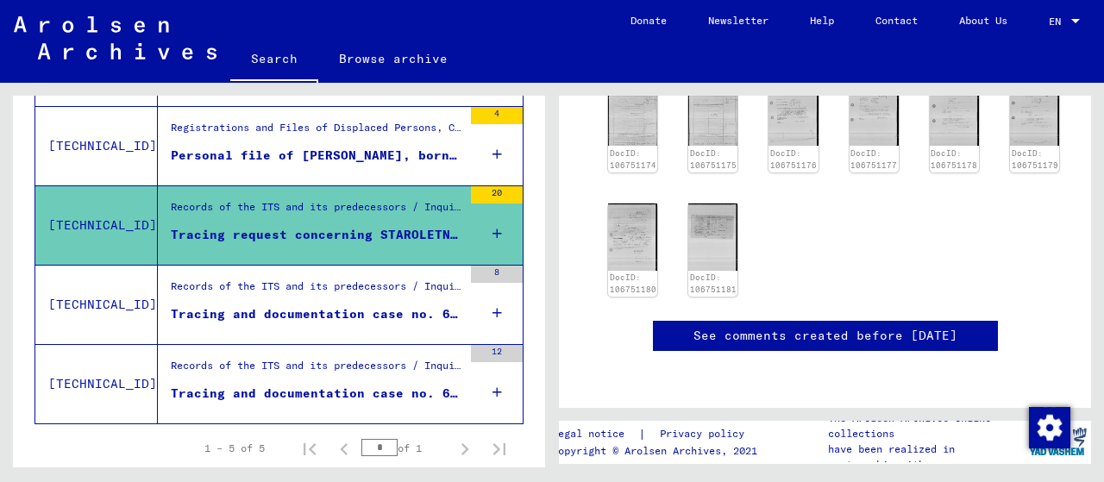
scroll to position [1218, 0]
click at [479, 301] on mat-cell at bounding box center [472, 310] width 97 height 42
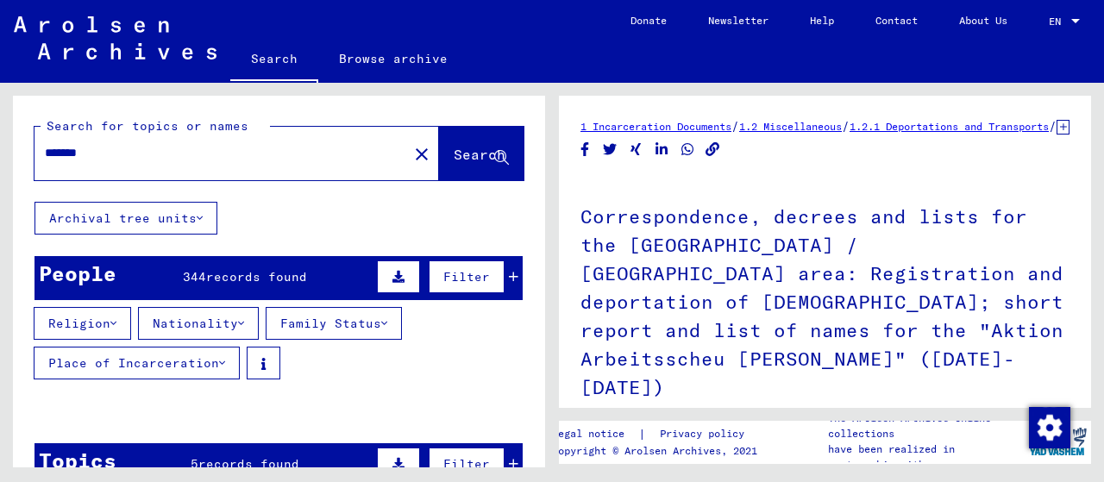
click at [225, 453] on mat-cell "PARECKA" at bounding box center [230, 456] width 78 height 42
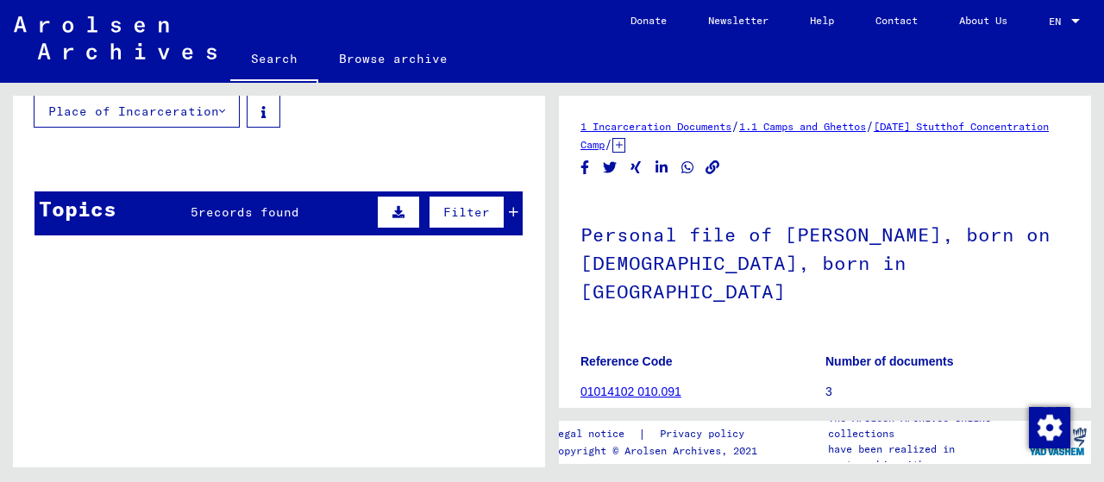
scroll to position [281, 0]
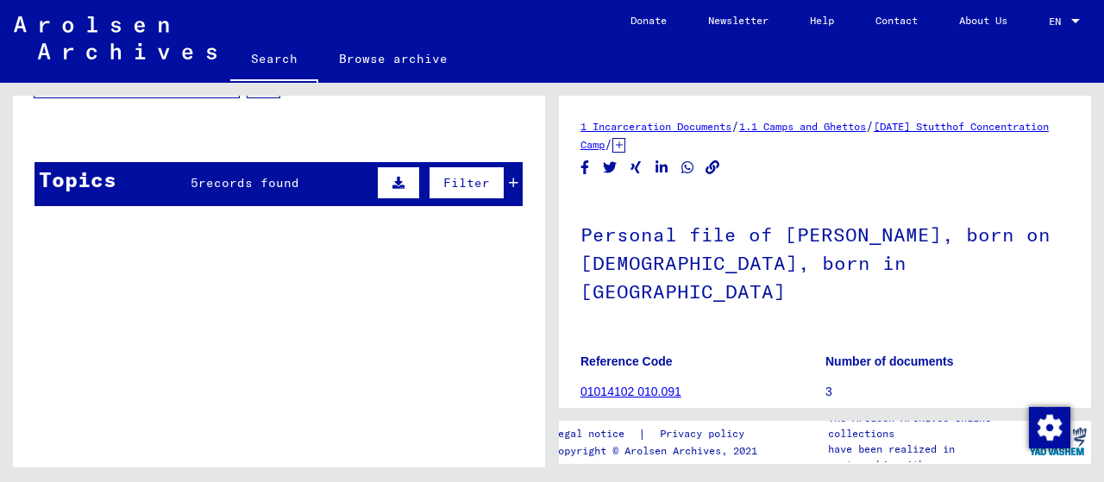
click at [502, 178] on mat-cell "71335" at bounding box center [472, 175] width 97 height 42
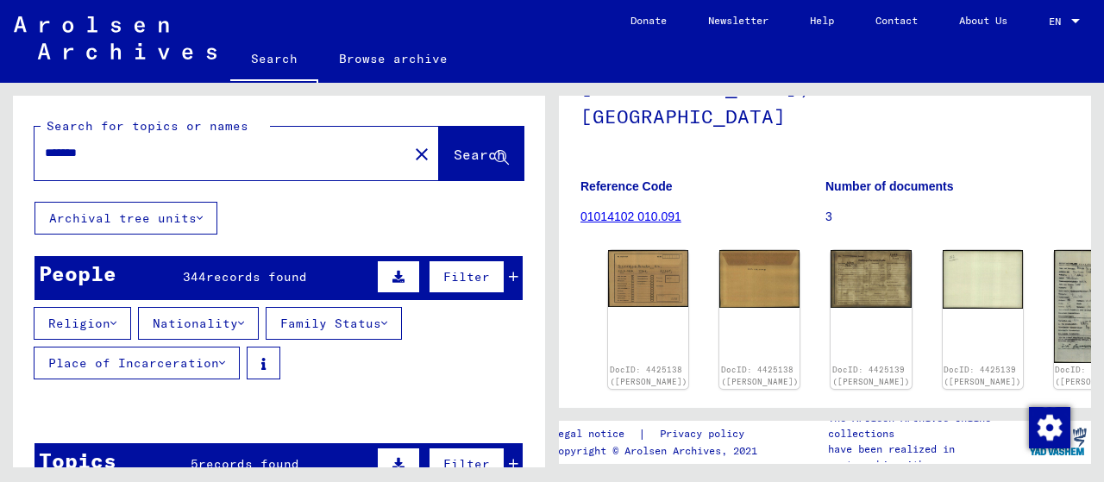
scroll to position [182, 0]
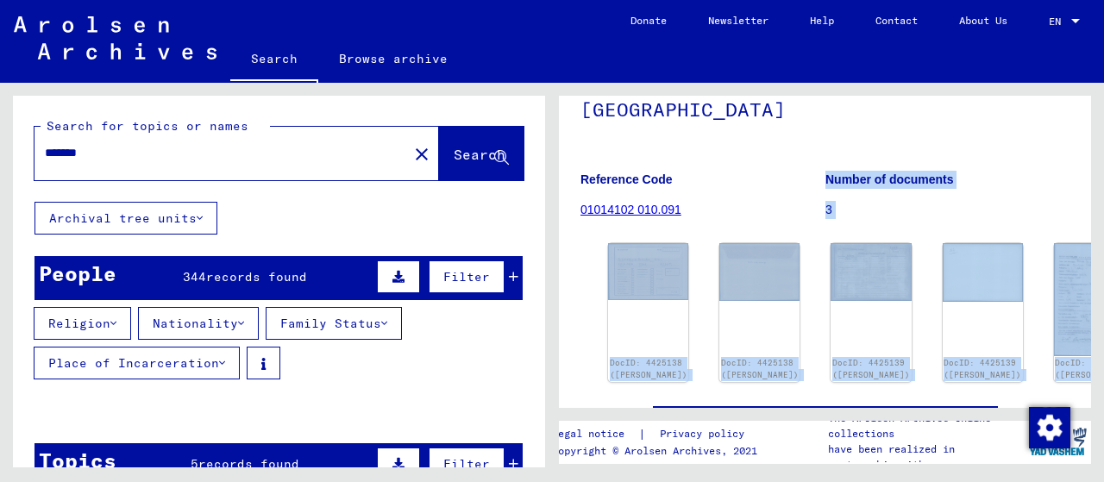
drag, startPoint x: 1092, startPoint y: 207, endPoint x: 1092, endPoint y: 266, distance: 59.5
click at [1092, 266] on div "1 Incarceration Documents / 1.1 Camps and Ghettos / [DATE] Stutthof Concentrati…" at bounding box center [829, 275] width 552 height 385
click at [1047, 201] on p "3" at bounding box center [947, 210] width 244 height 18
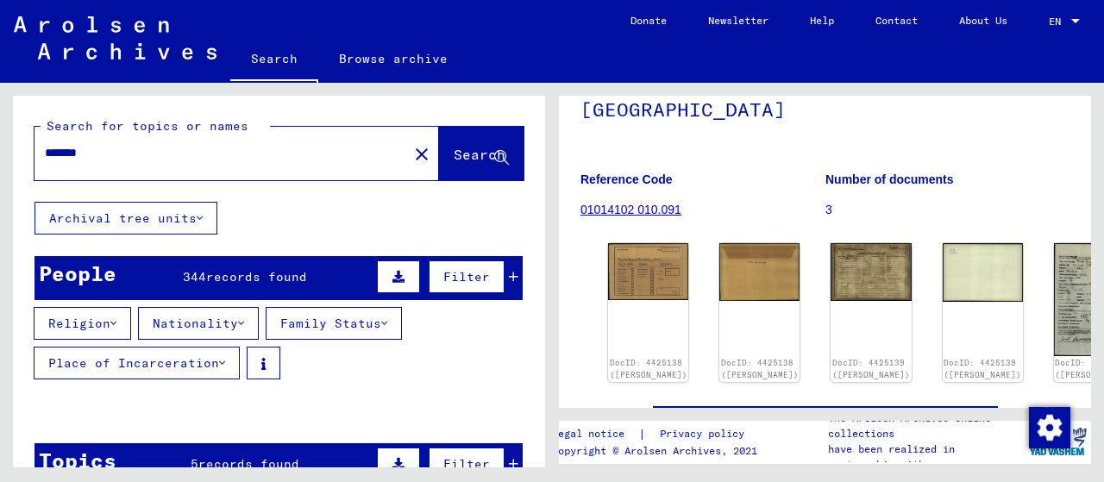
scroll to position [0, 0]
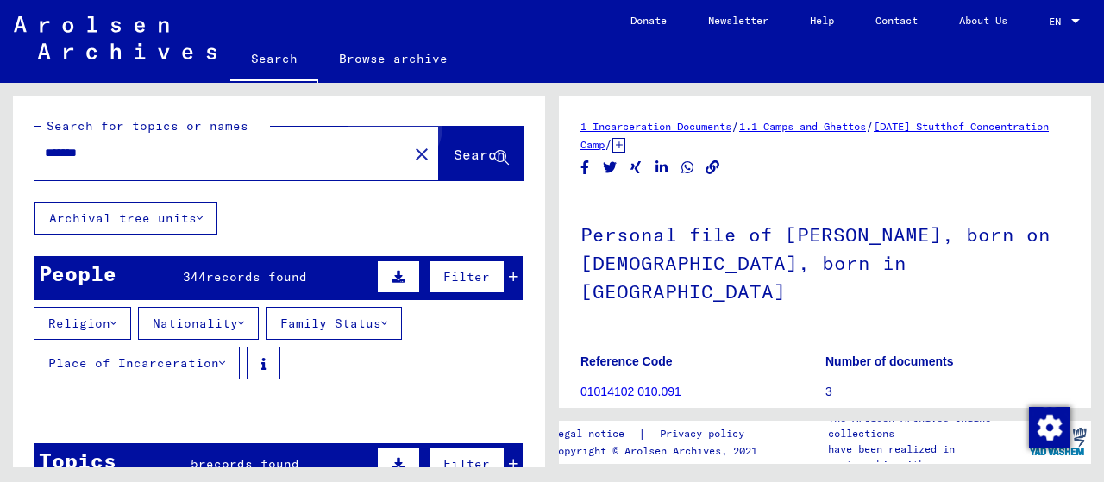
click at [454, 147] on span "Search" at bounding box center [480, 154] width 52 height 17
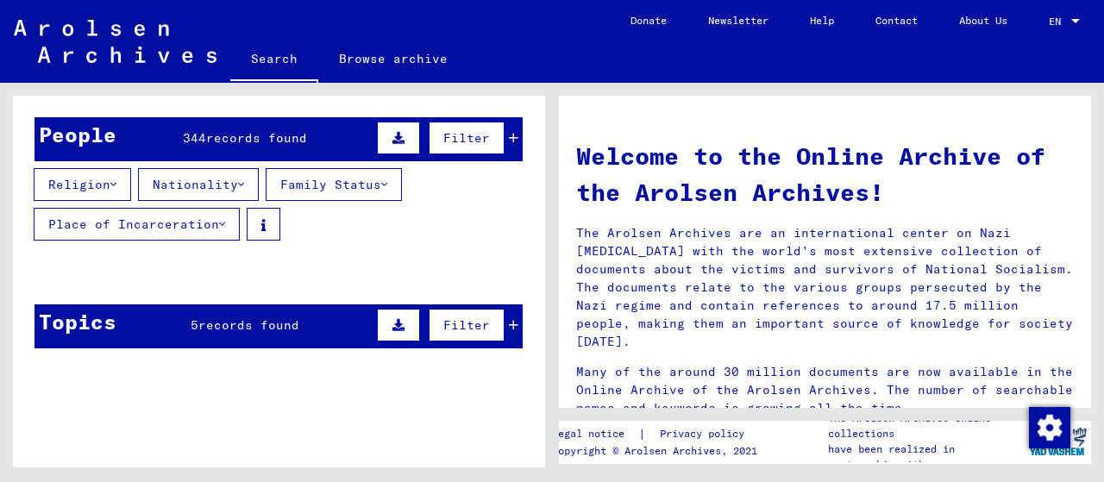
scroll to position [136, 0]
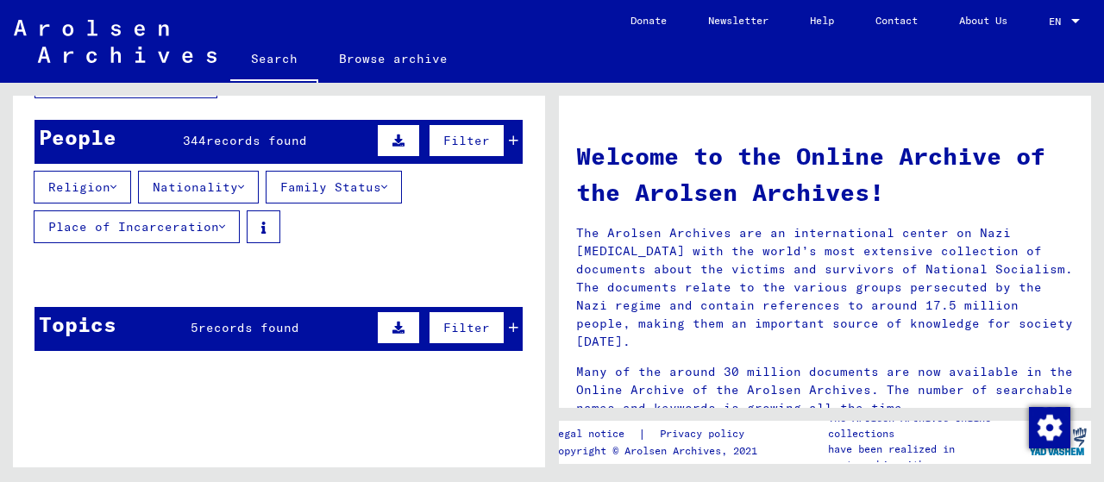
click at [240, 331] on mat-cell "PARECKA" at bounding box center [230, 319] width 78 height 41
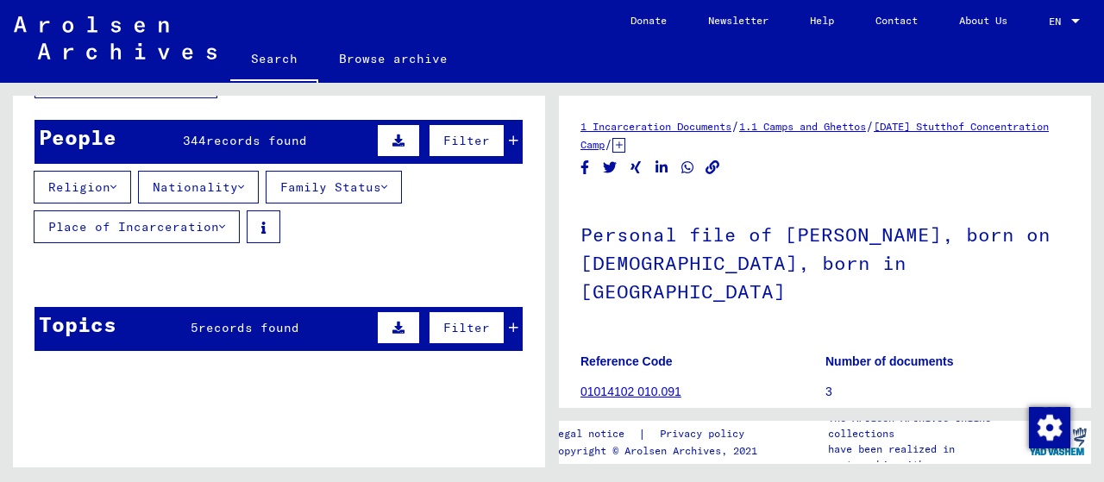
click at [280, 138] on span "records found" at bounding box center [256, 141] width 101 height 16
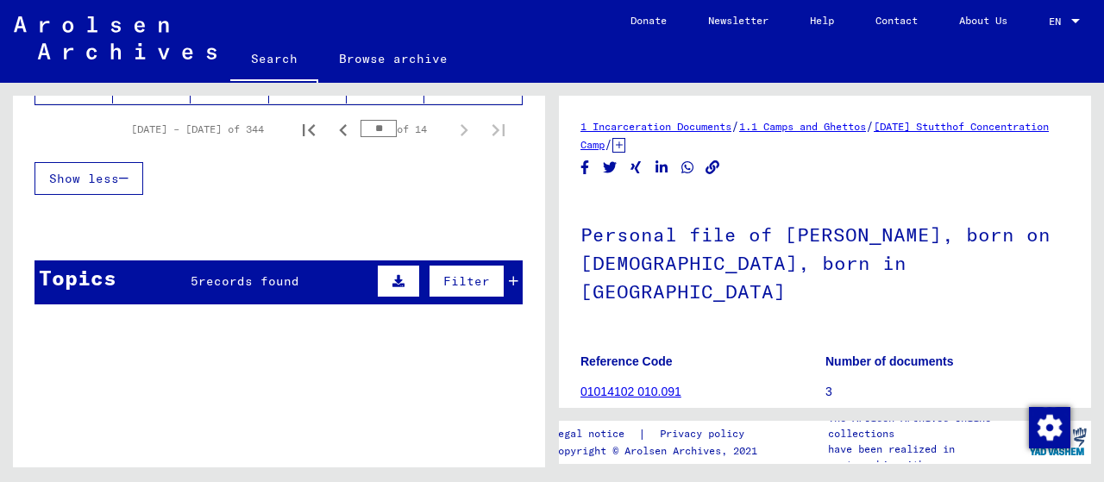
scroll to position [1430, 0]
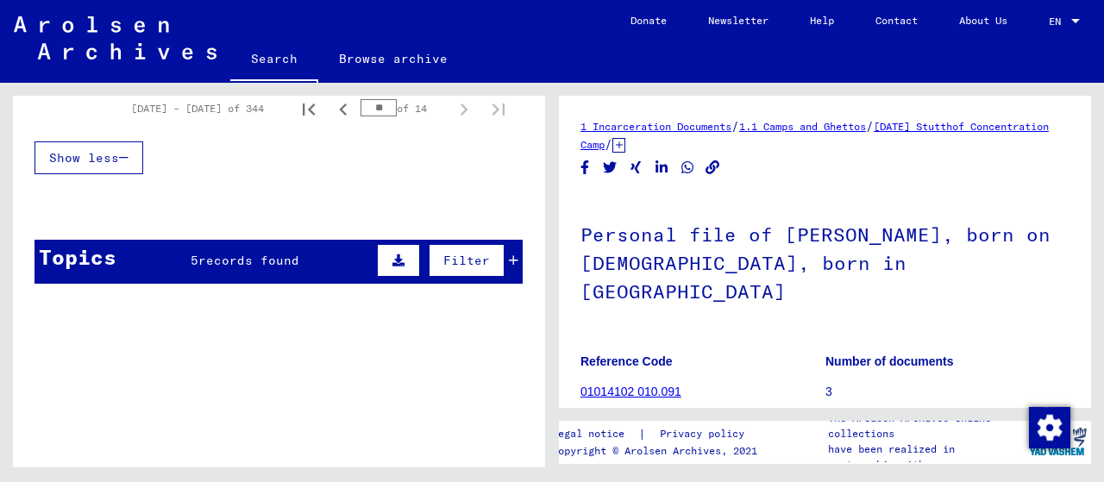
click at [392, 254] on icon at bounding box center [398, 260] width 12 height 12
click at [275, 253] on span "records found" at bounding box center [248, 261] width 101 height 16
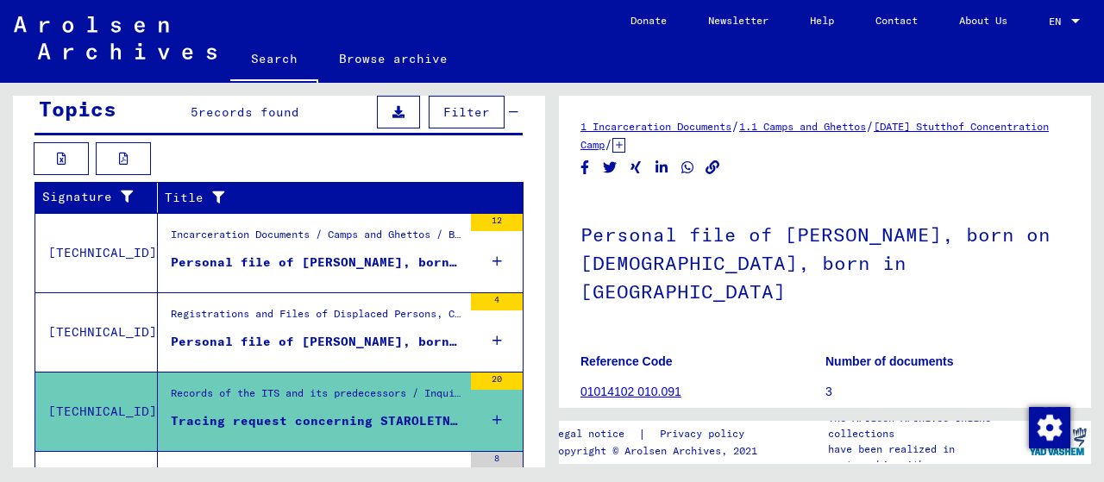
scroll to position [1585, 0]
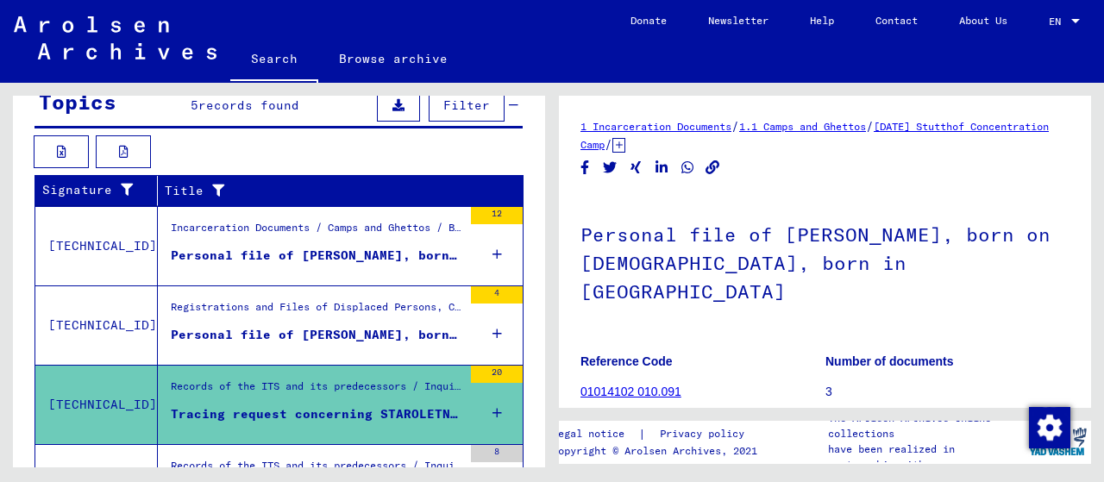
click at [492, 231] on icon at bounding box center [496, 254] width 9 height 60
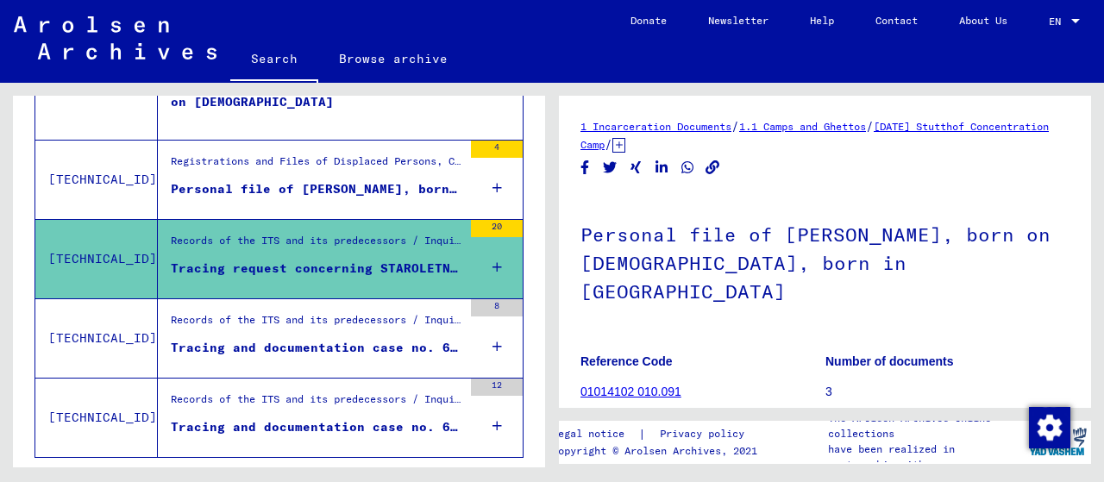
scroll to position [1848, 0]
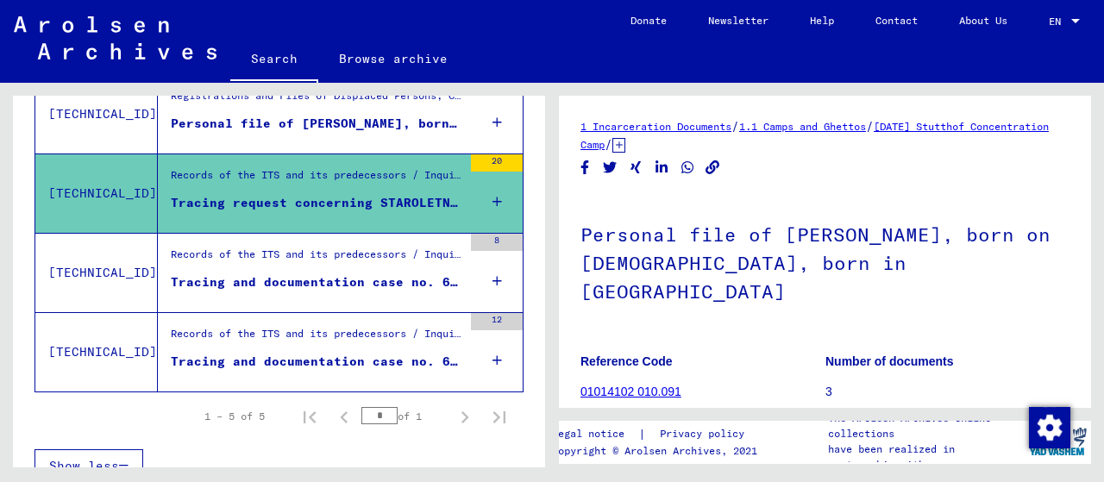
click at [492, 258] on icon at bounding box center [496, 281] width 9 height 60
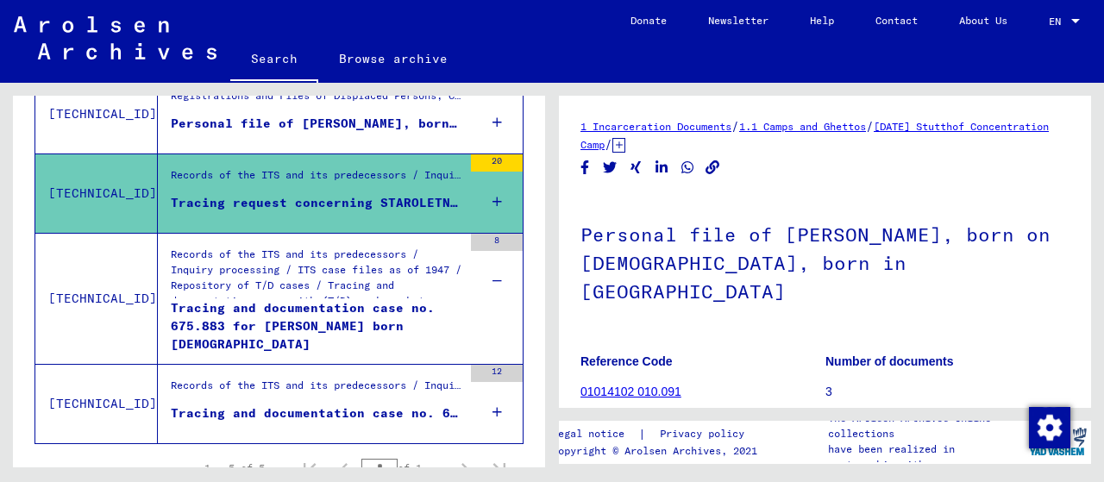
click at [276, 299] on div "Tracing and documentation case no. 675.883 for [PERSON_NAME] born [DEMOGRAPHIC_…" at bounding box center [316, 325] width 291 height 52
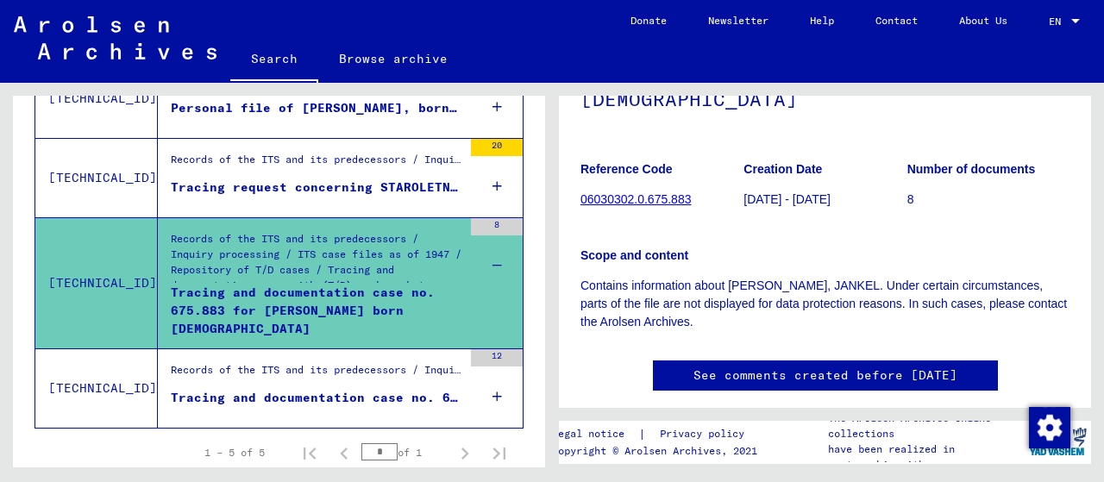
scroll to position [190, 0]
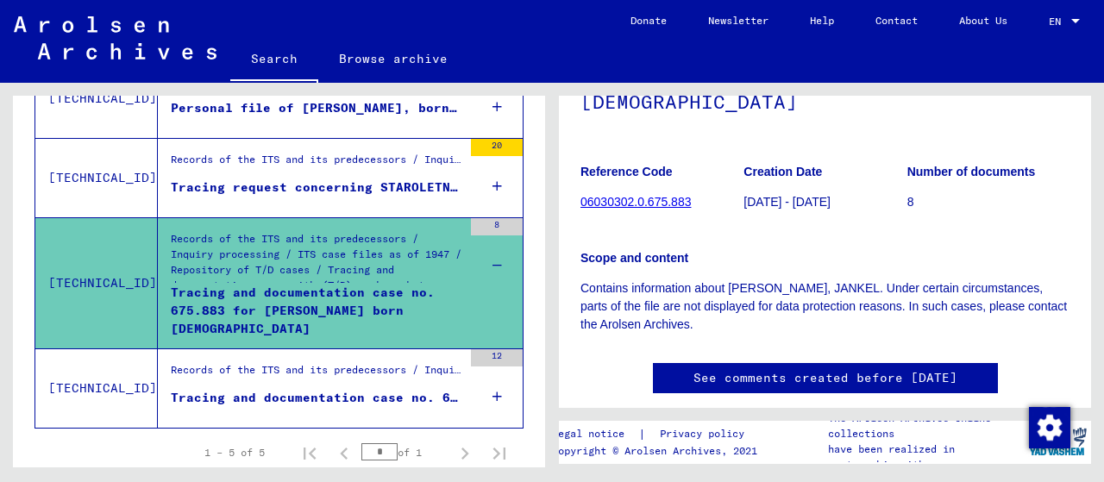
click at [621, 198] on link "06030302.0.675.883" at bounding box center [635, 202] width 110 height 14
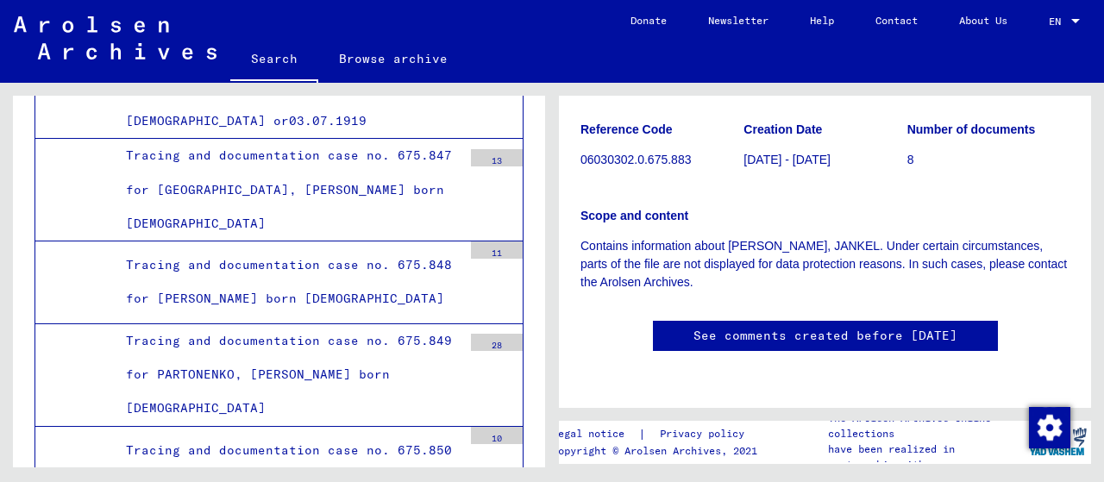
scroll to position [57349, 0]
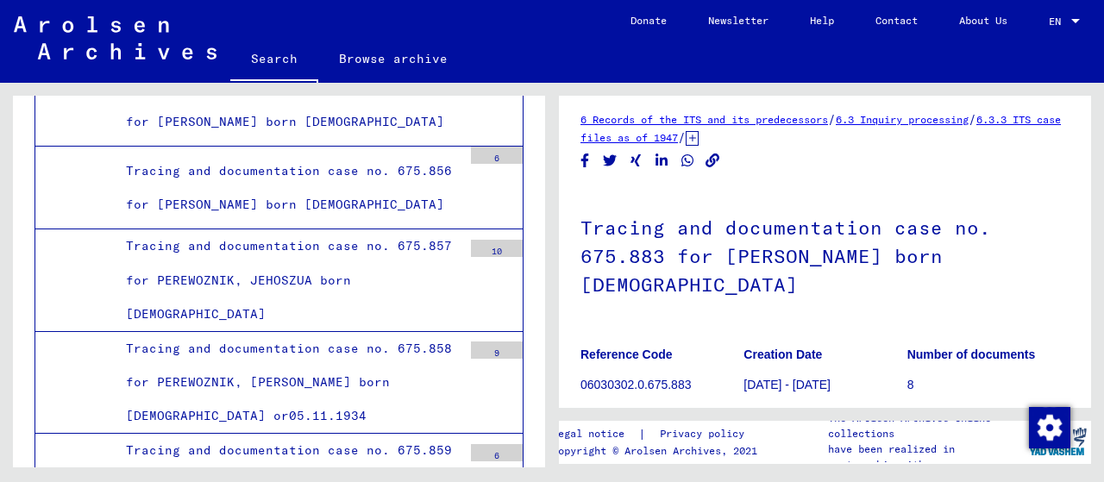
scroll to position [0, 0]
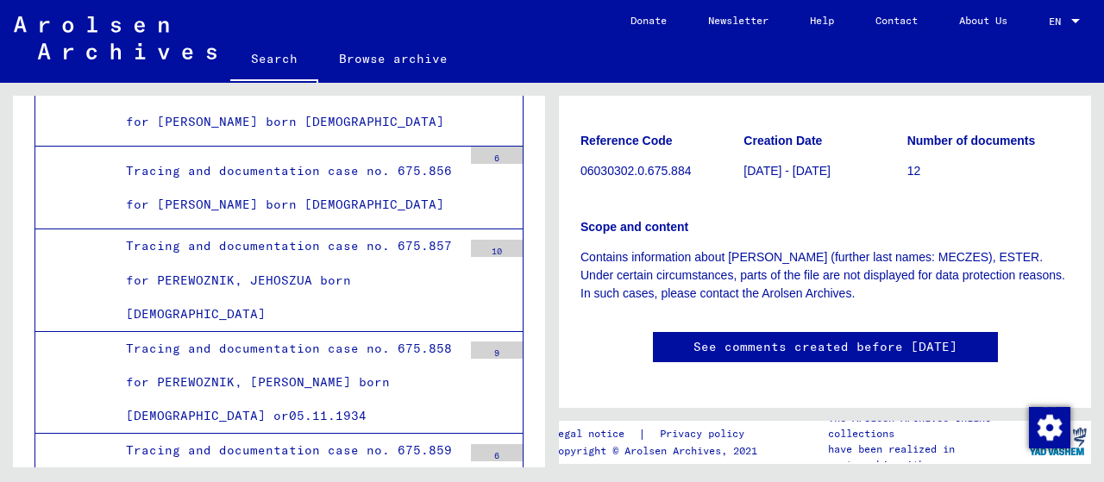
scroll to position [222, 0]
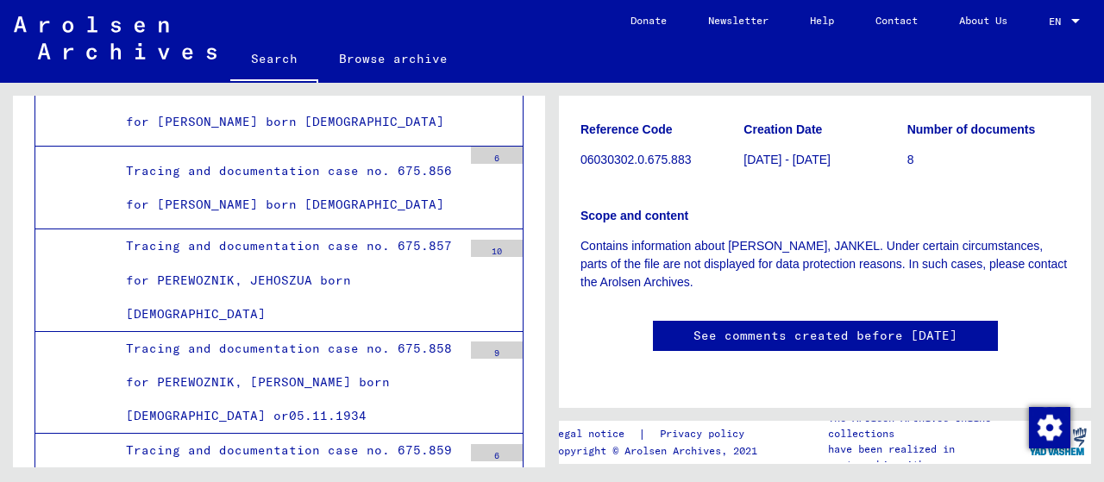
scroll to position [402, 0]
click at [836, 327] on link "See comments created before [DATE]" at bounding box center [825, 336] width 264 height 18
